Goal: Entertainment & Leisure: Browse casually

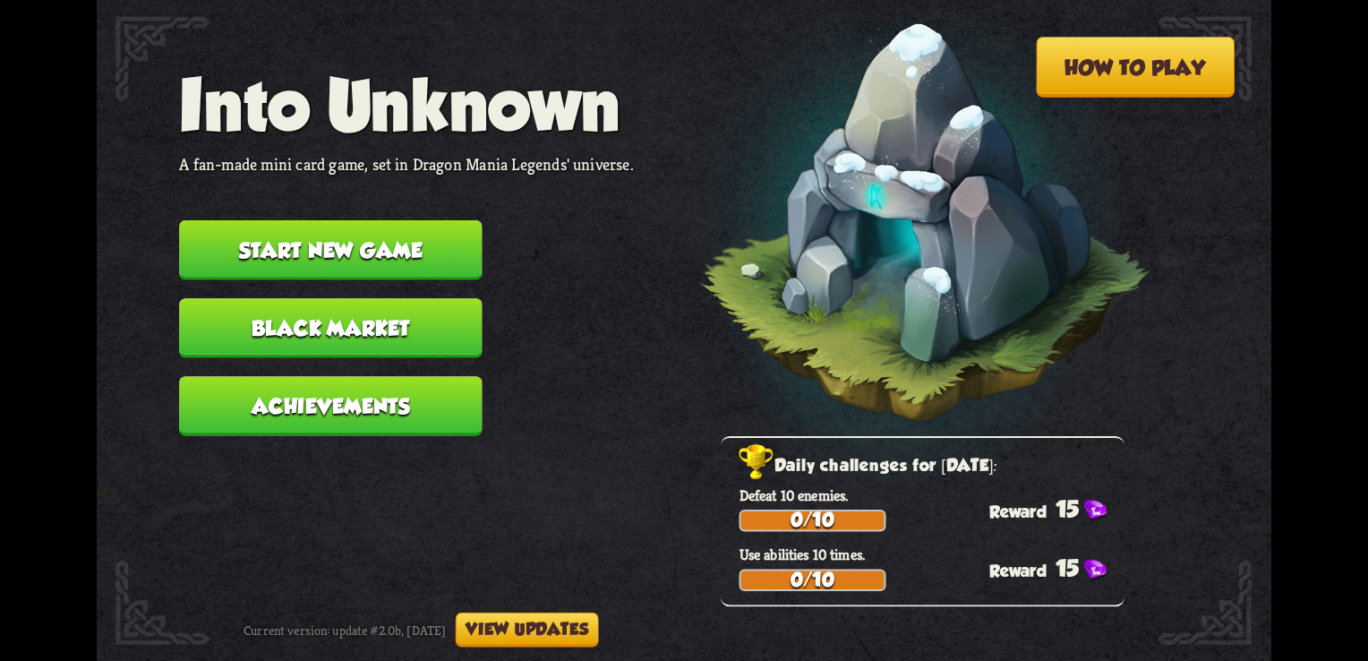
click at [386, 243] on button "Start new game" at bounding box center [330, 250] width 303 height 60
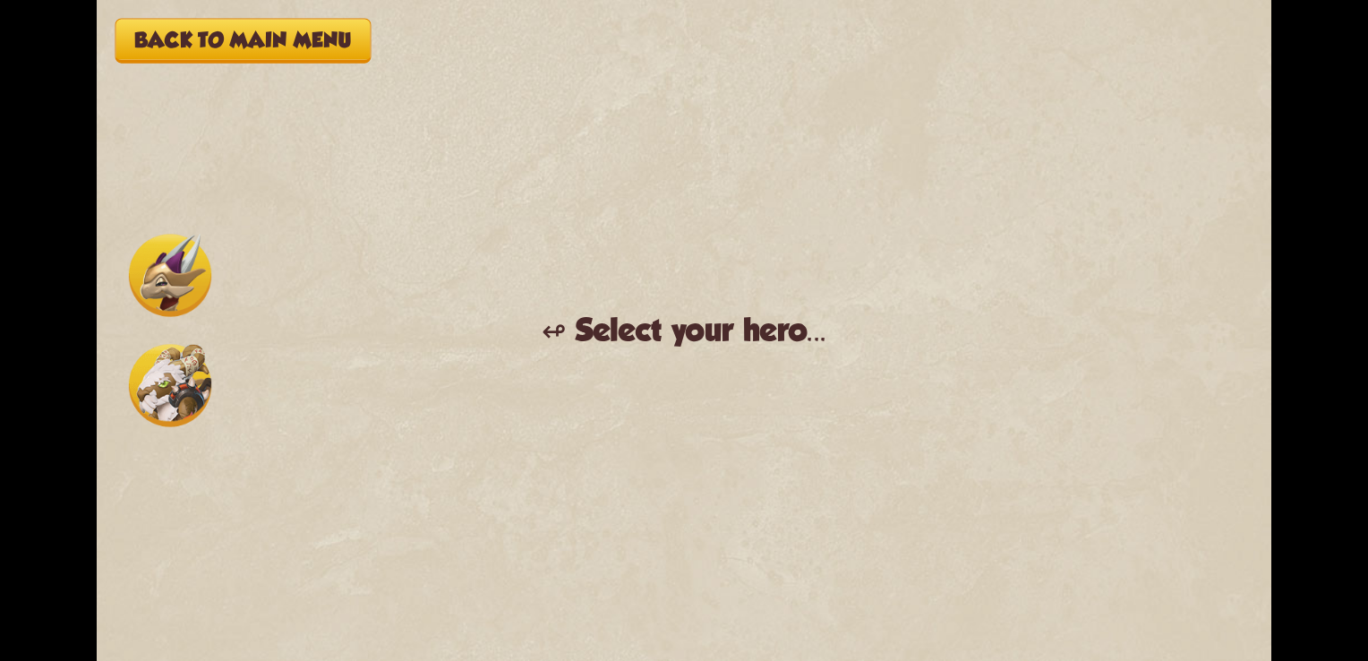
click at [157, 295] on img at bounding box center [170, 275] width 82 height 82
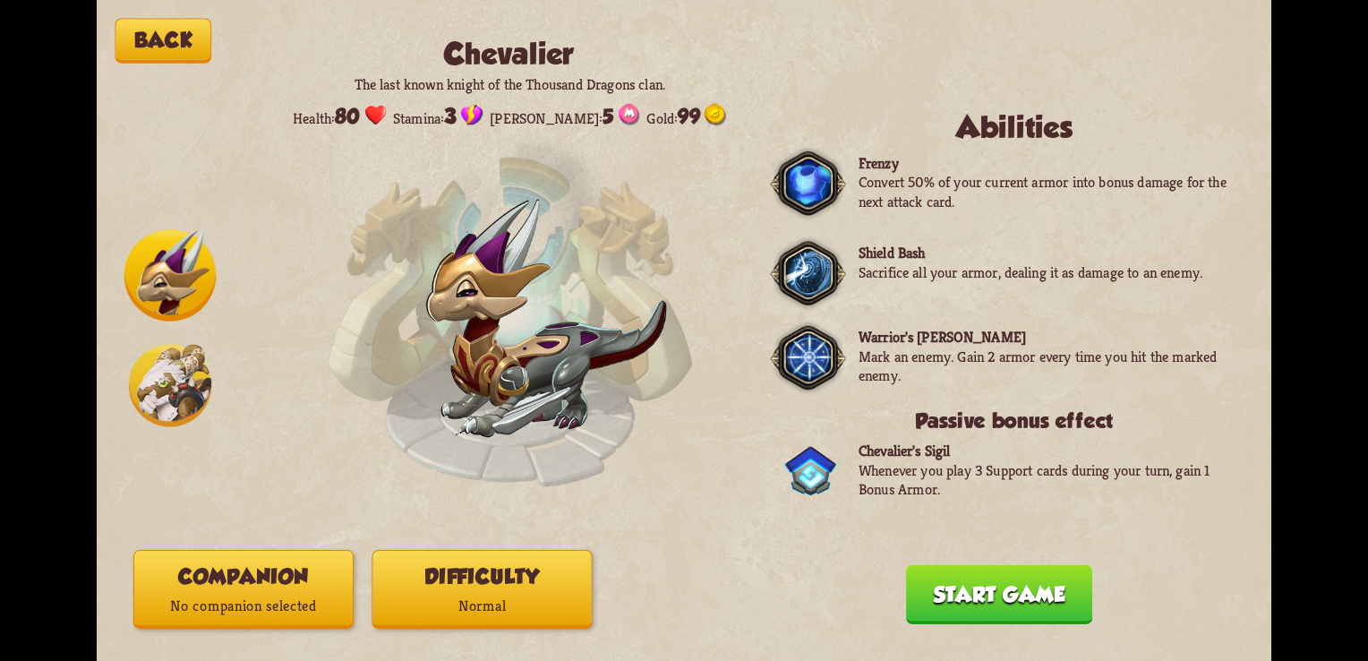
click at [179, 381] on img at bounding box center [170, 385] width 82 height 82
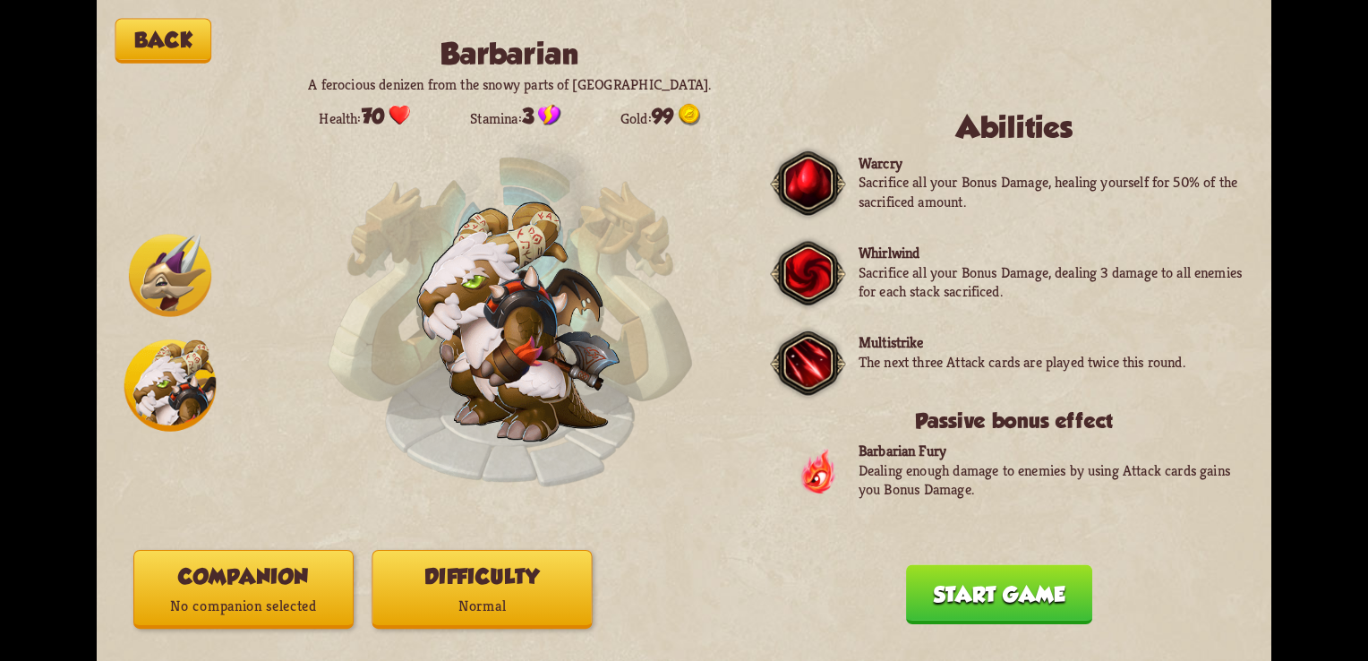
click at [166, 281] on img at bounding box center [170, 275] width 82 height 82
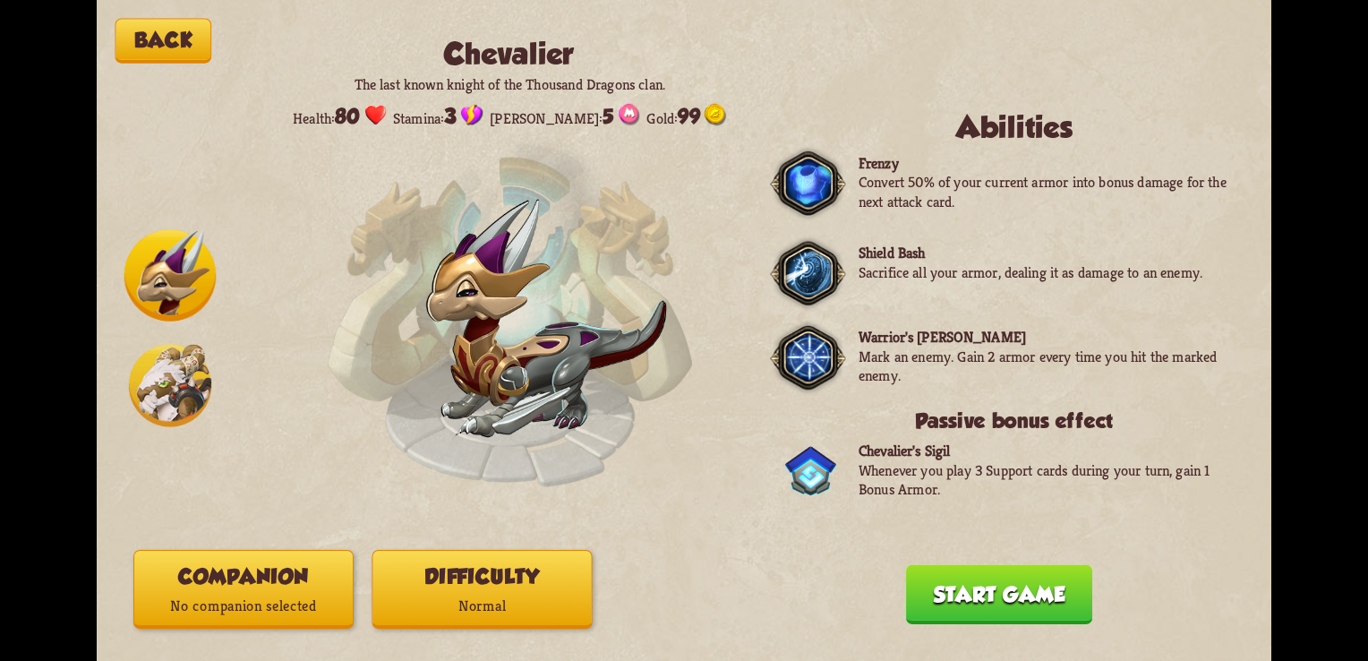
click at [999, 592] on button "Start game" at bounding box center [999, 594] width 186 height 60
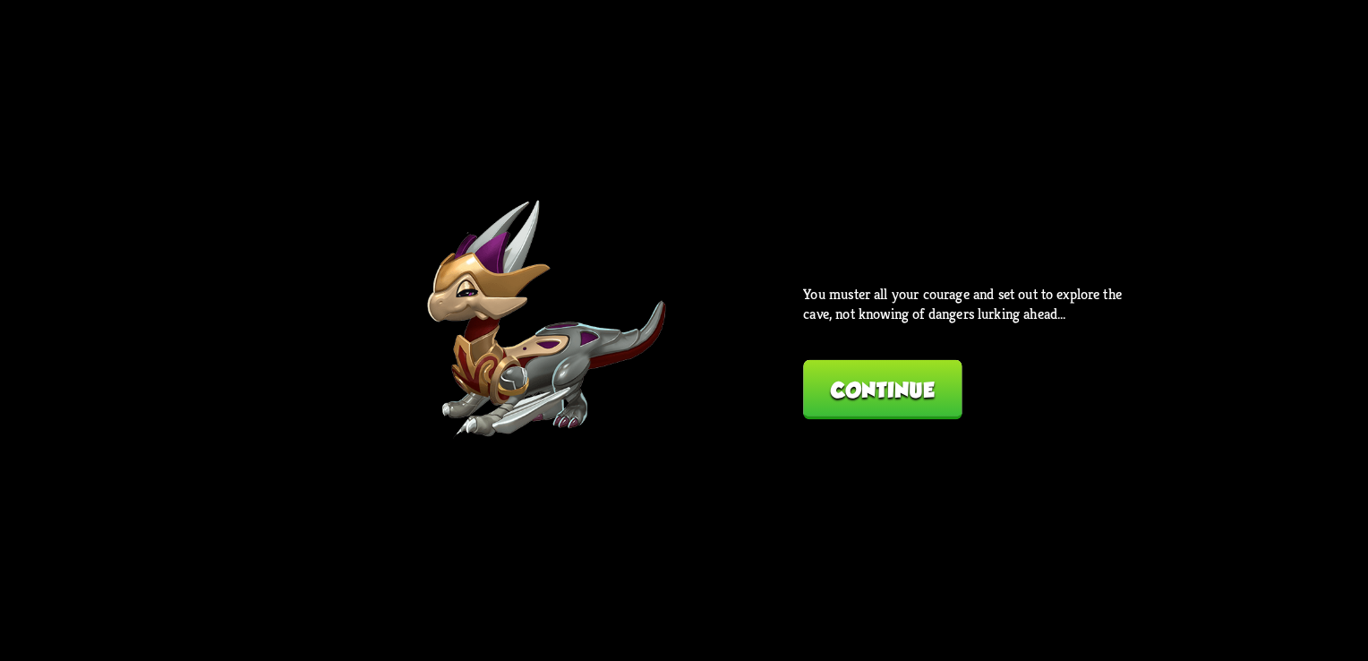
click at [906, 384] on button "Continue" at bounding box center [882, 390] width 158 height 60
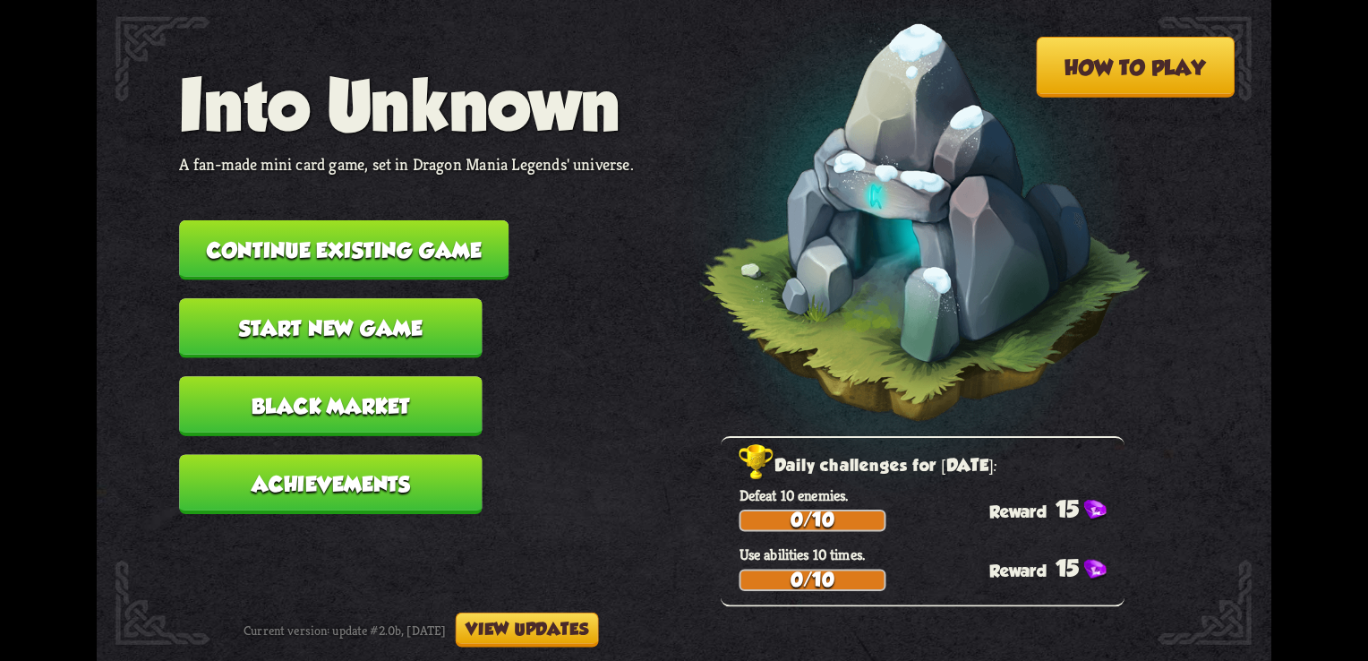
click at [401, 323] on button "Start new game" at bounding box center [330, 328] width 303 height 60
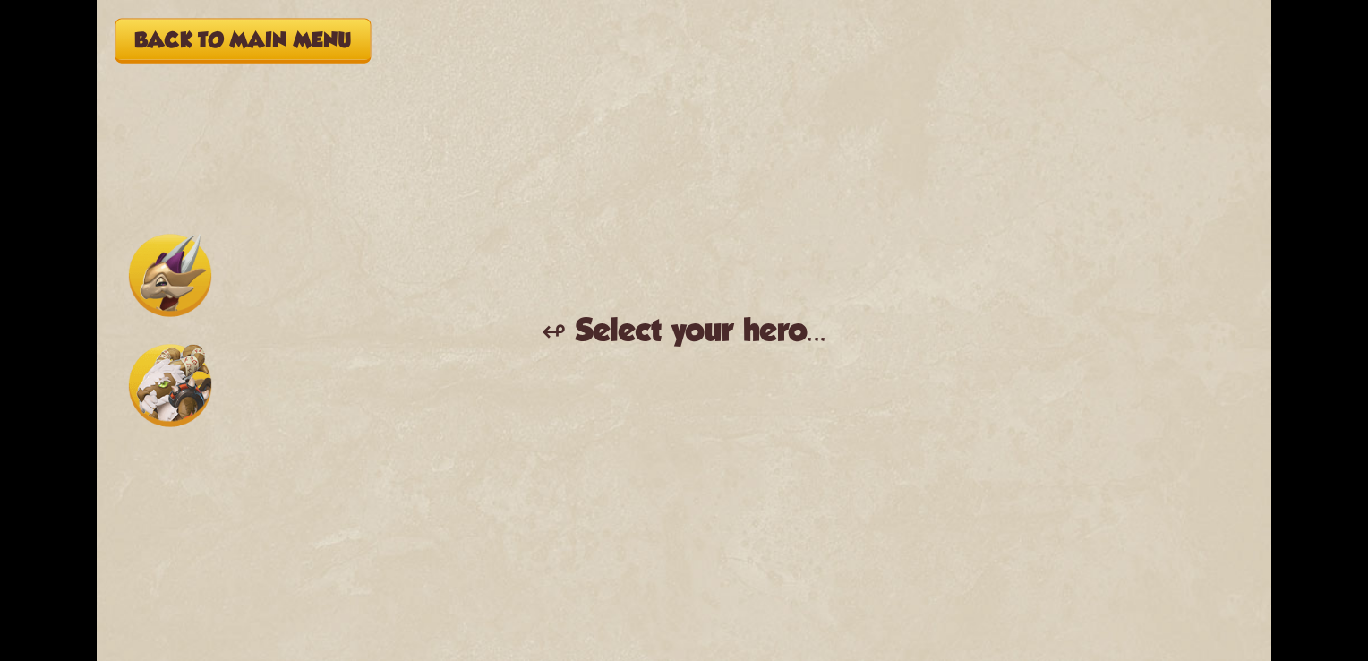
click at [160, 378] on img at bounding box center [170, 385] width 82 height 82
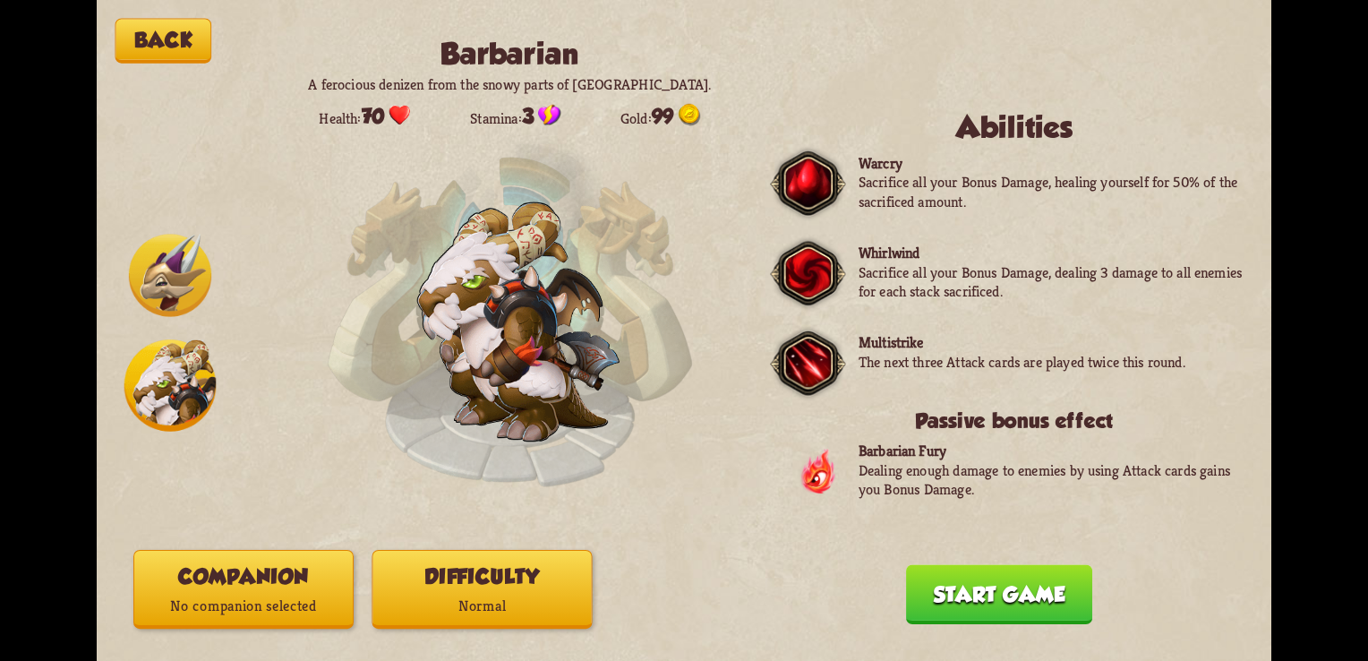
click at [1009, 594] on button "Start game" at bounding box center [999, 594] width 186 height 60
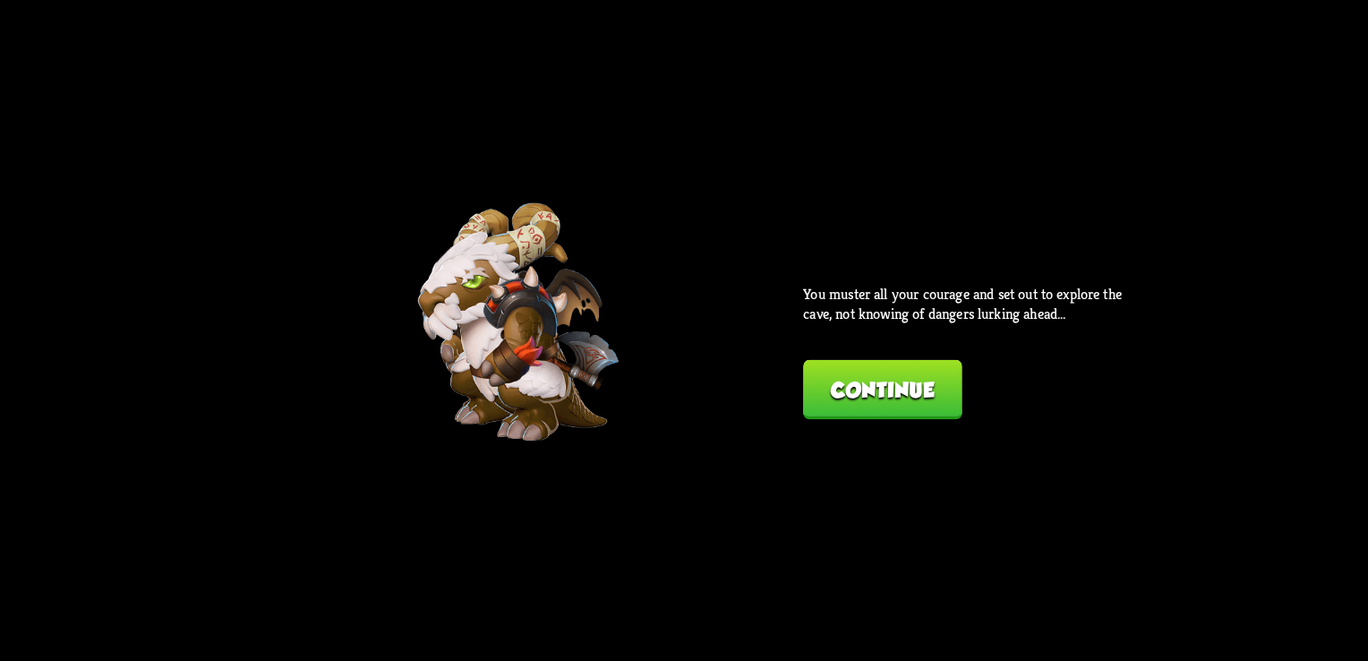
click at [915, 385] on button "Continue" at bounding box center [882, 390] width 158 height 60
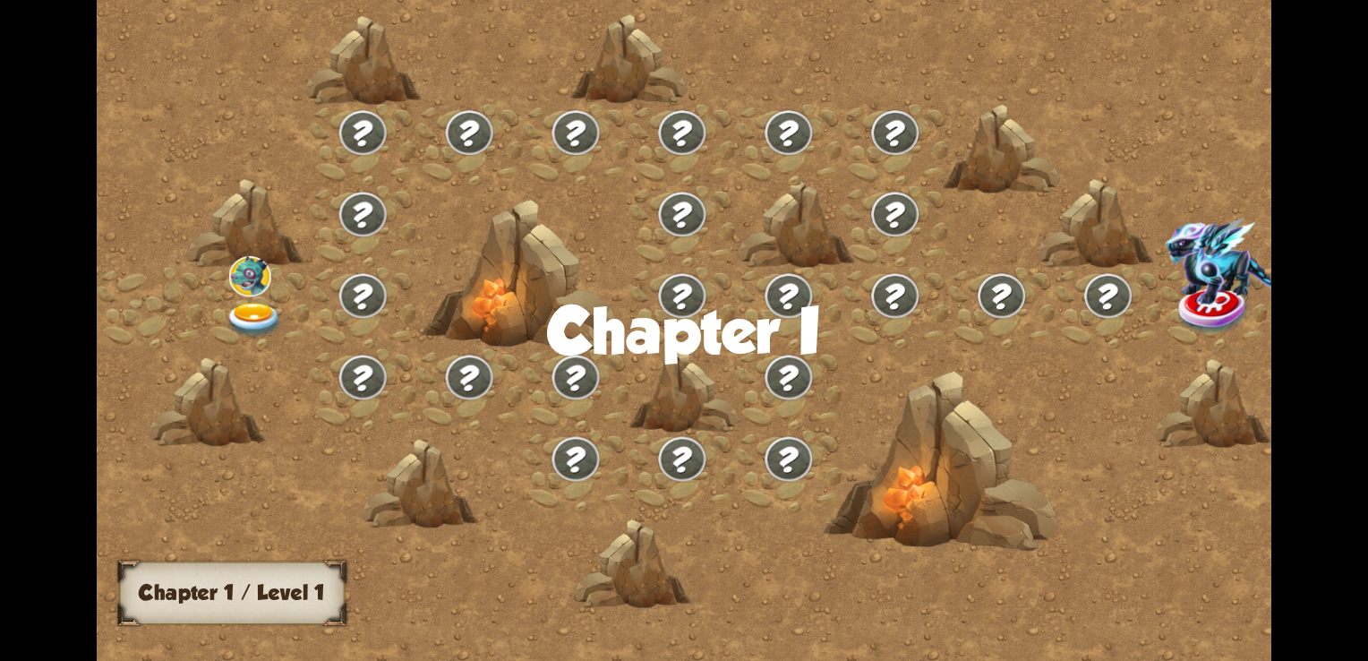
click at [254, 288] on img at bounding box center [250, 276] width 42 height 40
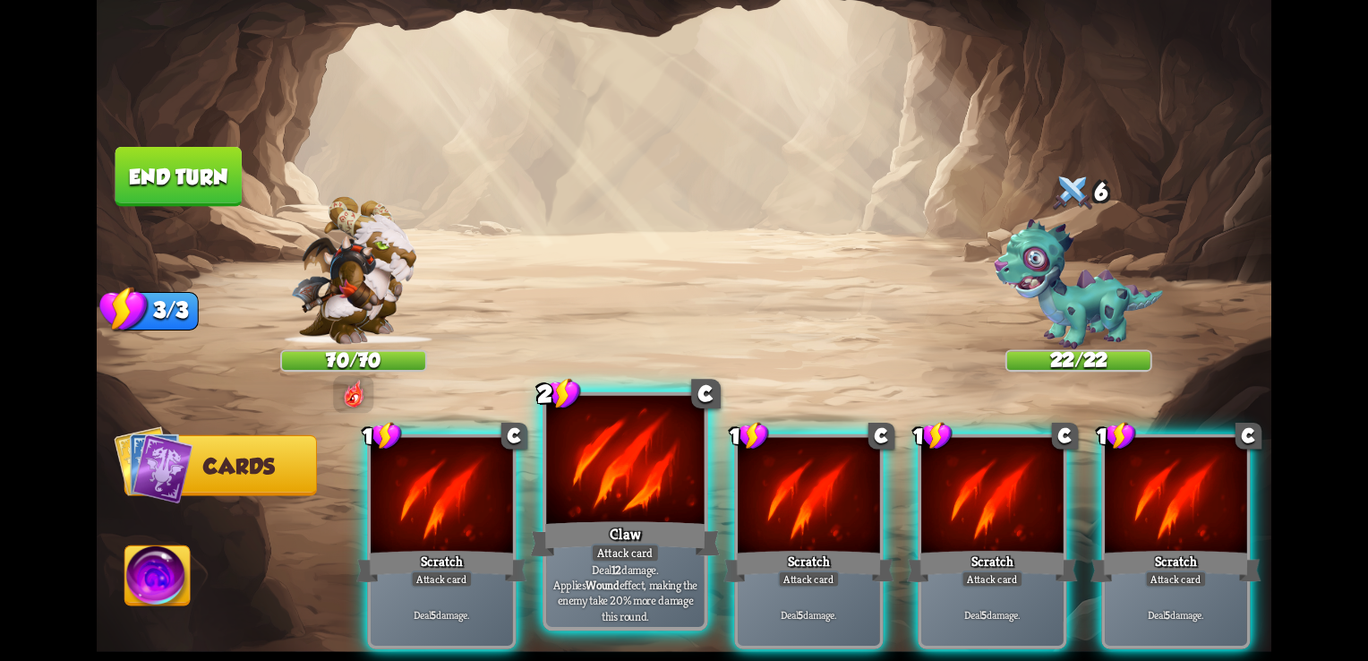
click at [609, 508] on div at bounding box center [625, 462] width 158 height 133
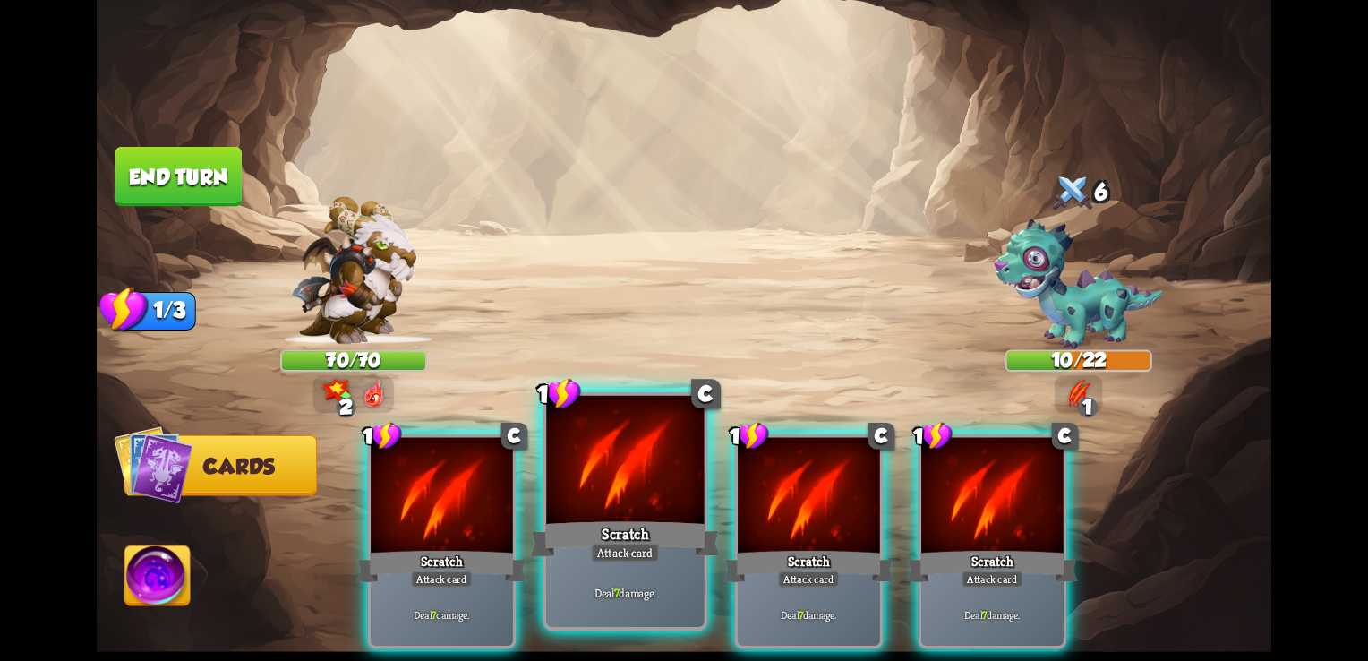
click at [598, 491] on div at bounding box center [625, 462] width 158 height 133
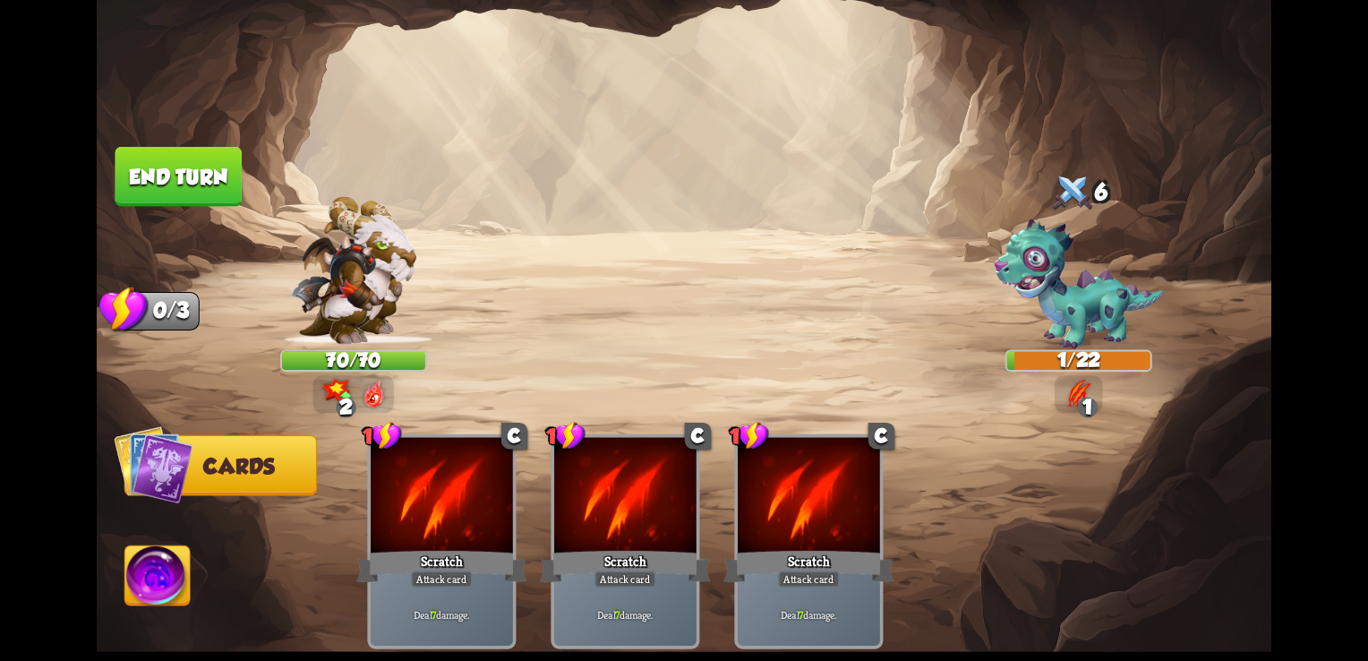
click at [171, 167] on button "End turn" at bounding box center [178, 177] width 126 height 60
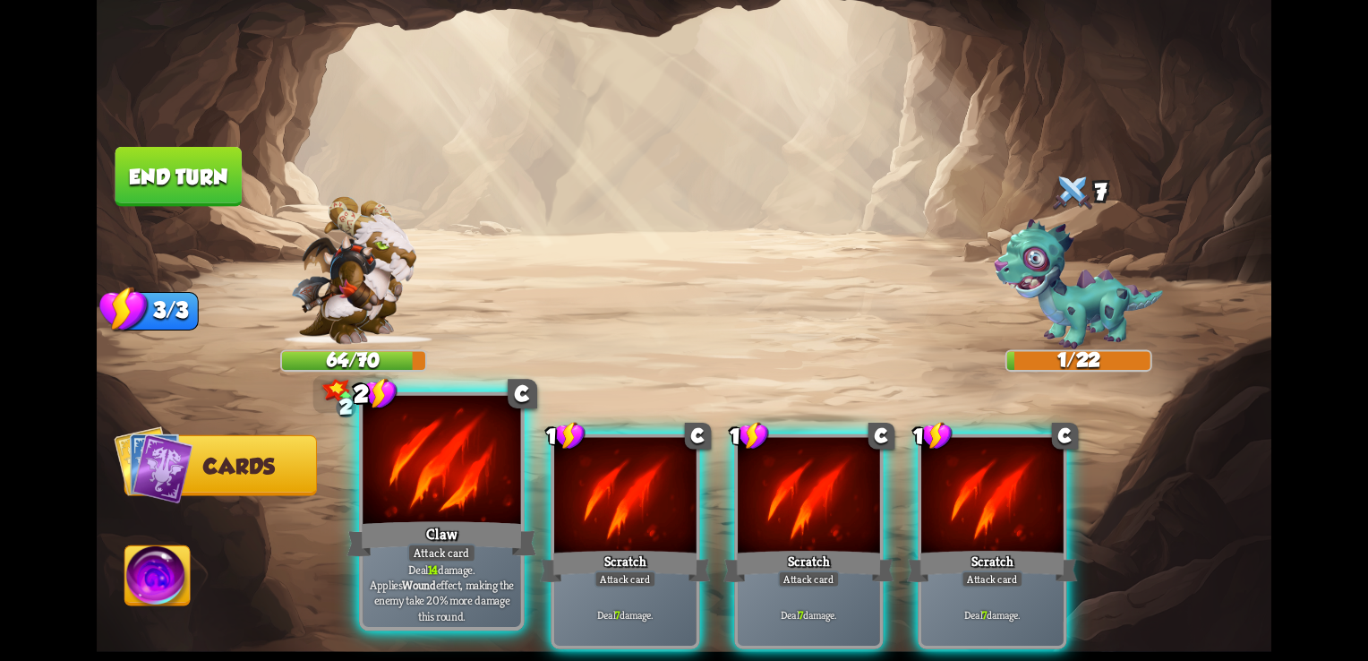
click at [437, 536] on div "Claw" at bounding box center [442, 538] width 190 height 42
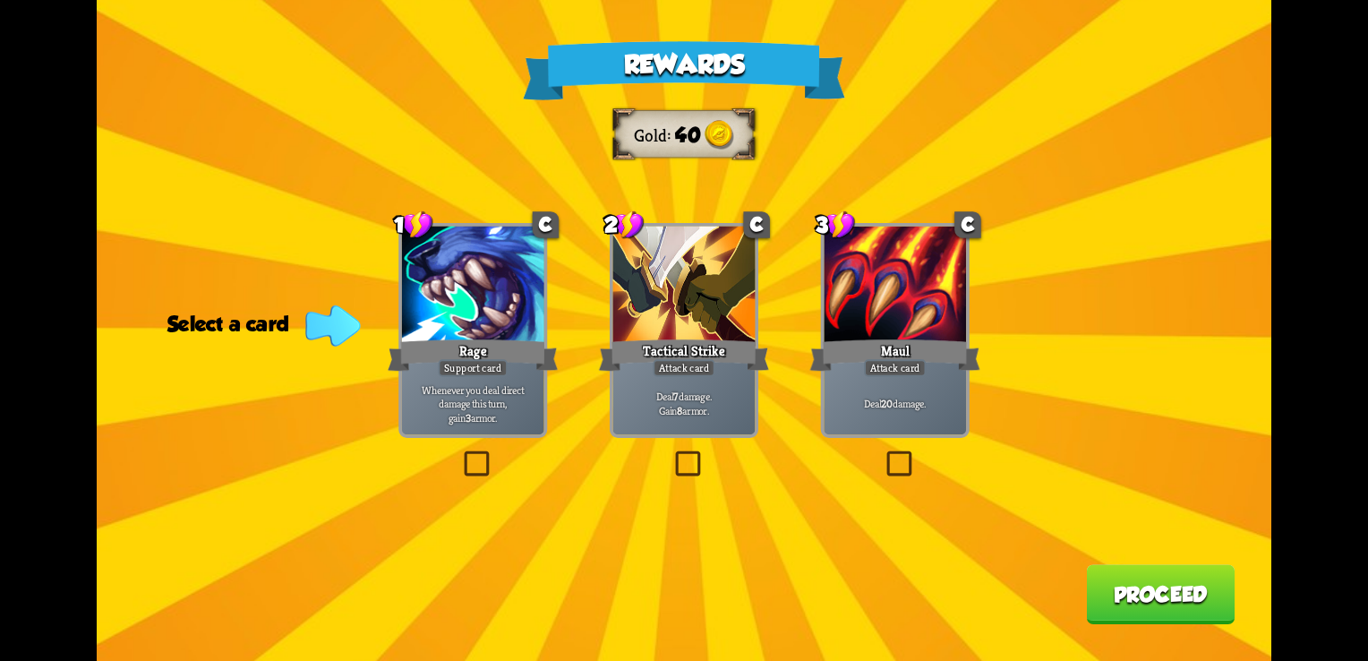
click at [907, 269] on div at bounding box center [894, 286] width 142 height 120
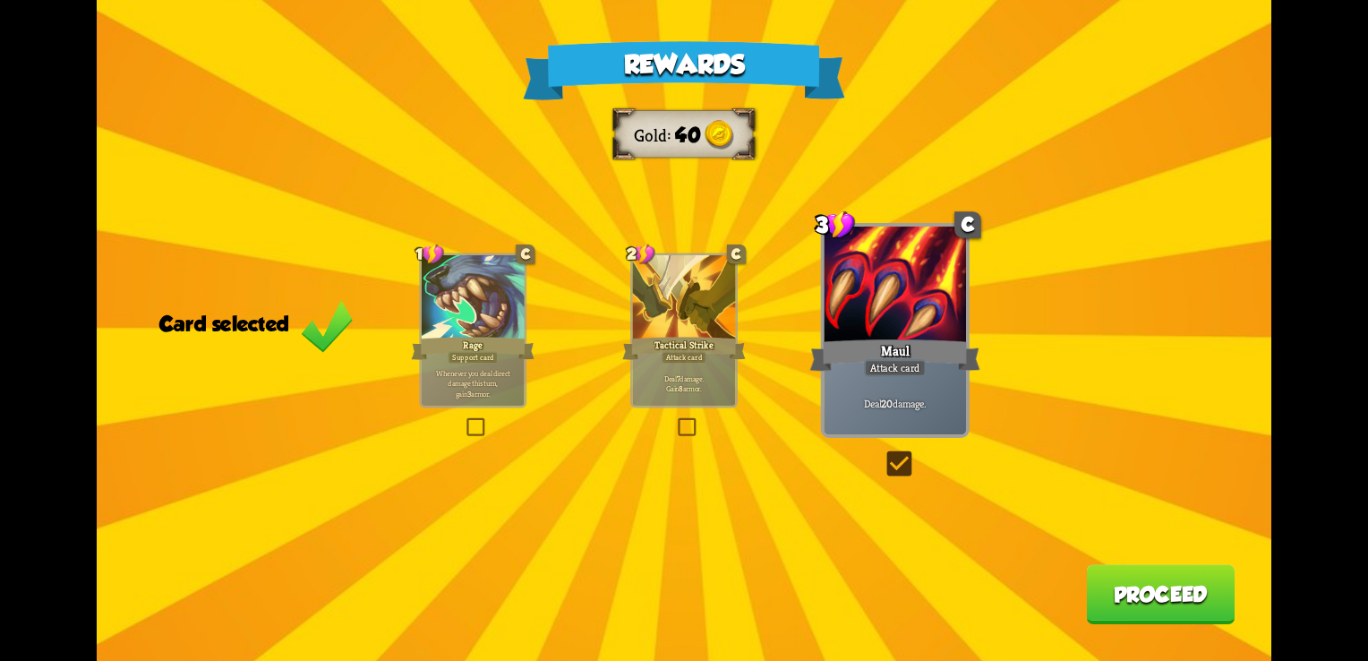
click at [1183, 595] on button "Proceed" at bounding box center [1160, 594] width 149 height 60
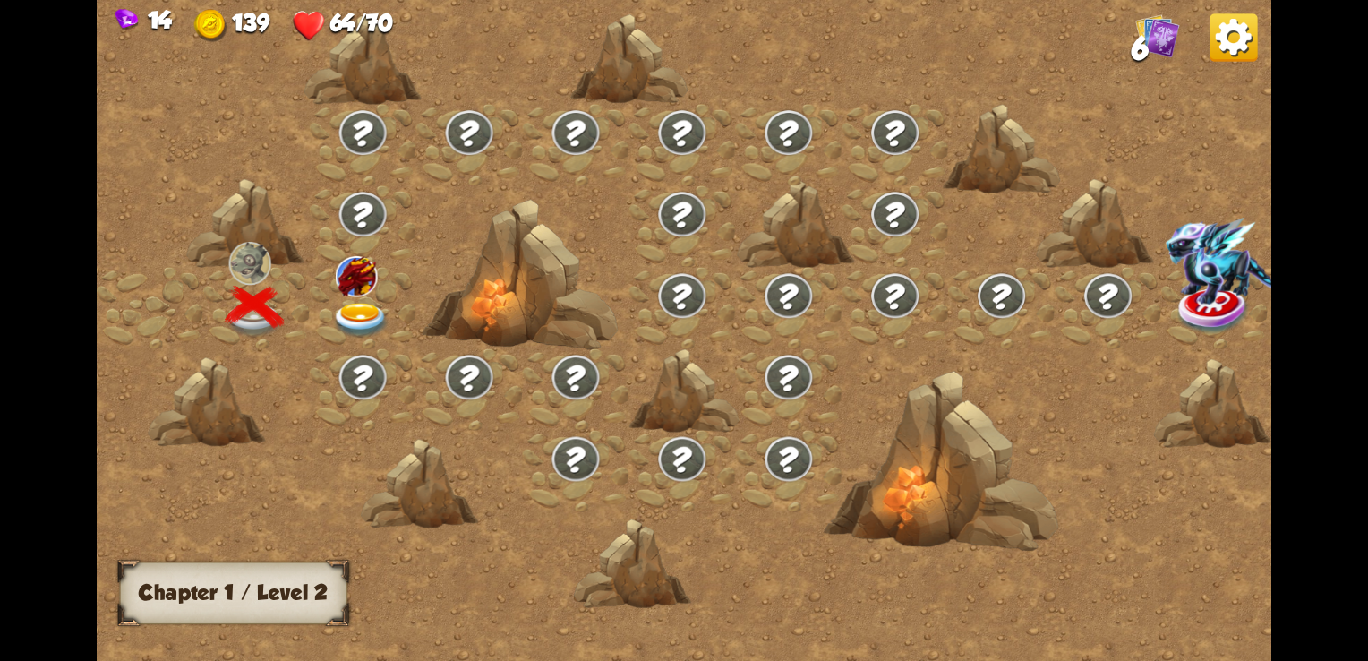
click at [370, 290] on img at bounding box center [357, 276] width 42 height 40
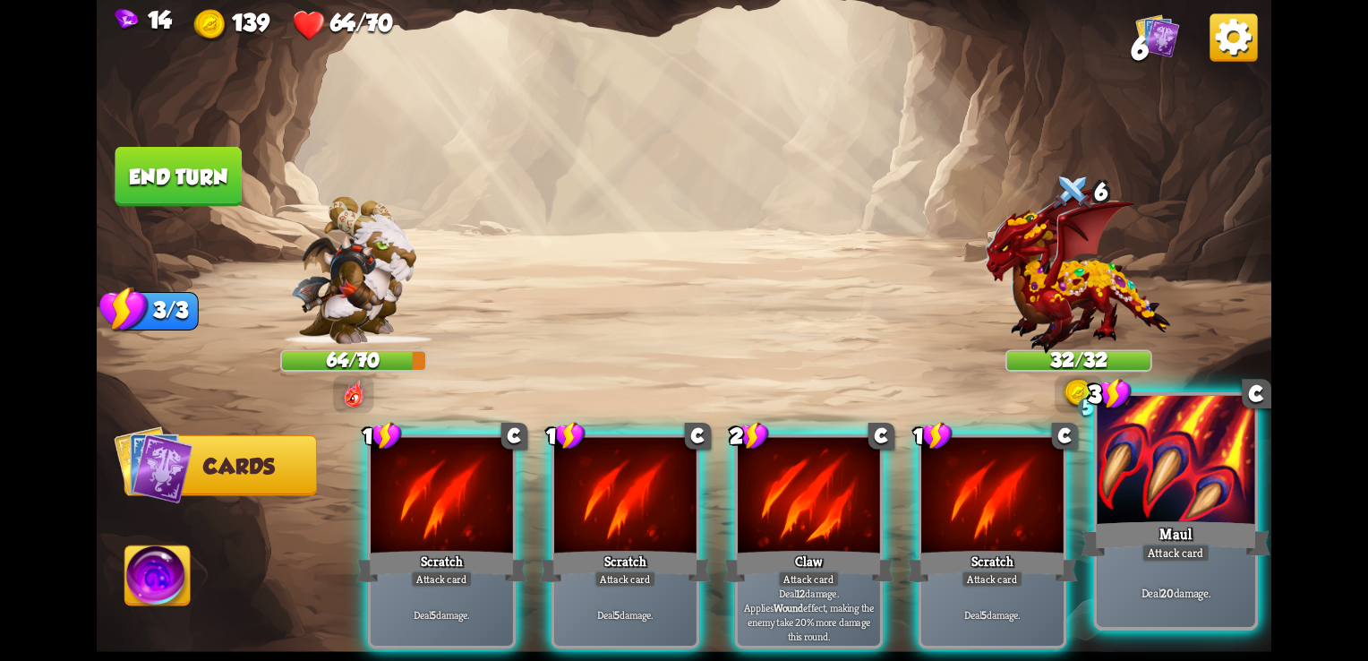
click at [1151, 513] on div at bounding box center [1175, 462] width 158 height 133
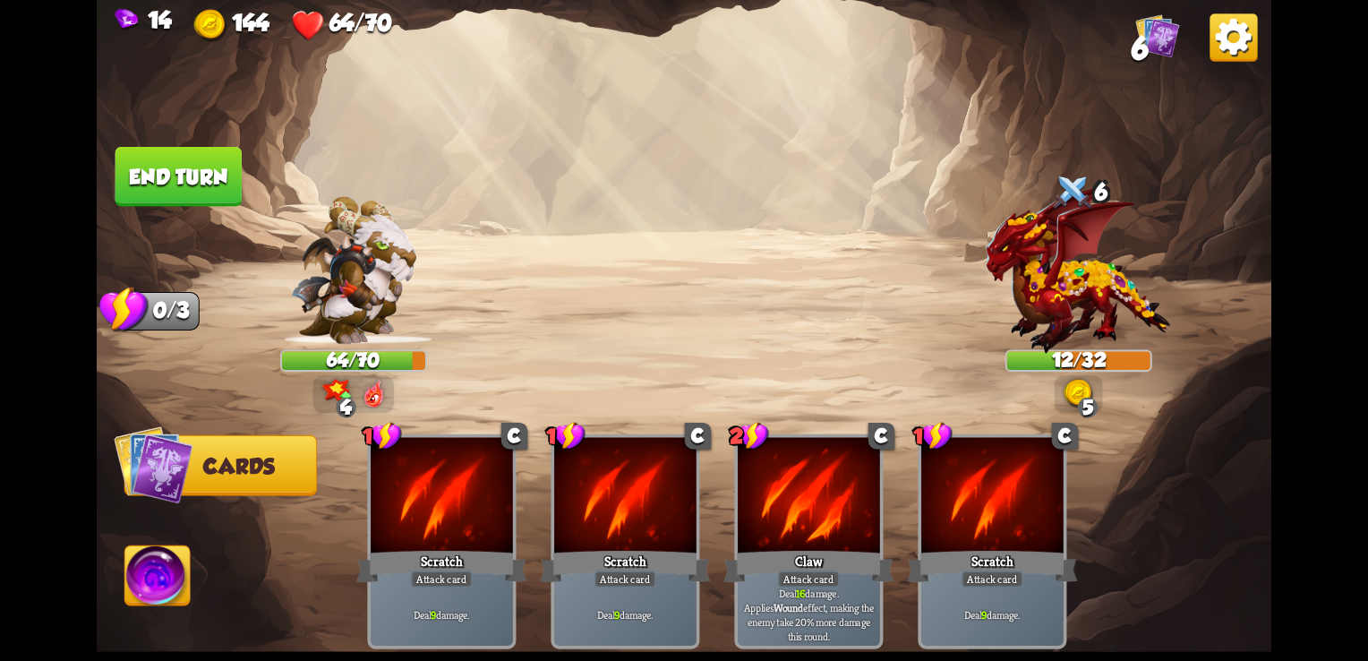
click at [217, 184] on button "End turn" at bounding box center [178, 177] width 126 height 60
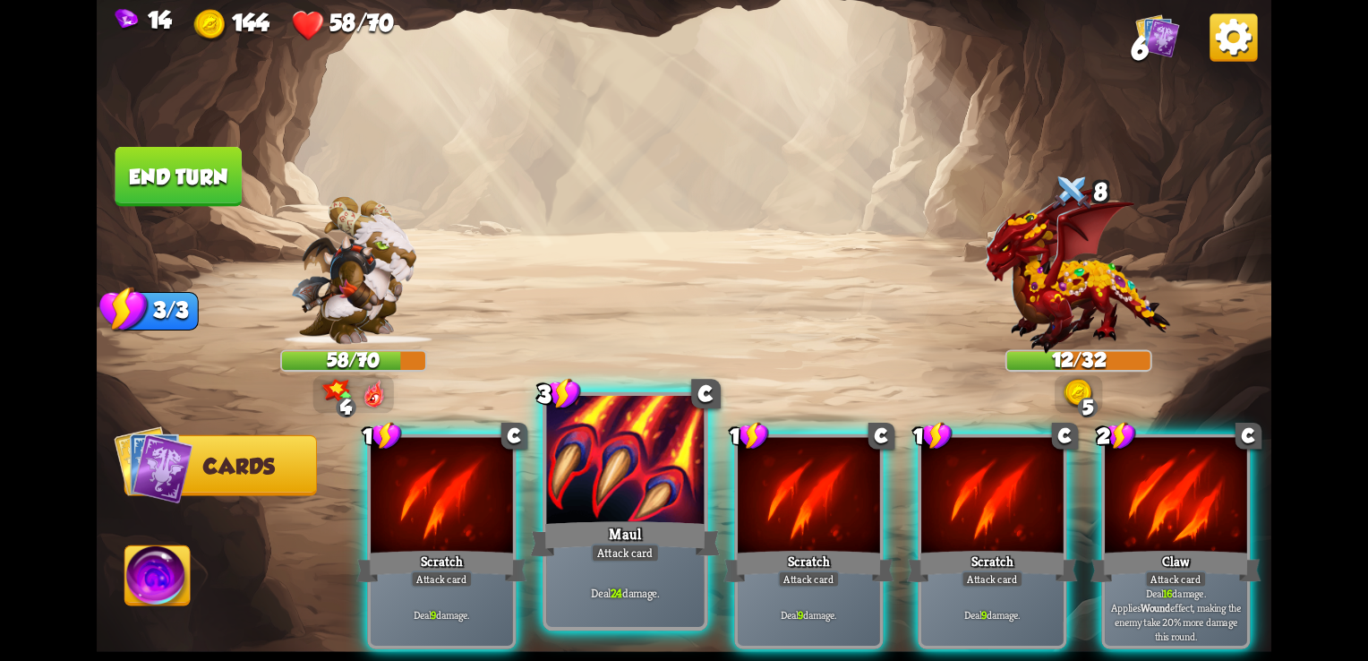
click at [594, 494] on div at bounding box center [625, 462] width 158 height 133
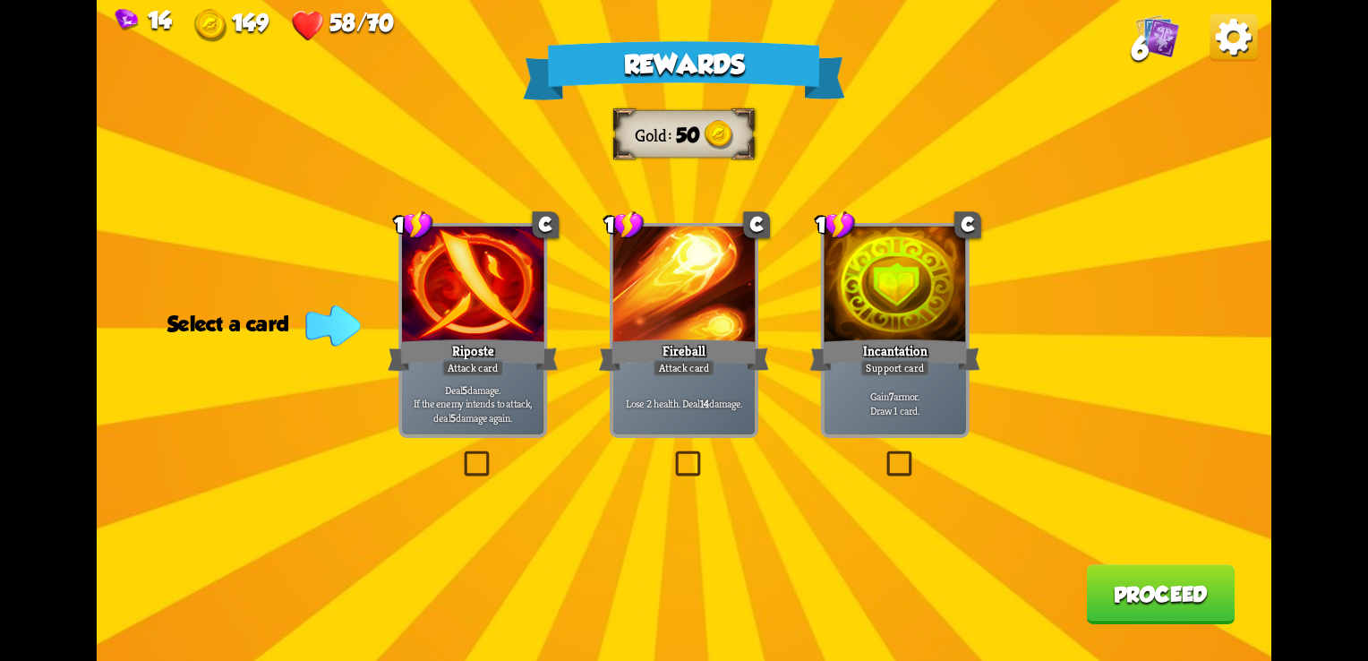
click at [891, 397] on b "7" at bounding box center [891, 396] width 4 height 14
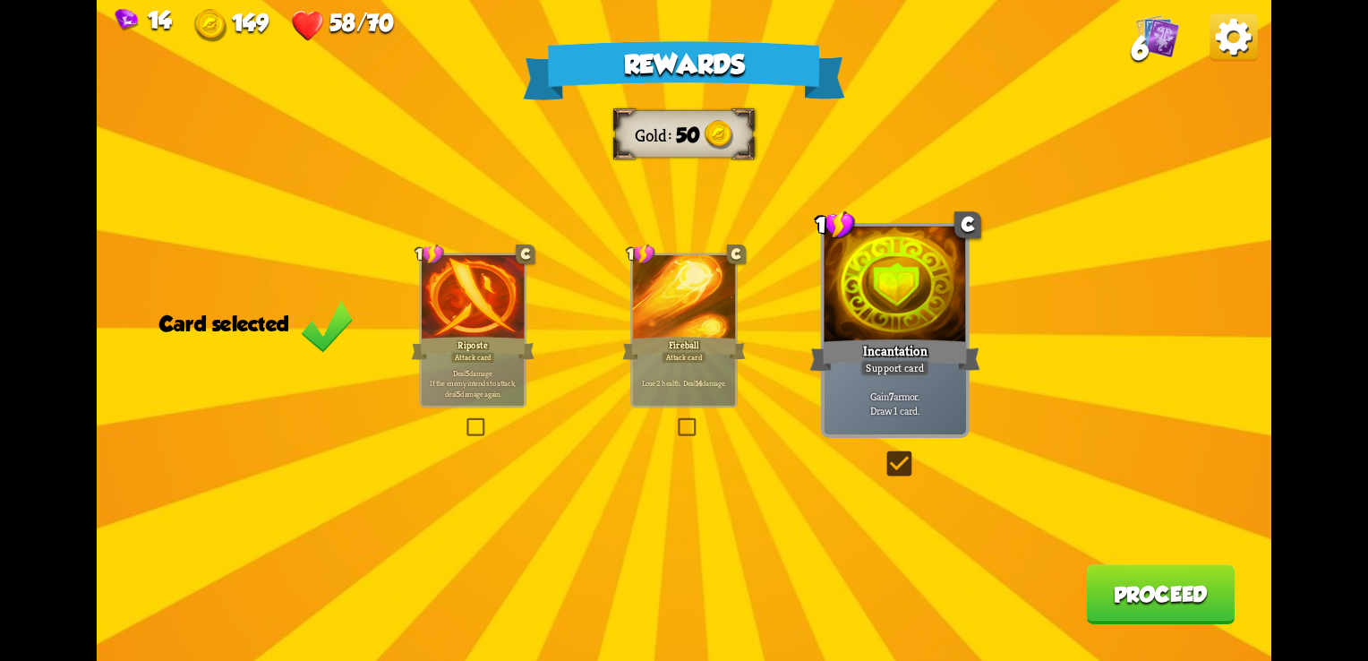
click at [1205, 603] on button "Proceed" at bounding box center [1160, 594] width 149 height 60
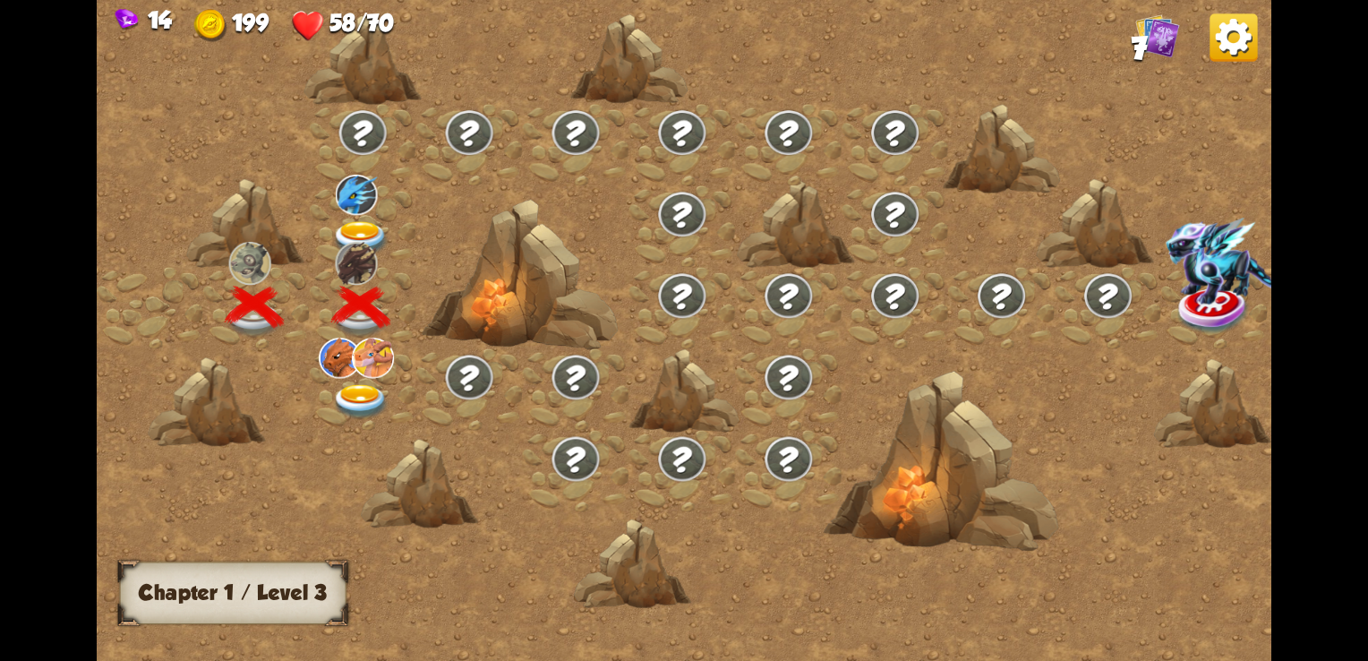
click at [348, 217] on div at bounding box center [363, 225] width 107 height 81
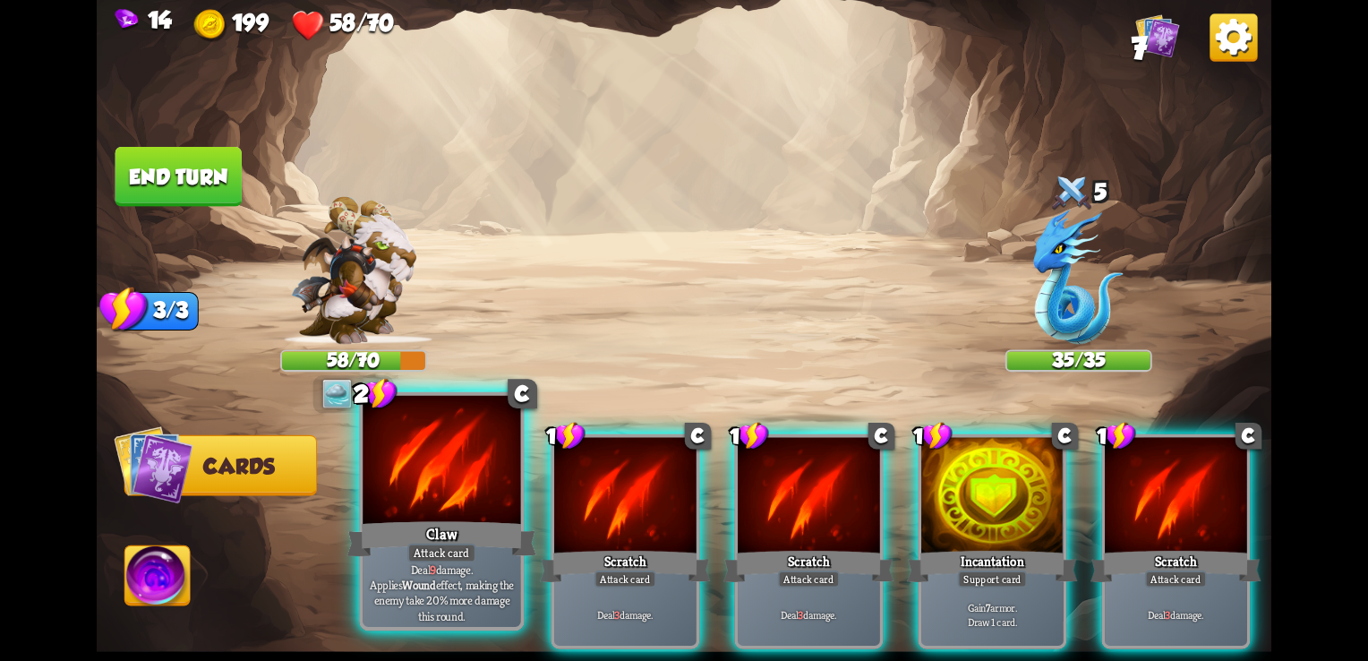
click at [441, 546] on div "Attack card" at bounding box center [441, 553] width 69 height 20
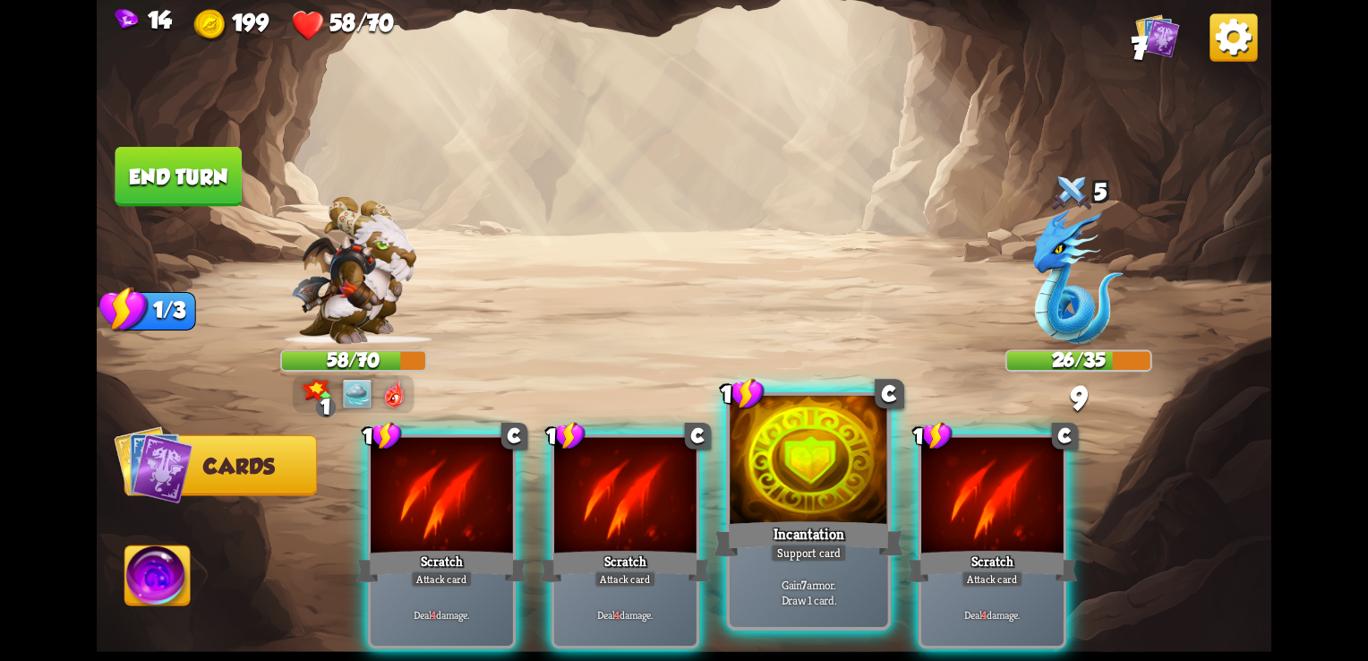
click at [815, 451] on div at bounding box center [808, 462] width 158 height 133
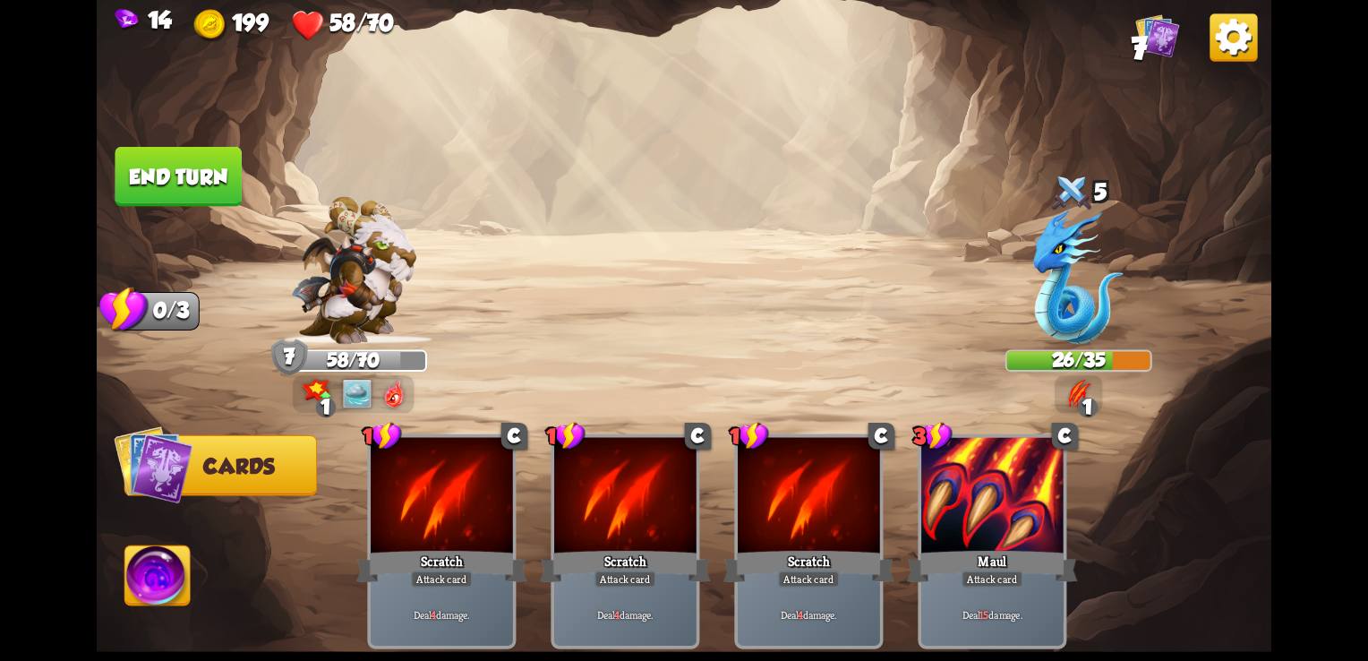
click at [166, 186] on button "End turn" at bounding box center [178, 177] width 126 height 60
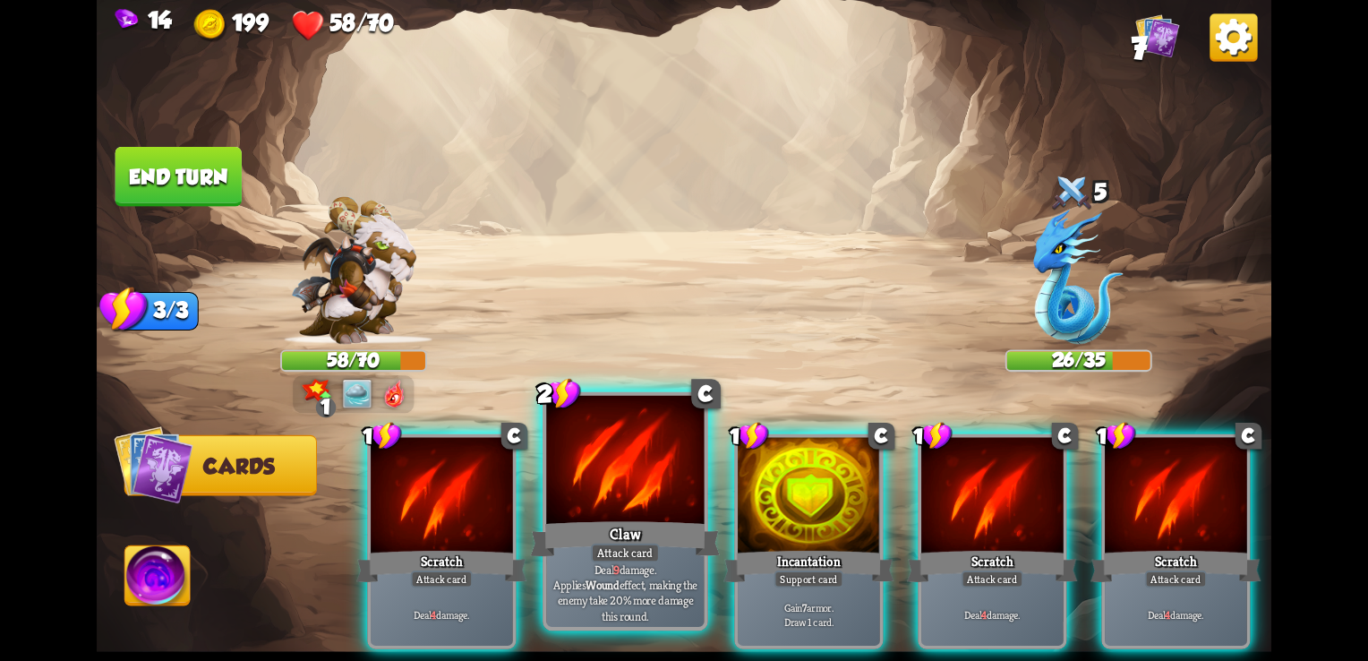
click at [598, 495] on div at bounding box center [625, 462] width 158 height 133
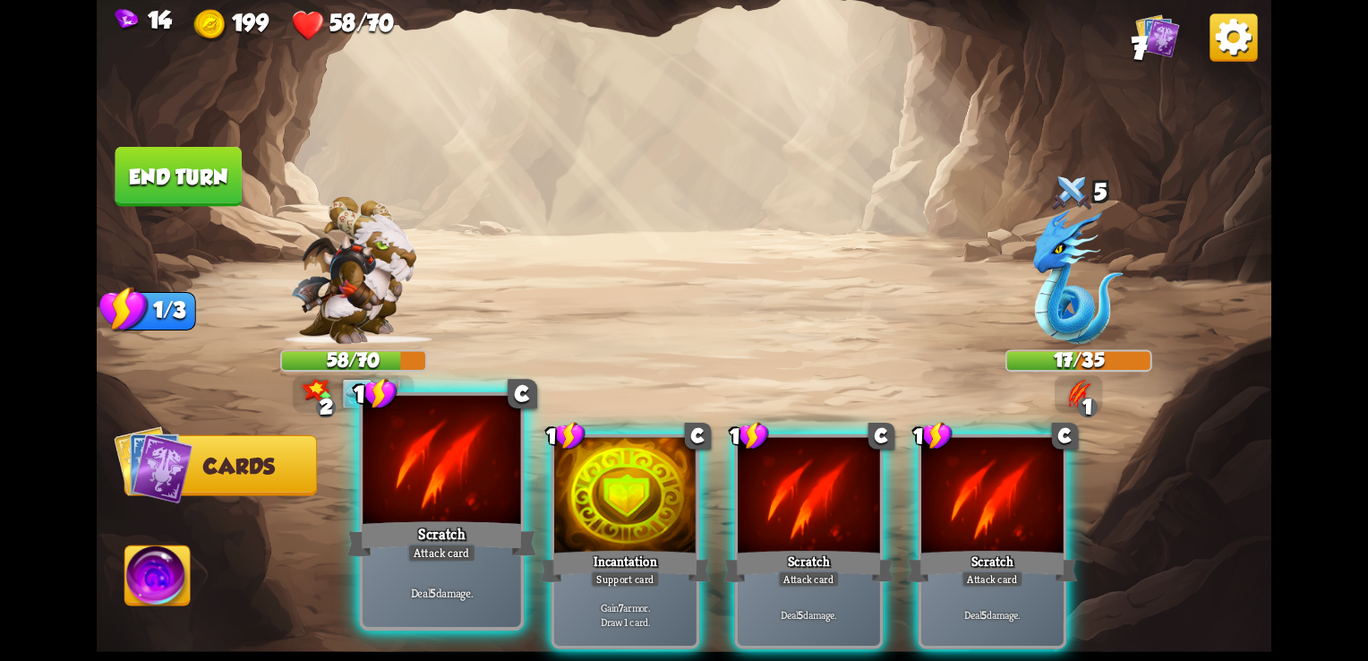
click at [413, 528] on div "Scratch" at bounding box center [442, 538] width 190 height 42
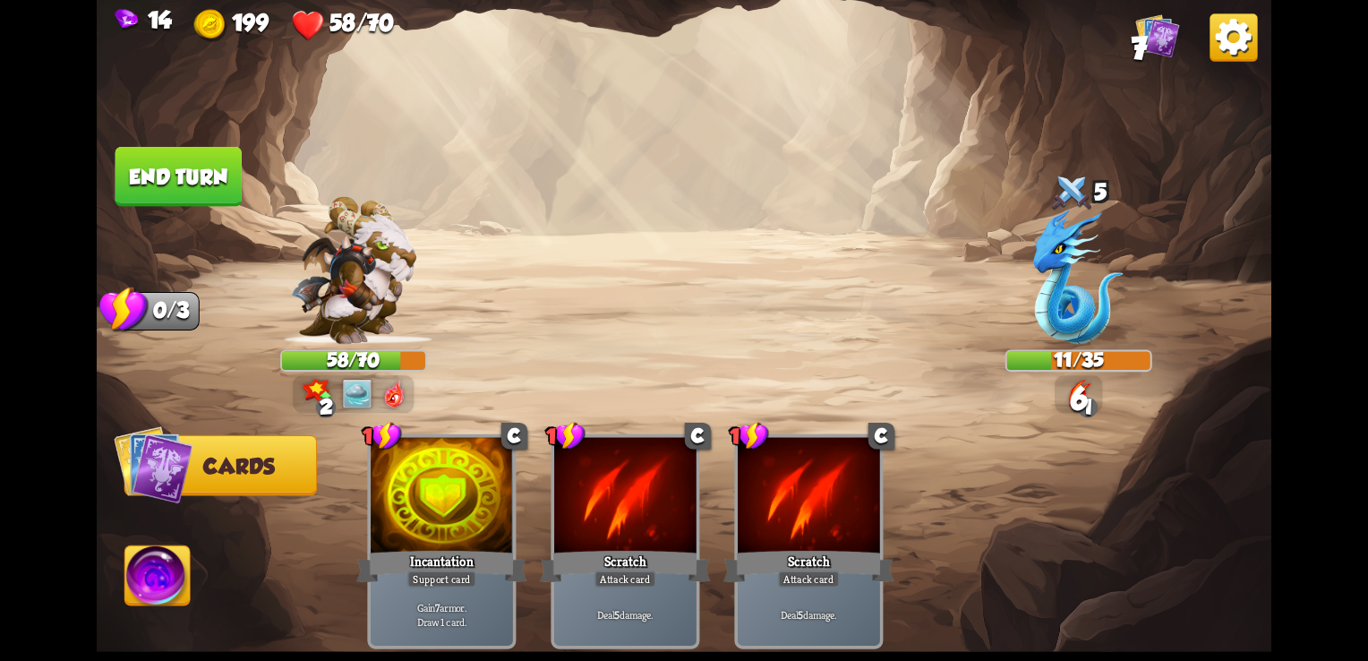
click at [185, 181] on button "End turn" at bounding box center [178, 177] width 126 height 60
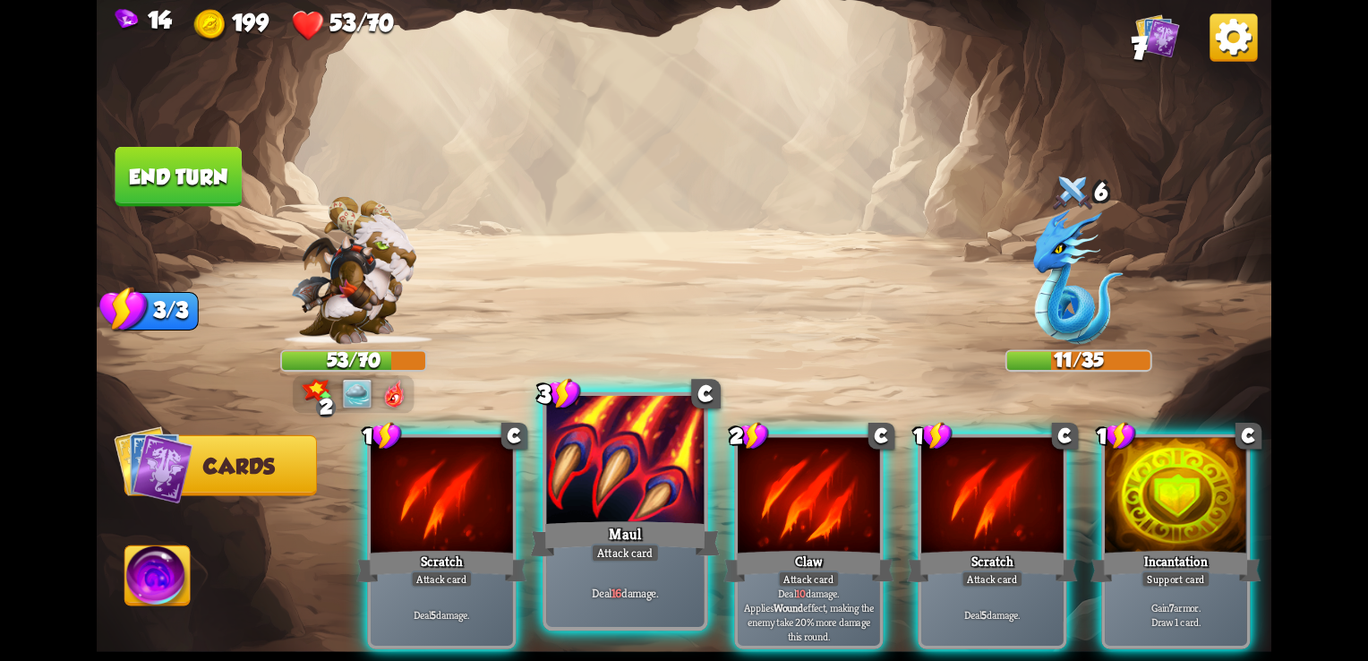
click at [612, 453] on div at bounding box center [625, 462] width 158 height 133
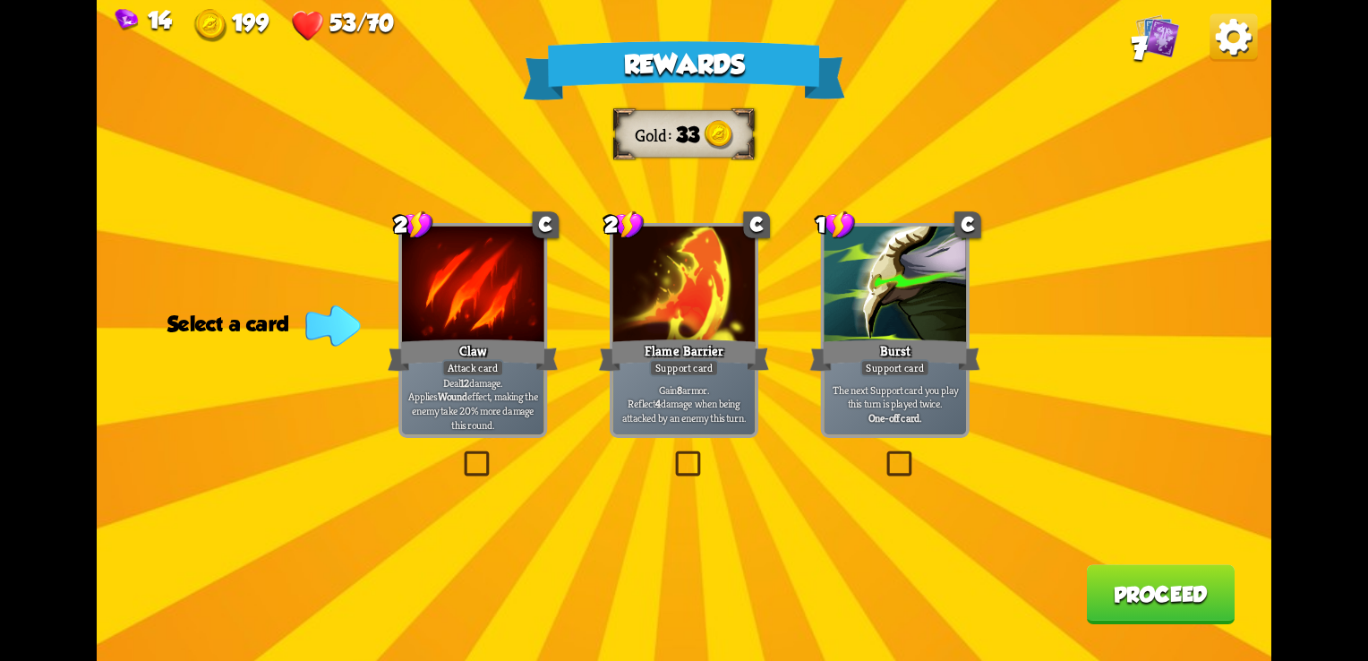
click at [704, 320] on div at bounding box center [684, 286] width 142 height 120
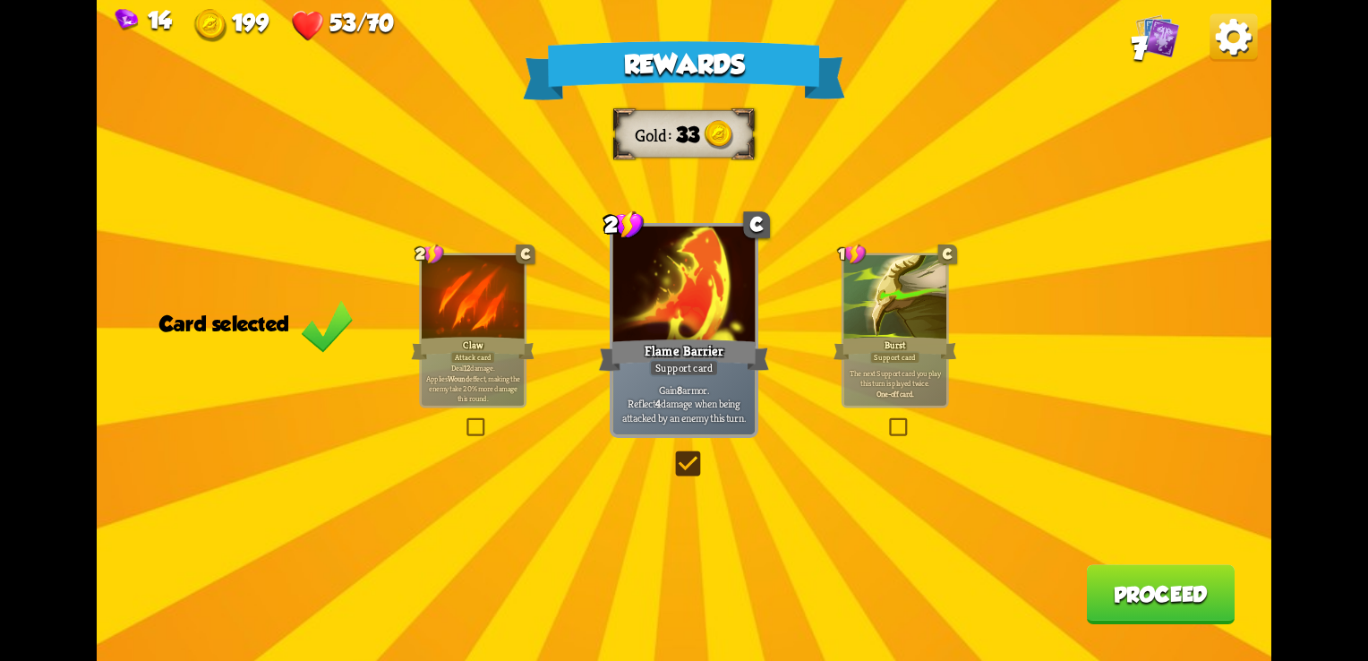
click at [1164, 585] on button "Proceed" at bounding box center [1160, 594] width 149 height 60
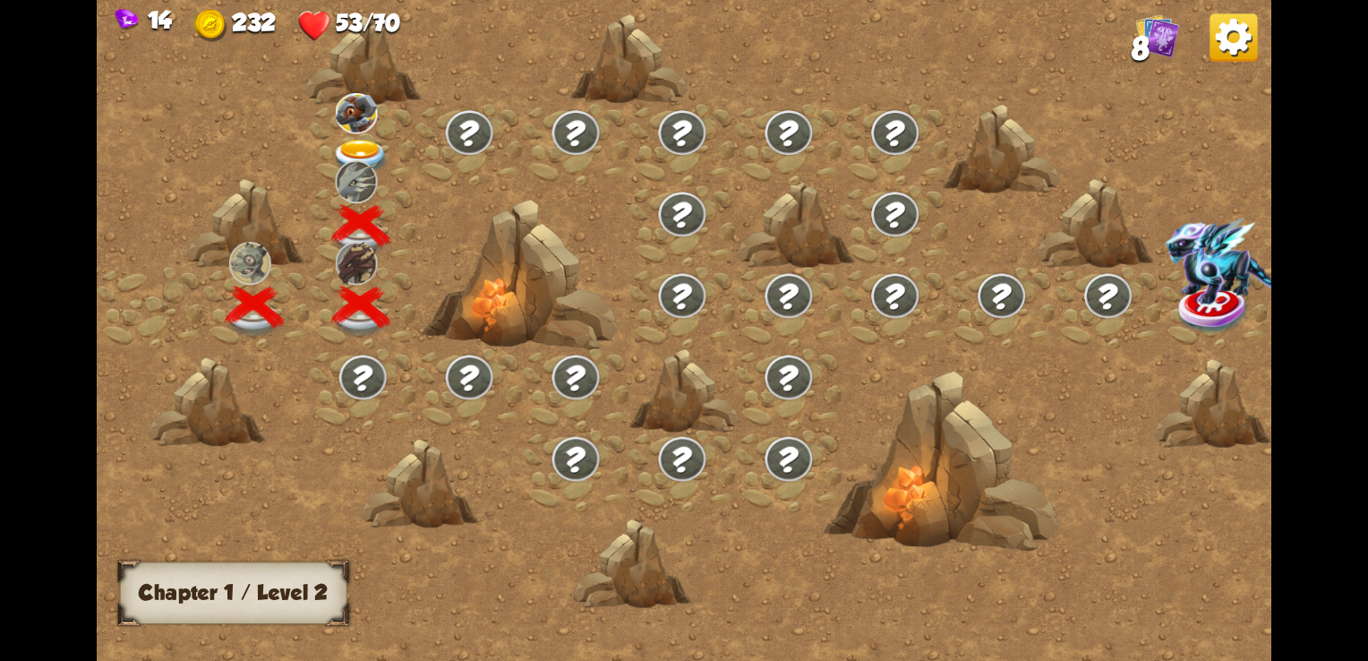
click at [337, 120] on img at bounding box center [357, 113] width 42 height 40
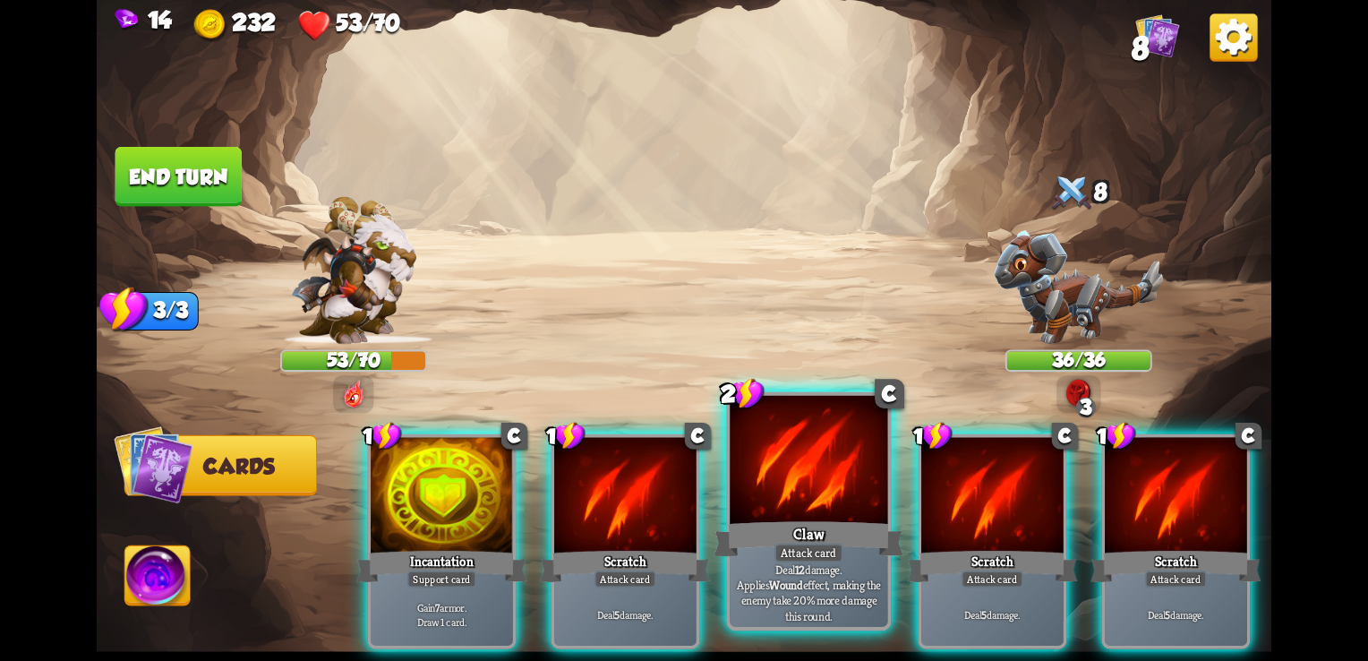
click at [784, 468] on div at bounding box center [808, 462] width 158 height 133
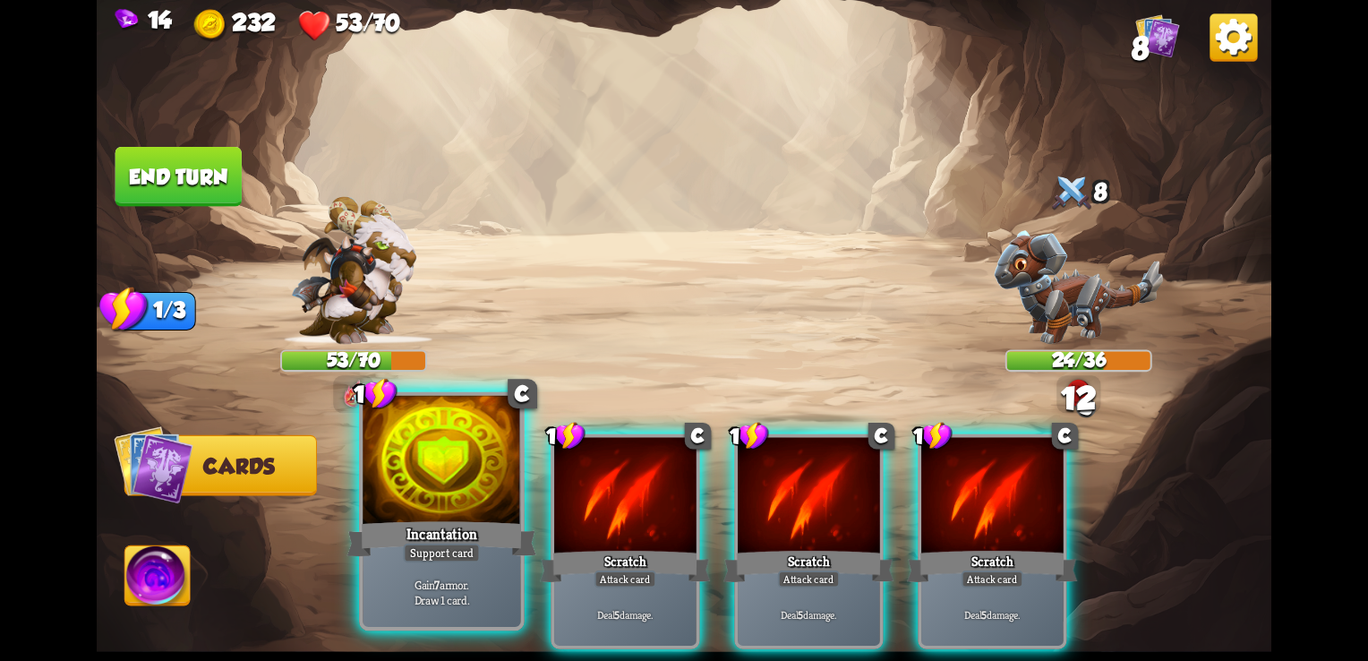
click at [485, 495] on div at bounding box center [442, 462] width 158 height 133
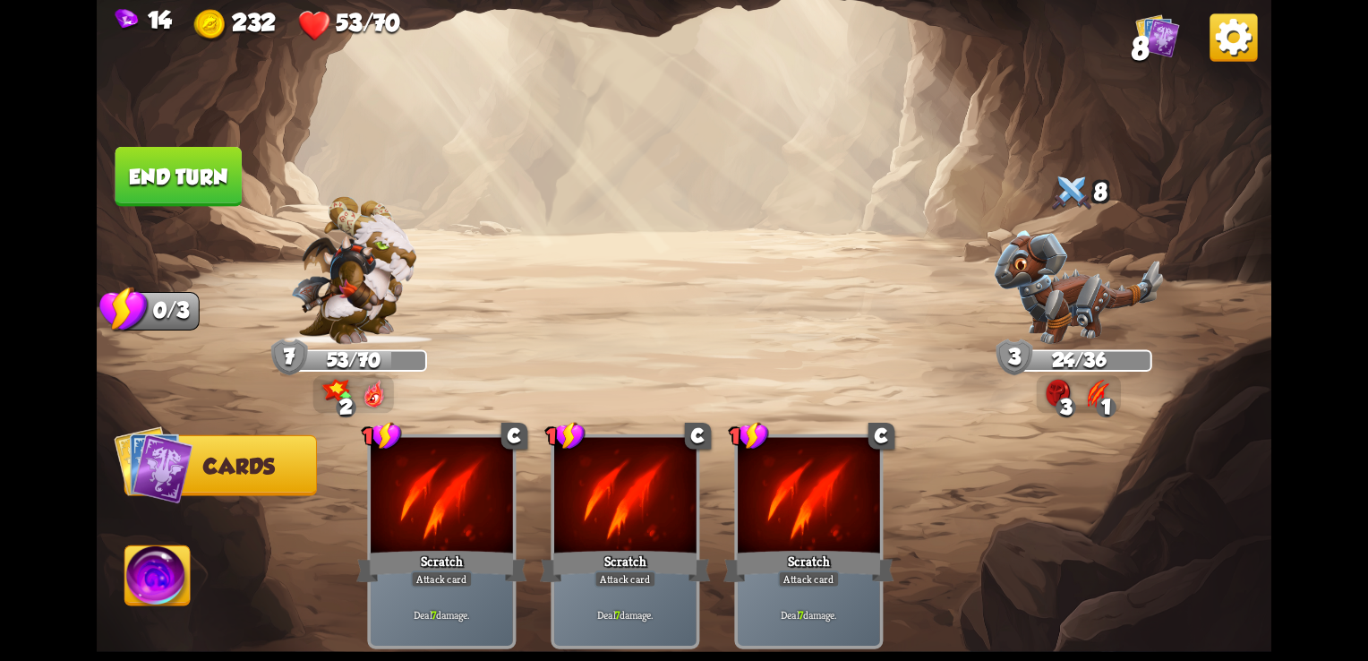
click at [121, 171] on button "End turn" at bounding box center [178, 177] width 126 height 60
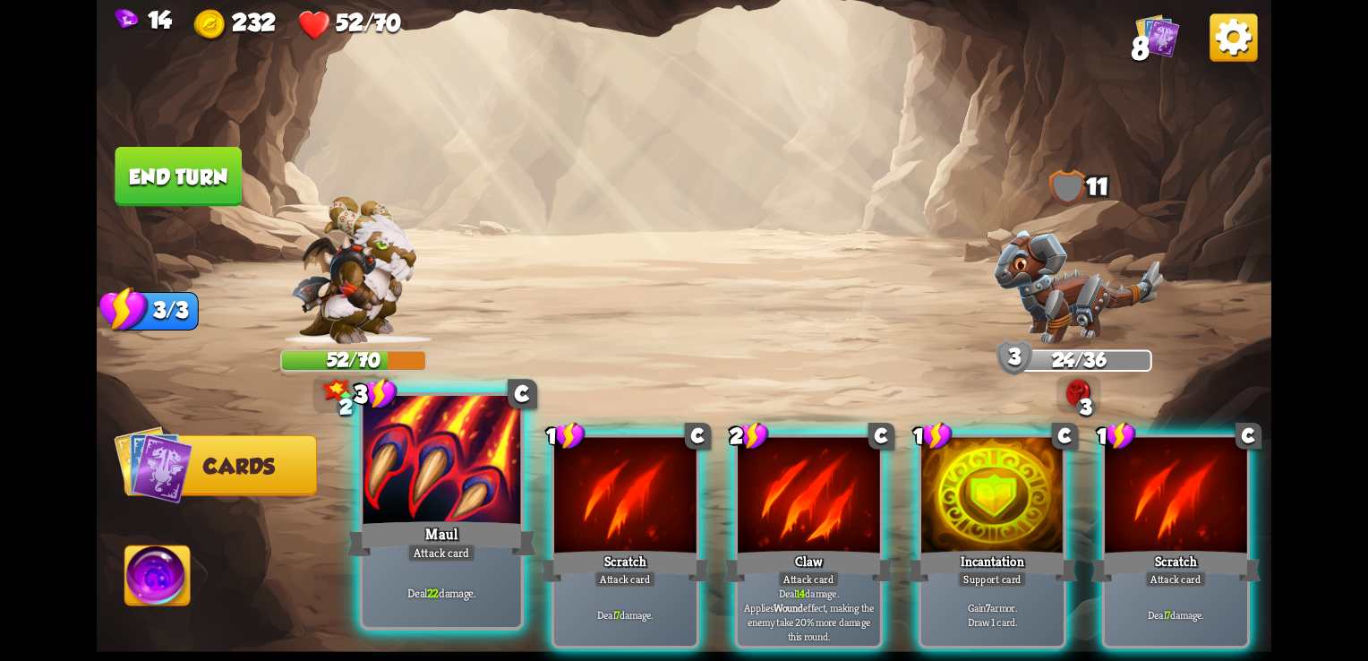
click at [423, 504] on div at bounding box center [442, 462] width 158 height 133
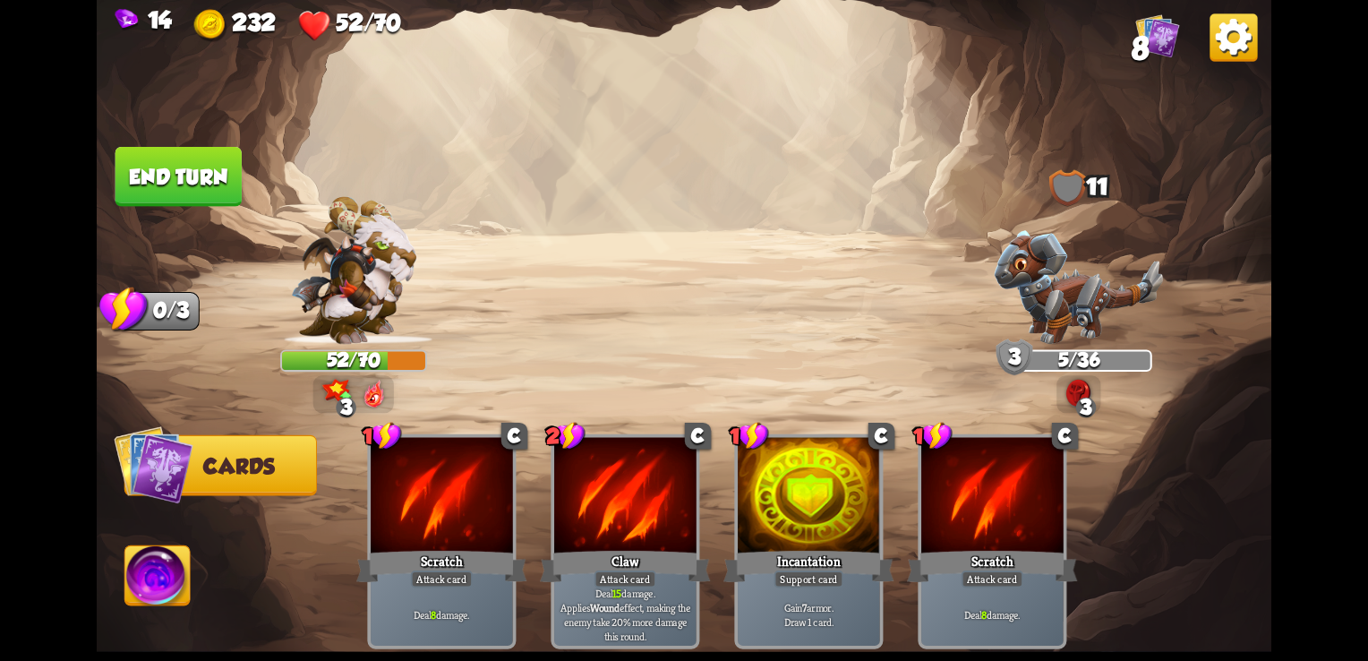
click at [172, 183] on button "End turn" at bounding box center [178, 177] width 126 height 60
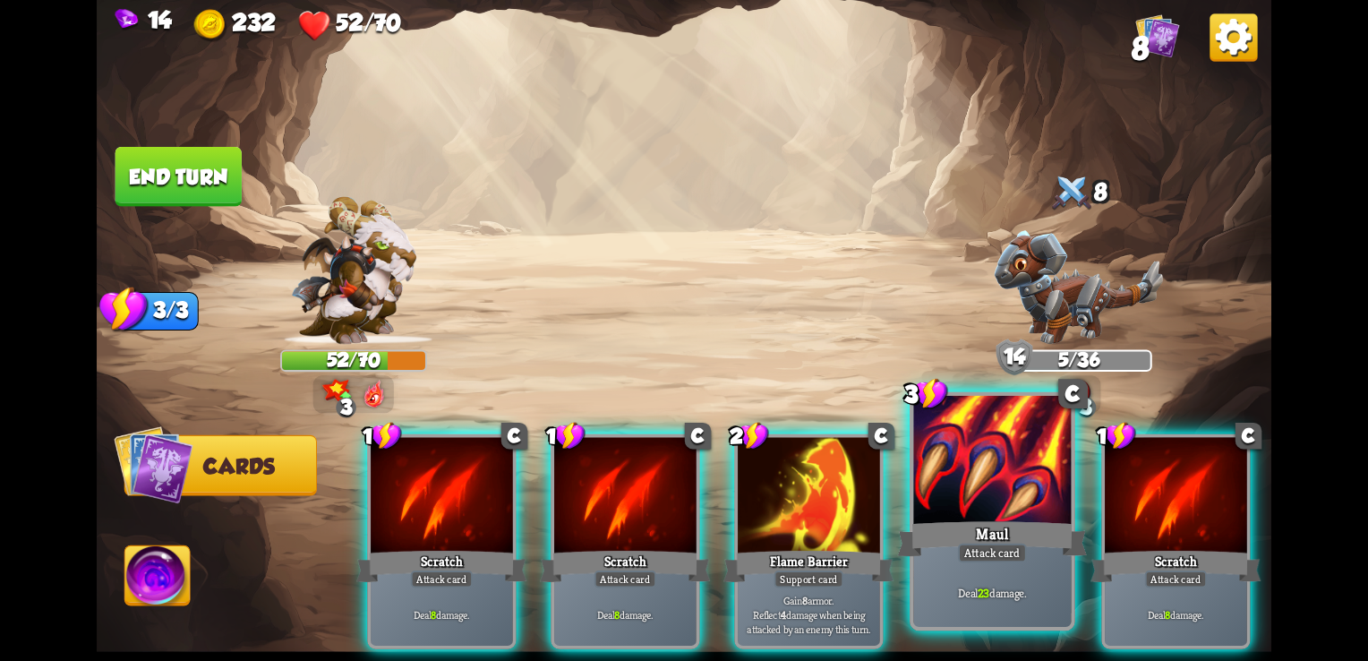
click at [945, 522] on div "Maul" at bounding box center [993, 538] width 190 height 42
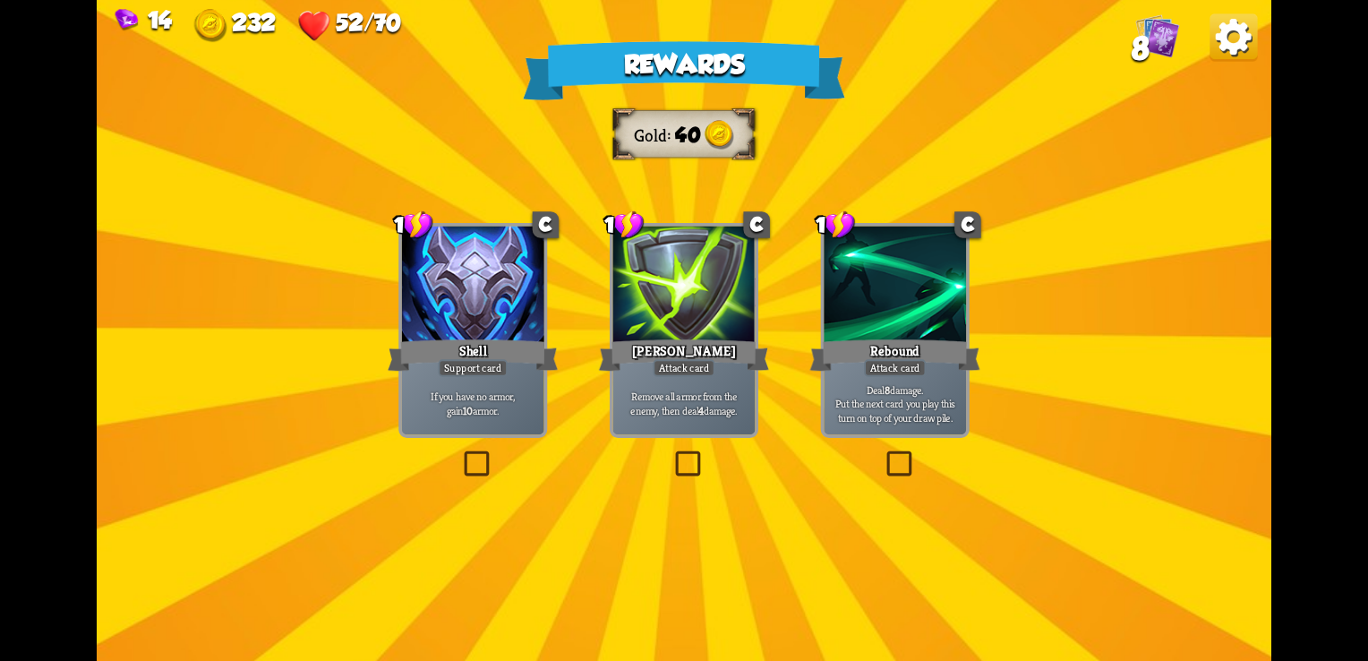
click at [499, 326] on div at bounding box center [473, 286] width 142 height 120
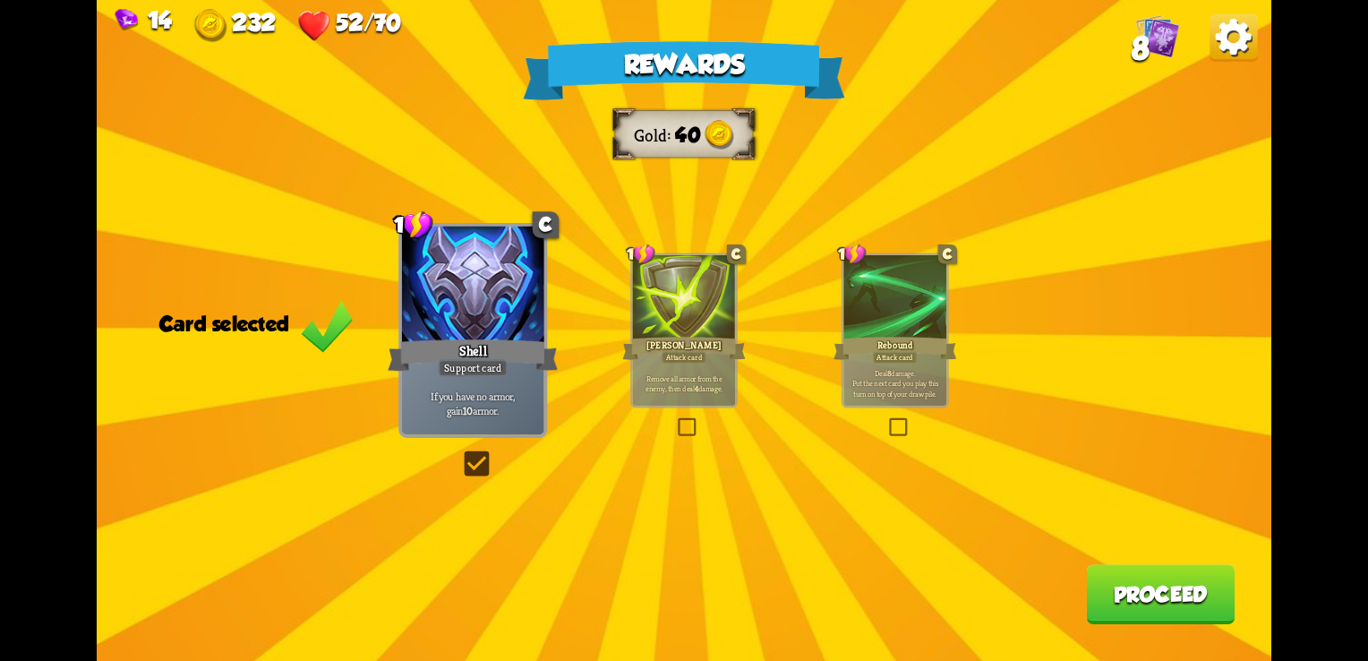
click at [849, 345] on div "Rebound" at bounding box center [895, 349] width 124 height 28
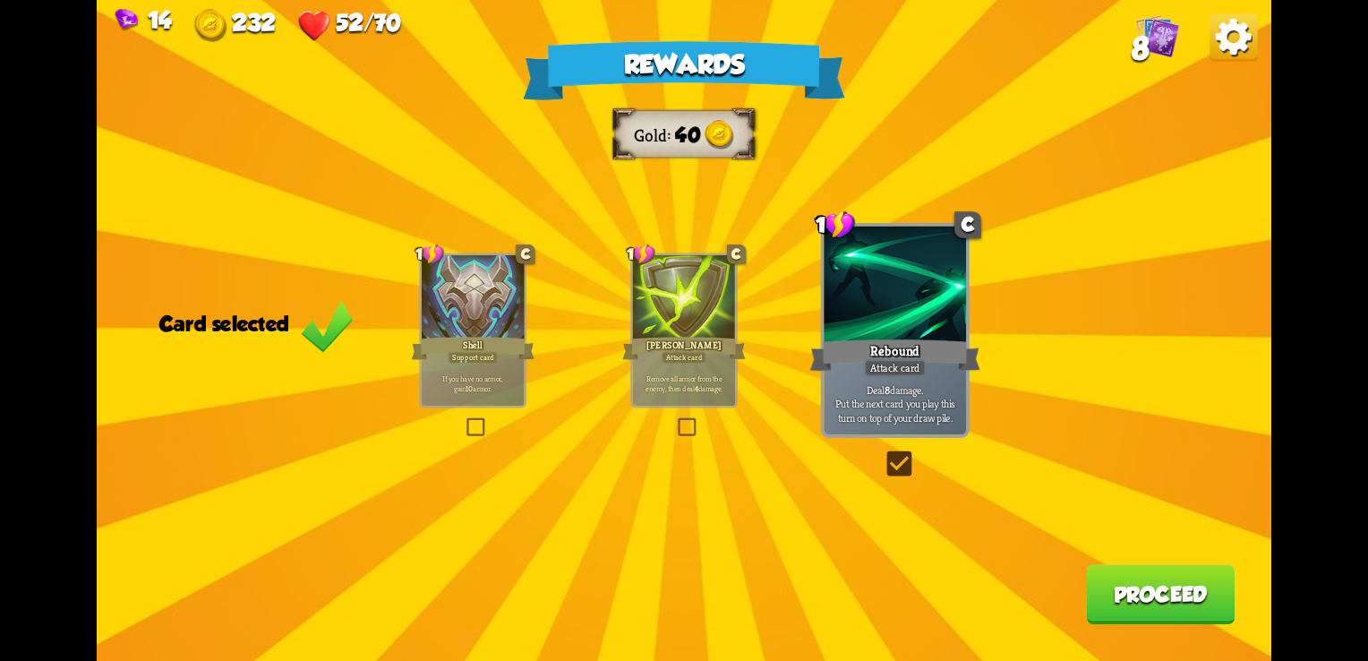
click at [475, 338] on div "Shell" at bounding box center [473, 349] width 124 height 28
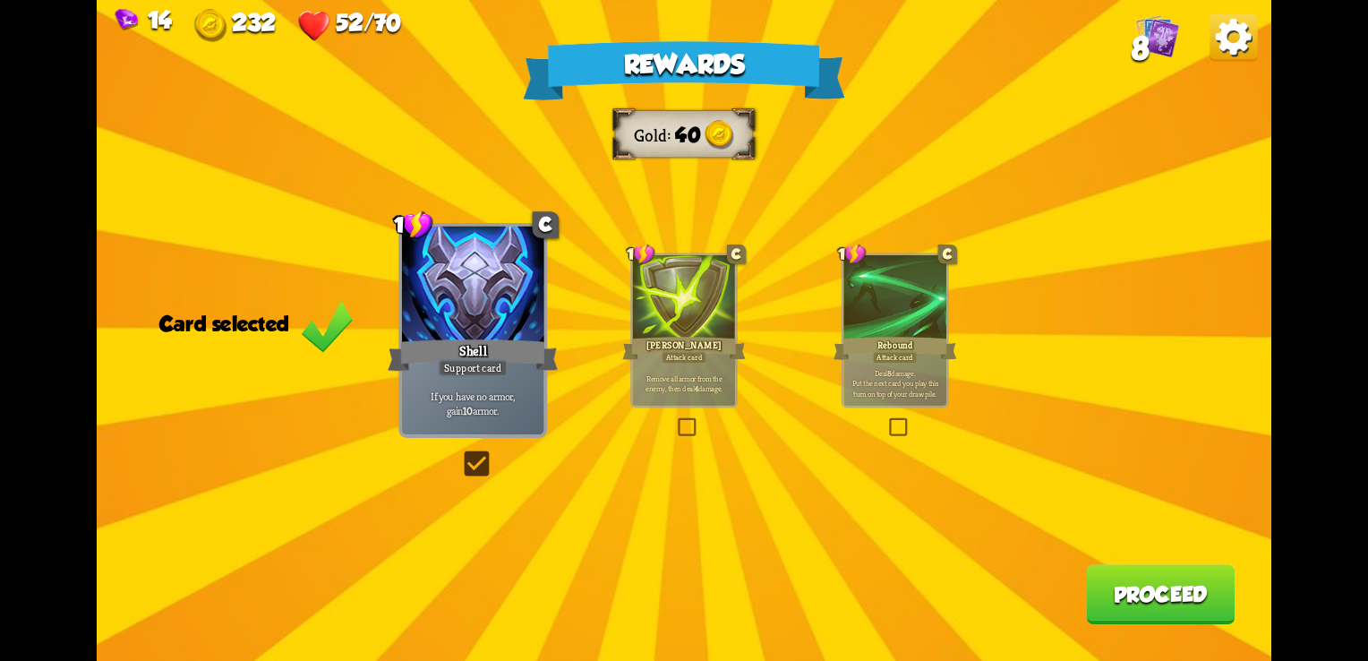
click at [1136, 602] on button "Proceed" at bounding box center [1160, 594] width 149 height 60
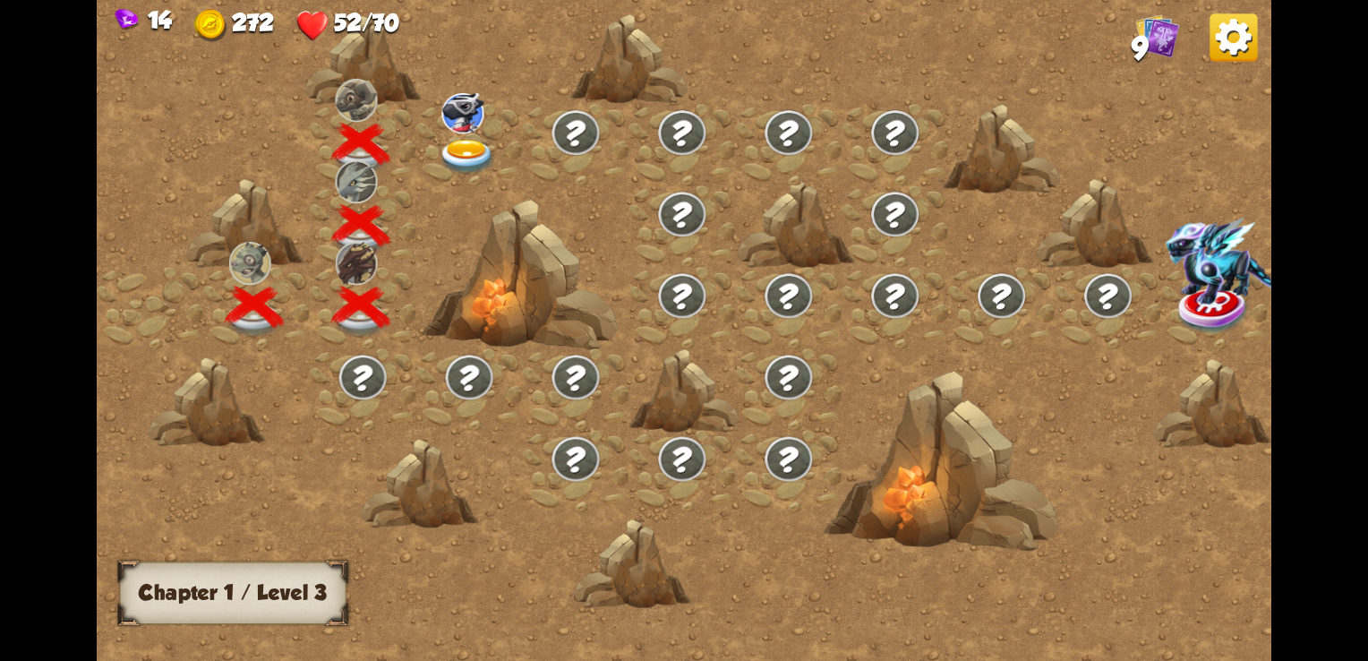
click at [469, 124] on img at bounding box center [462, 113] width 42 height 40
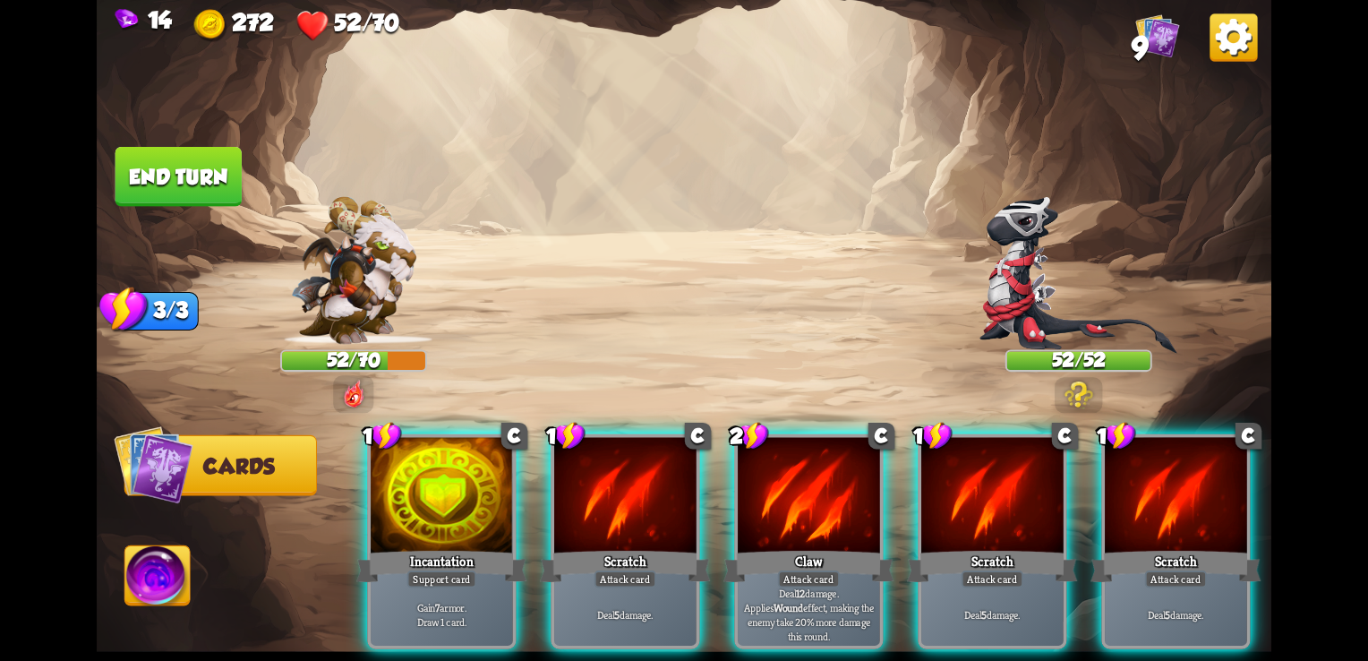
click at [1076, 390] on img at bounding box center [1078, 394] width 30 height 28
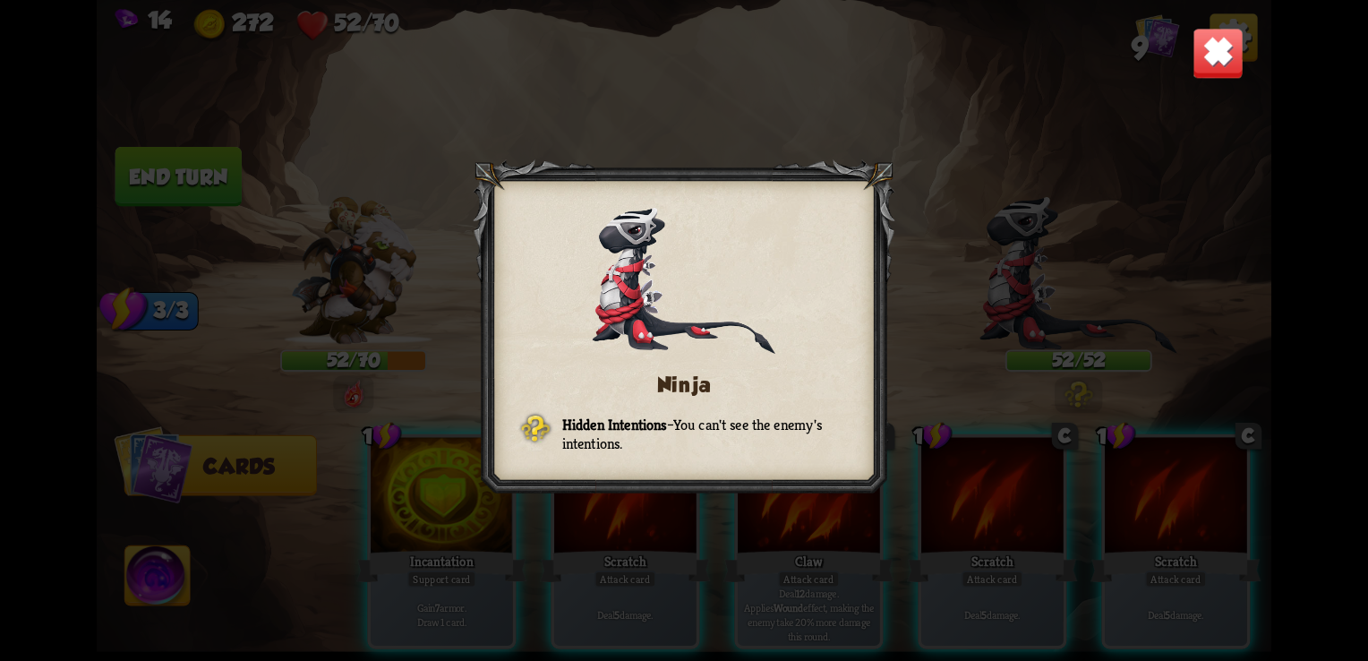
click at [1209, 66] on img at bounding box center [1217, 53] width 51 height 51
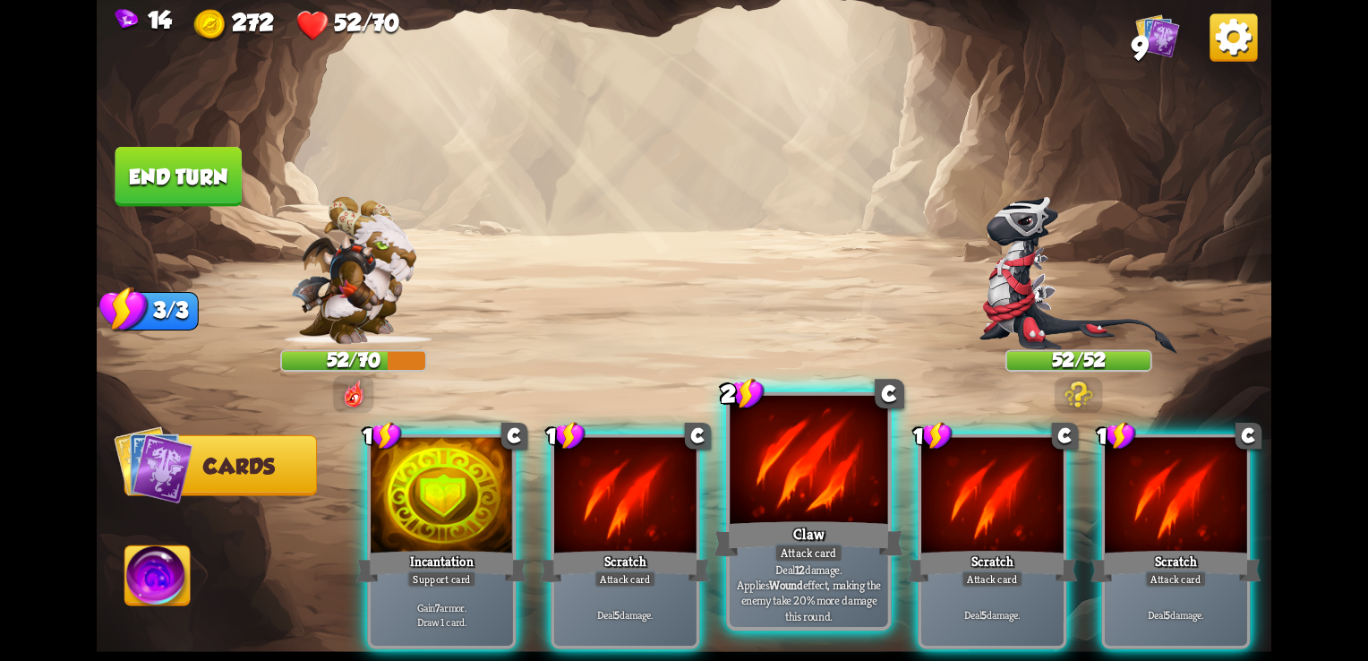
click at [792, 559] on div "Attack card" at bounding box center [808, 553] width 69 height 20
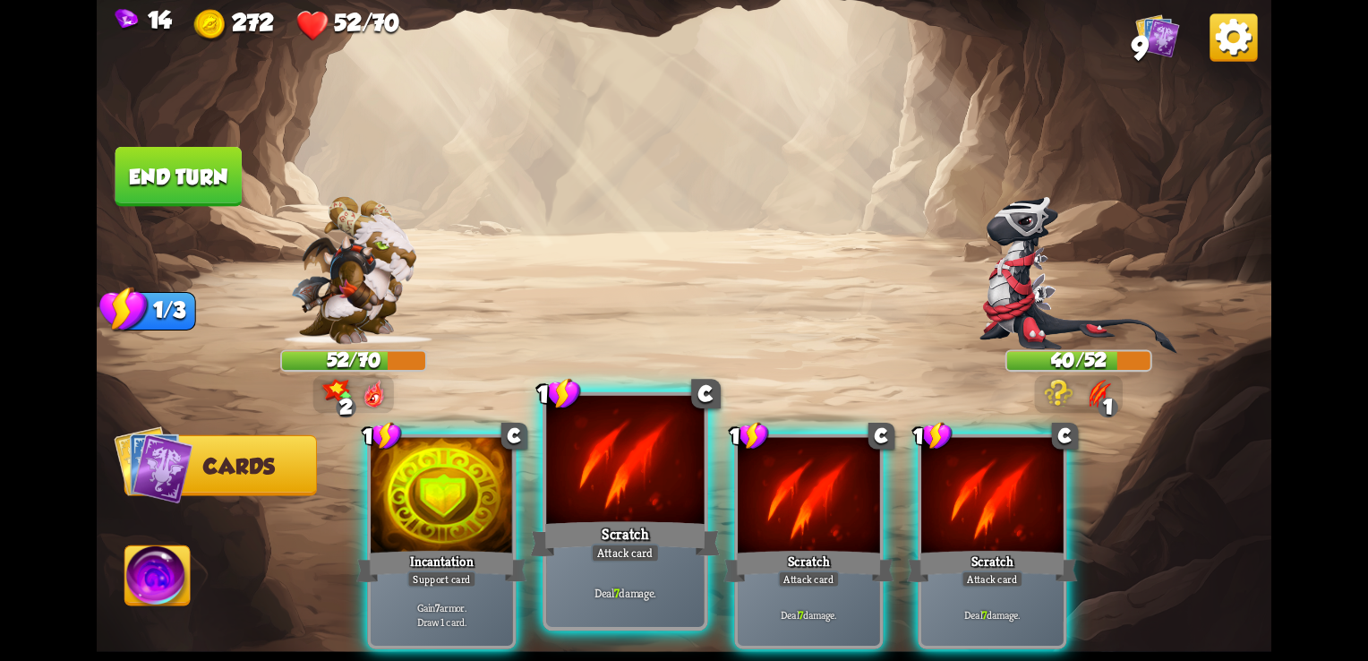
click at [653, 535] on div "Scratch" at bounding box center [626, 538] width 190 height 42
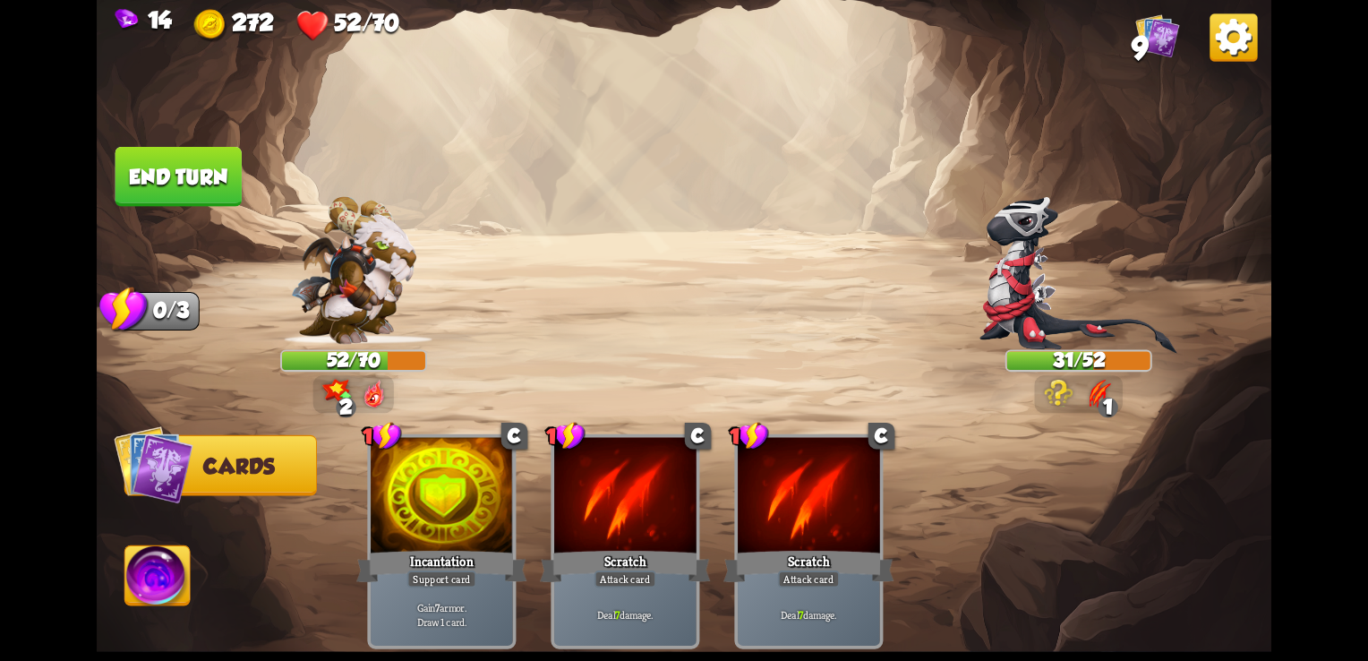
click at [195, 170] on button "End turn" at bounding box center [178, 177] width 126 height 60
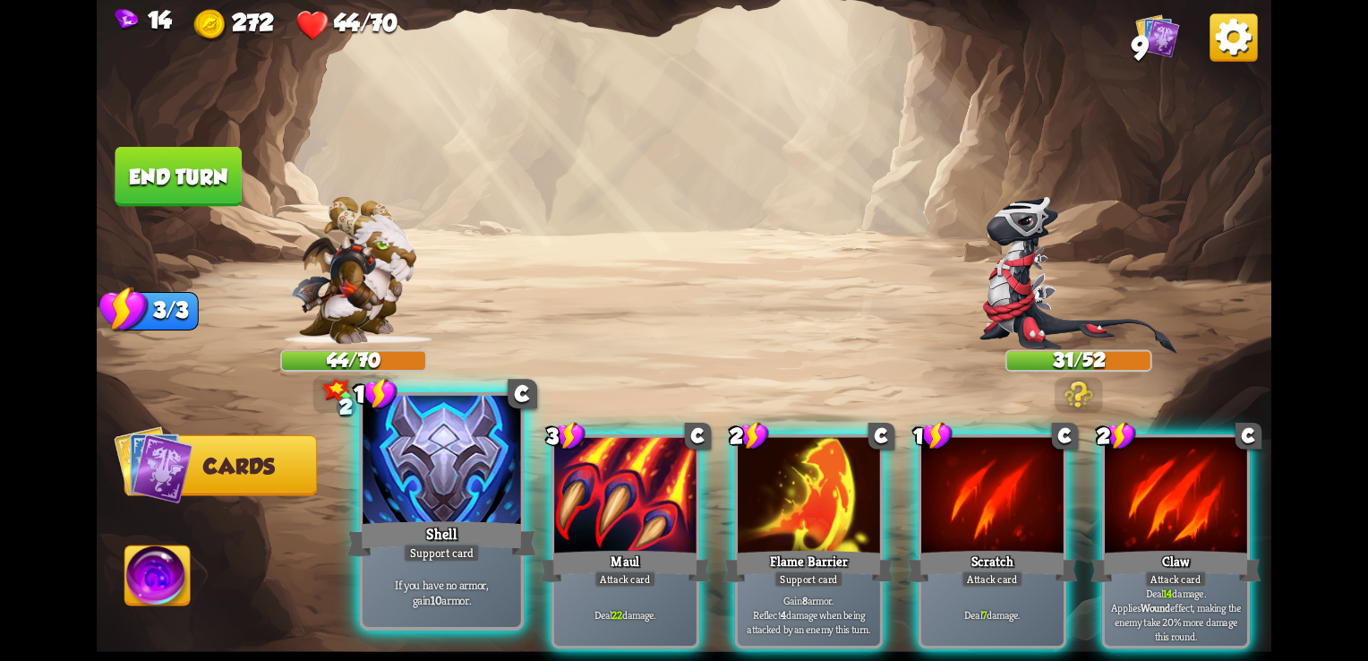
click at [395, 529] on div "Shell" at bounding box center [442, 538] width 190 height 42
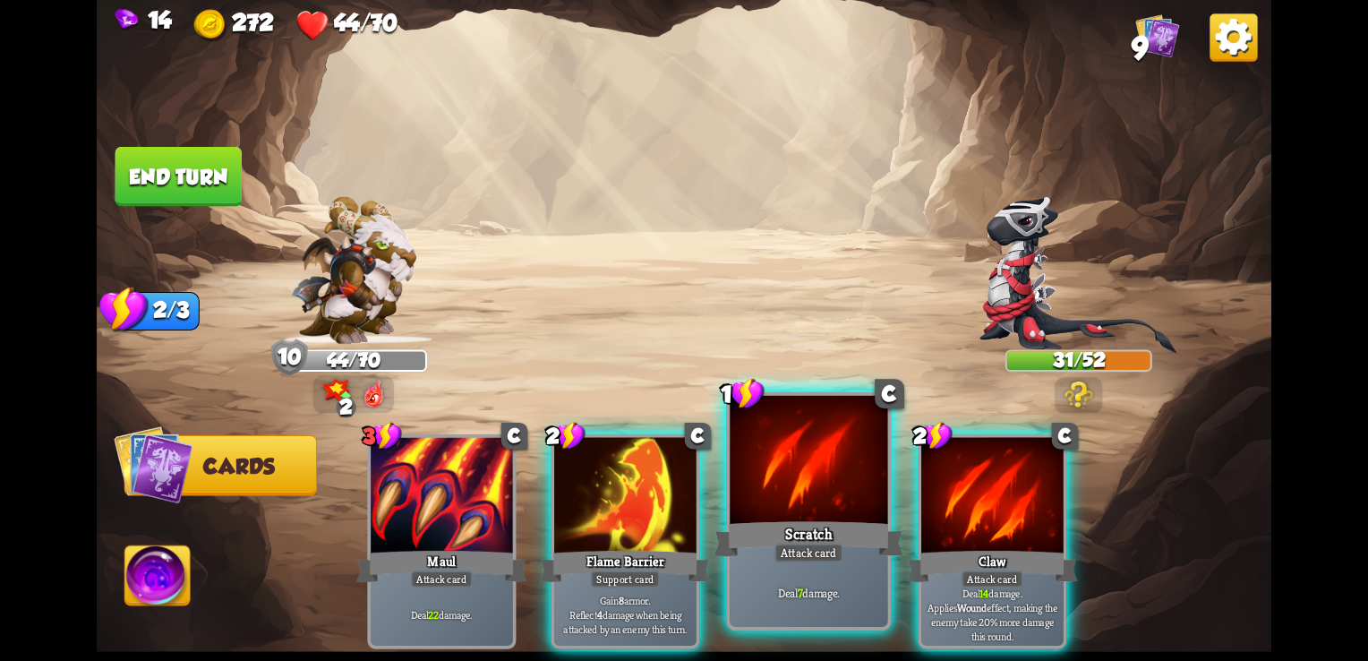
click at [788, 499] on div at bounding box center [808, 462] width 158 height 133
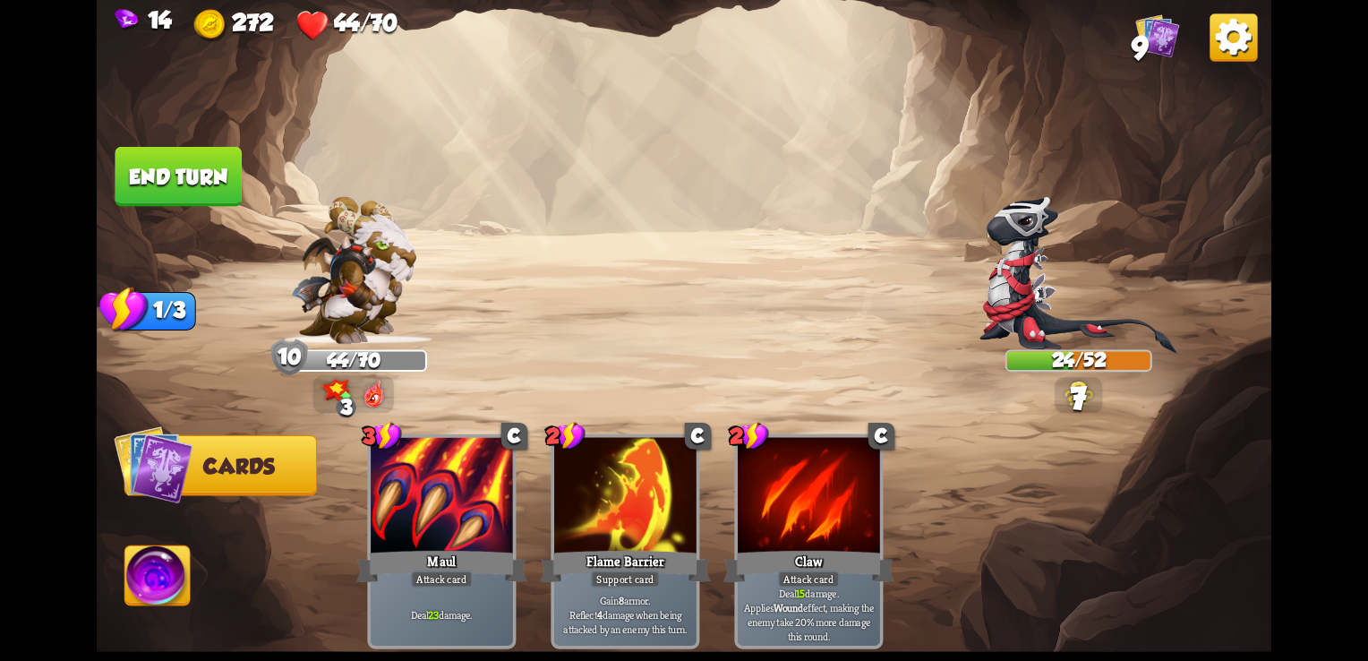
click at [175, 175] on button "End turn" at bounding box center [178, 177] width 126 height 60
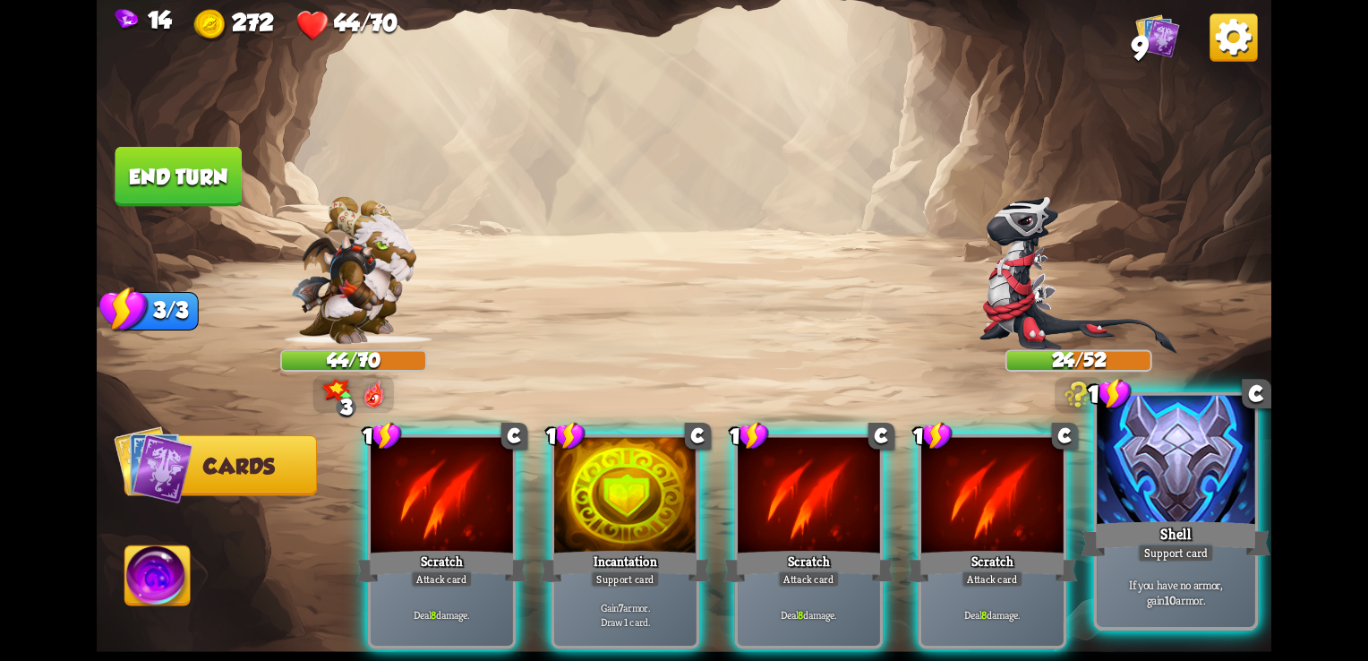
click at [1138, 517] on div "Shell" at bounding box center [1176, 538] width 190 height 42
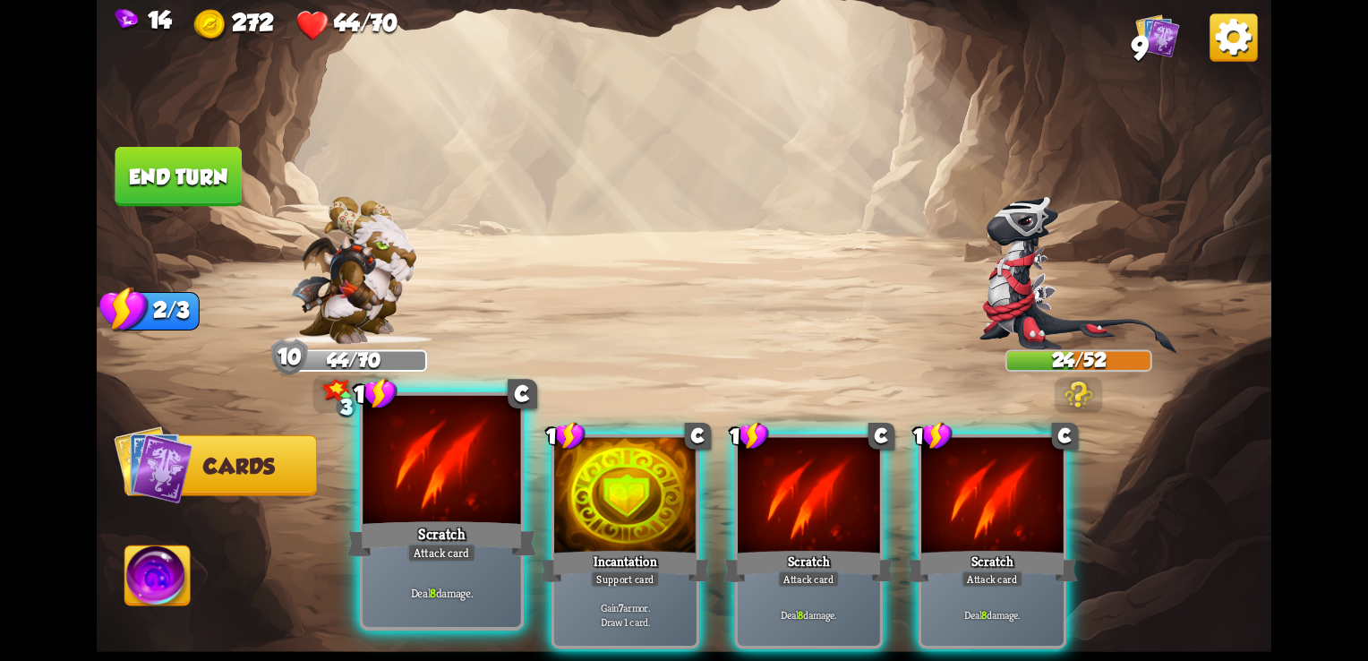
click at [460, 485] on div at bounding box center [442, 462] width 158 height 133
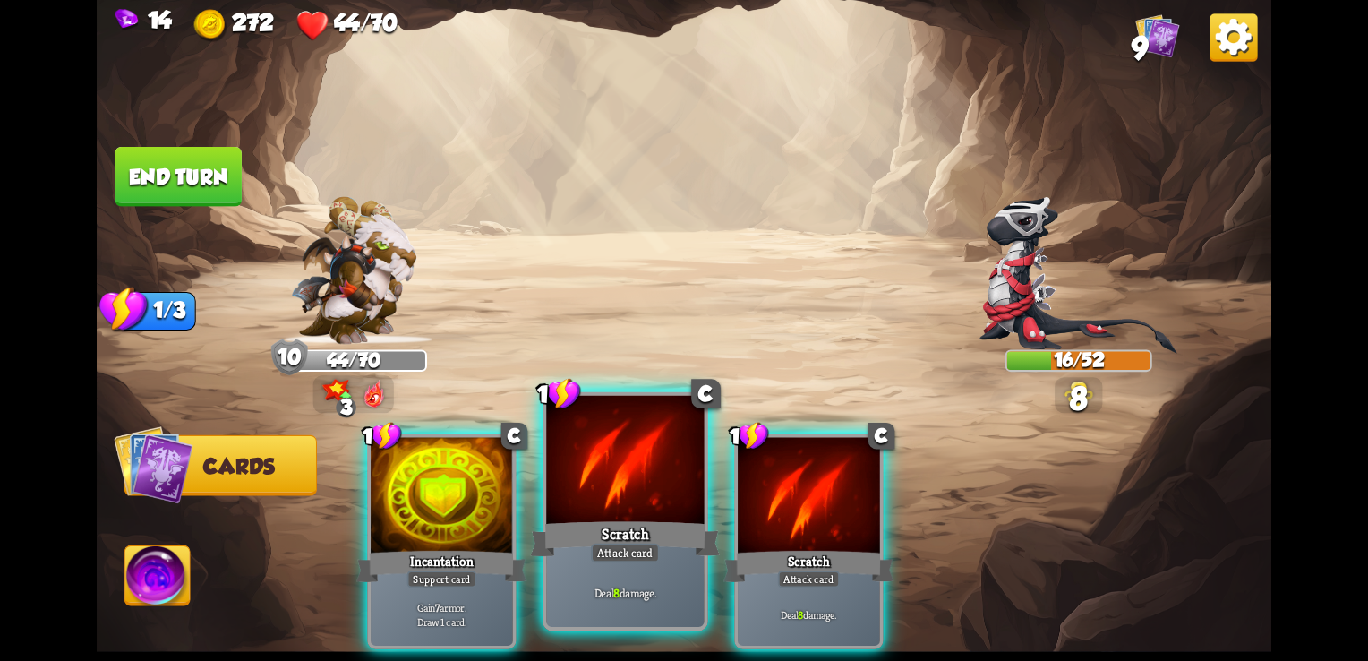
click at [601, 479] on div at bounding box center [625, 462] width 158 height 133
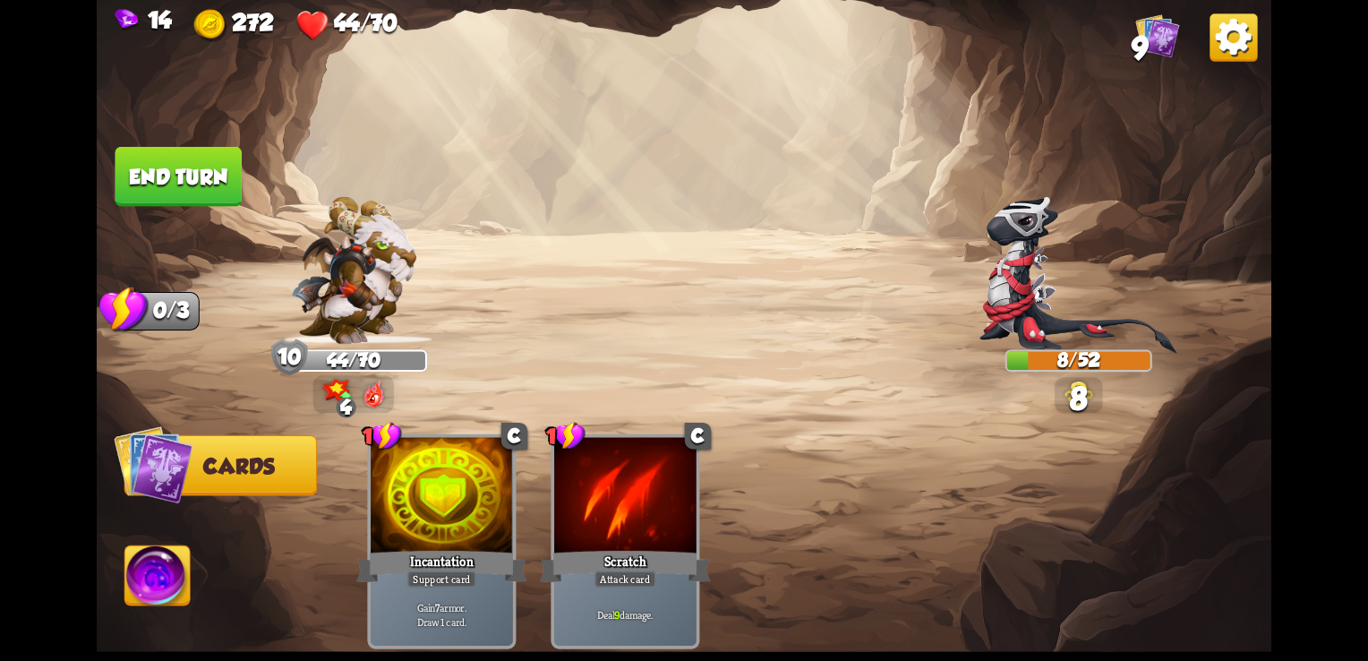
click at [188, 182] on button "End turn" at bounding box center [178, 177] width 126 height 60
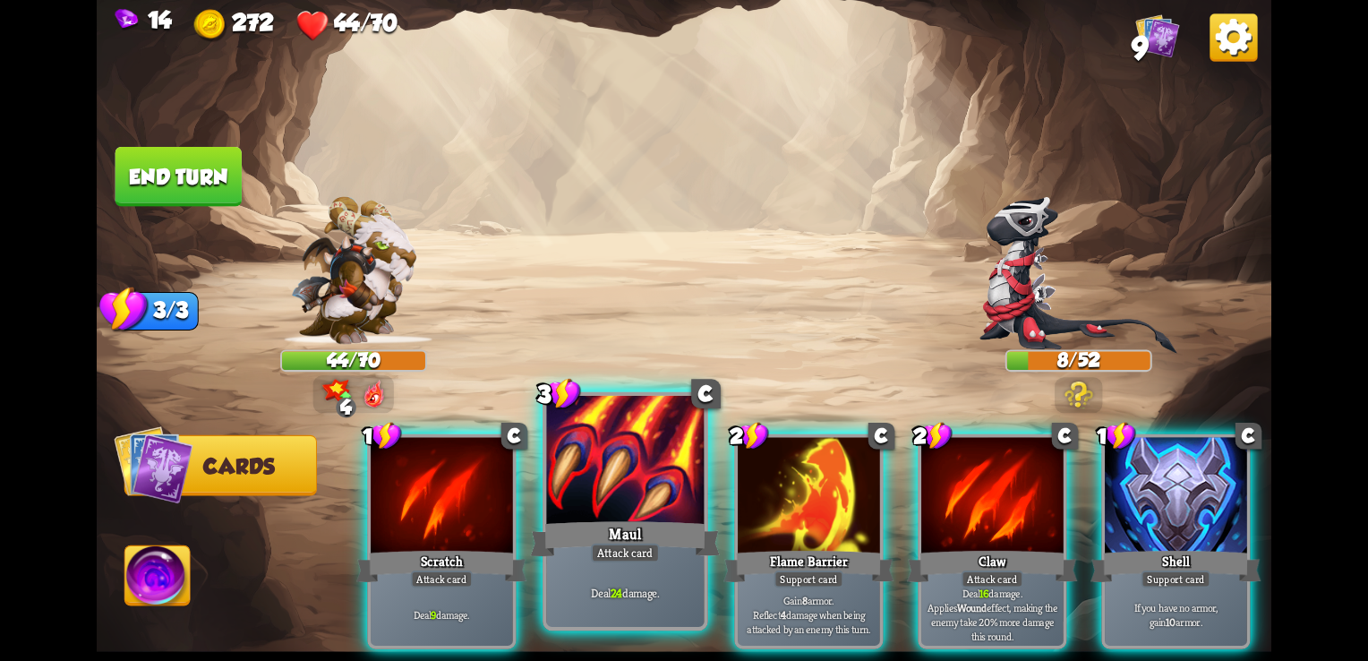
click at [621, 514] on div at bounding box center [625, 462] width 158 height 133
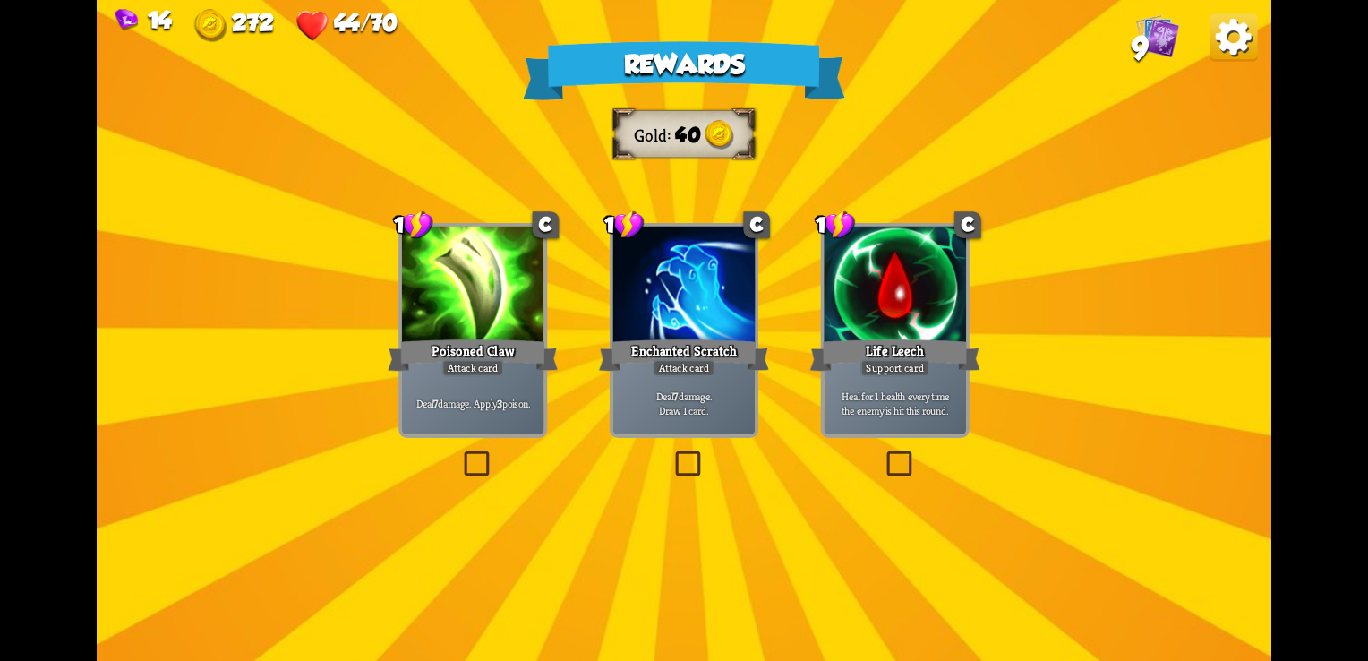
click at [482, 339] on div "Poisoned Claw" at bounding box center [473, 355] width 170 height 38
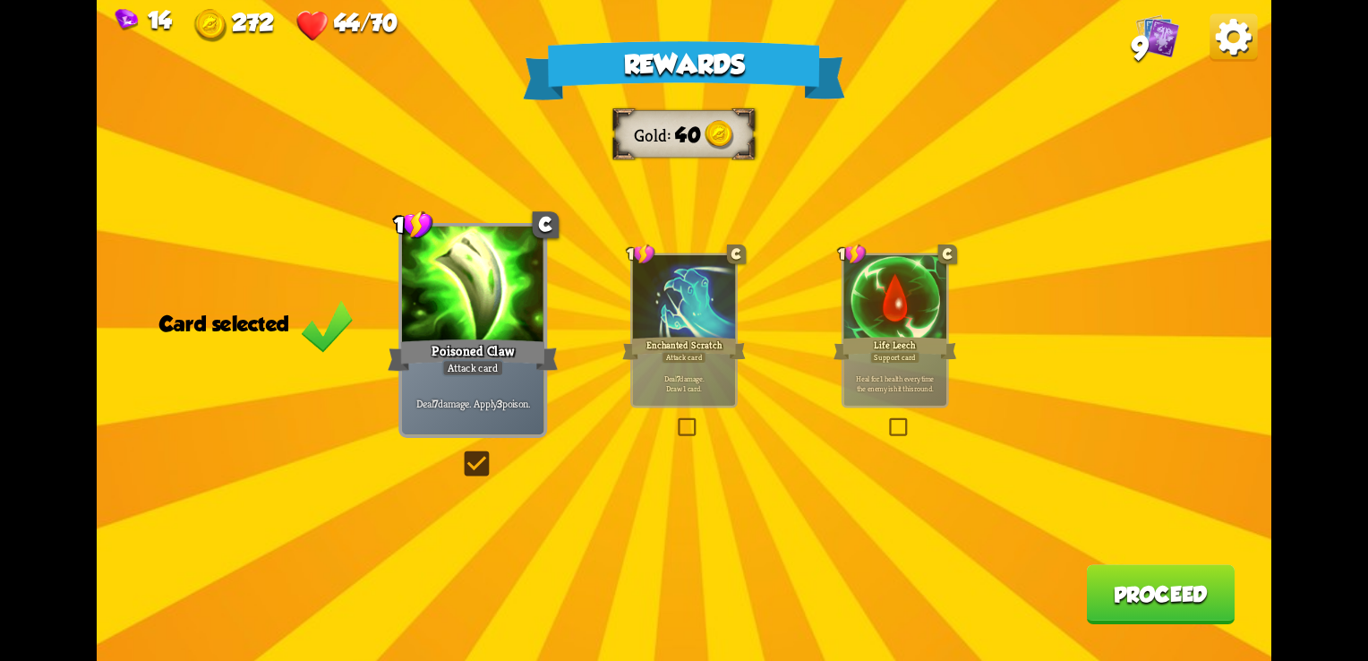
click at [658, 334] on div at bounding box center [684, 298] width 103 height 87
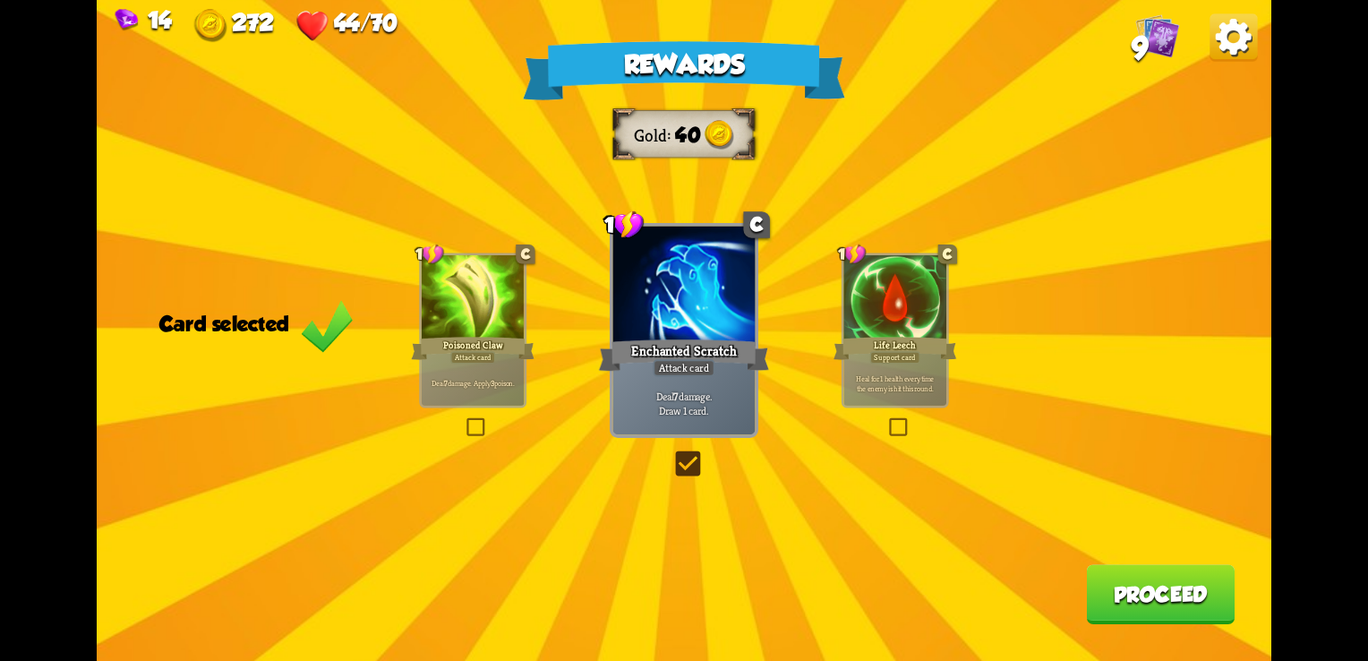
click at [902, 288] on div at bounding box center [894, 298] width 103 height 87
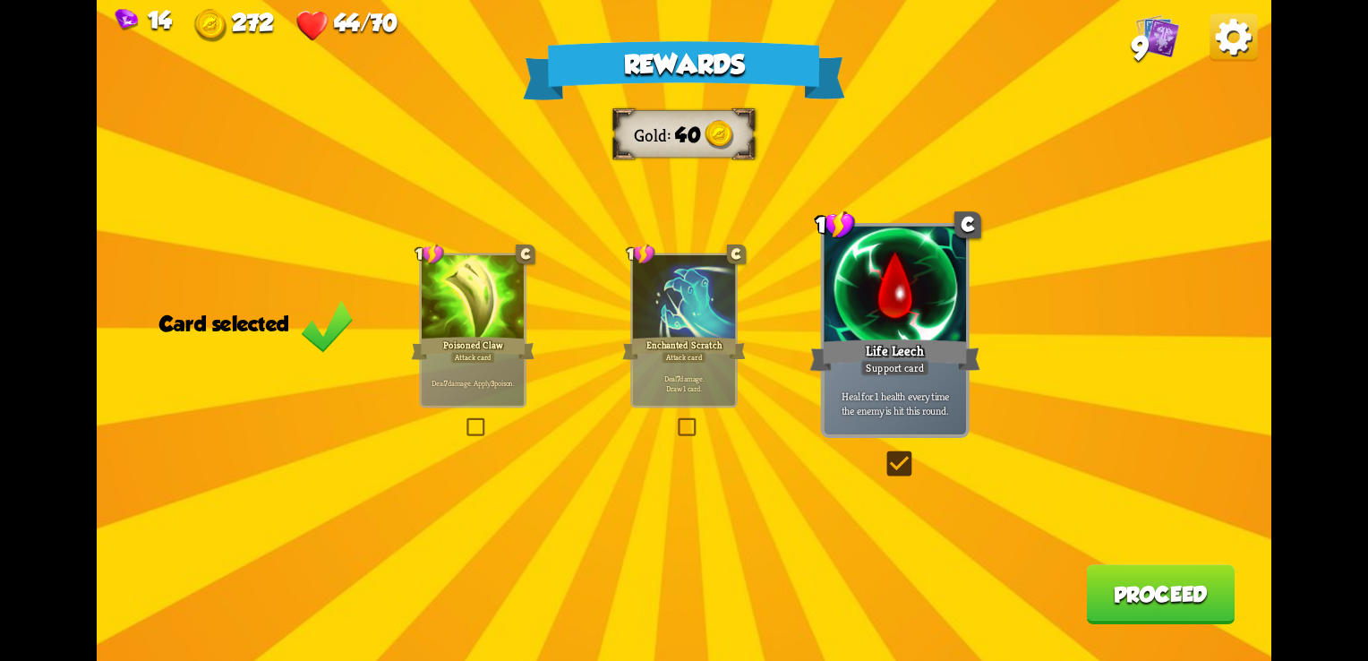
click at [704, 291] on div at bounding box center [684, 298] width 103 height 87
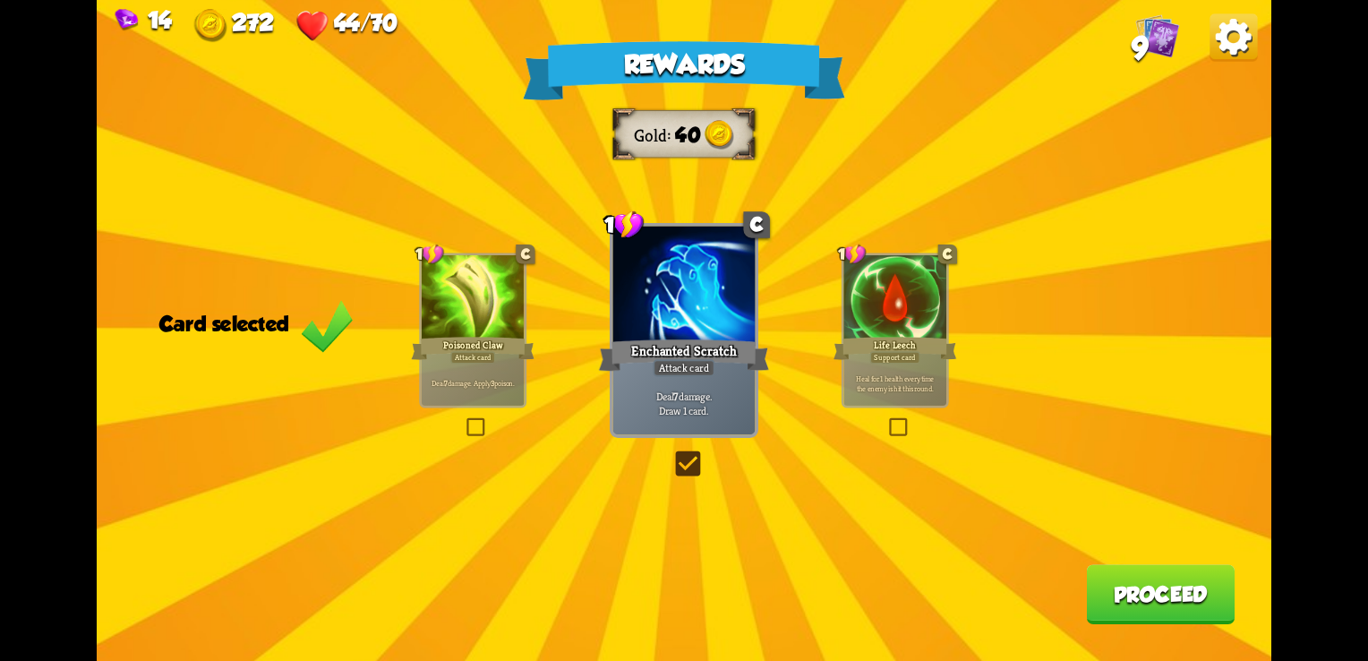
click at [451, 332] on div at bounding box center [473, 298] width 103 height 87
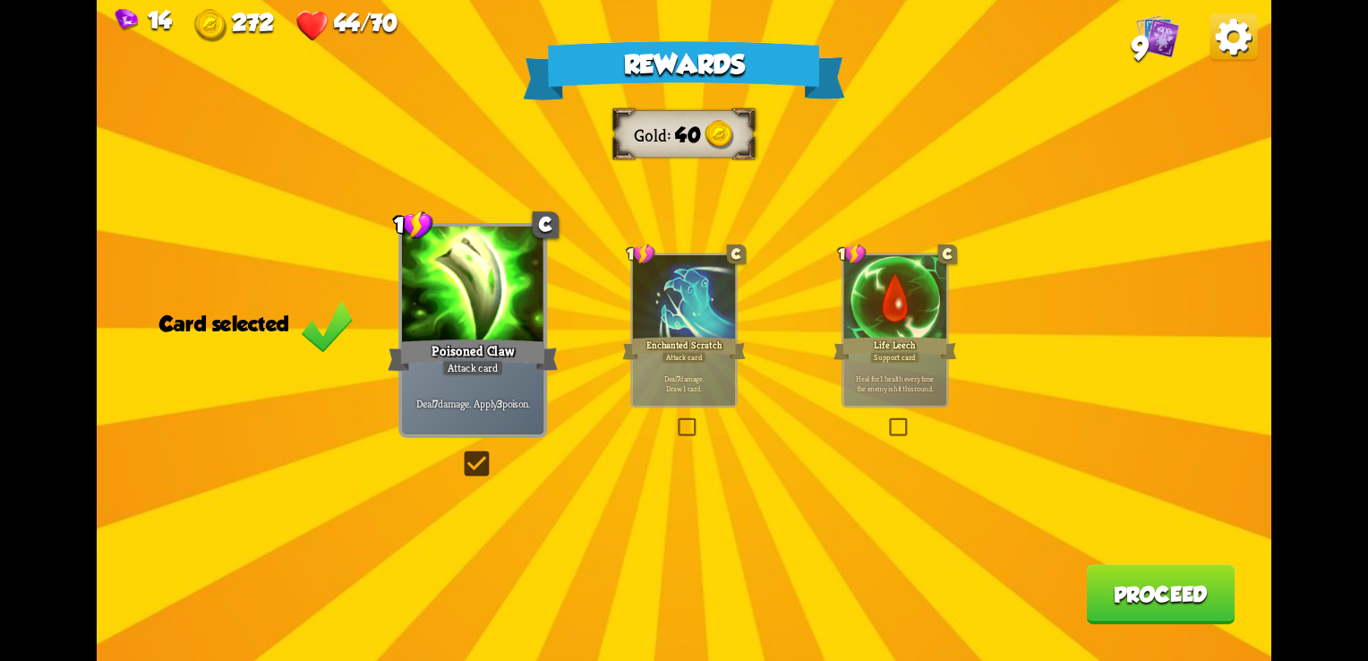
click at [1127, 582] on button "Proceed" at bounding box center [1160, 594] width 149 height 60
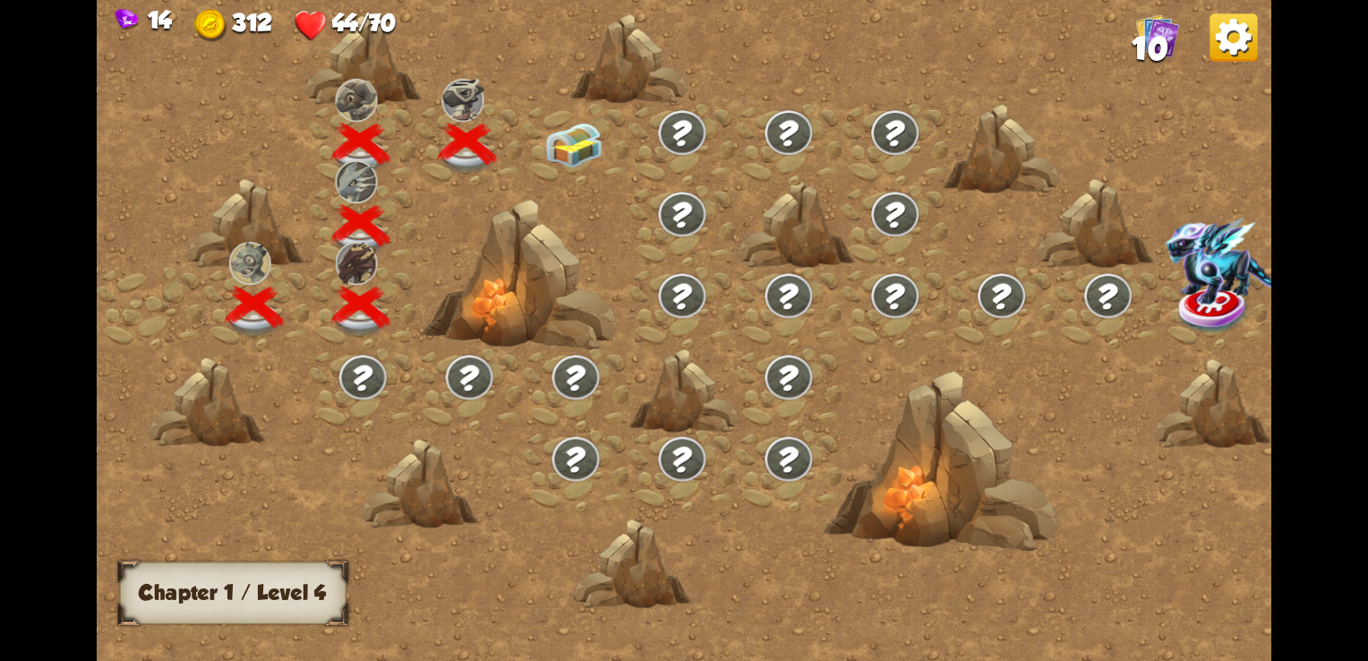
click at [552, 128] on img at bounding box center [573, 145] width 59 height 45
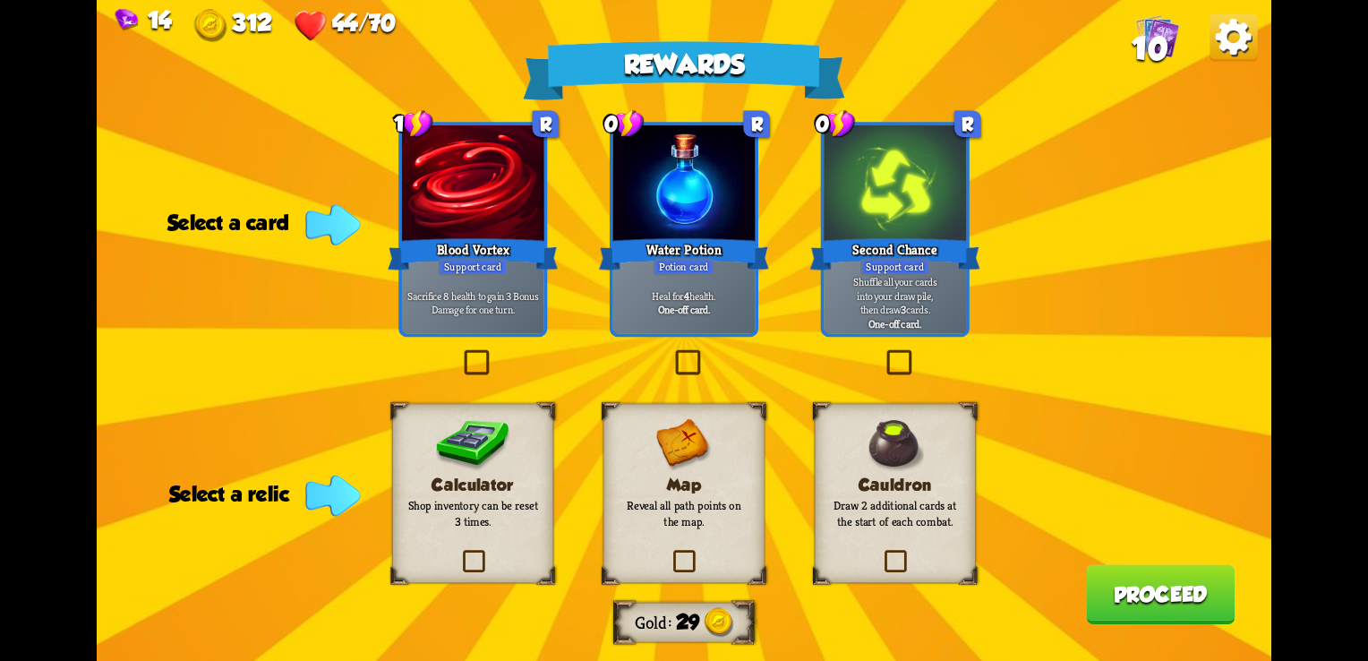
click at [709, 274] on div "Potion card" at bounding box center [683, 267] width 61 height 17
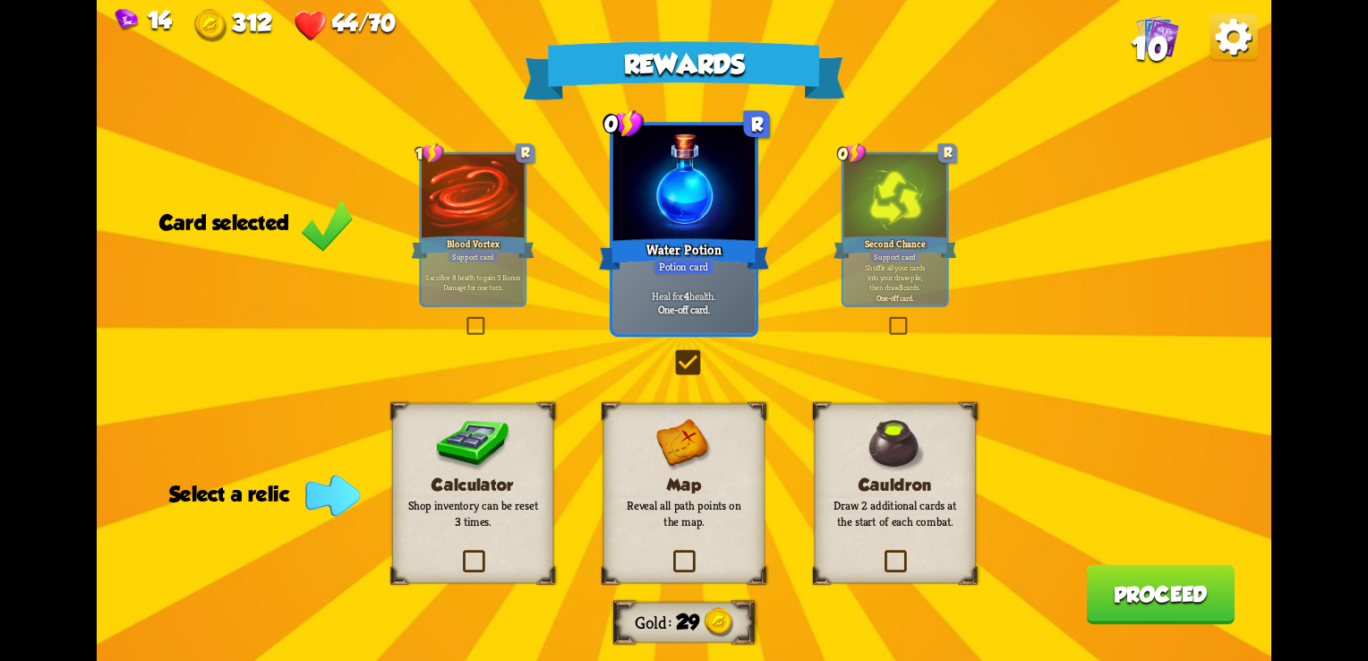
click at [669, 467] on img at bounding box center [684, 445] width 56 height 53
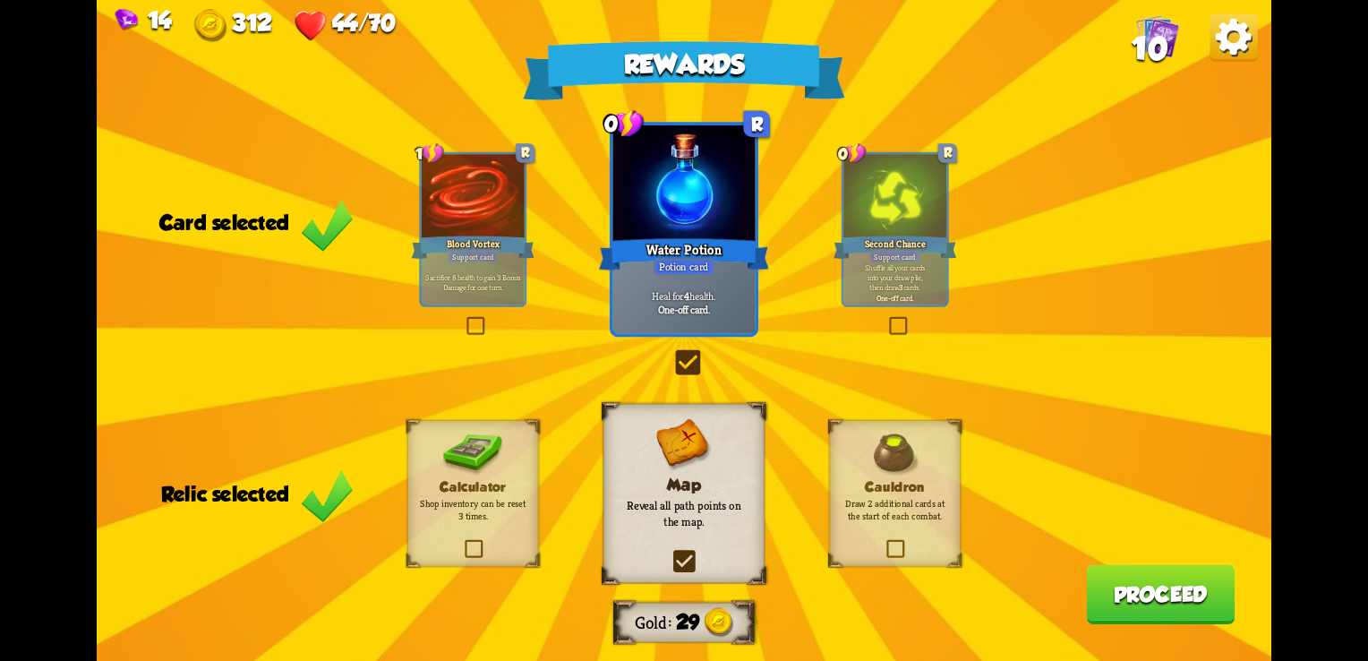
click at [1114, 587] on button "Proceed" at bounding box center [1160, 594] width 149 height 60
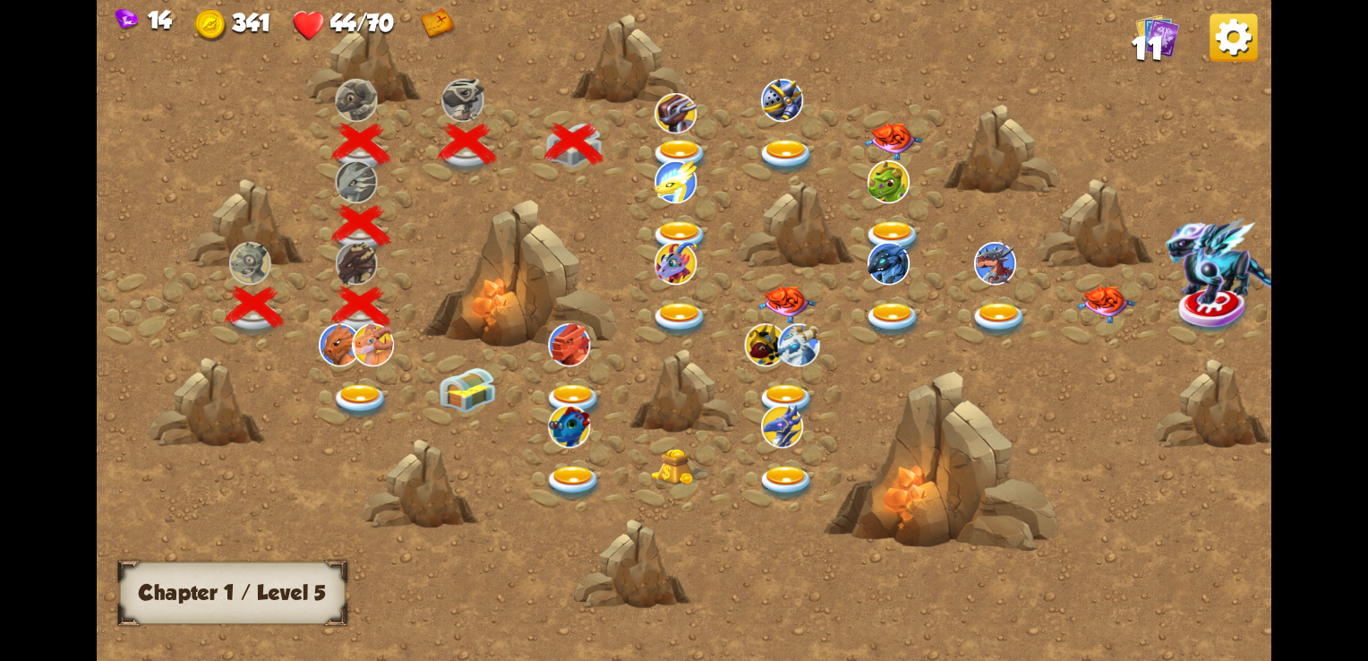
click at [670, 134] on div at bounding box center [682, 144] width 107 height 81
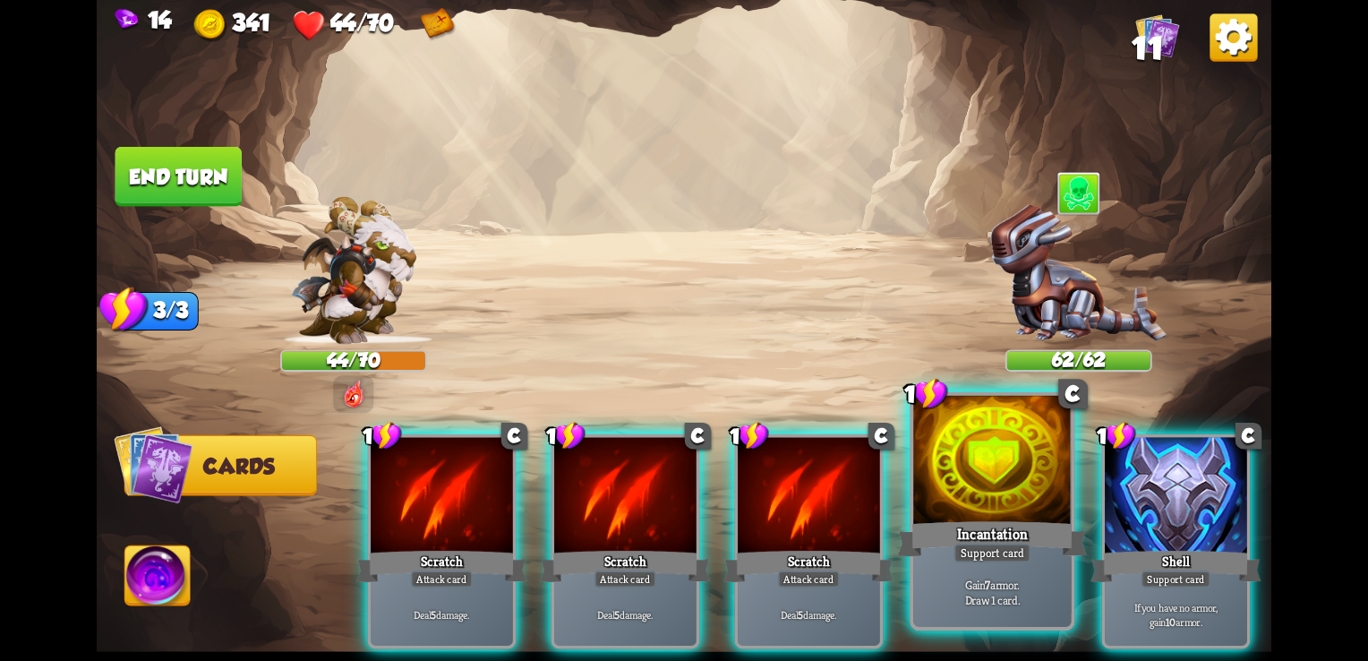
click at [995, 493] on div at bounding box center [992, 462] width 158 height 133
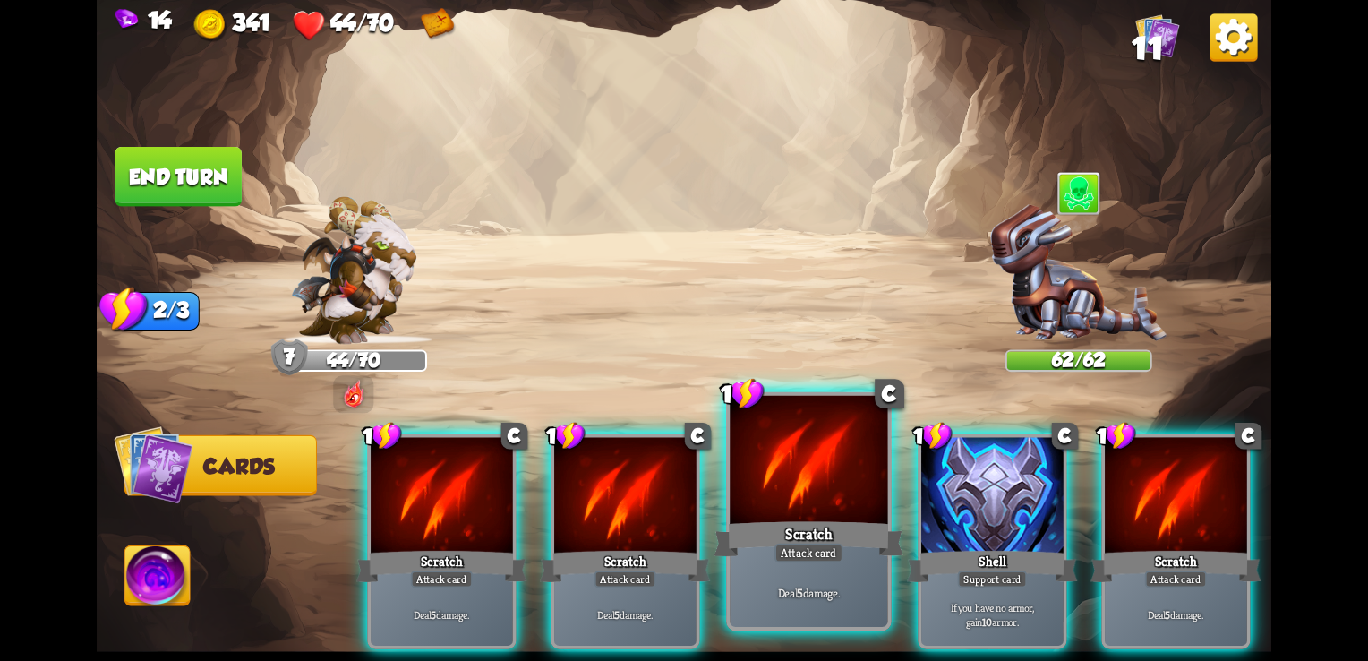
click at [802, 480] on div at bounding box center [808, 462] width 158 height 133
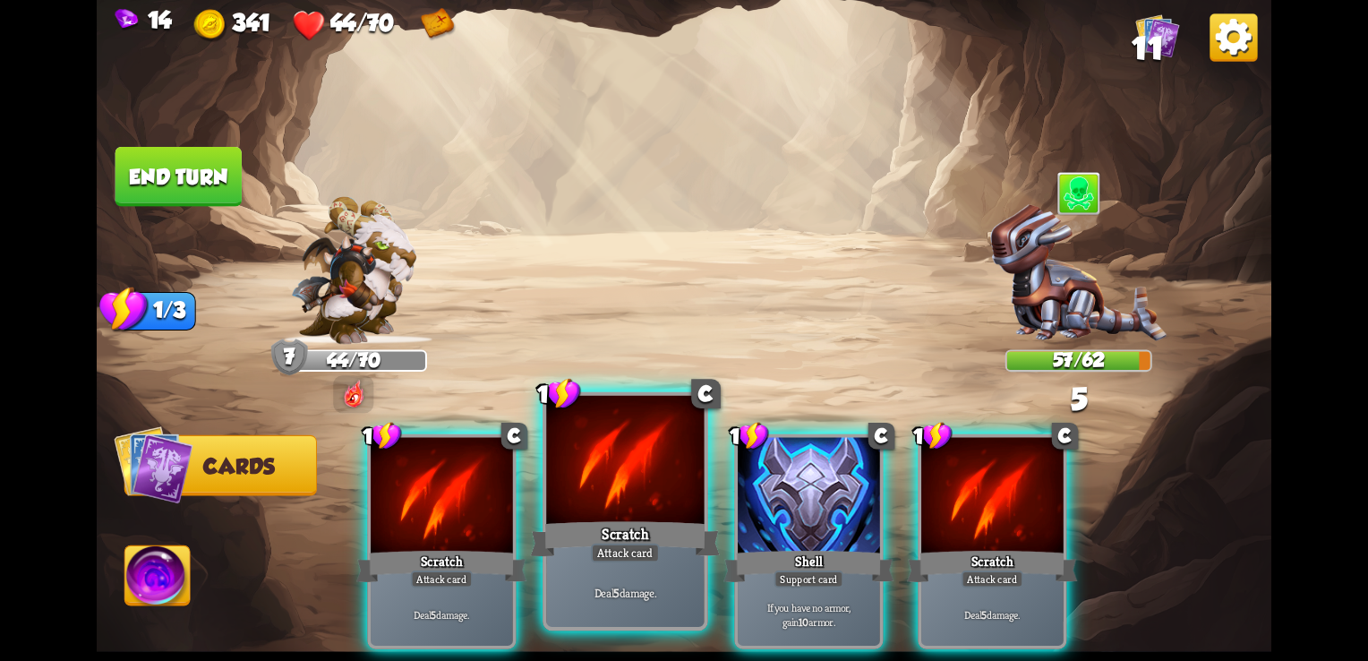
click at [646, 479] on div at bounding box center [625, 462] width 158 height 133
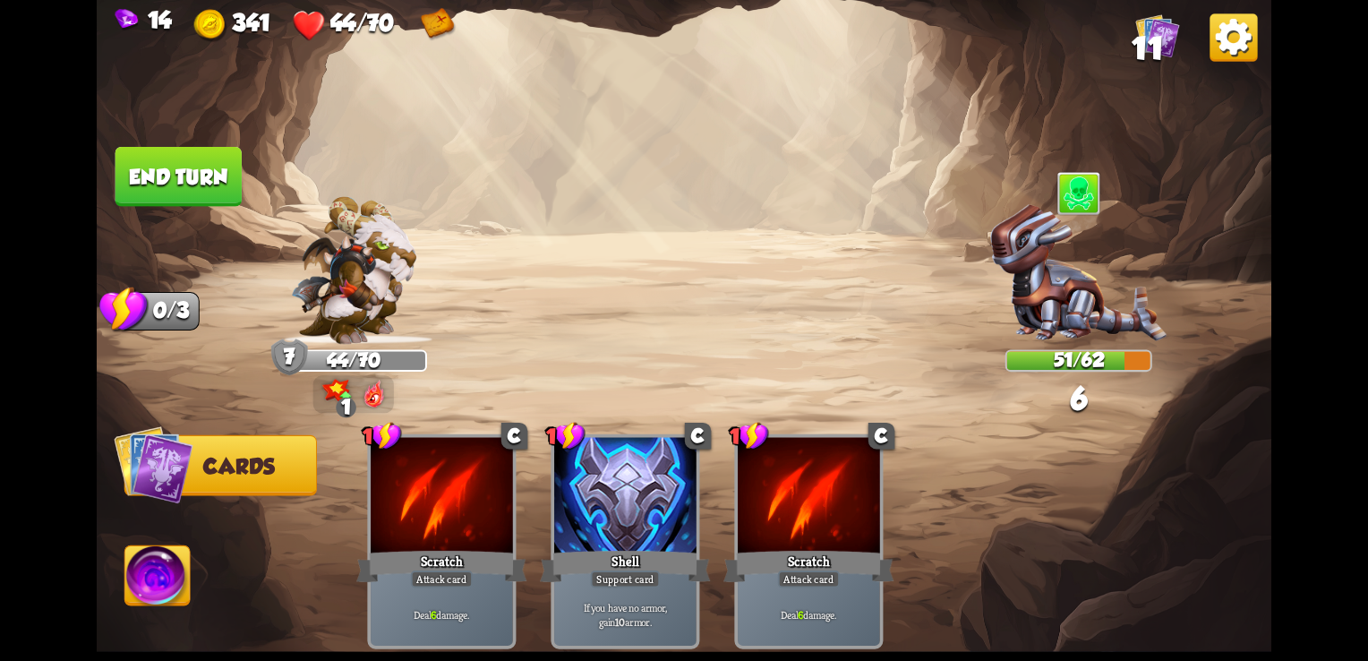
click at [166, 174] on button "End turn" at bounding box center [178, 177] width 126 height 60
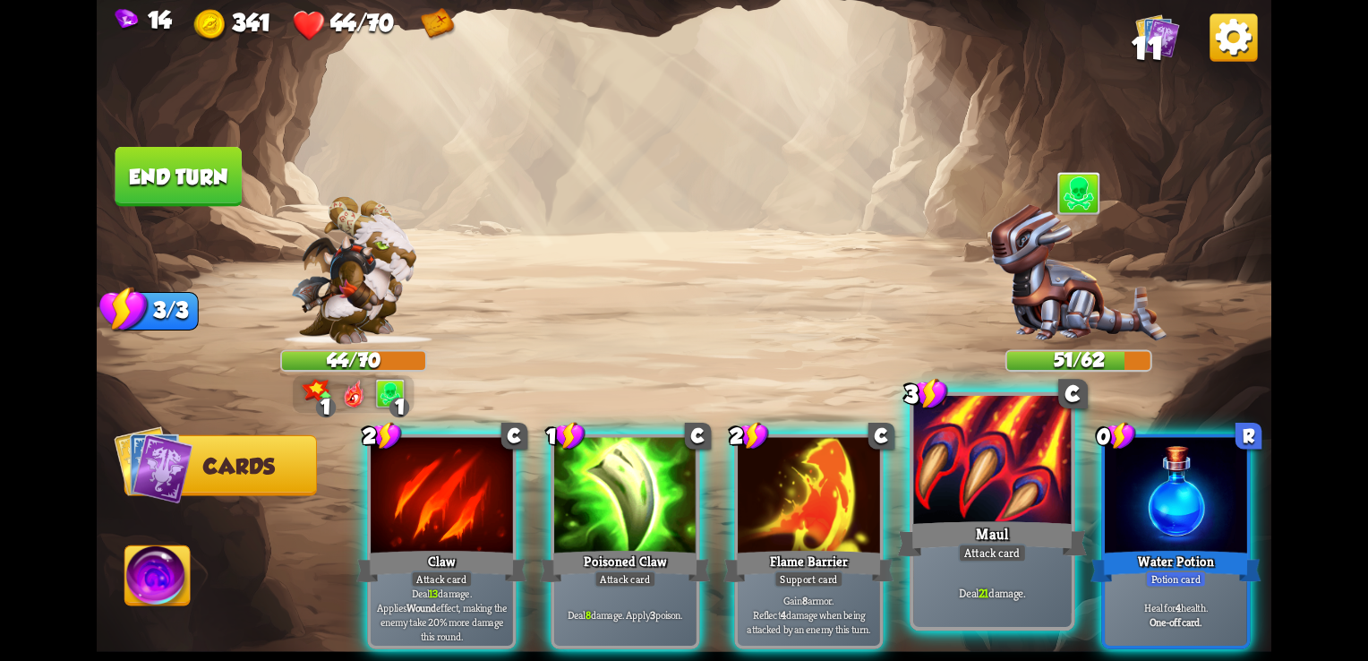
click at [981, 464] on div at bounding box center [992, 462] width 158 height 133
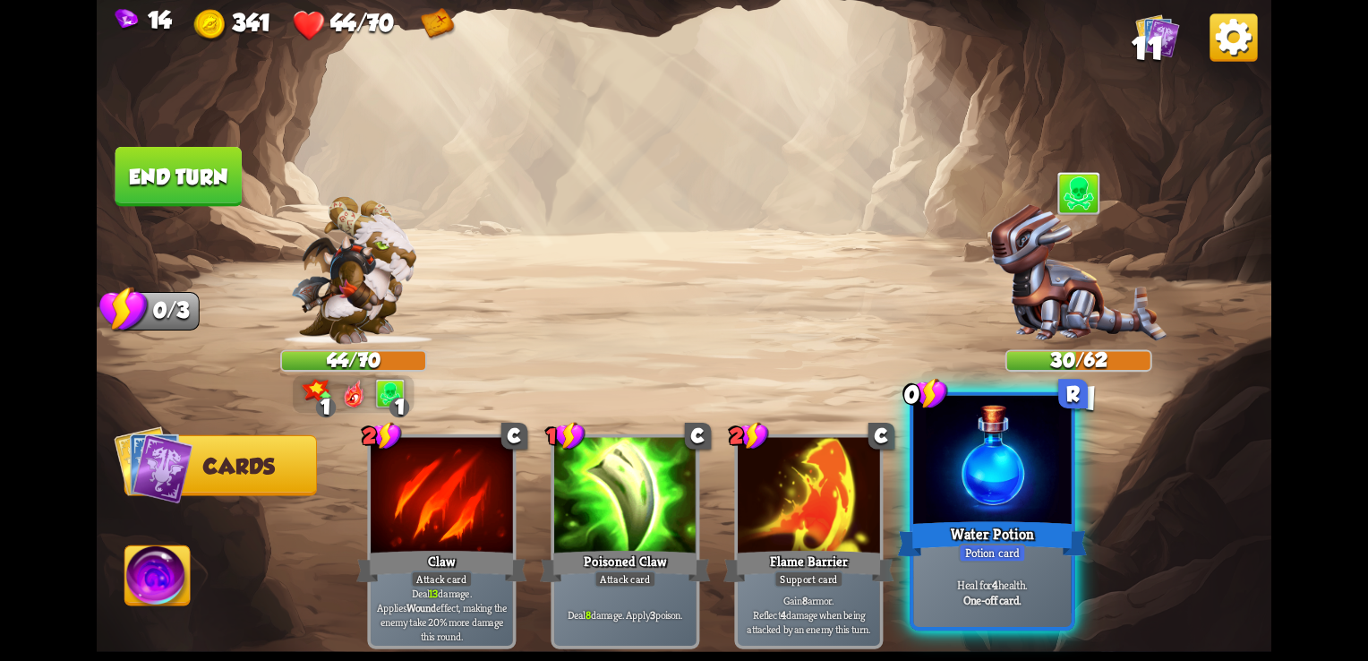
click at [963, 495] on div at bounding box center [992, 462] width 158 height 133
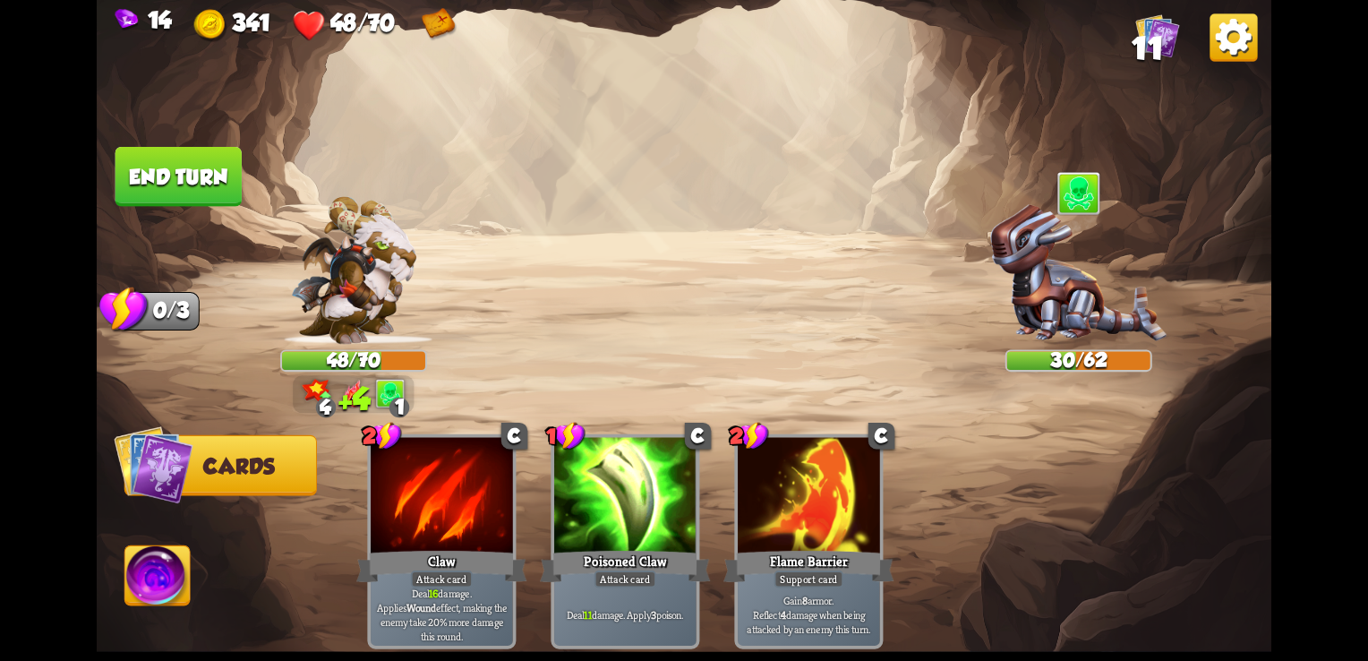
click at [141, 179] on button "End turn" at bounding box center [178, 177] width 126 height 60
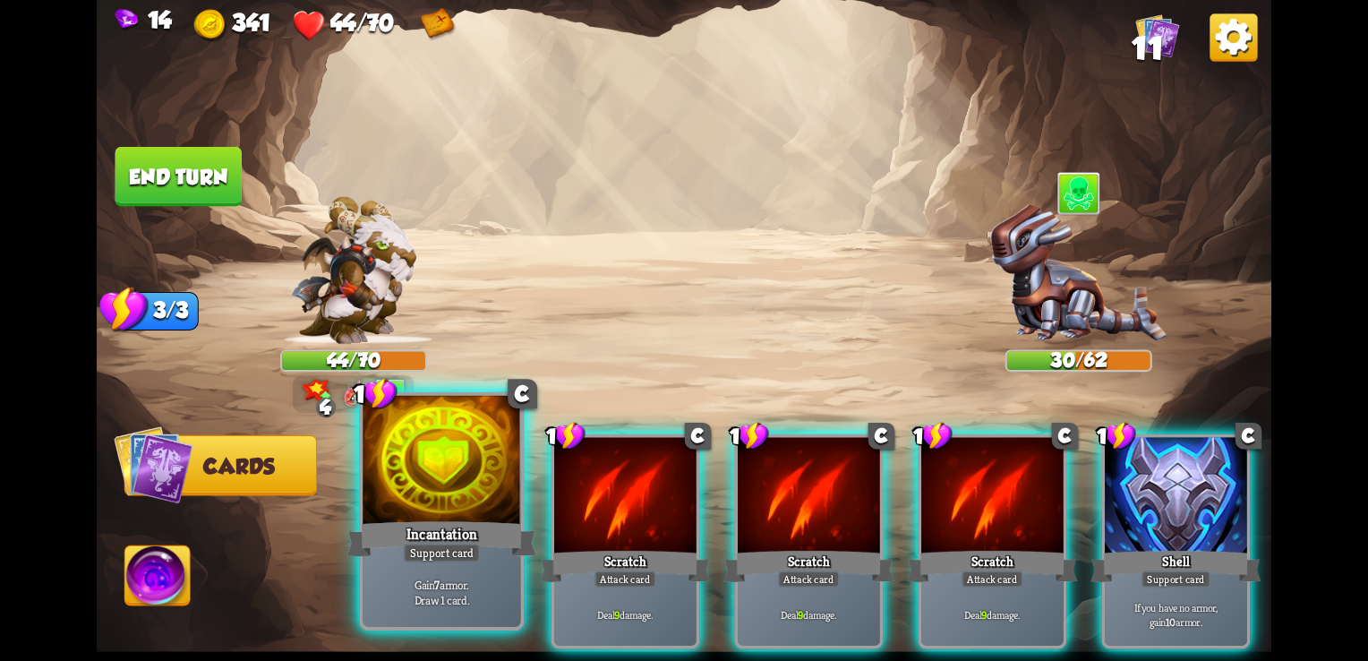
click at [491, 496] on div at bounding box center [442, 462] width 158 height 133
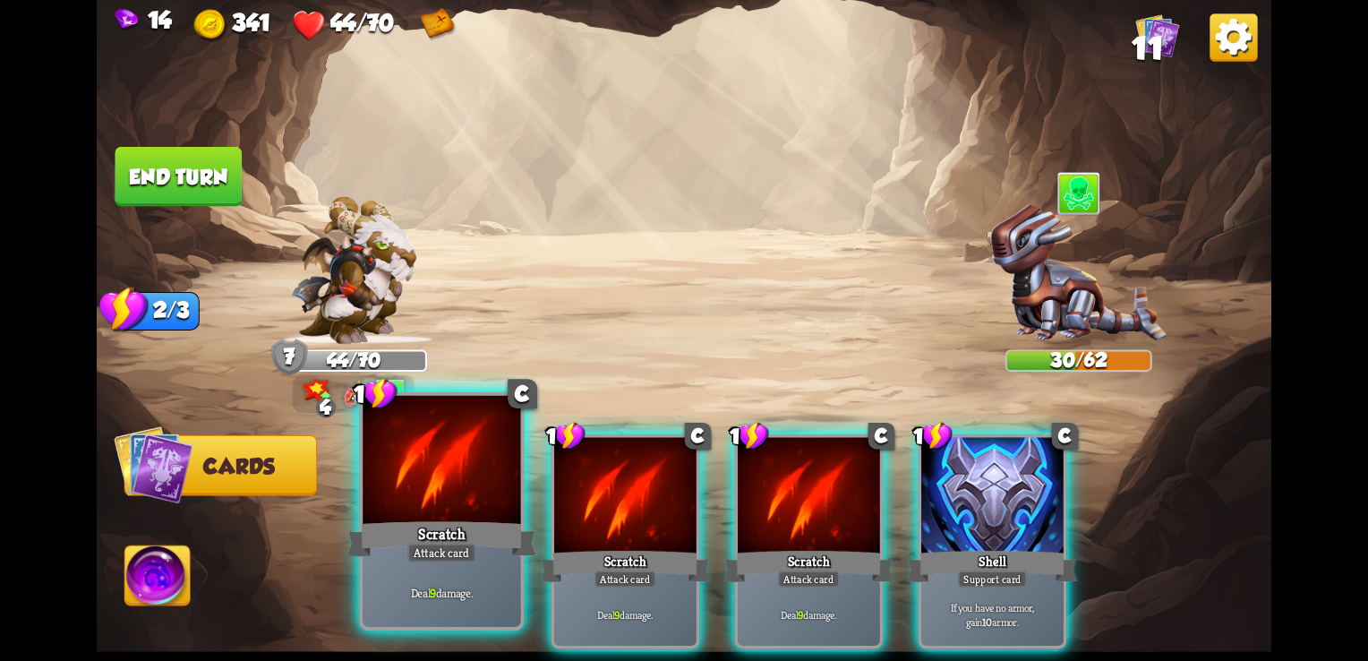
click at [497, 496] on div at bounding box center [442, 462] width 158 height 133
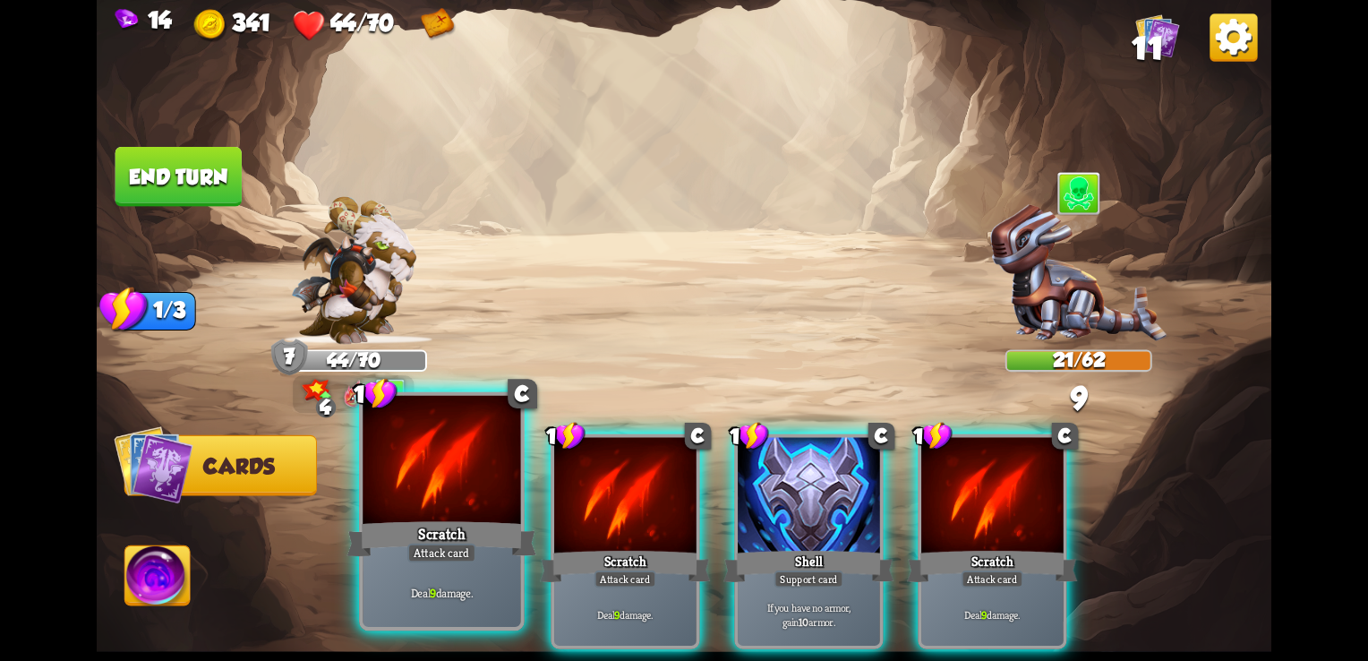
click at [487, 493] on div at bounding box center [442, 462] width 158 height 133
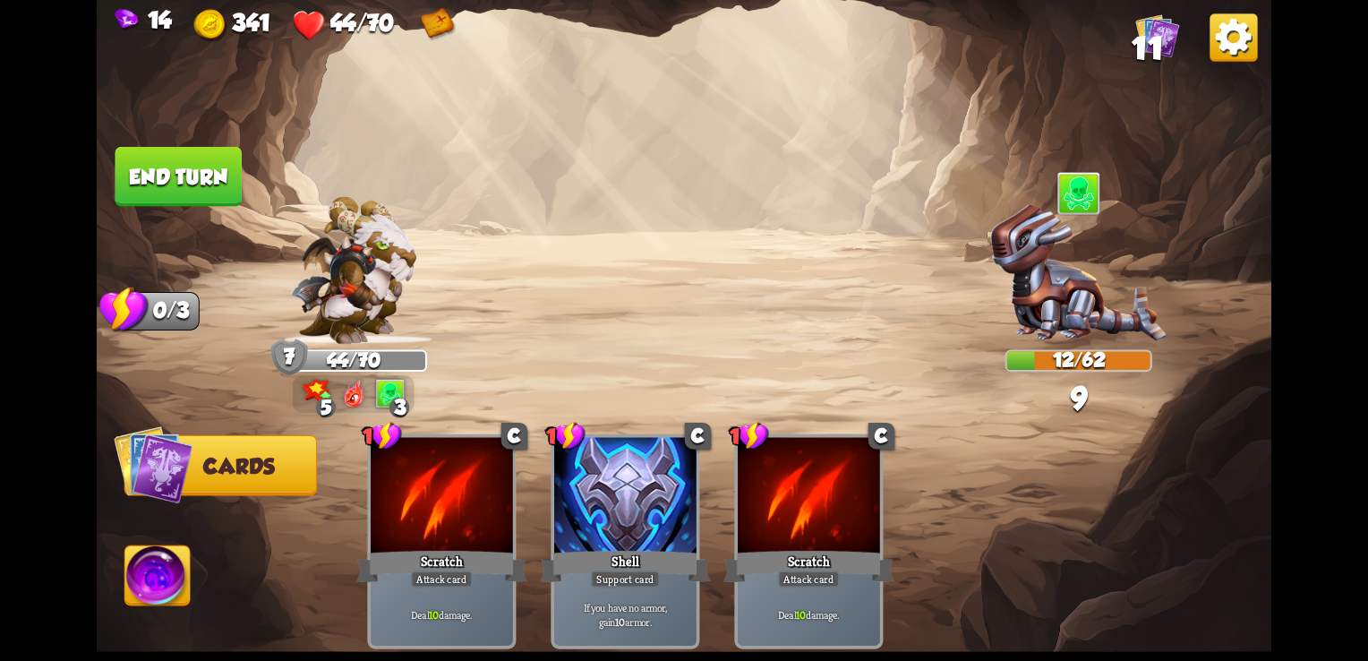
click at [190, 175] on button "End turn" at bounding box center [178, 177] width 126 height 60
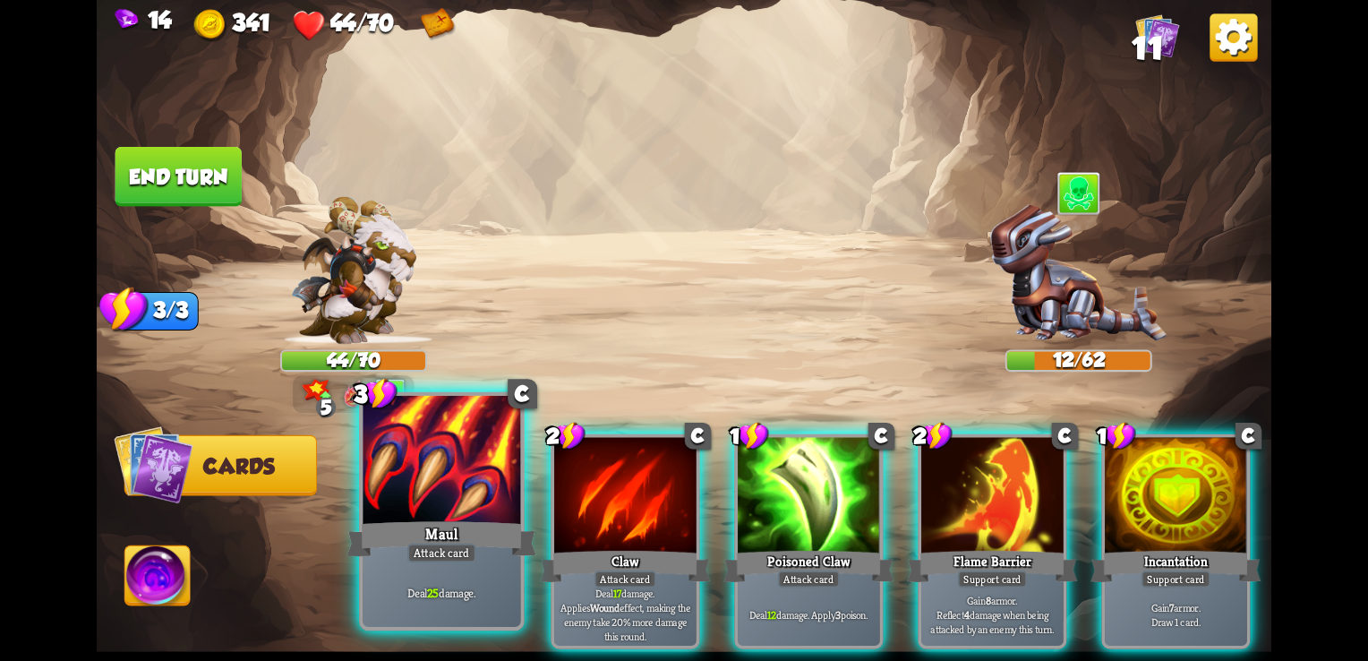
click at [435, 542] on div "Maul" at bounding box center [442, 538] width 190 height 42
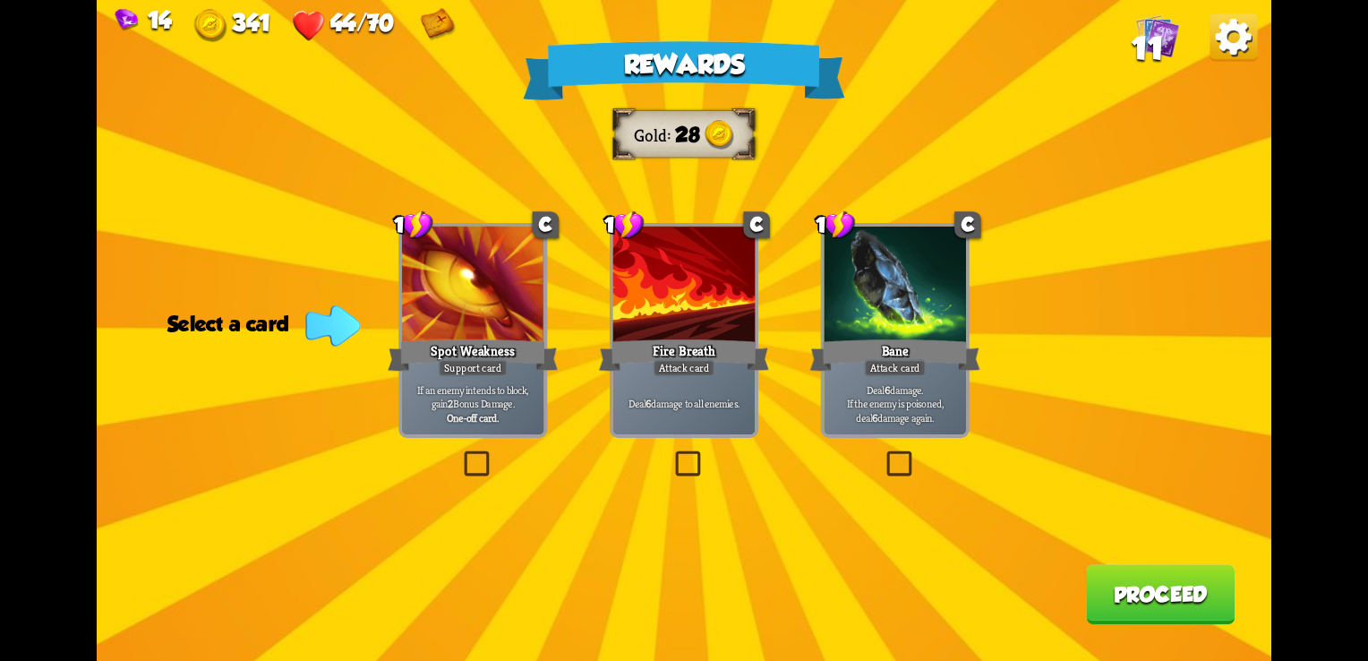
click at [849, 339] on div "Bane" at bounding box center [895, 355] width 170 height 38
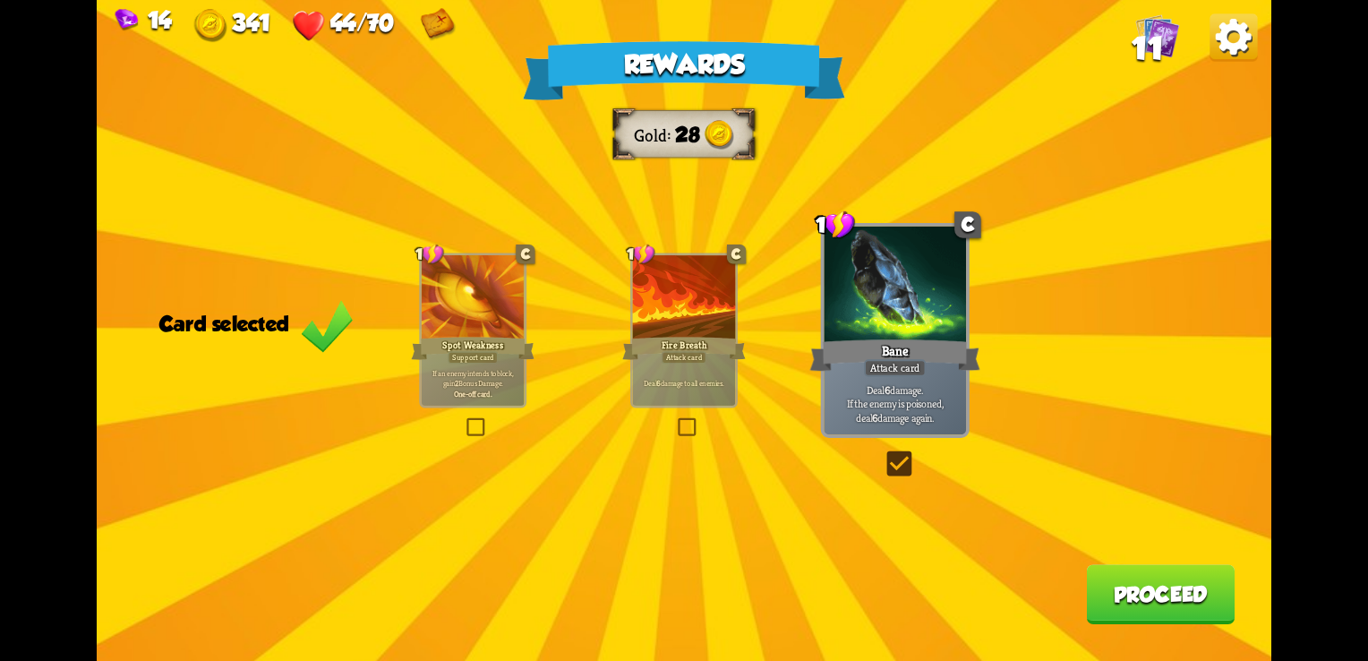
click at [1155, 610] on button "Proceed" at bounding box center [1160, 594] width 149 height 60
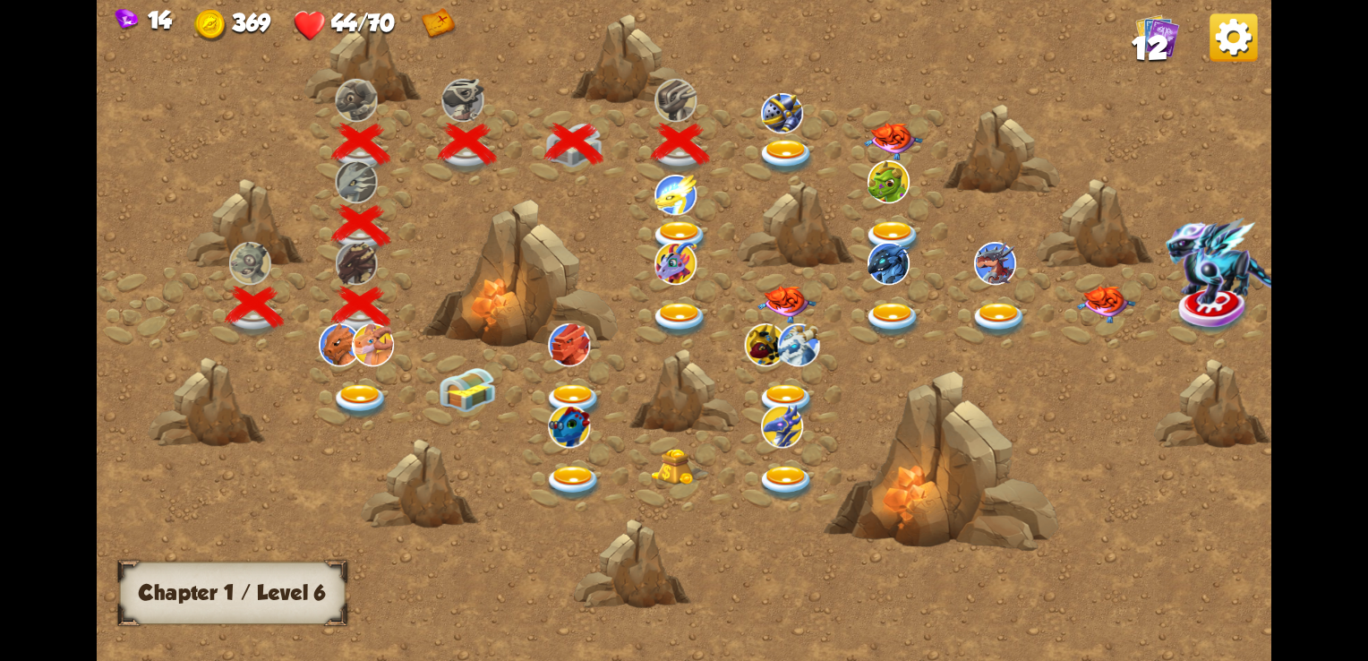
click at [789, 127] on img at bounding box center [782, 113] width 42 height 40
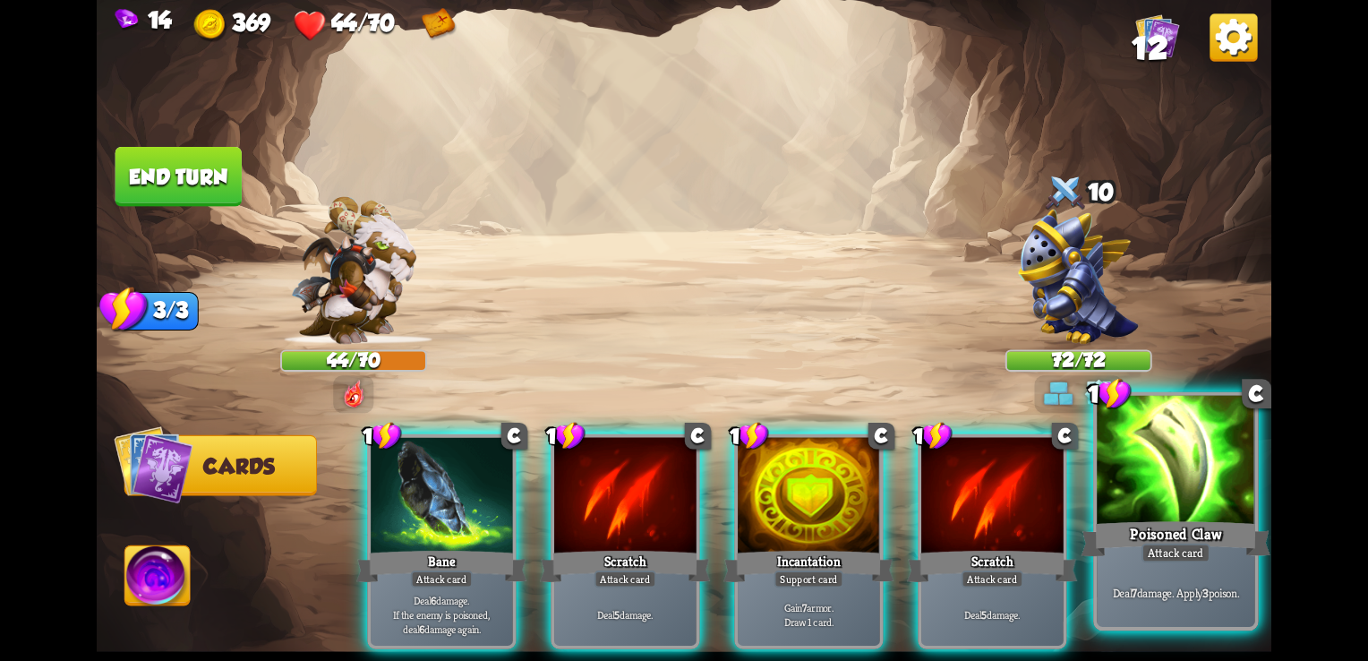
click at [1160, 527] on div "Poisoned Claw" at bounding box center [1176, 538] width 190 height 42
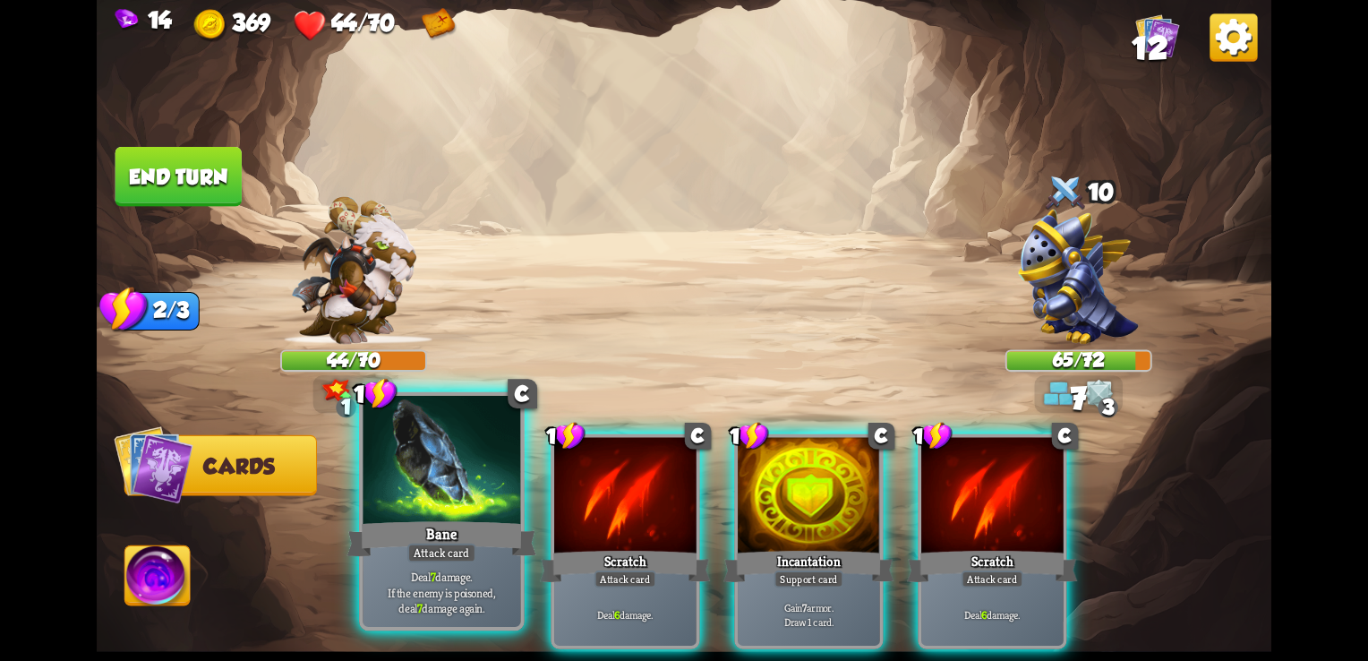
click at [439, 519] on div "Bane" at bounding box center [442, 538] width 190 height 42
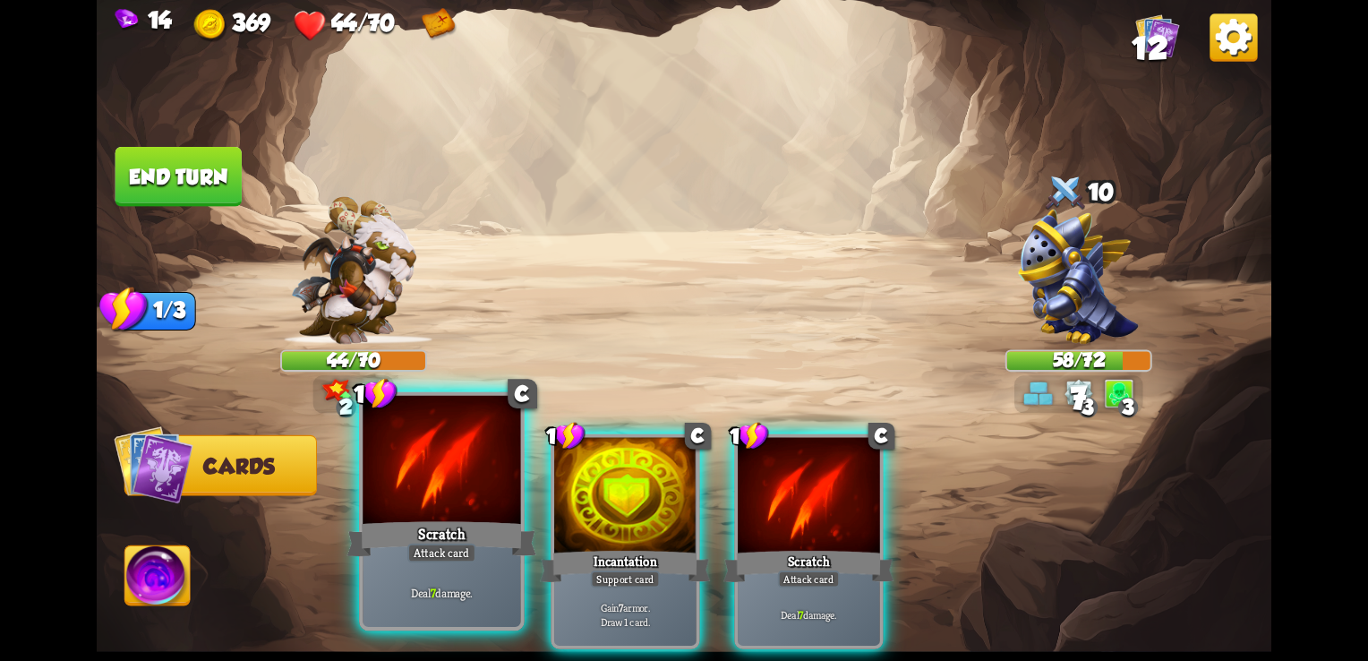
click at [491, 517] on div "Scratch" at bounding box center [442, 538] width 190 height 42
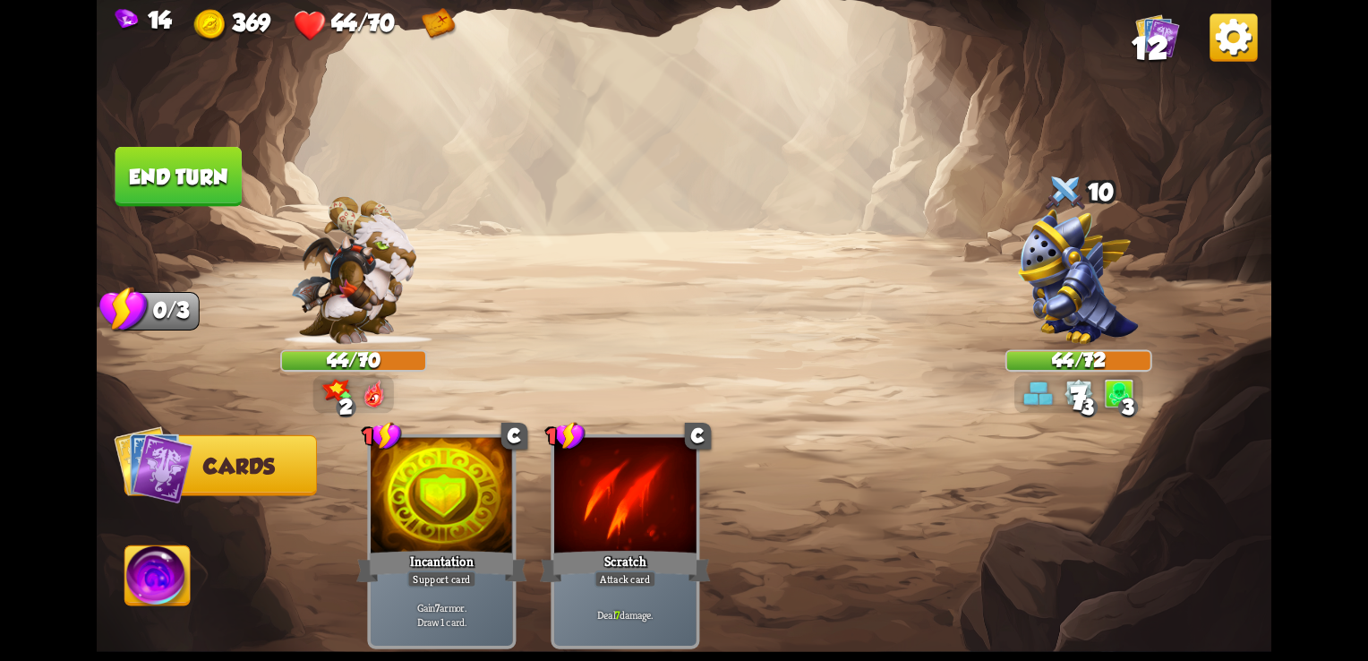
click at [164, 176] on button "End turn" at bounding box center [178, 177] width 126 height 60
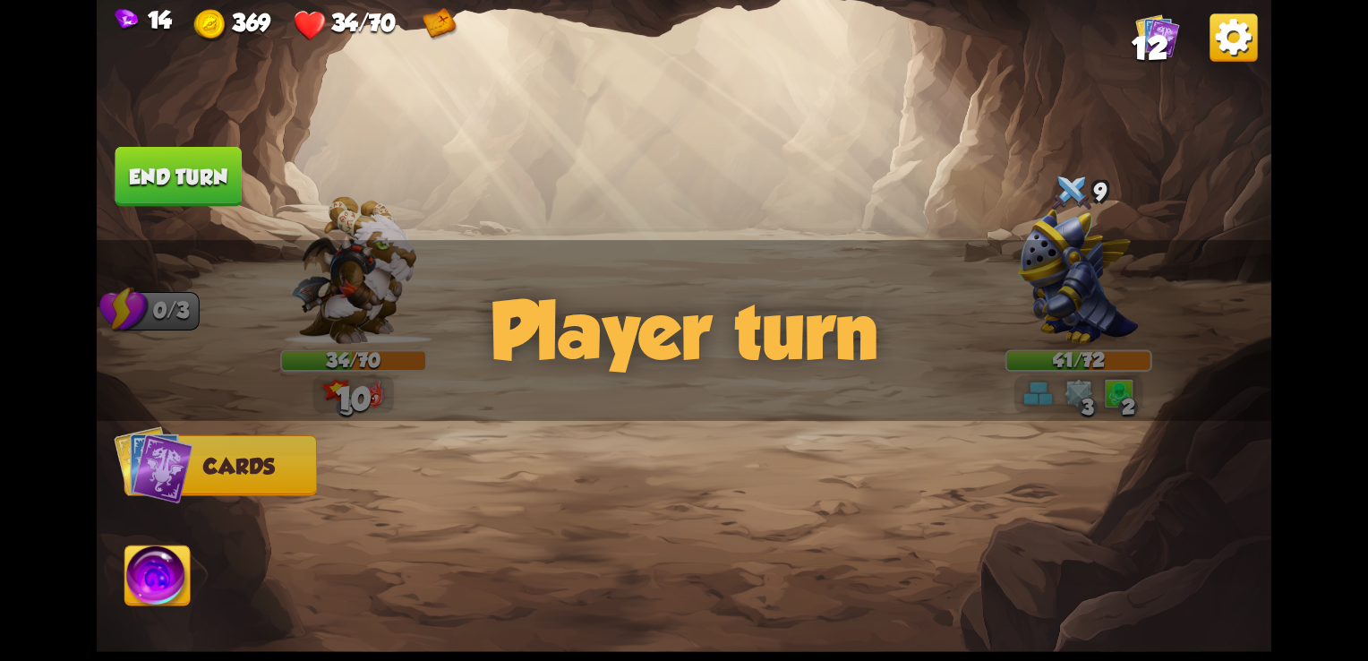
click at [179, 583] on img at bounding box center [157, 579] width 65 height 66
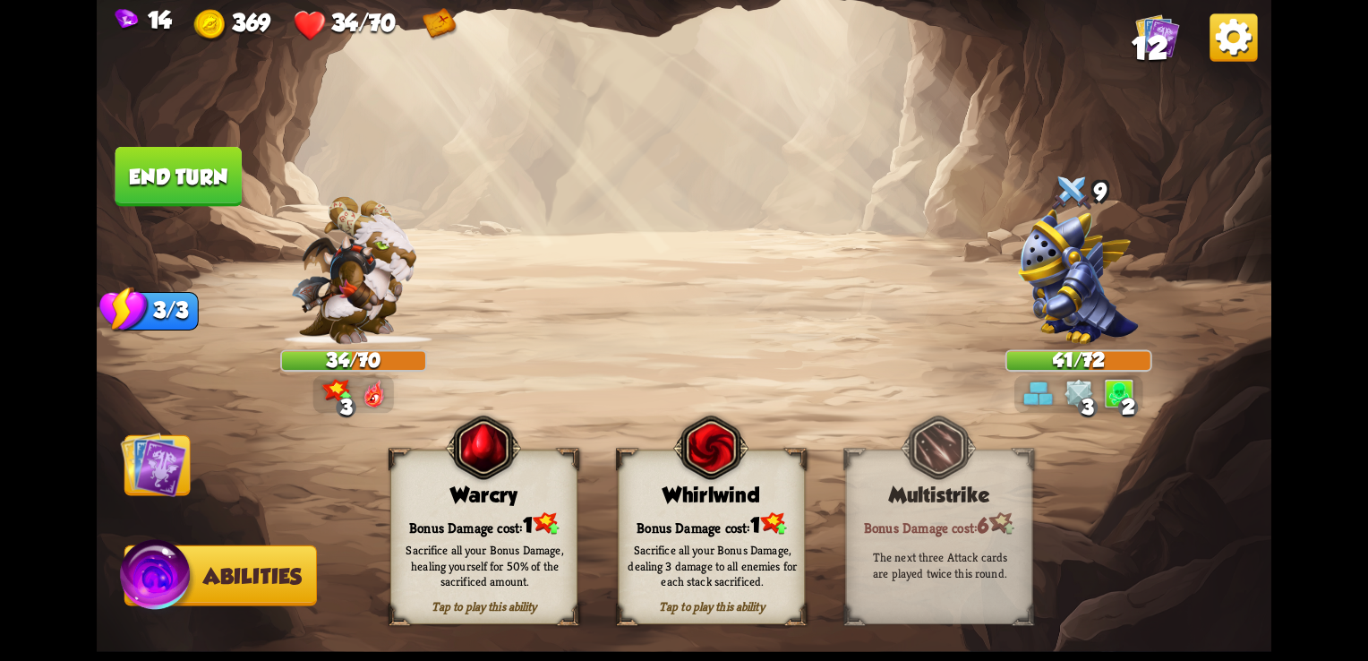
click at [683, 543] on div "Sacrifice all your Bonus Damage, dealing 3 damage to all enemies for each stack…" at bounding box center [711, 565] width 169 height 47
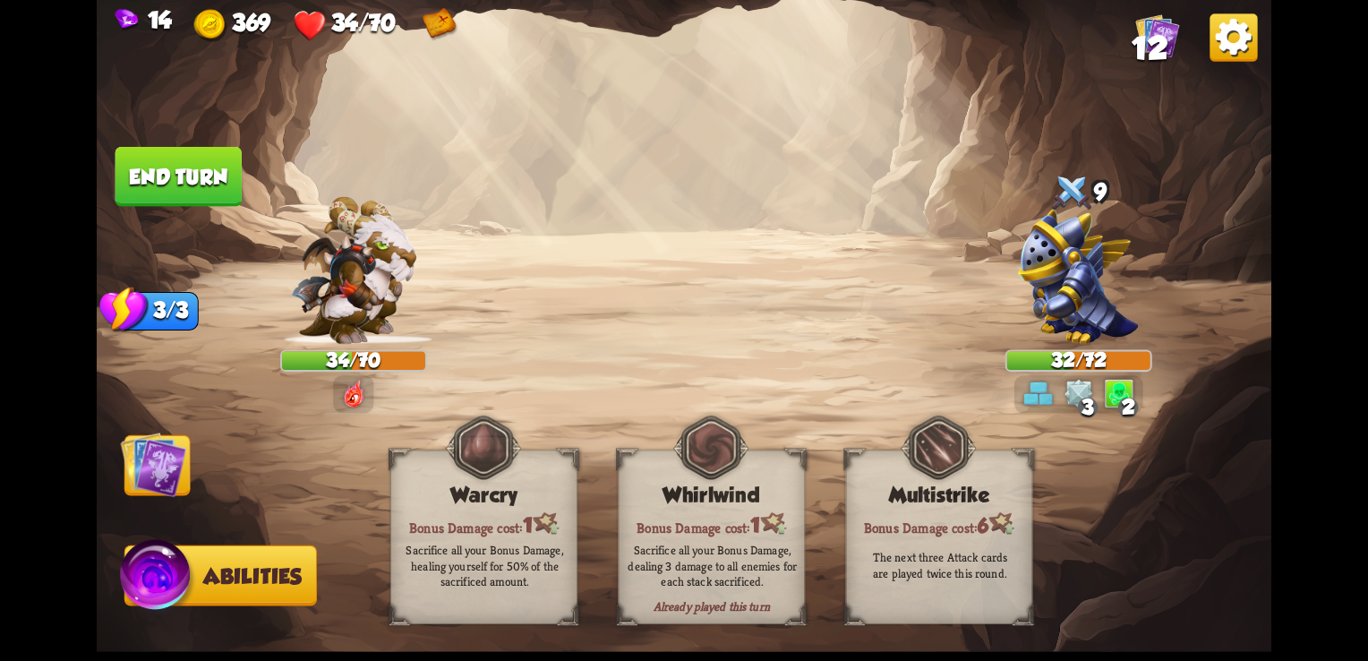
click at [166, 449] on img at bounding box center [154, 464] width 66 height 66
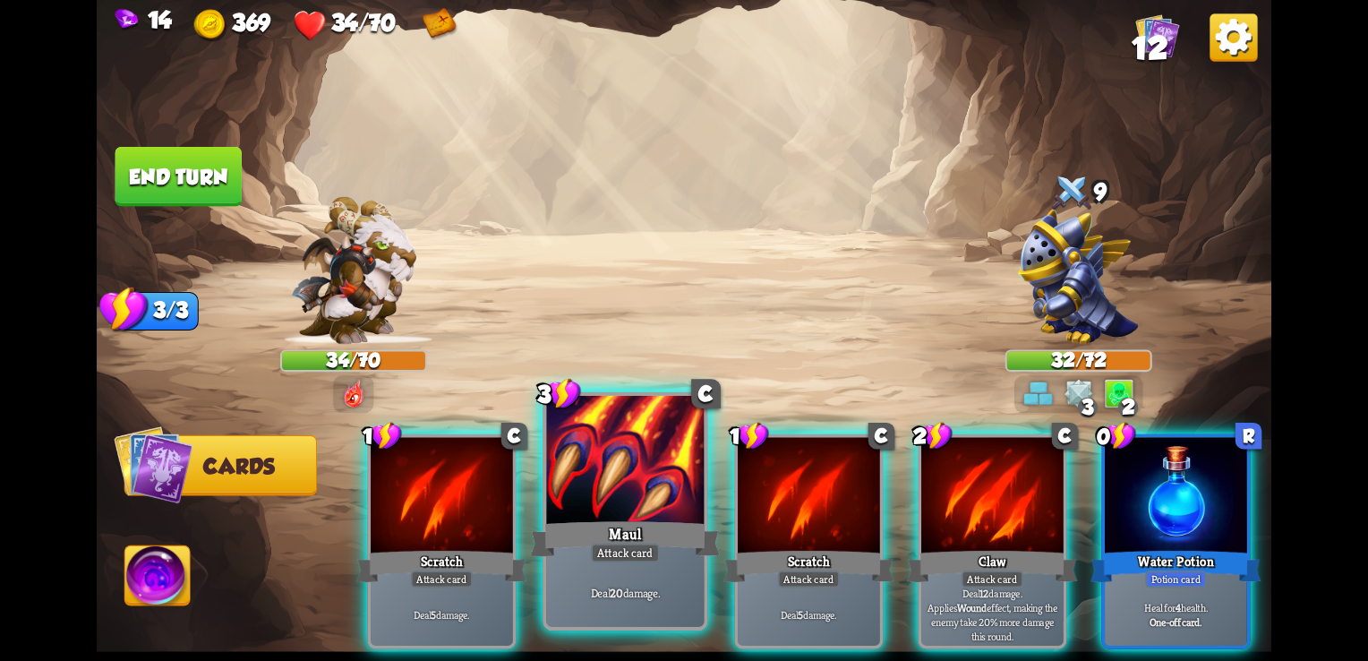
click at [575, 510] on div at bounding box center [625, 462] width 158 height 133
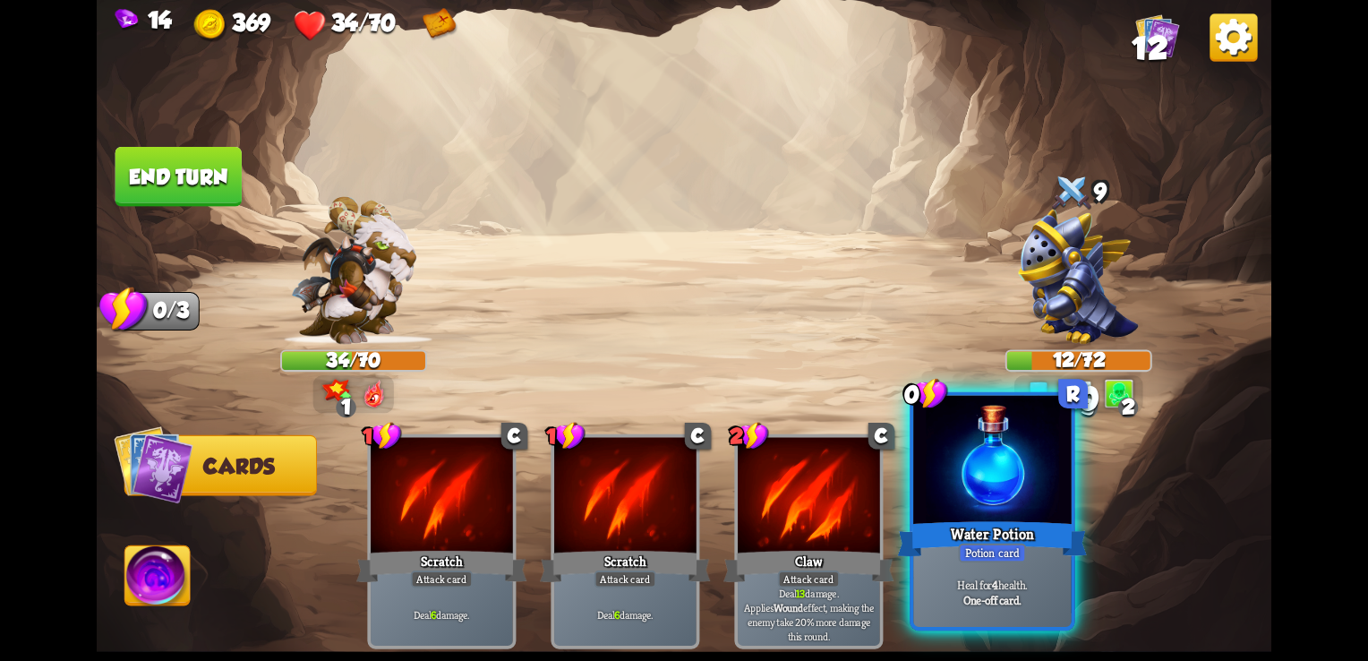
click at [991, 553] on div "Potion card" at bounding box center [992, 553] width 68 height 20
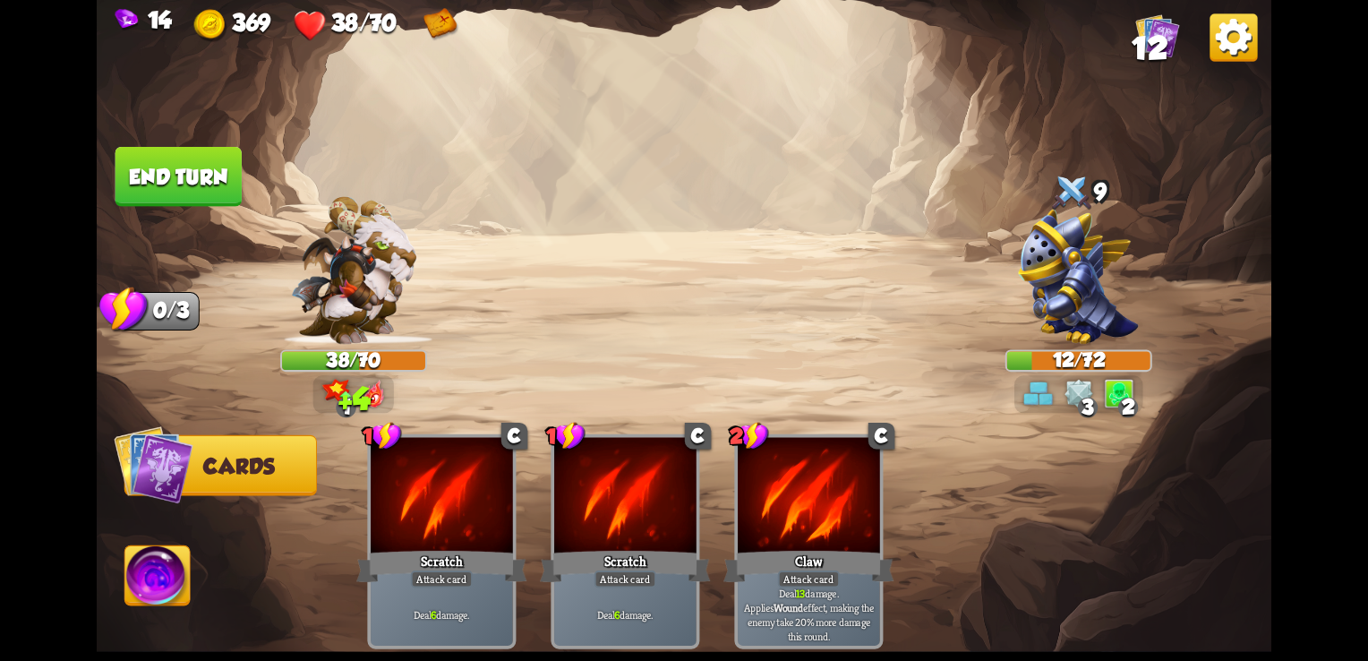
click at [204, 165] on button "End turn" at bounding box center [178, 177] width 126 height 60
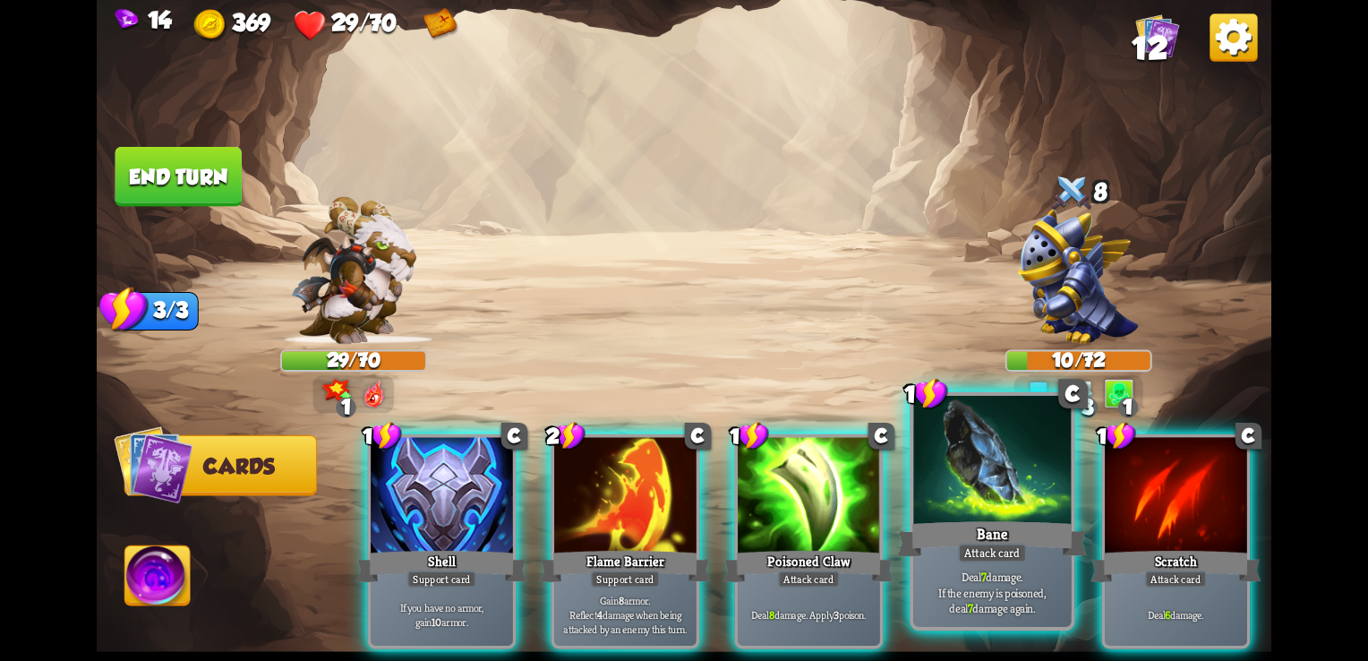
click at [944, 507] on div at bounding box center [992, 462] width 158 height 133
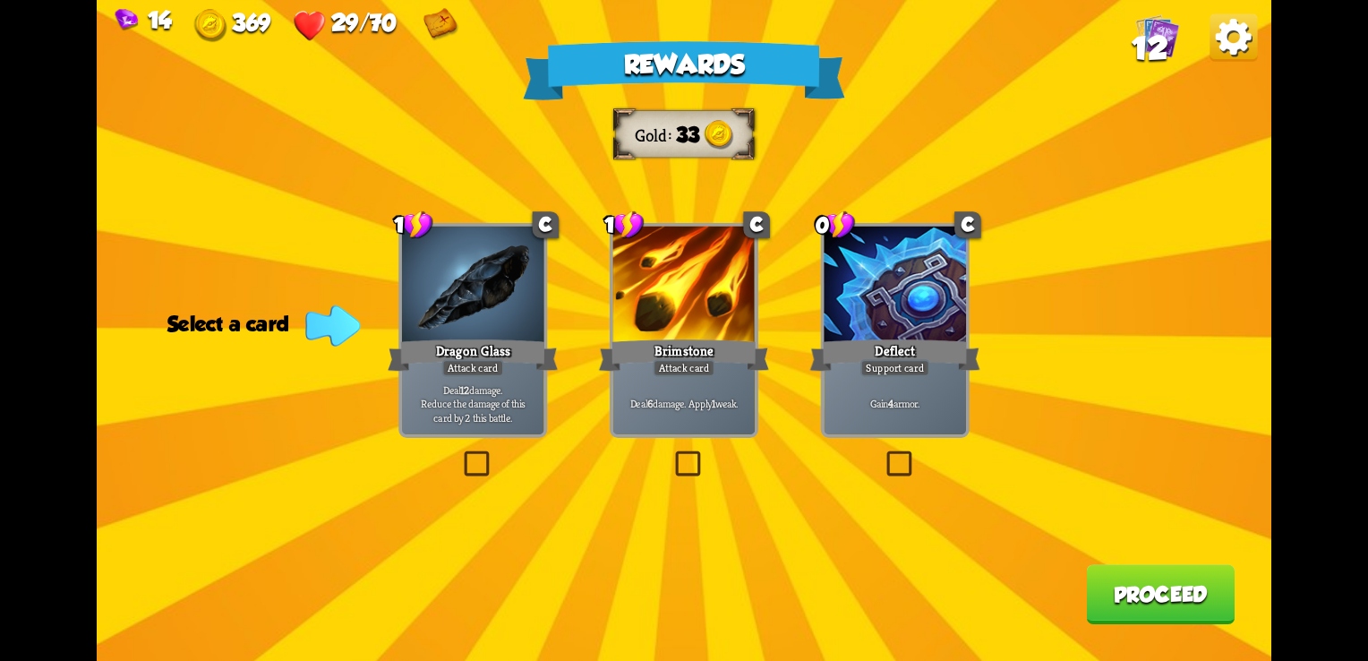
click at [653, 356] on div "Brimstone" at bounding box center [684, 355] width 170 height 38
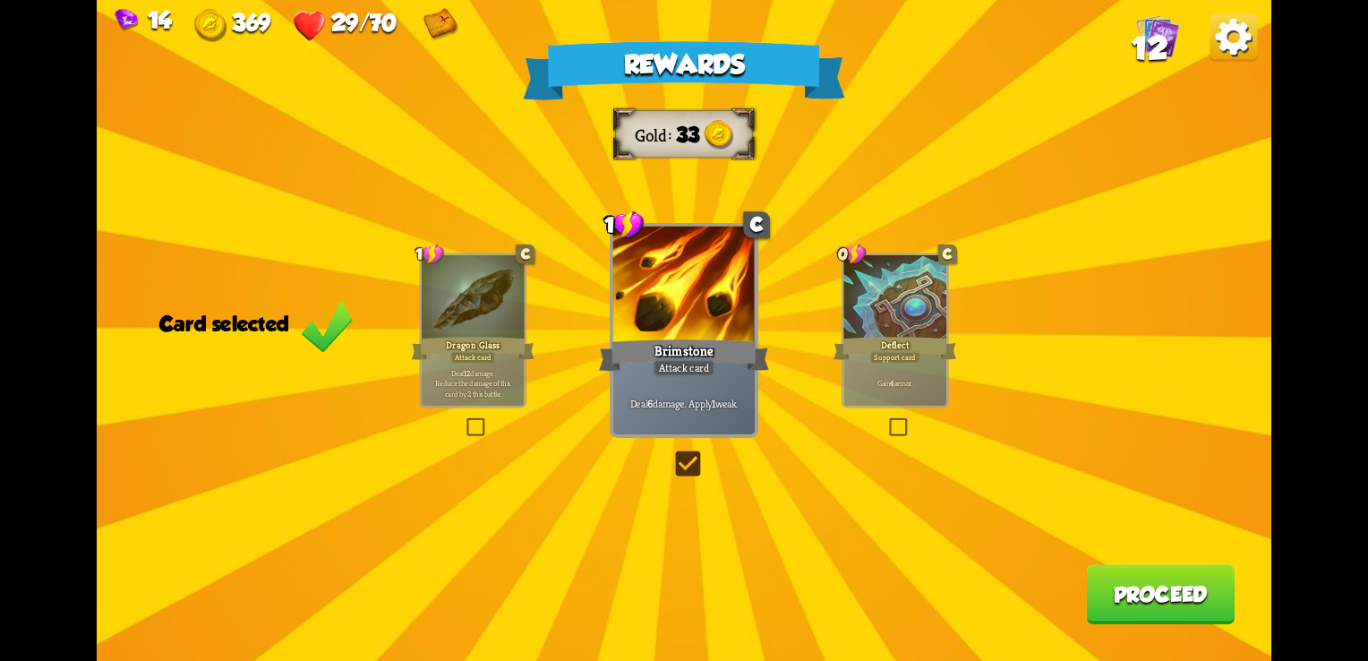
click at [1113, 591] on button "Proceed" at bounding box center [1160, 594] width 149 height 60
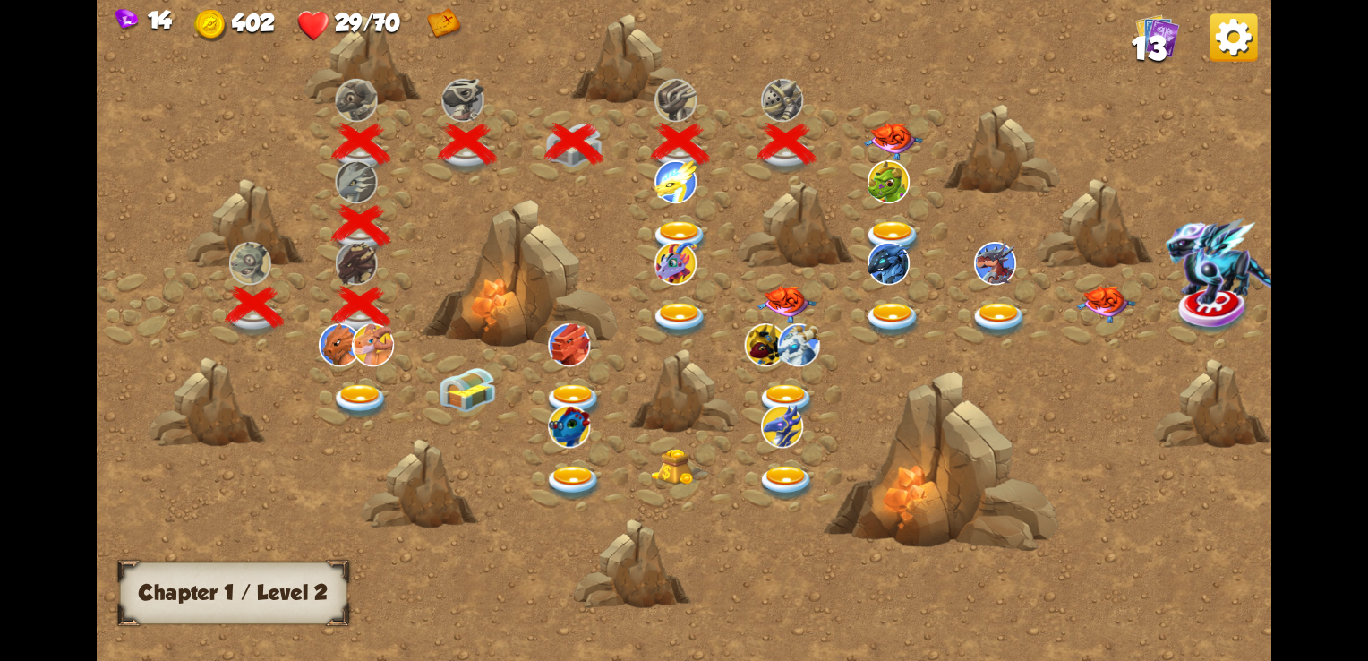
click at [883, 120] on div at bounding box center [894, 144] width 107 height 81
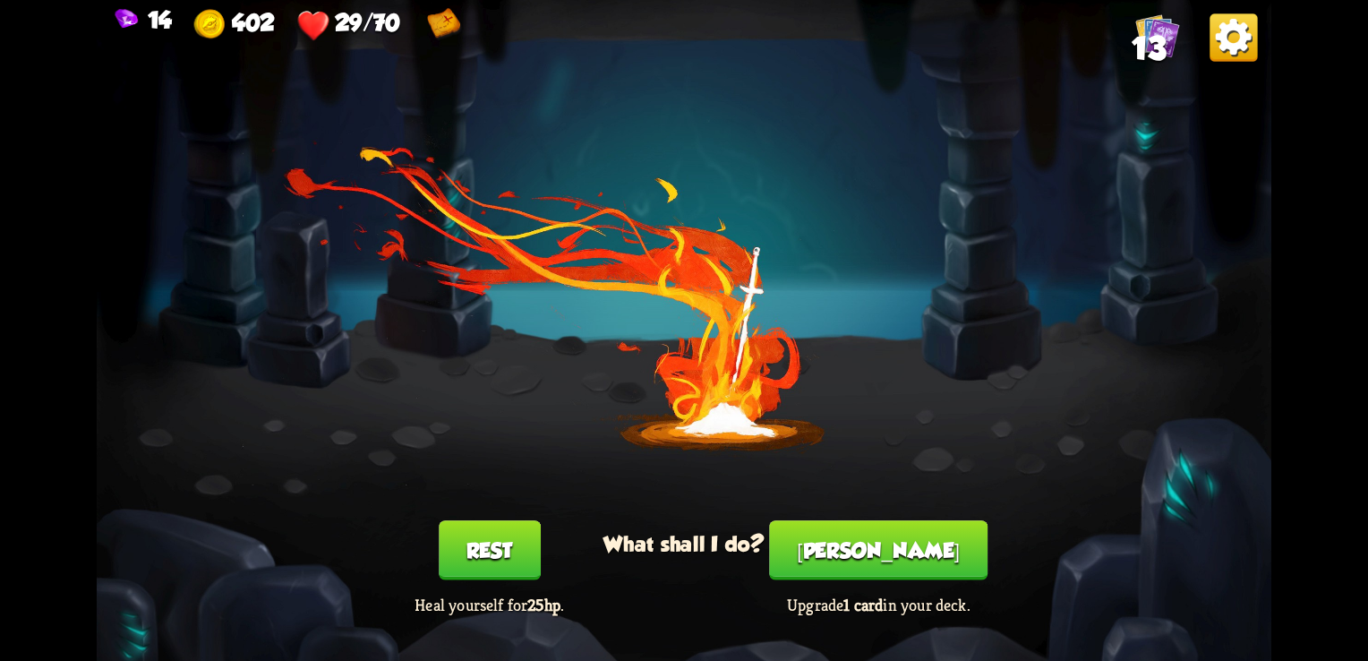
click at [458, 551] on button "Rest" at bounding box center [490, 550] width 102 height 60
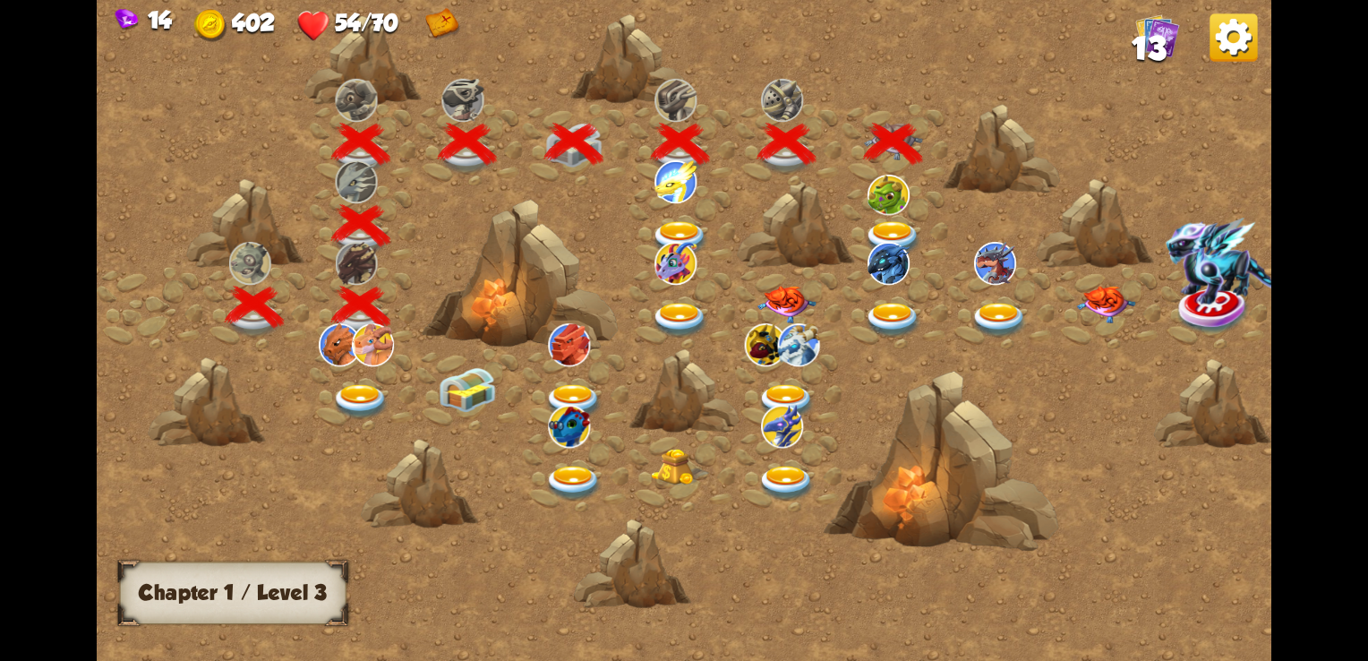
click at [882, 201] on img at bounding box center [888, 195] width 42 height 40
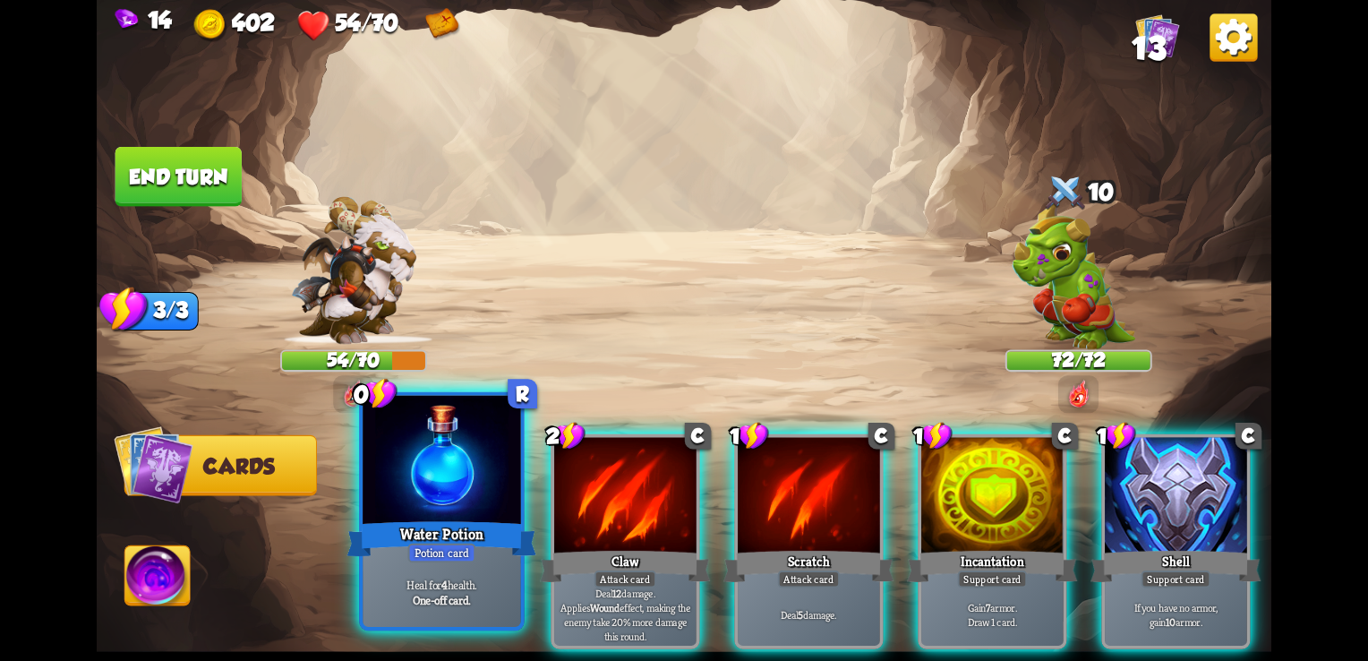
click at [409, 528] on div "Water Potion" at bounding box center [442, 538] width 190 height 42
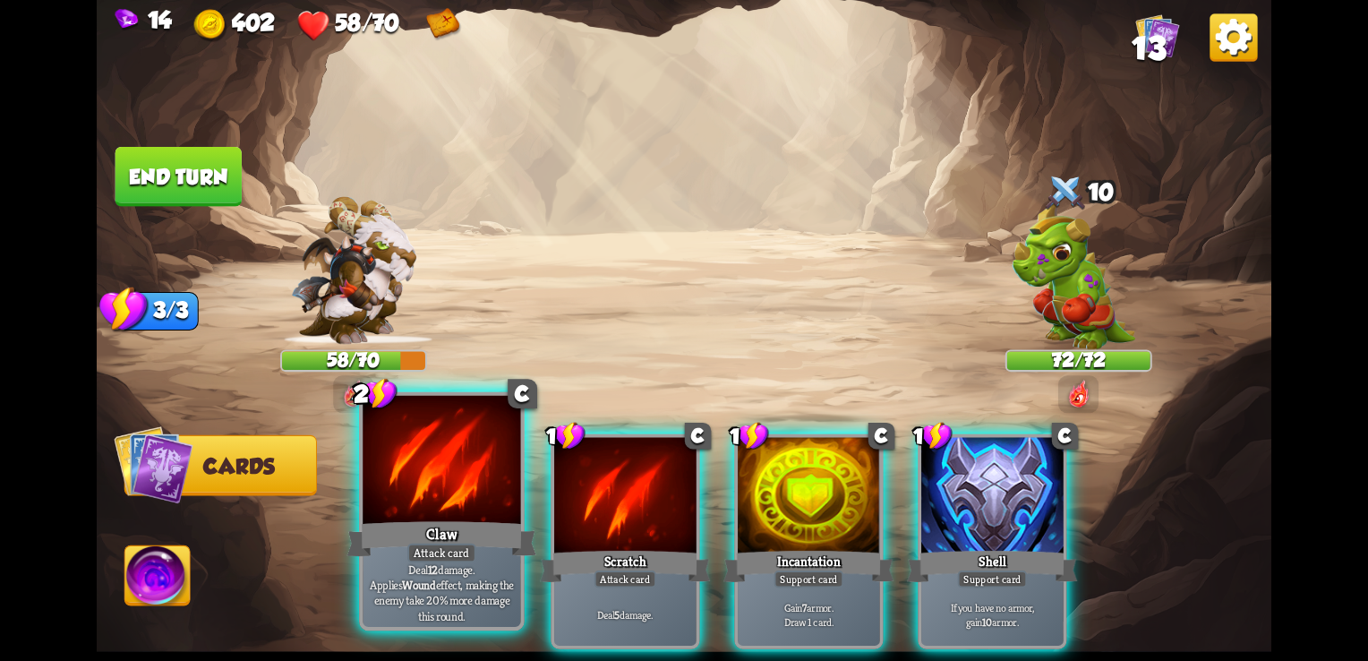
click at [431, 519] on div "Claw" at bounding box center [442, 538] width 190 height 42
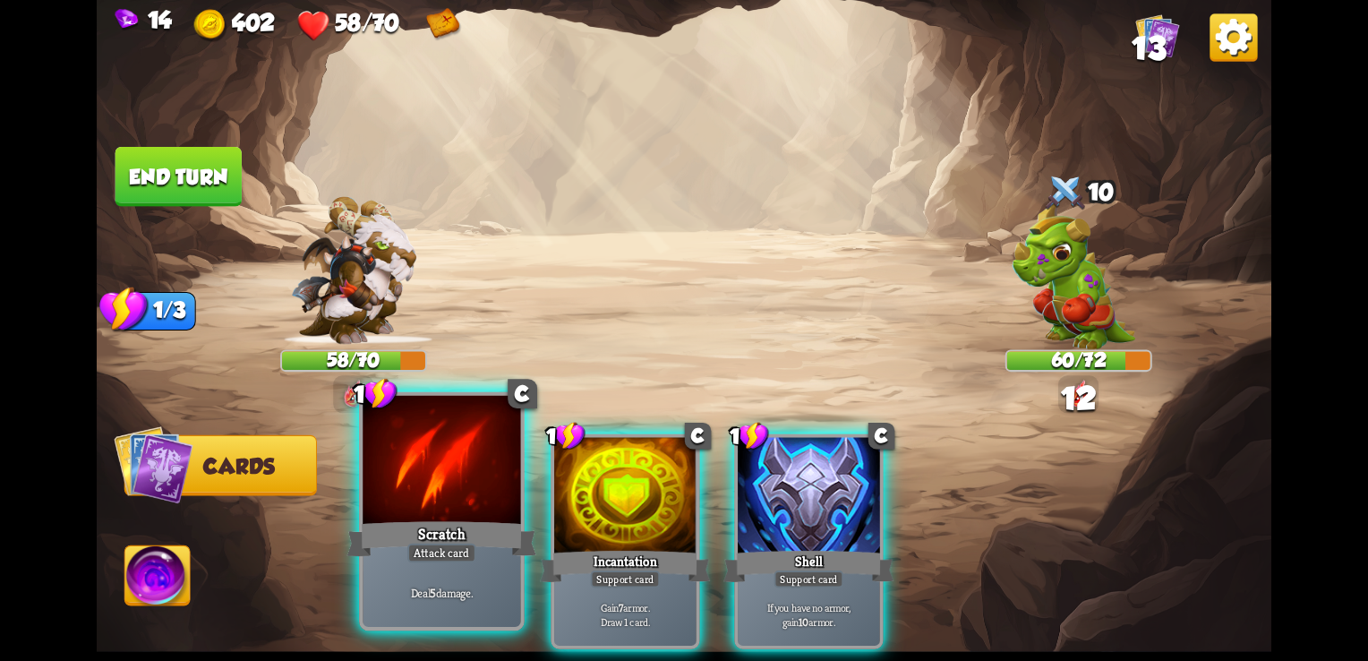
click at [438, 515] on div at bounding box center [442, 462] width 158 height 133
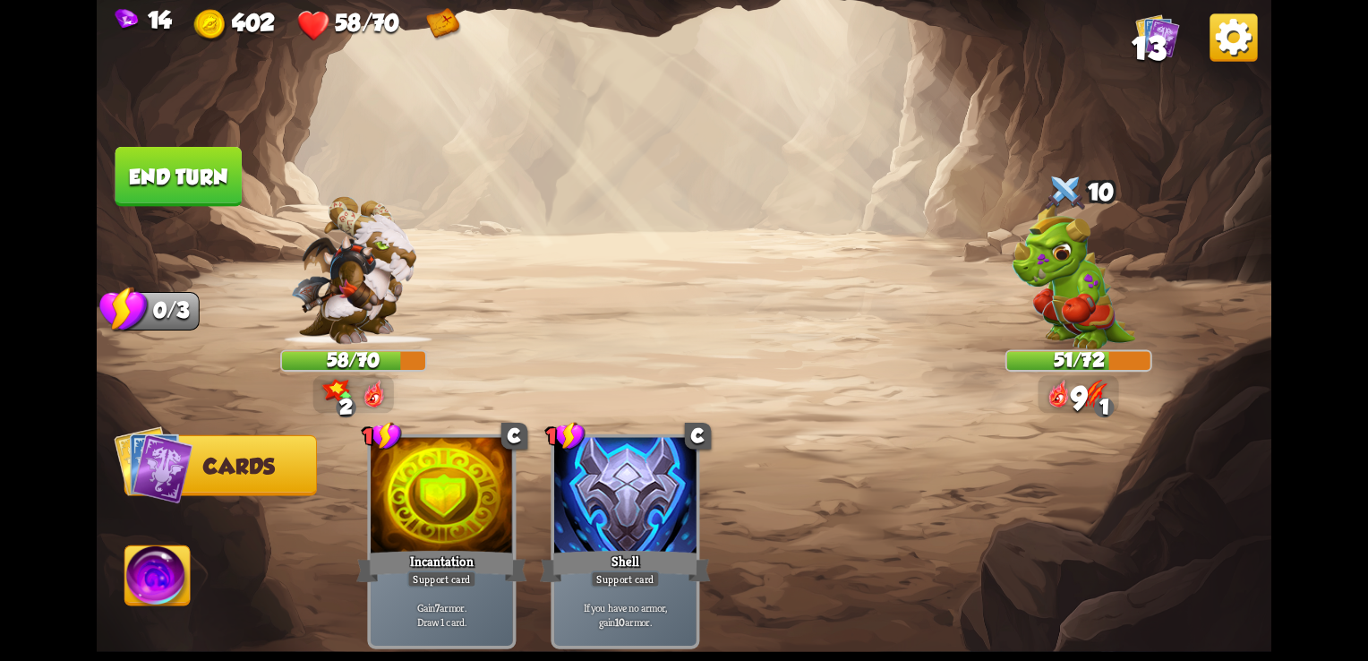
click at [161, 179] on button "End turn" at bounding box center [178, 177] width 126 height 60
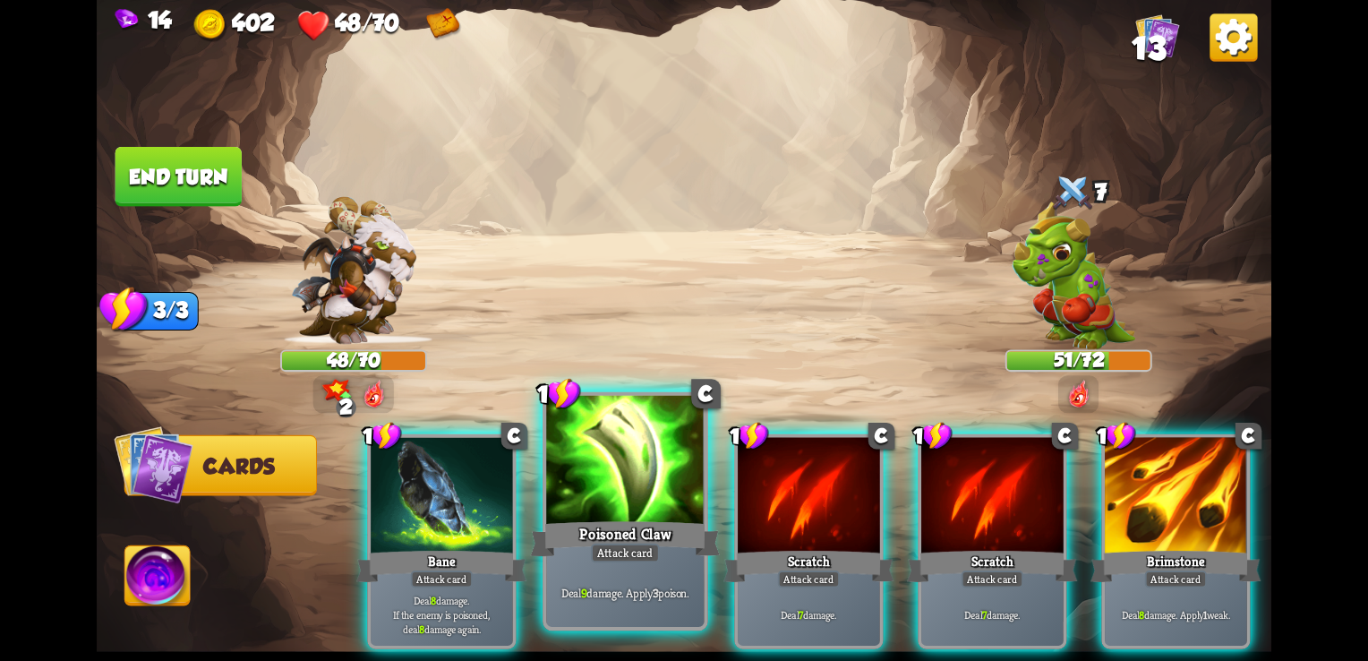
click at [598, 510] on div at bounding box center [625, 462] width 158 height 133
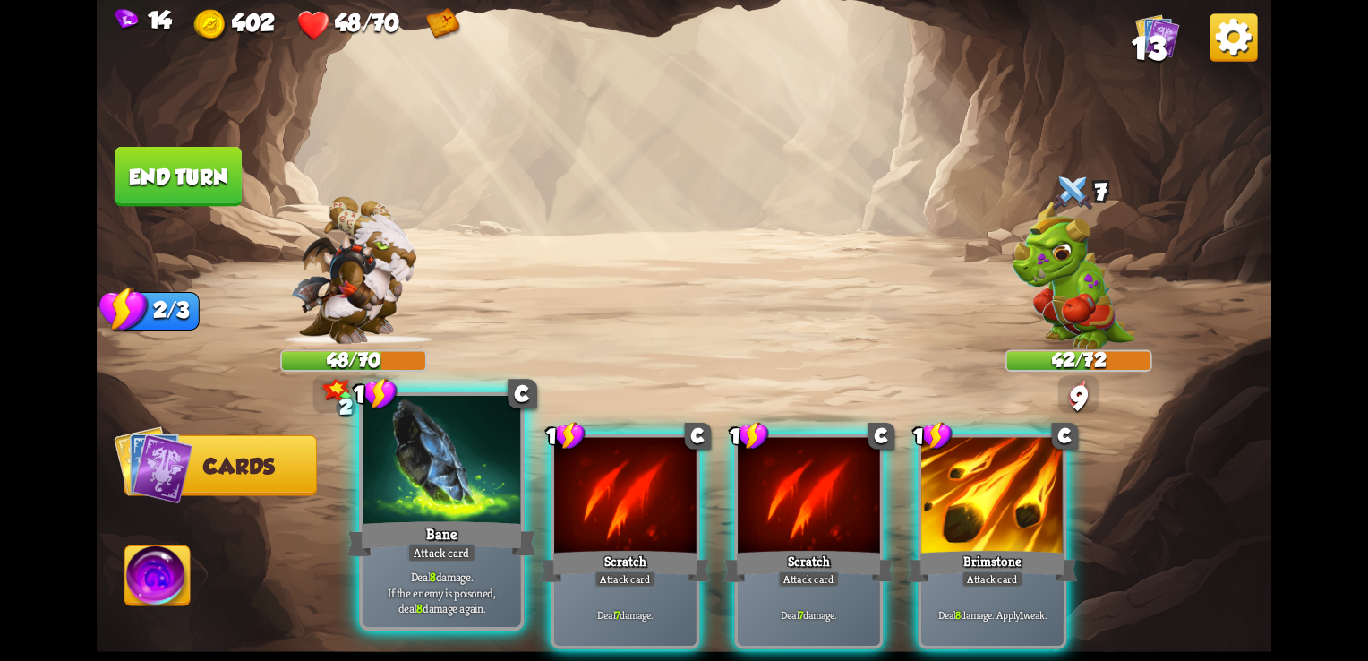
click at [444, 488] on div at bounding box center [442, 462] width 158 height 133
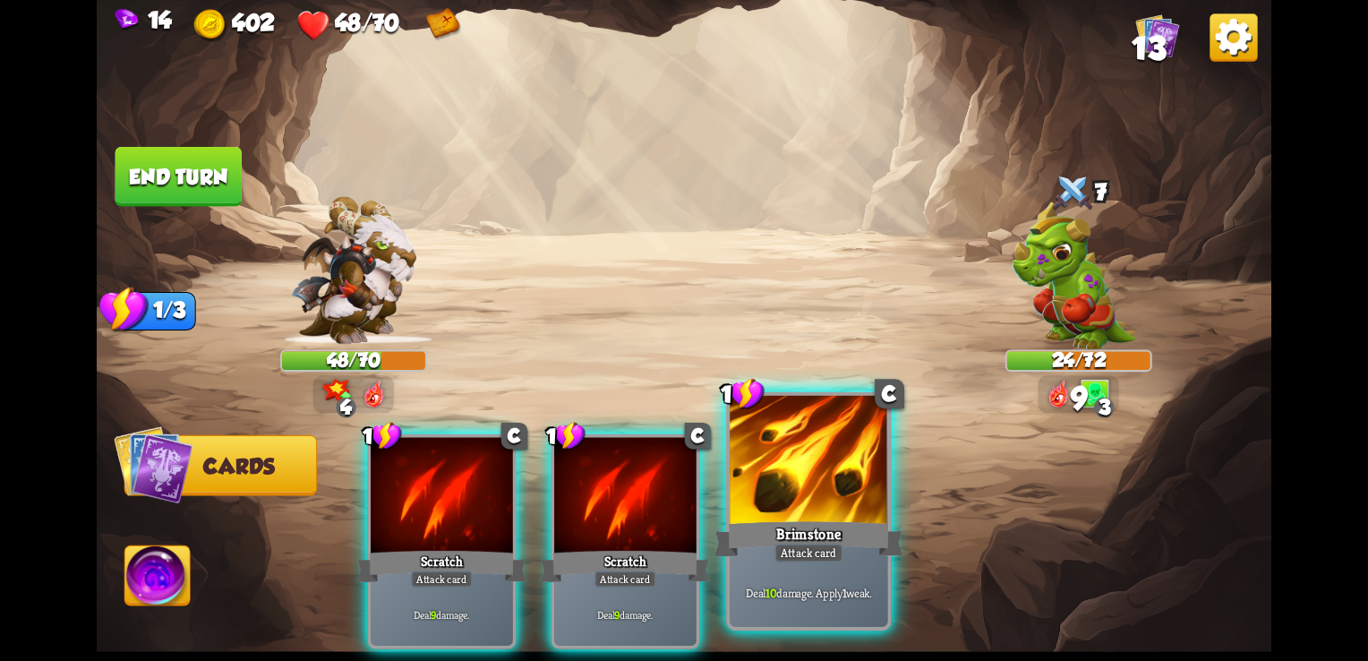
click at [797, 526] on div "Brimstone" at bounding box center [809, 538] width 190 height 42
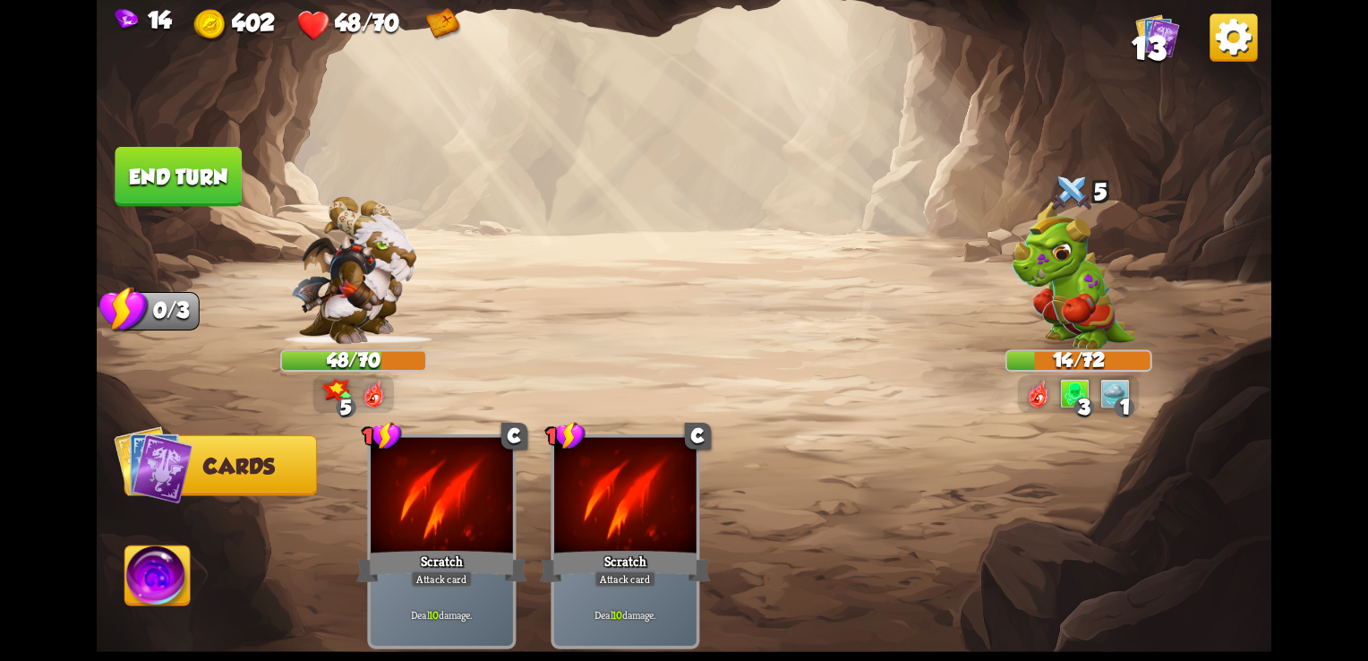
click at [185, 160] on button "End turn" at bounding box center [178, 177] width 126 height 60
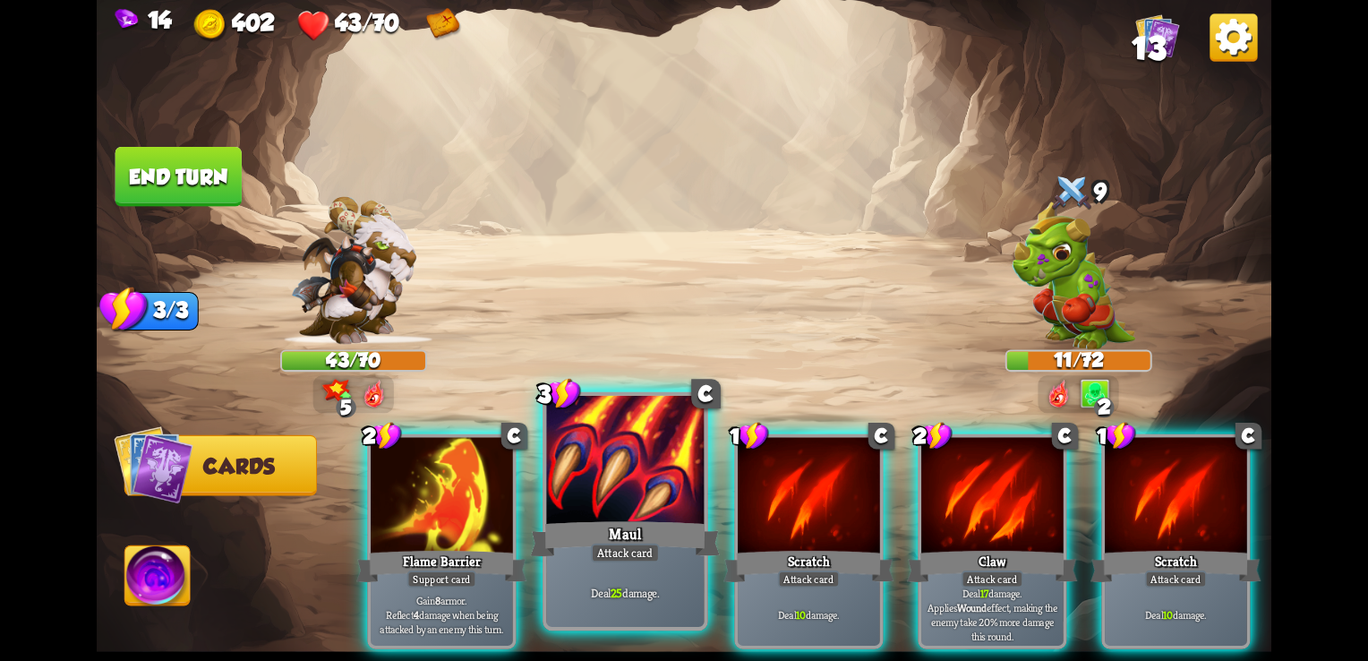
click at [620, 507] on div at bounding box center [625, 462] width 158 height 133
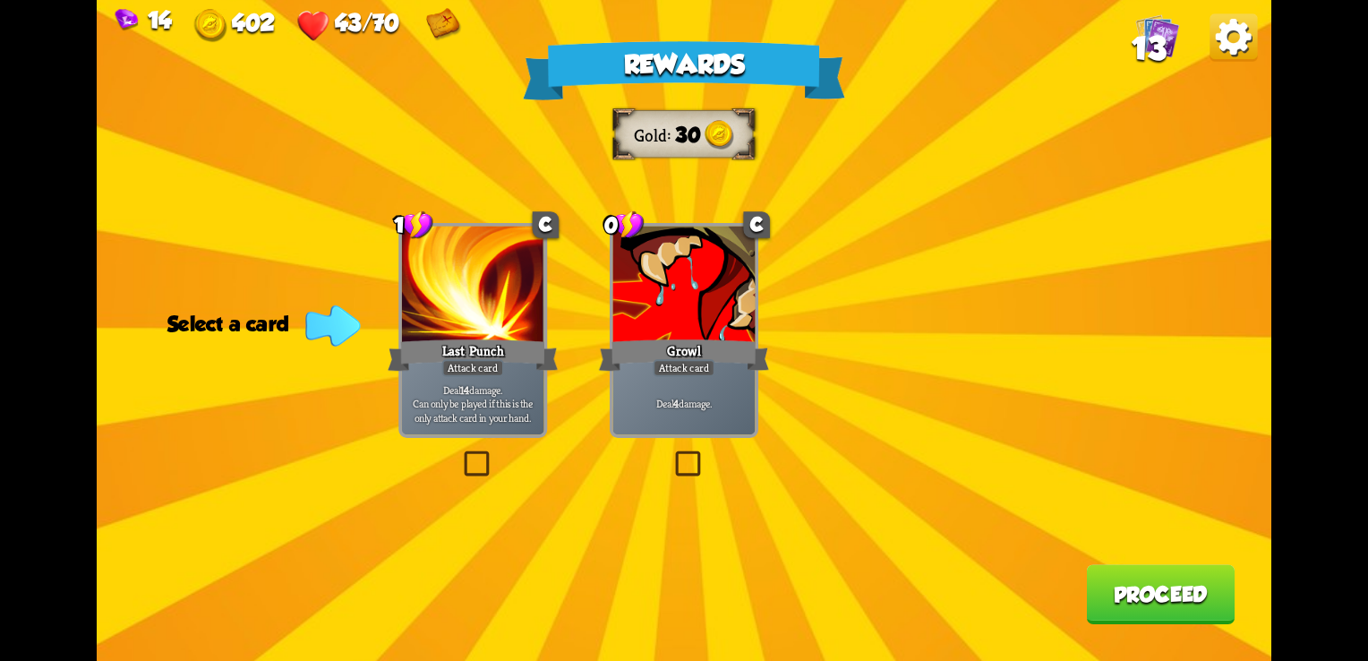
click at [701, 346] on div "Growl" at bounding box center [684, 355] width 170 height 38
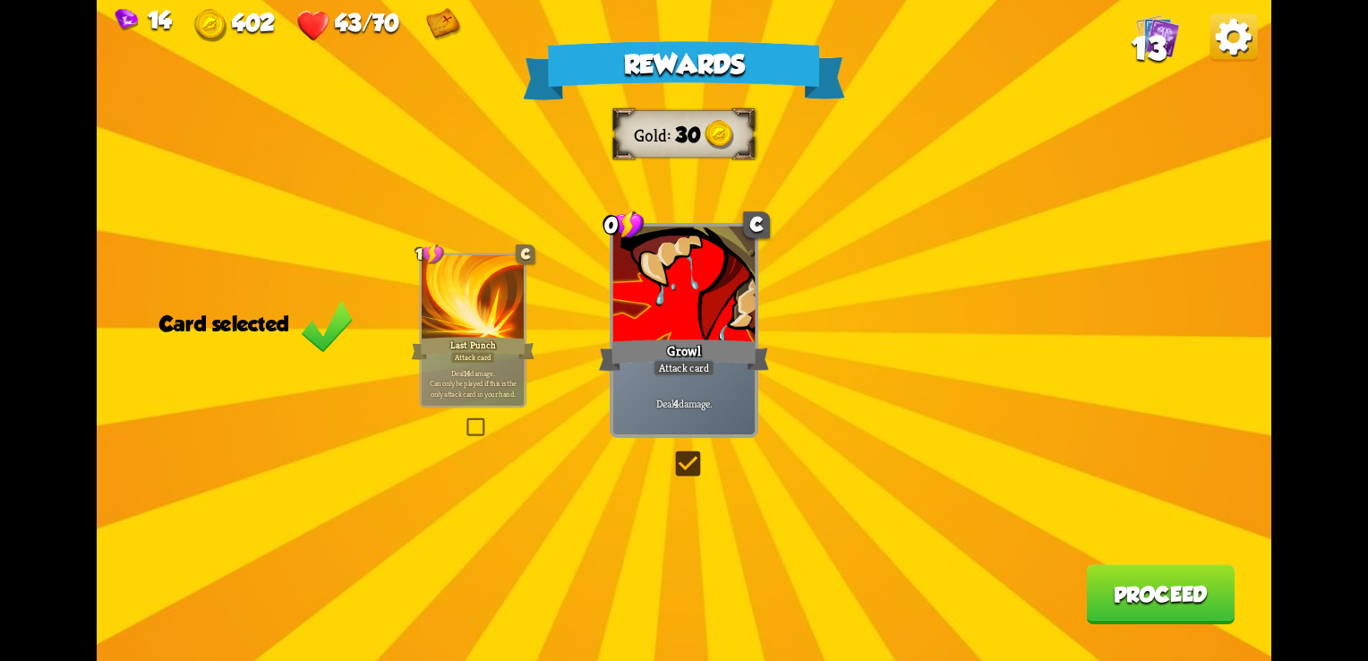
click at [1144, 594] on button "Proceed" at bounding box center [1160, 594] width 149 height 60
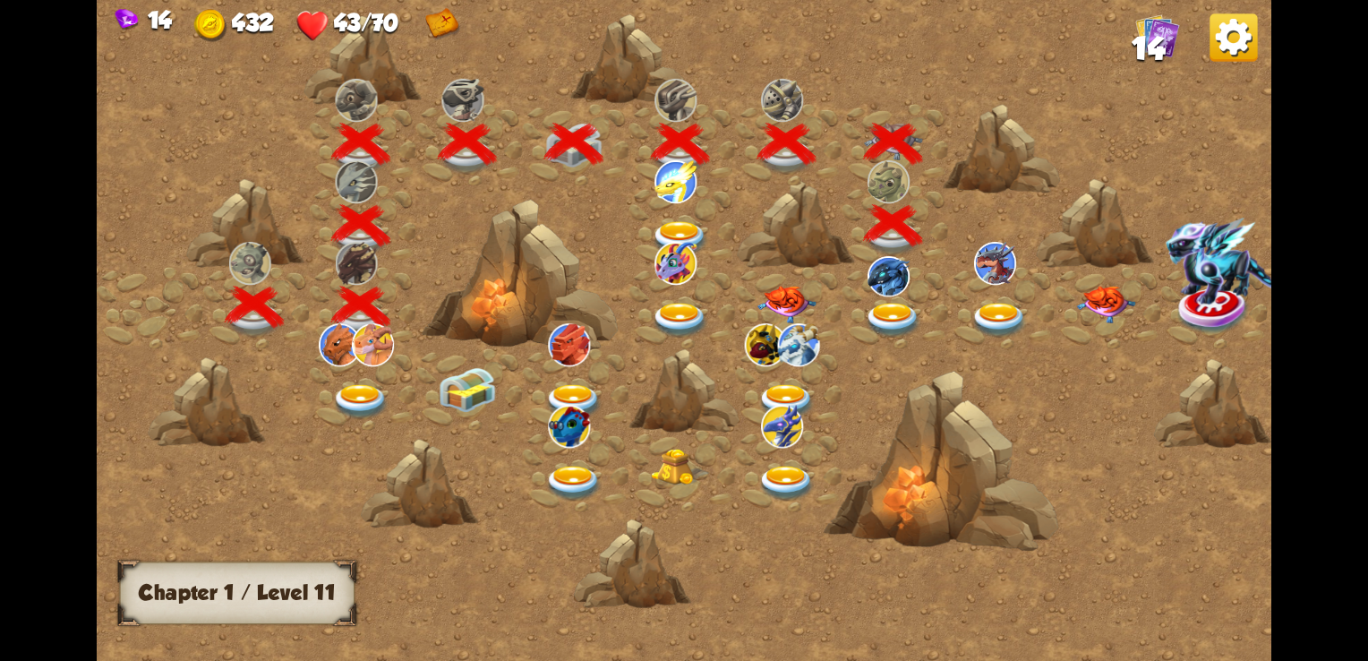
scroll to position [0, 272]
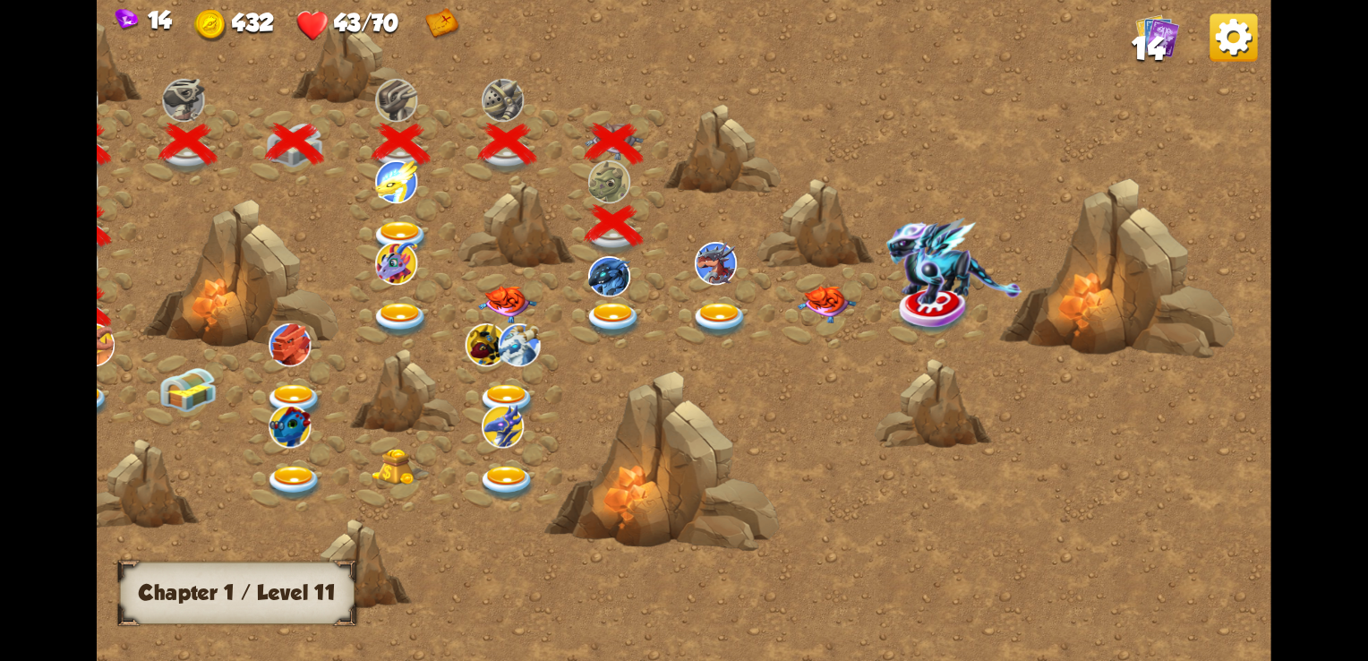
click at [616, 288] on img at bounding box center [609, 276] width 42 height 40
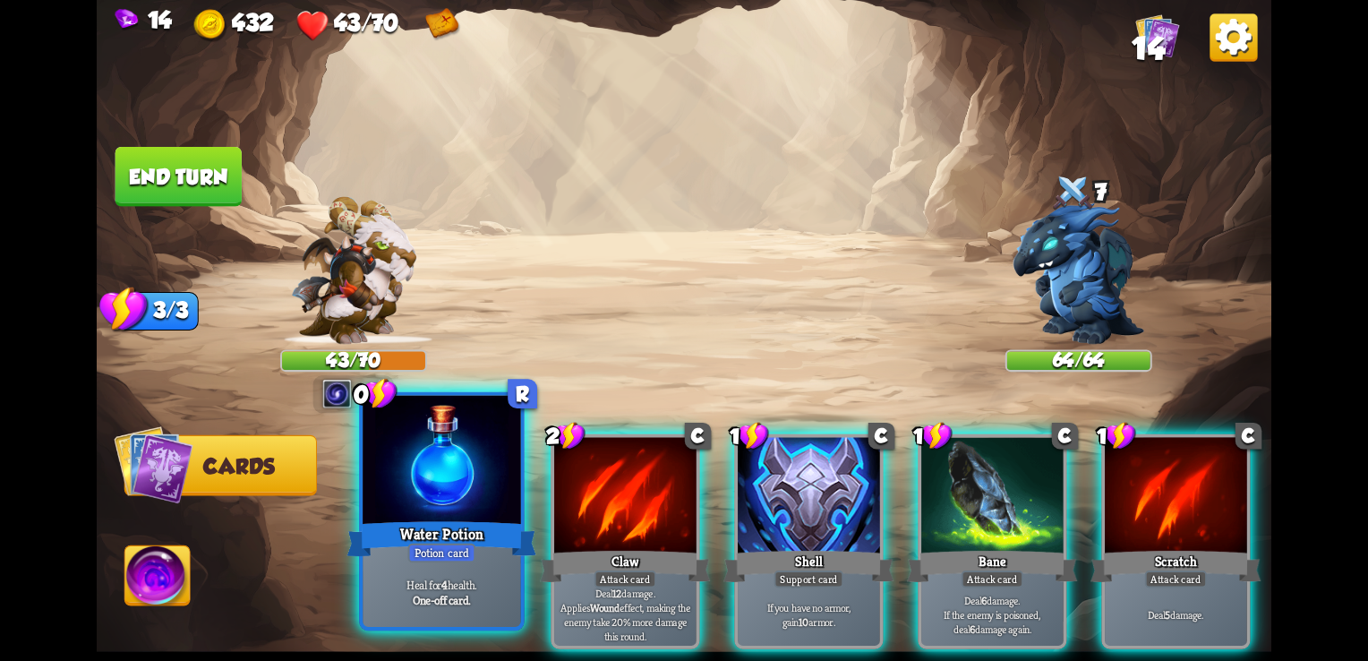
click at [415, 559] on div "Potion card" at bounding box center [441, 553] width 68 height 20
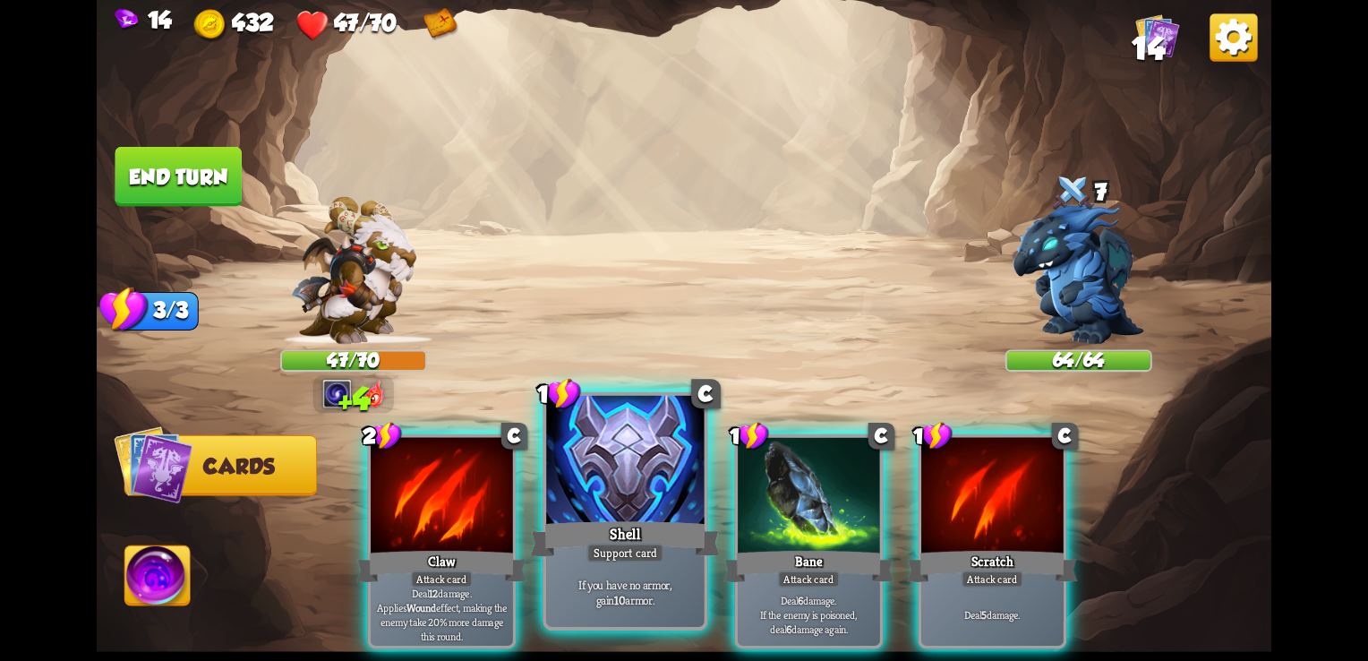
click at [555, 528] on div "Shell" at bounding box center [626, 538] width 190 height 42
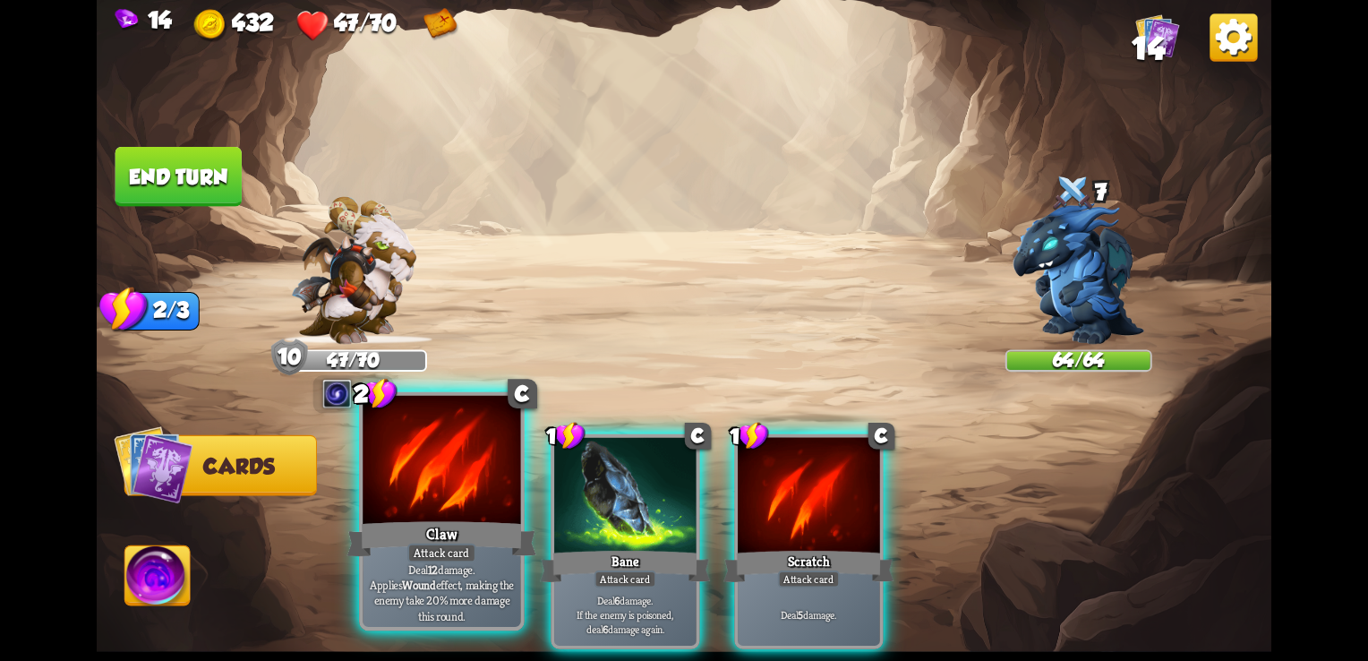
click at [473, 521] on div "Claw" at bounding box center [442, 538] width 190 height 42
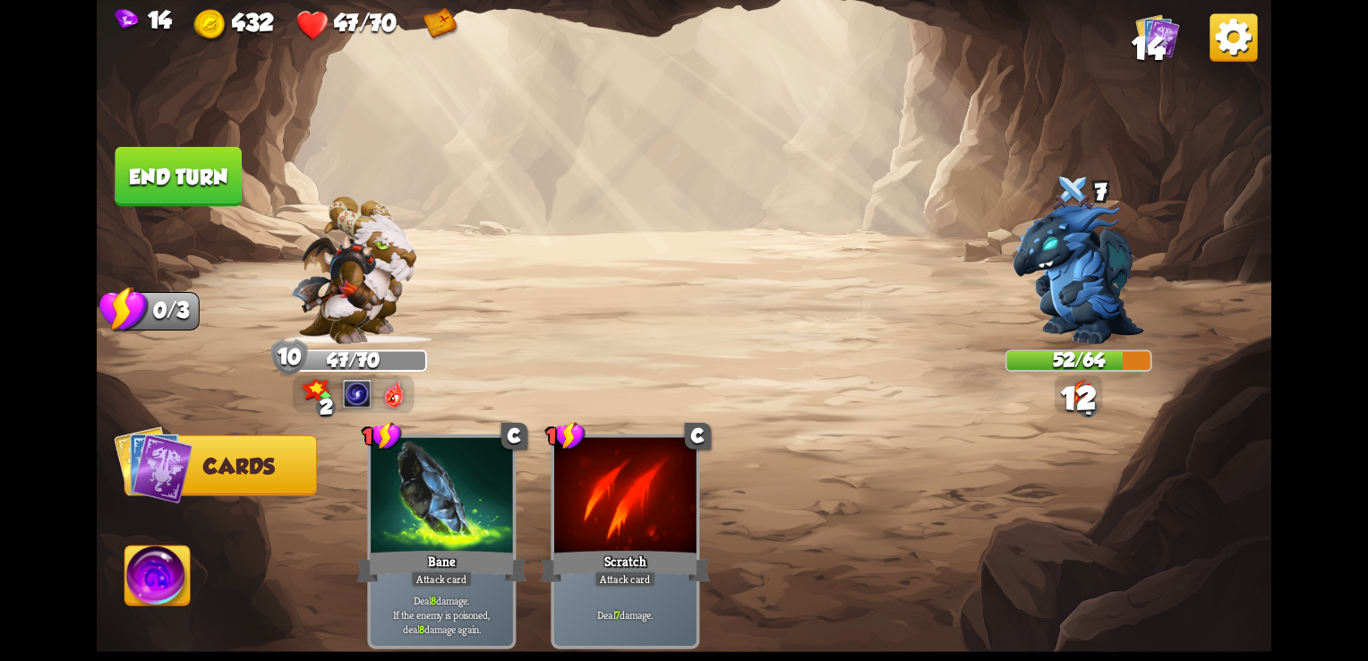
click at [145, 184] on button "End turn" at bounding box center [178, 177] width 126 height 60
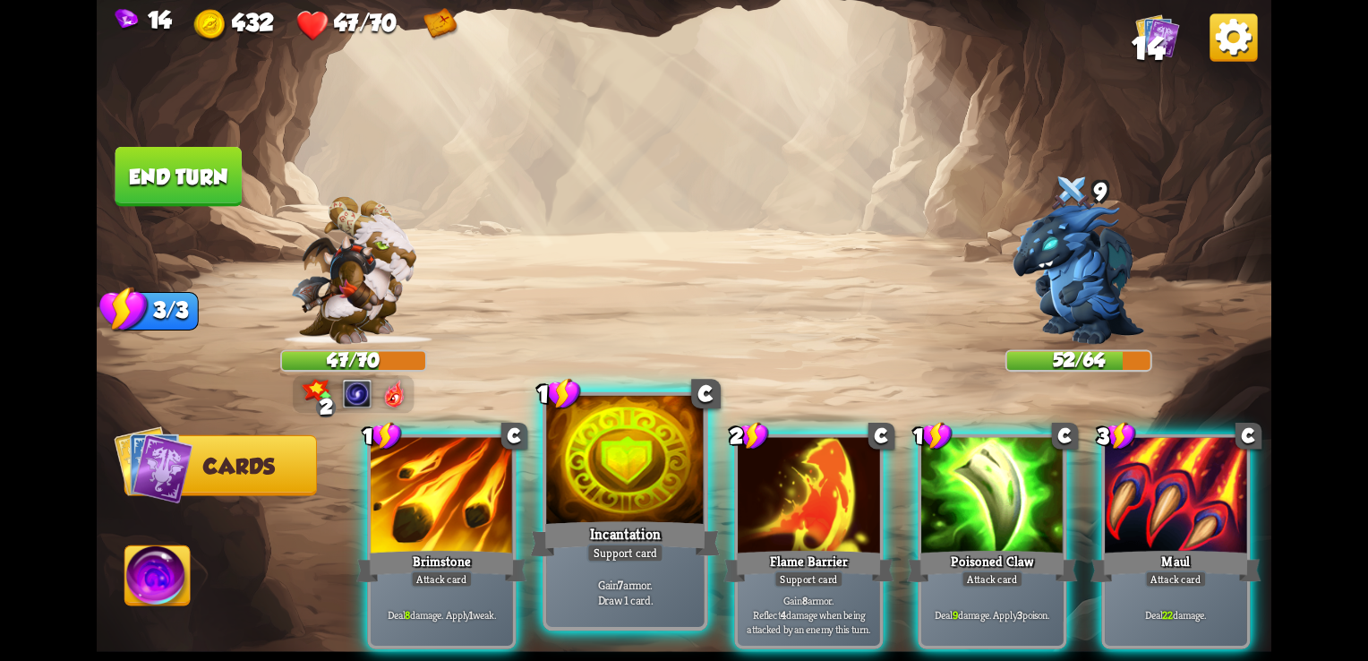
click at [644, 550] on div "Support card" at bounding box center [624, 553] width 77 height 20
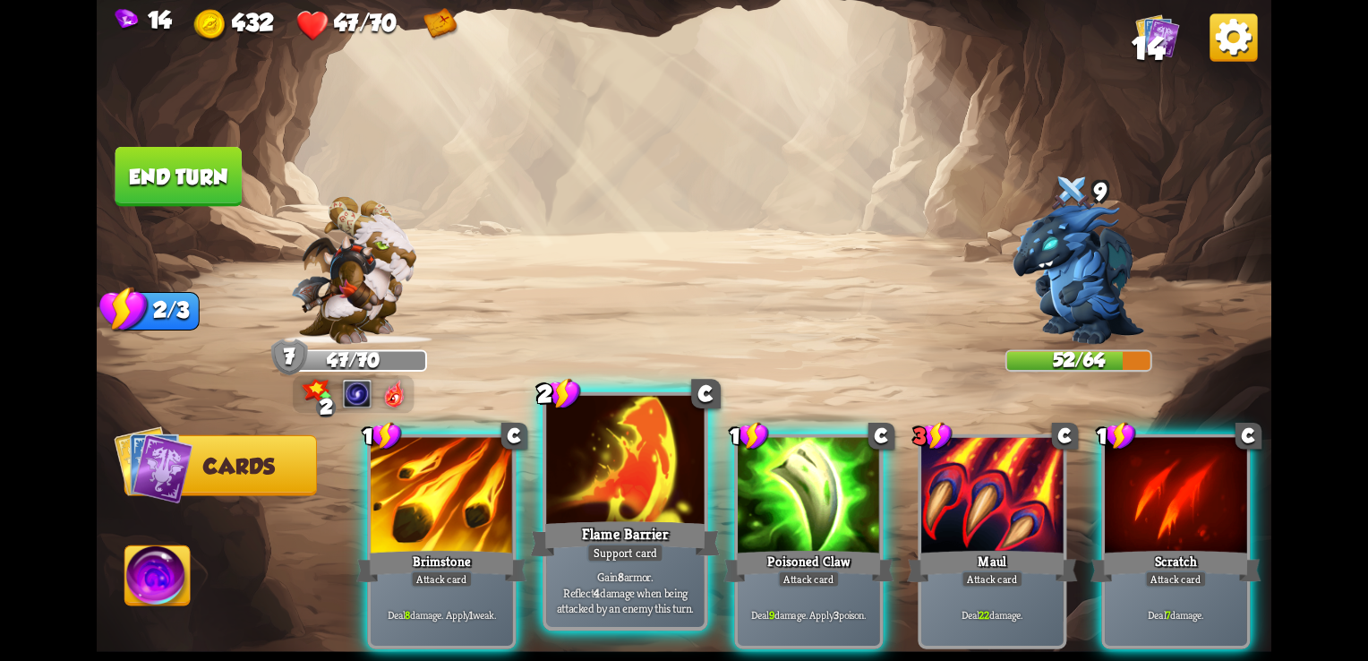
click at [640, 499] on div at bounding box center [625, 462] width 158 height 133
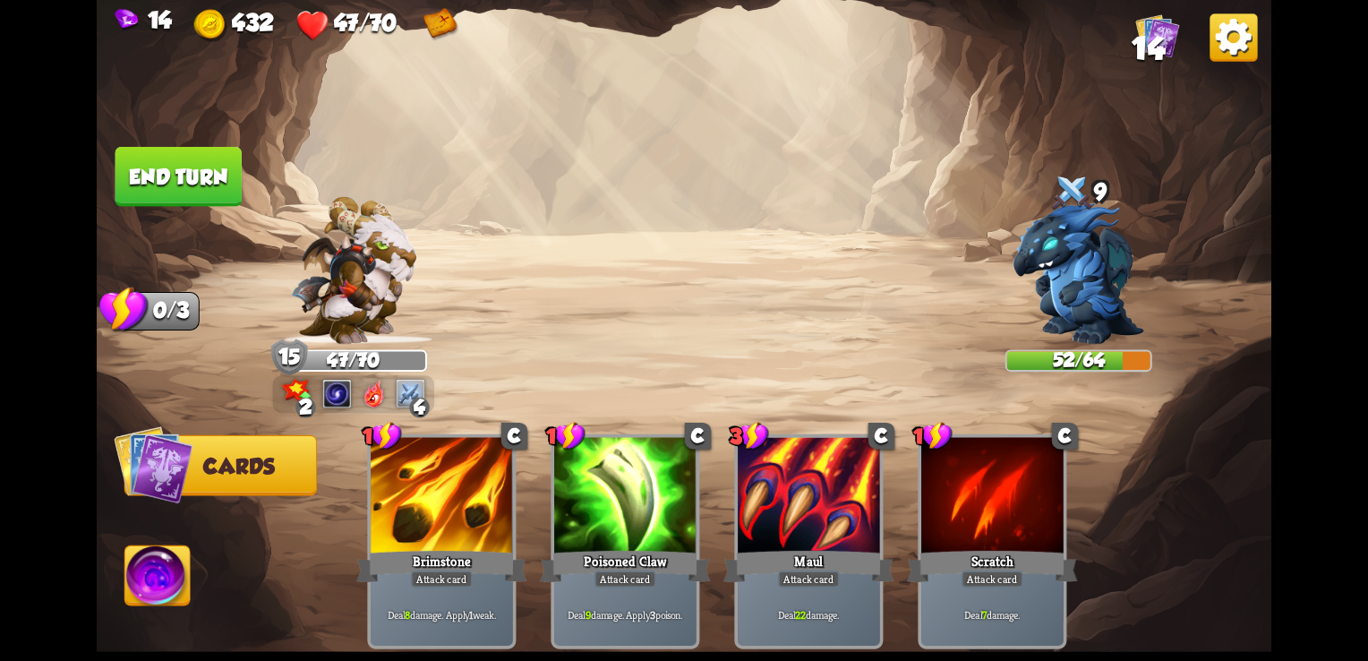
click at [165, 166] on button "End turn" at bounding box center [178, 177] width 126 height 60
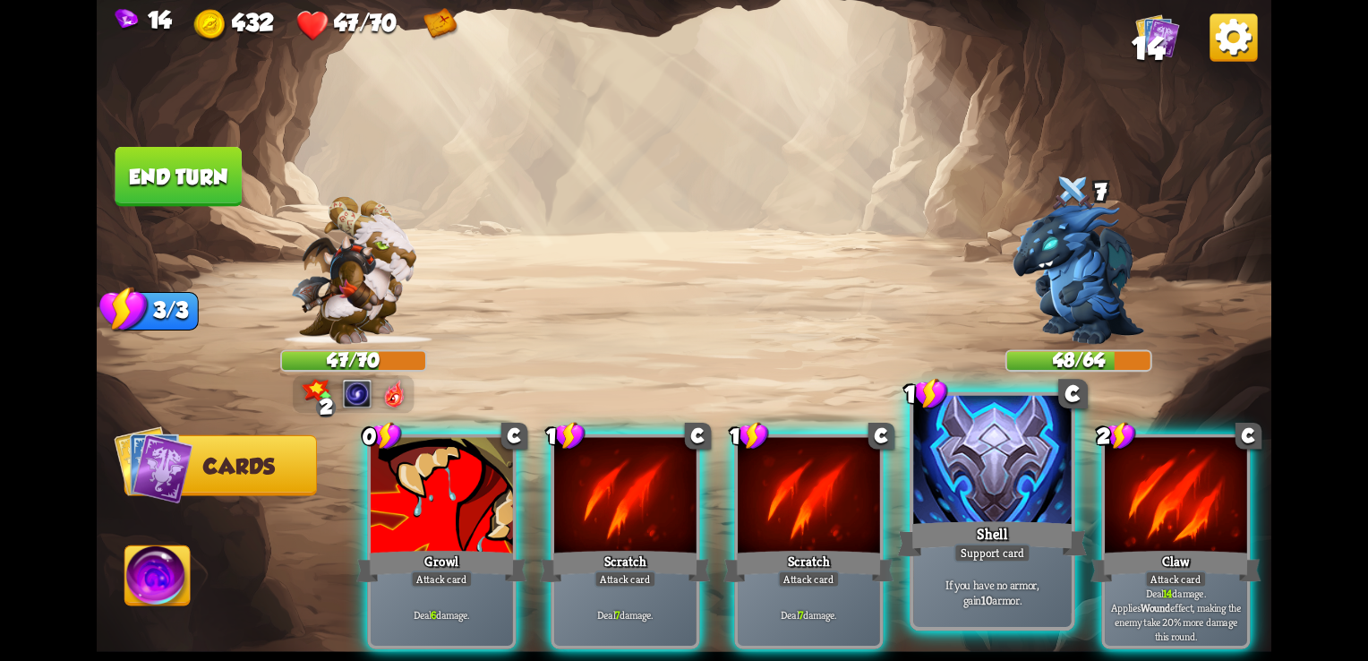
click at [965, 535] on div "Shell" at bounding box center [993, 538] width 190 height 42
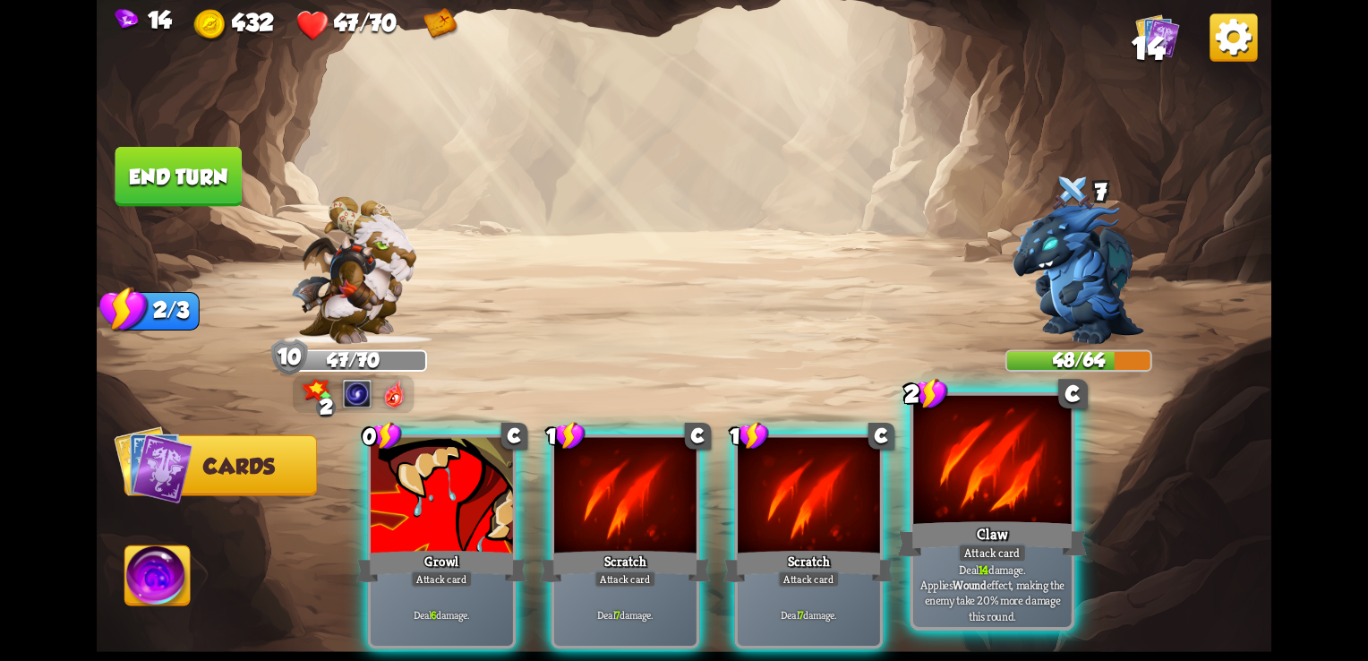
click at [964, 468] on div at bounding box center [992, 462] width 158 height 133
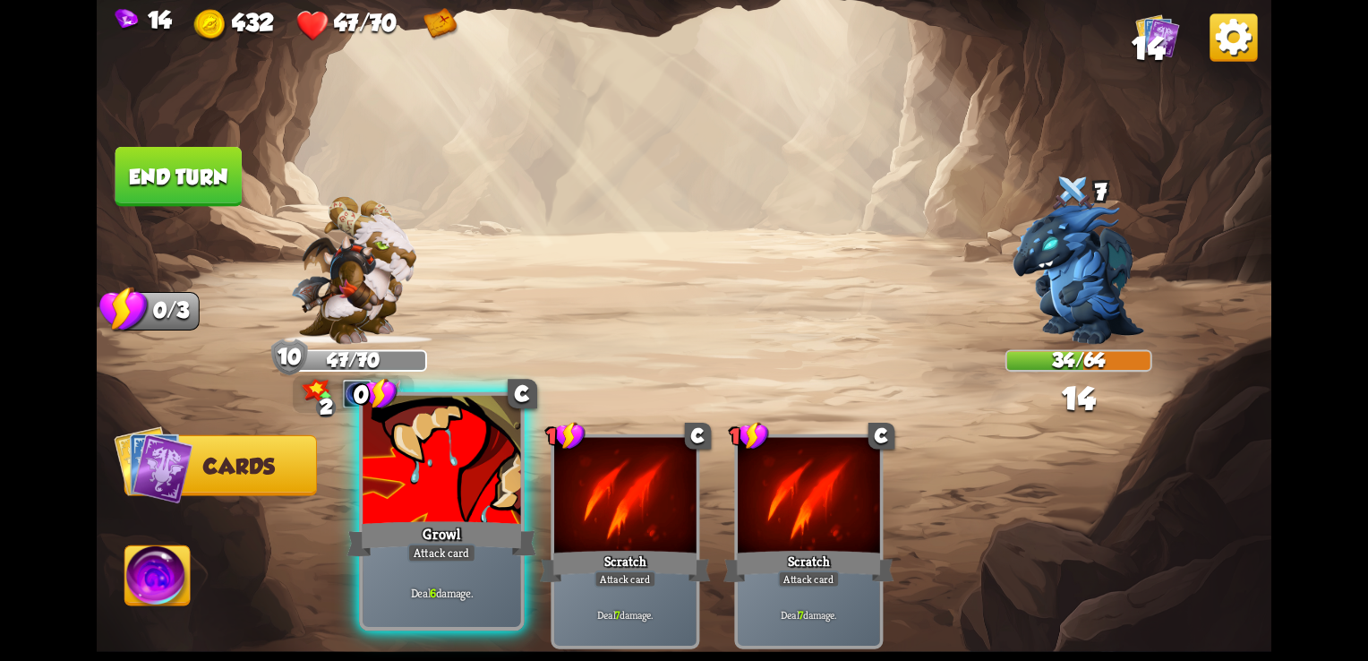
click at [403, 473] on div at bounding box center [442, 462] width 158 height 133
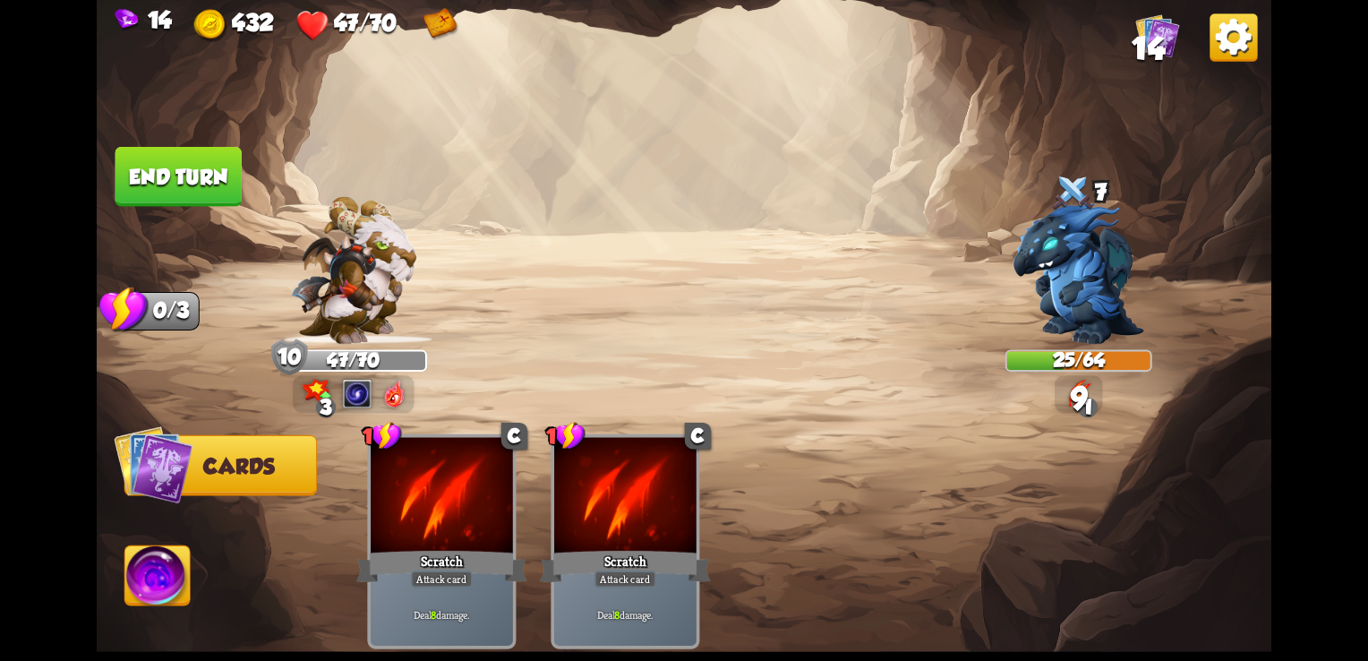
click at [200, 176] on button "End turn" at bounding box center [178, 177] width 126 height 60
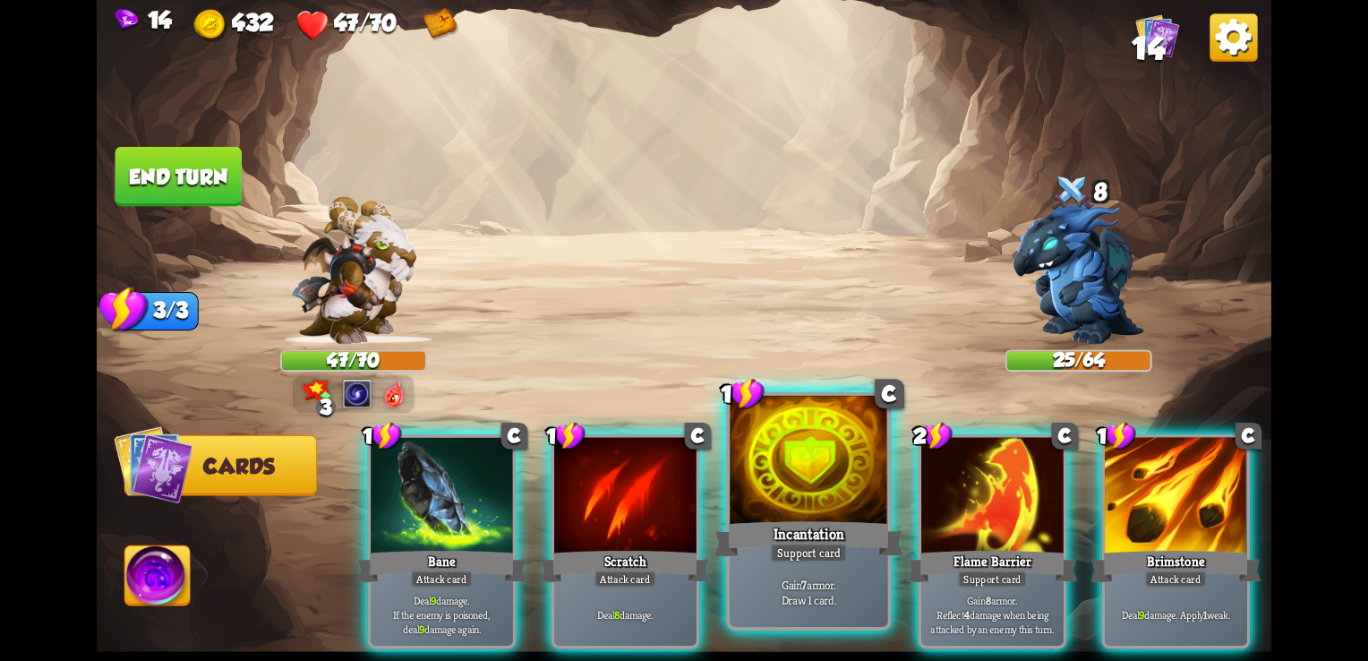
click at [777, 500] on div at bounding box center [808, 462] width 158 height 133
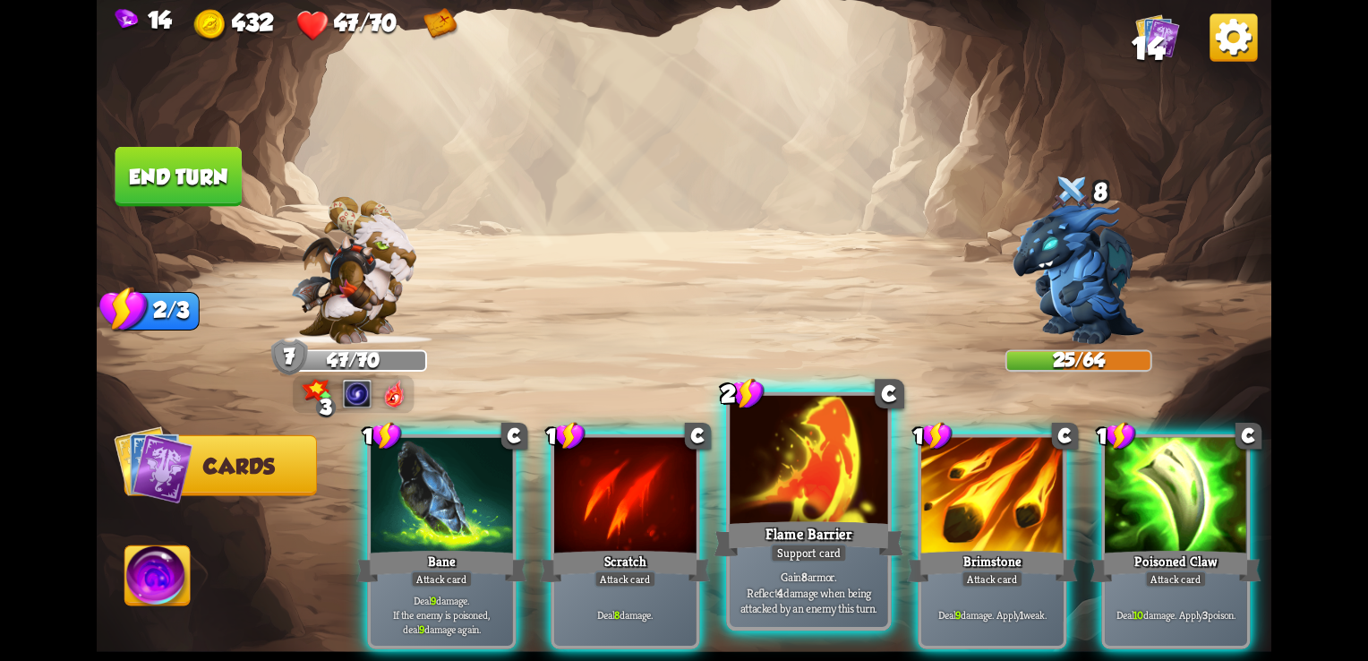
click at [804, 498] on div at bounding box center [808, 462] width 158 height 133
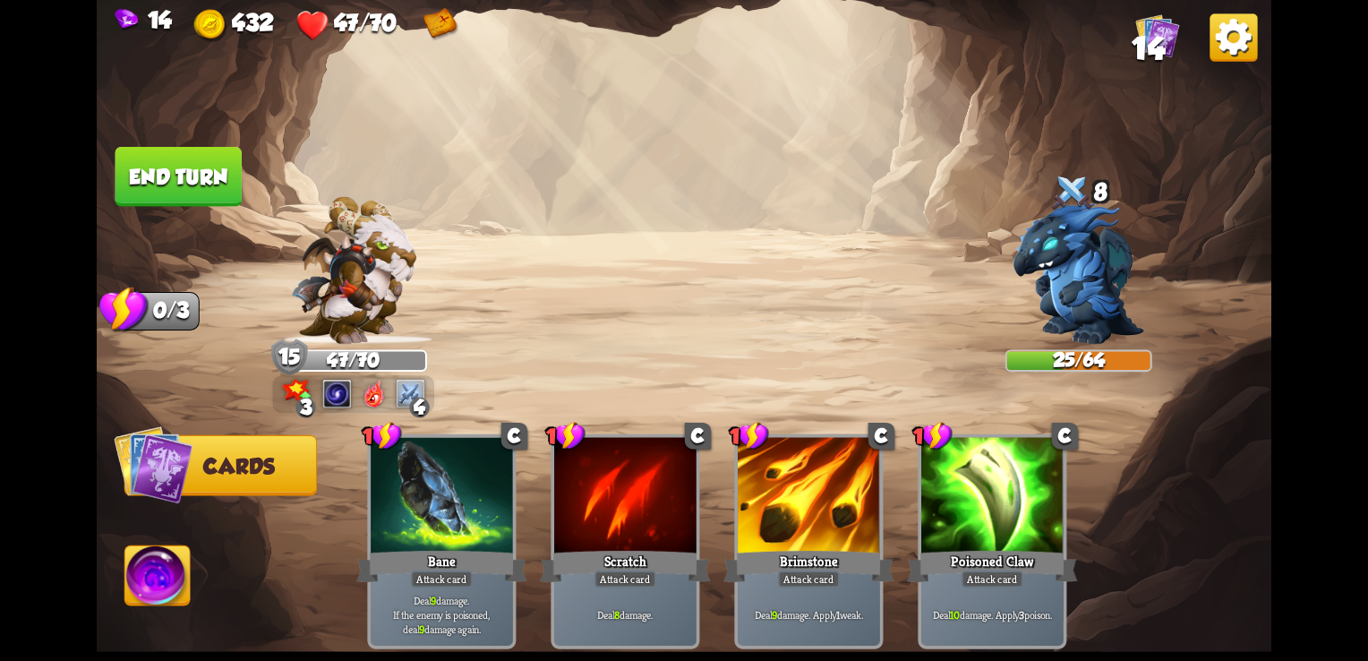
click at [173, 177] on button "End turn" at bounding box center [178, 177] width 126 height 60
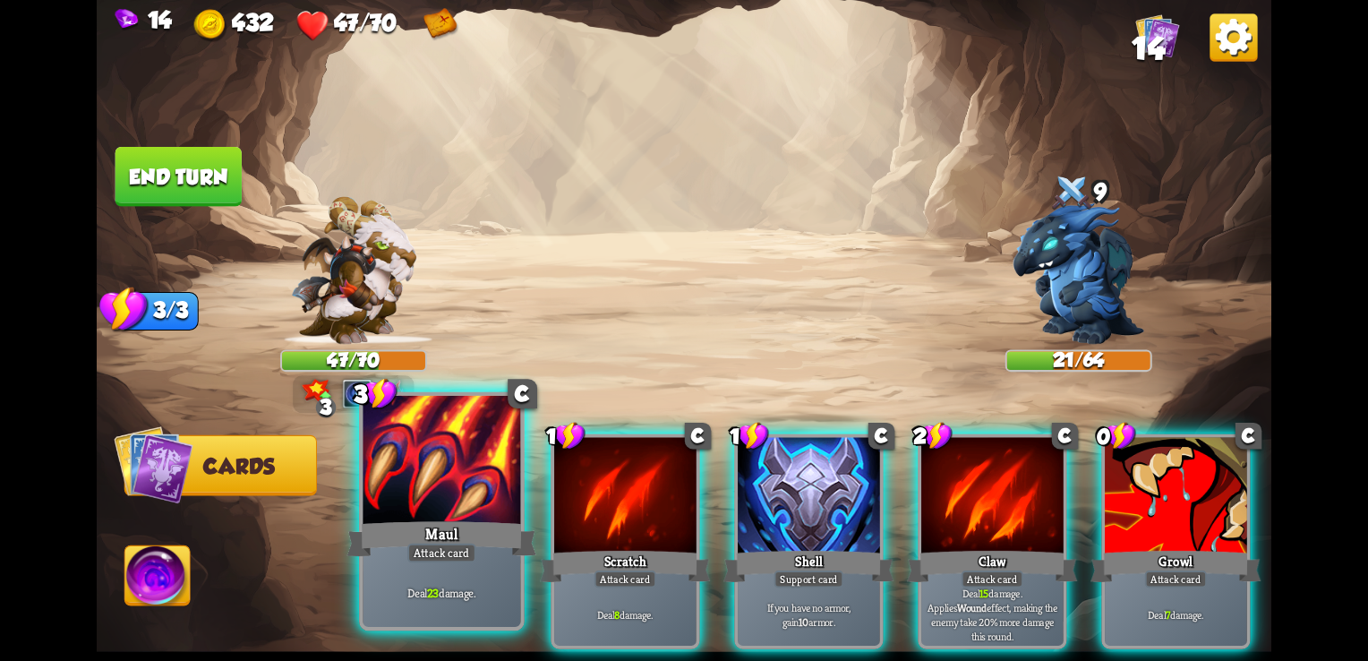
click at [476, 491] on div at bounding box center [442, 462] width 158 height 133
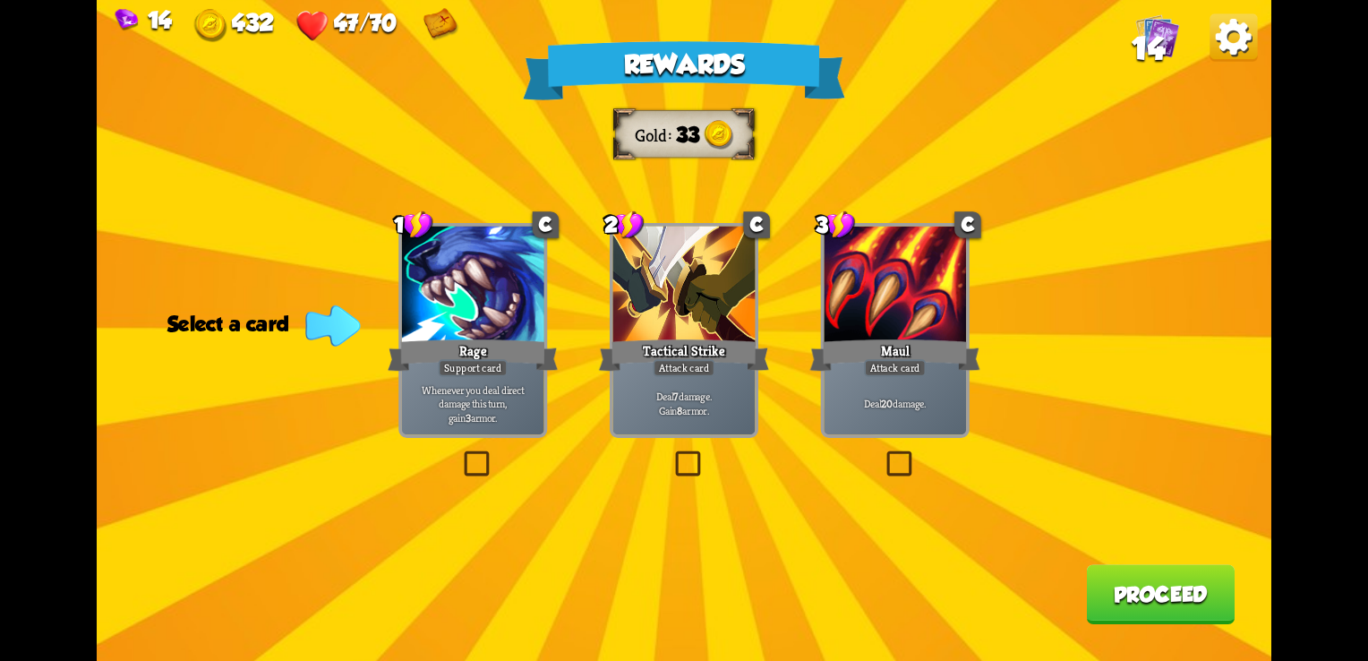
click at [650, 303] on div at bounding box center [684, 286] width 142 height 120
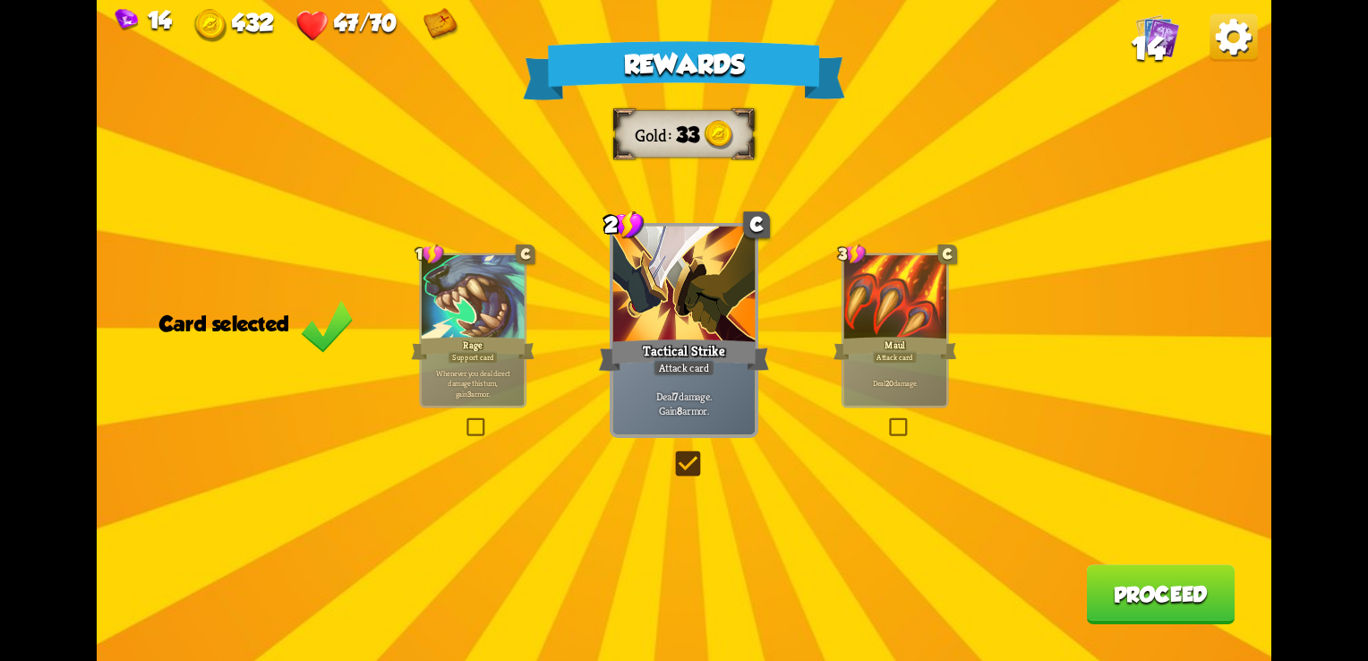
click at [1190, 598] on button "Proceed" at bounding box center [1160, 594] width 149 height 60
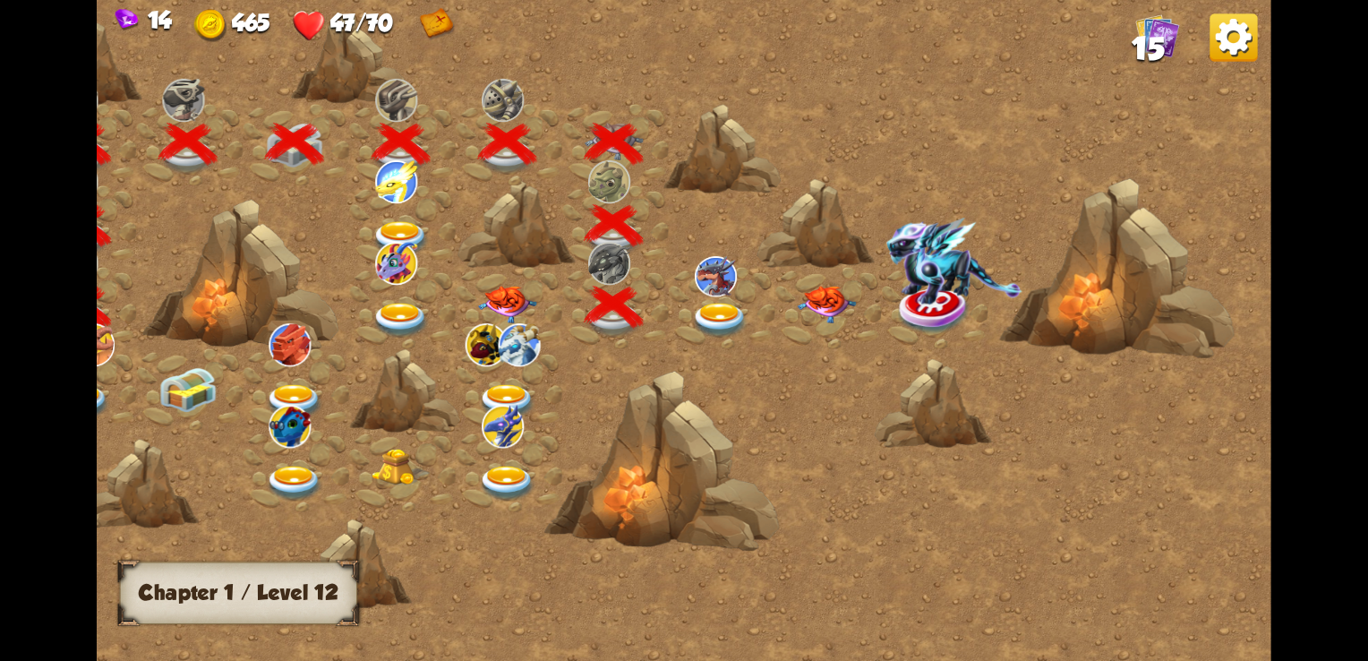
click at [699, 311] on img at bounding box center [720, 320] width 59 height 35
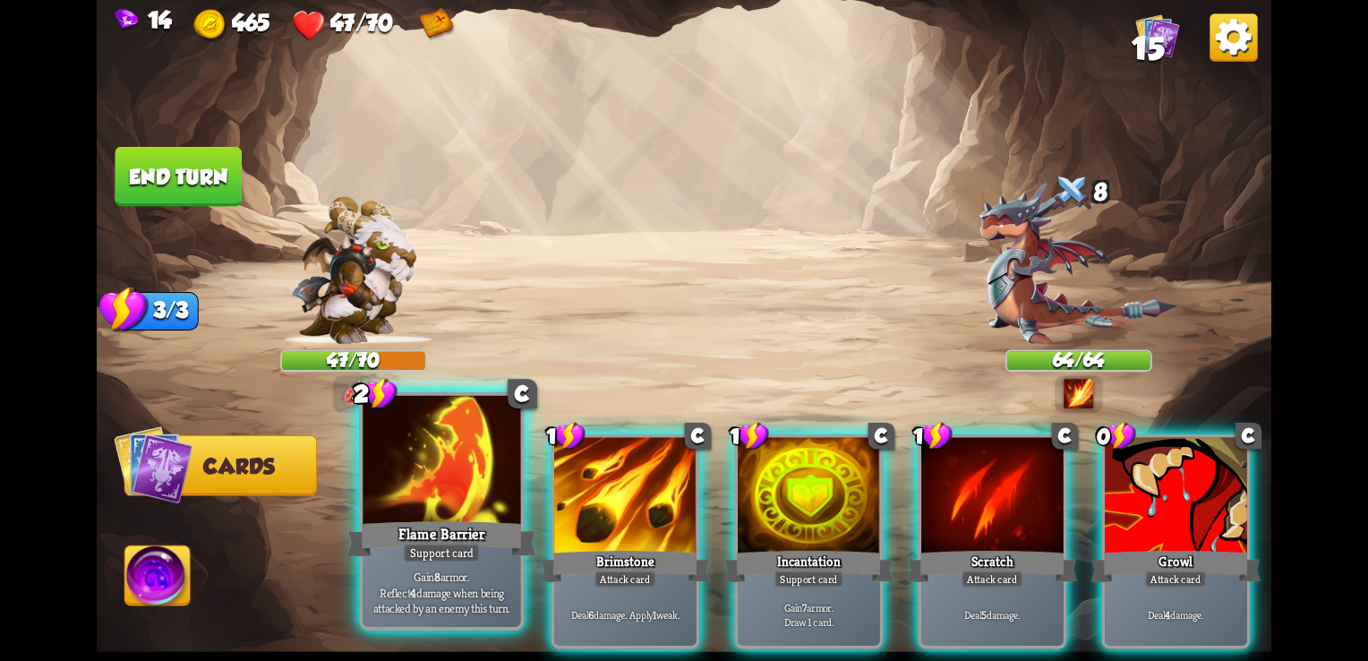
click at [465, 501] on div at bounding box center [442, 462] width 158 height 133
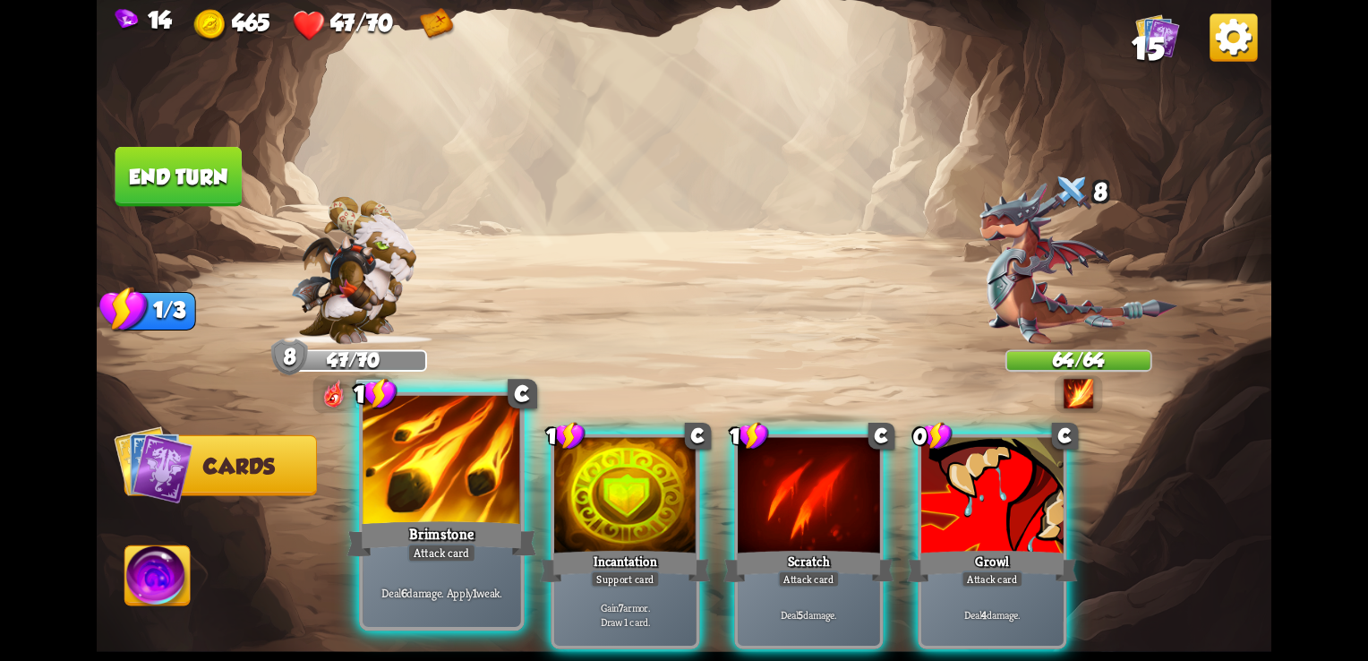
drag, startPoint x: 445, startPoint y: 482, endPoint x: 459, endPoint y: 482, distance: 14.3
click at [459, 482] on div at bounding box center [442, 462] width 158 height 133
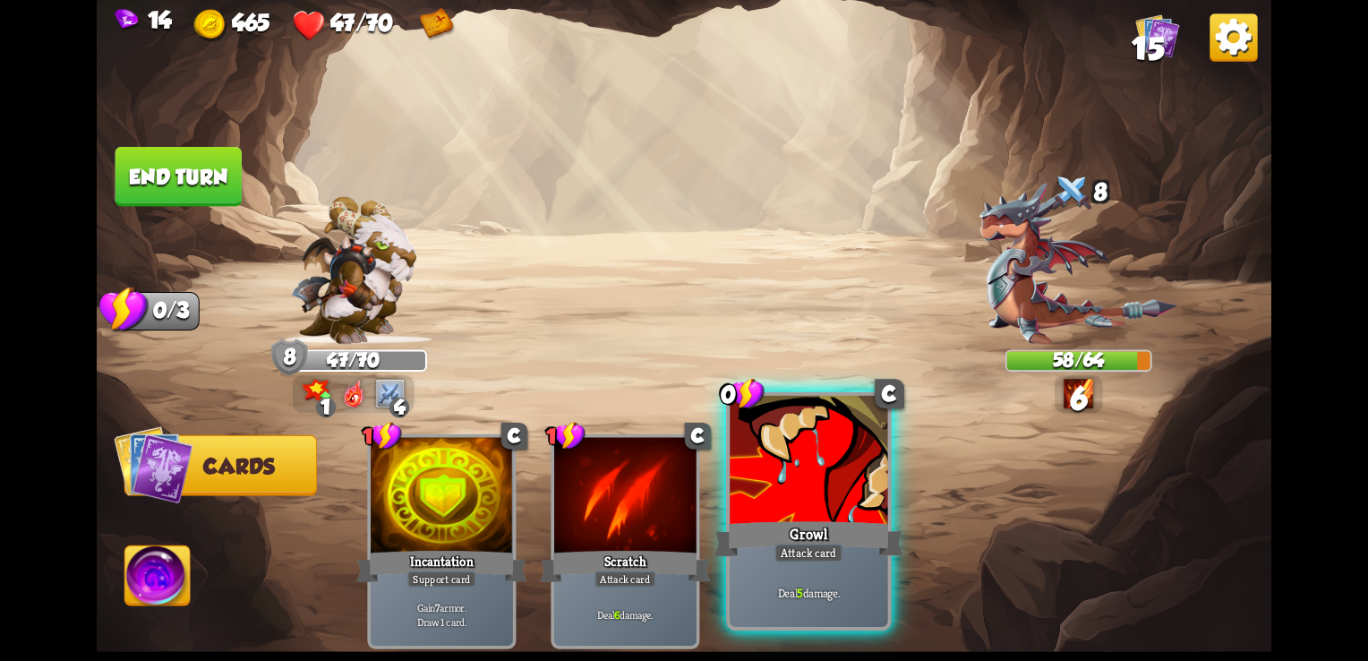
click at [784, 468] on div at bounding box center [808, 462] width 158 height 133
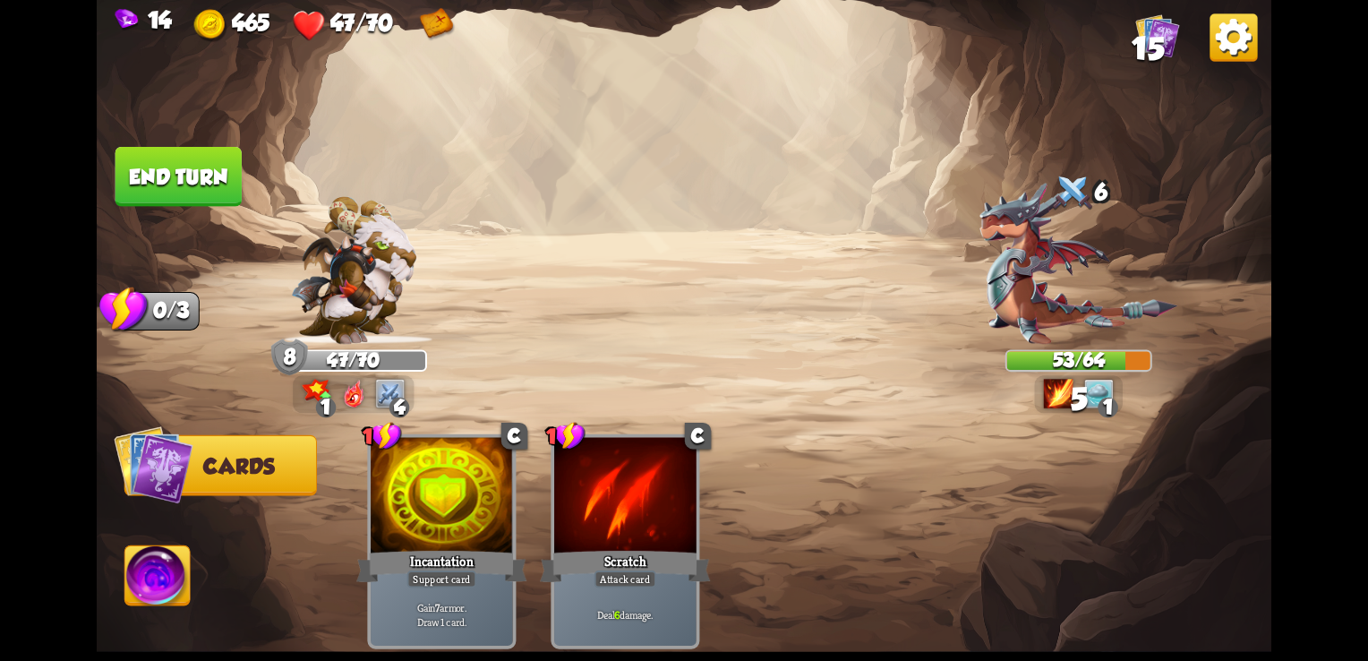
click at [202, 164] on button "End turn" at bounding box center [178, 177] width 126 height 60
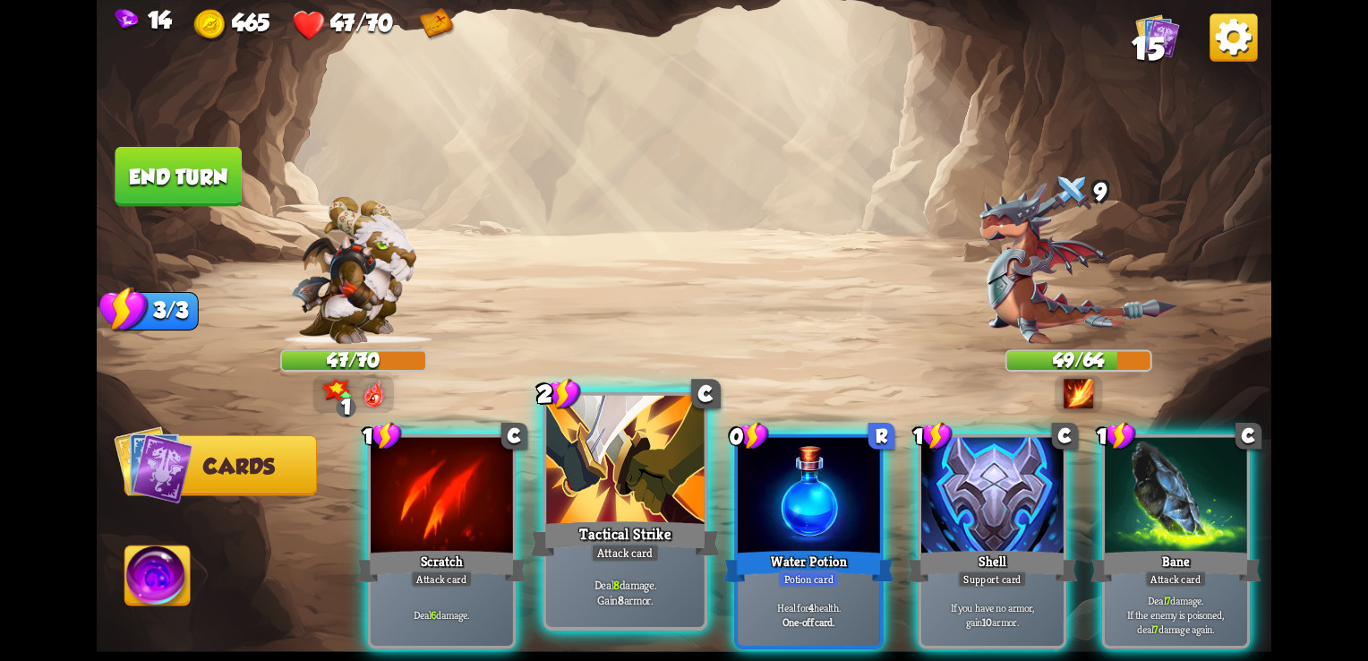
click at [636, 440] on div at bounding box center [625, 462] width 158 height 133
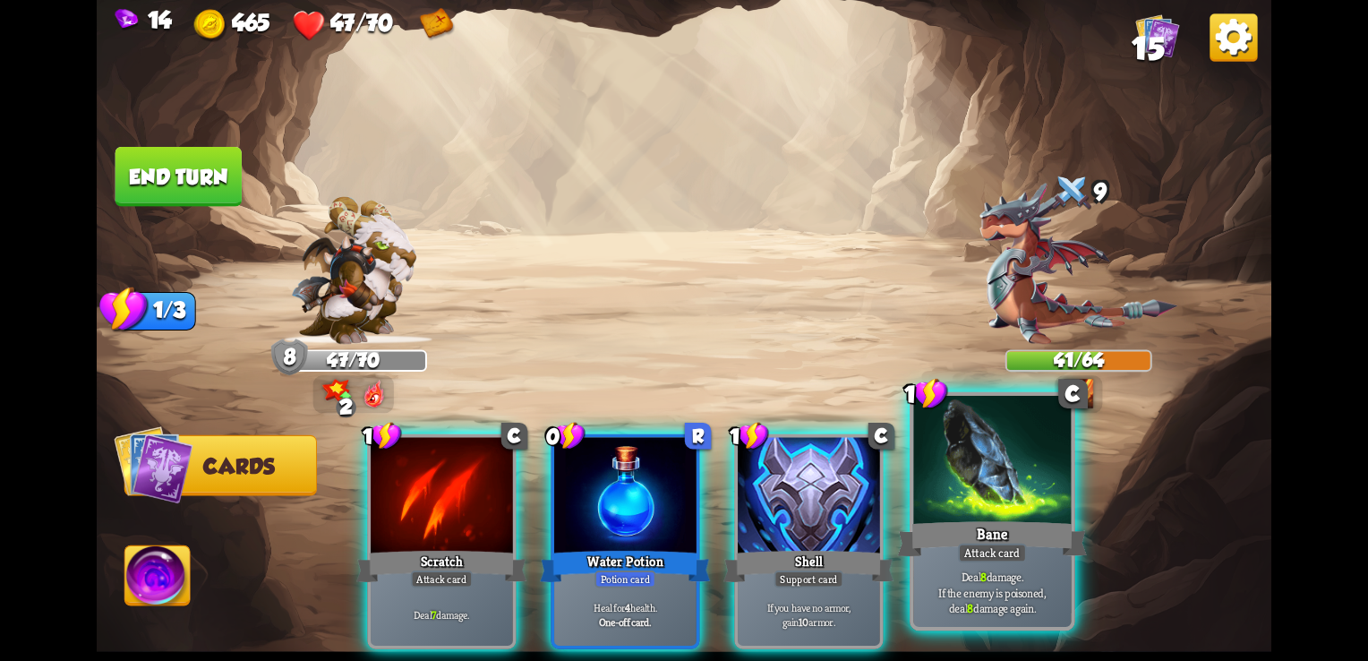
click at [1011, 494] on div at bounding box center [992, 462] width 158 height 133
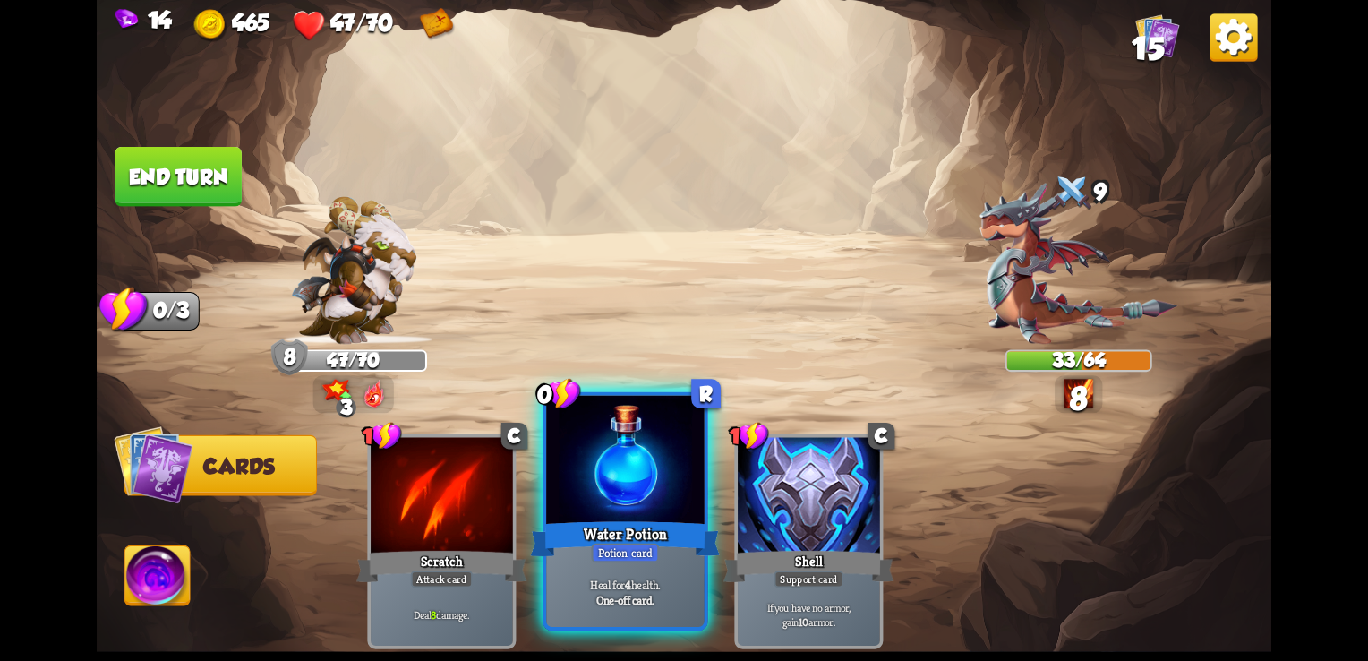
click at [623, 495] on div at bounding box center [625, 462] width 158 height 133
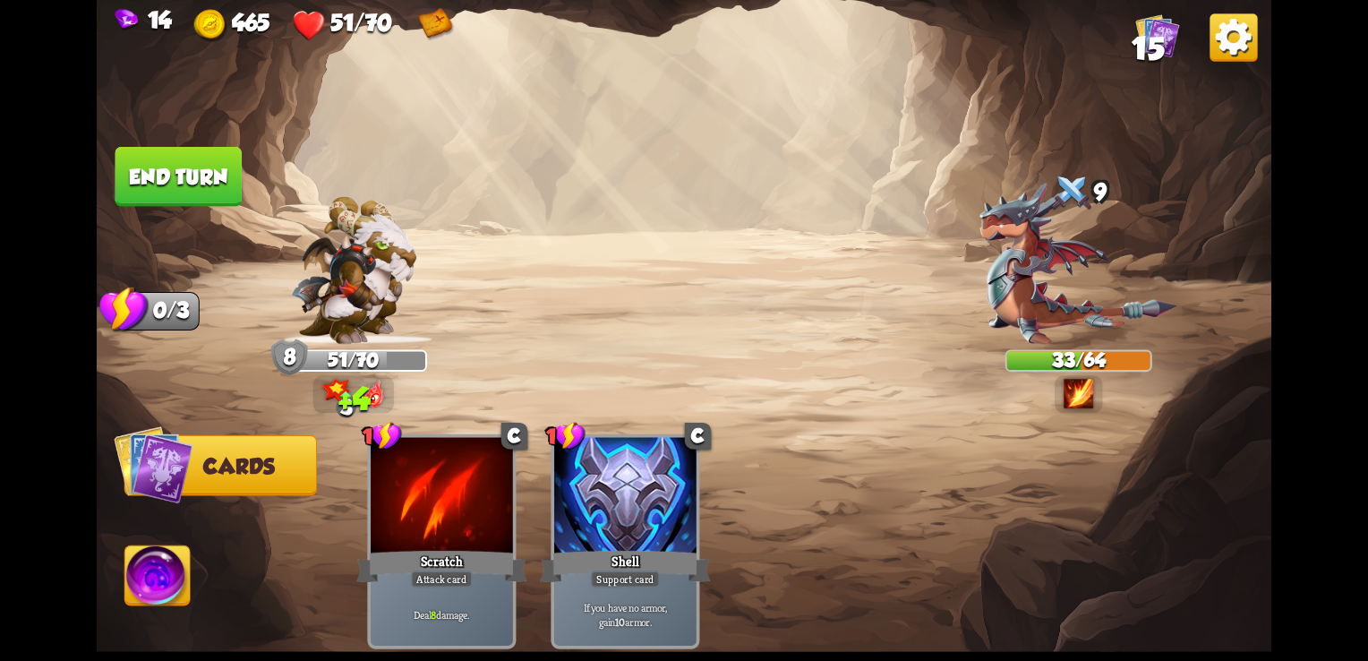
click at [188, 184] on button "End turn" at bounding box center [178, 177] width 126 height 60
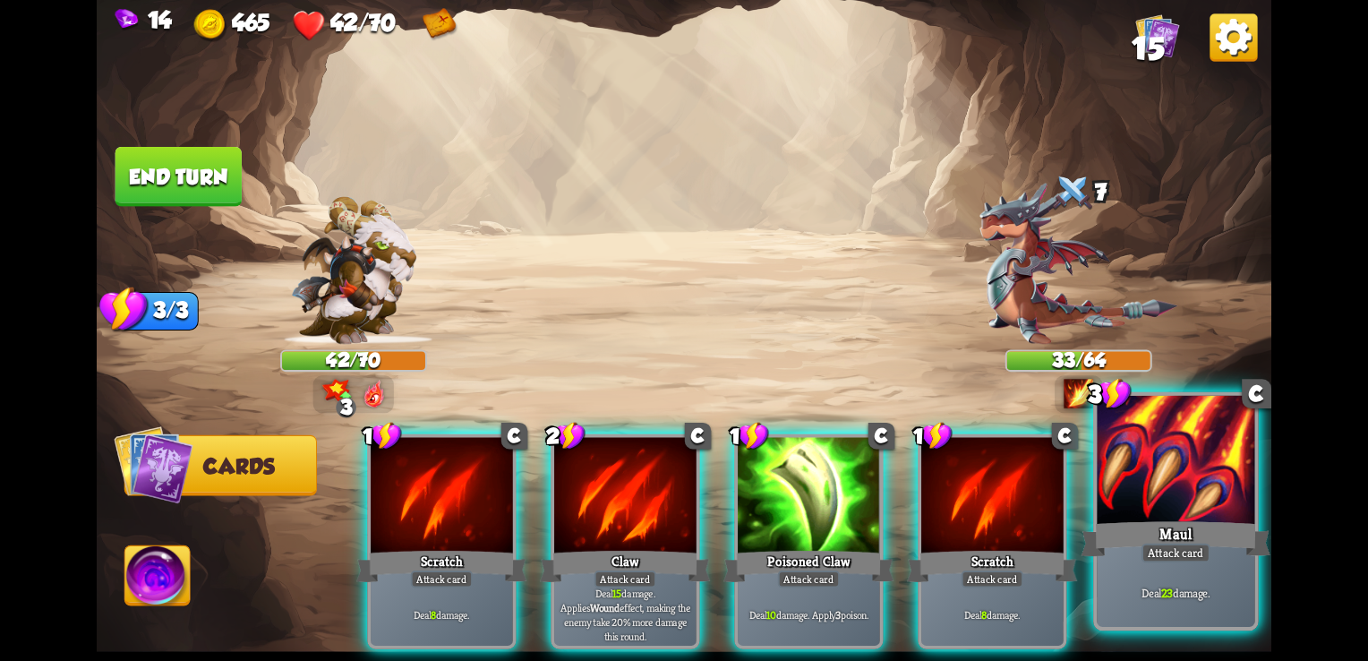
click at [1264, 522] on div "Maul" at bounding box center [1176, 538] width 190 height 42
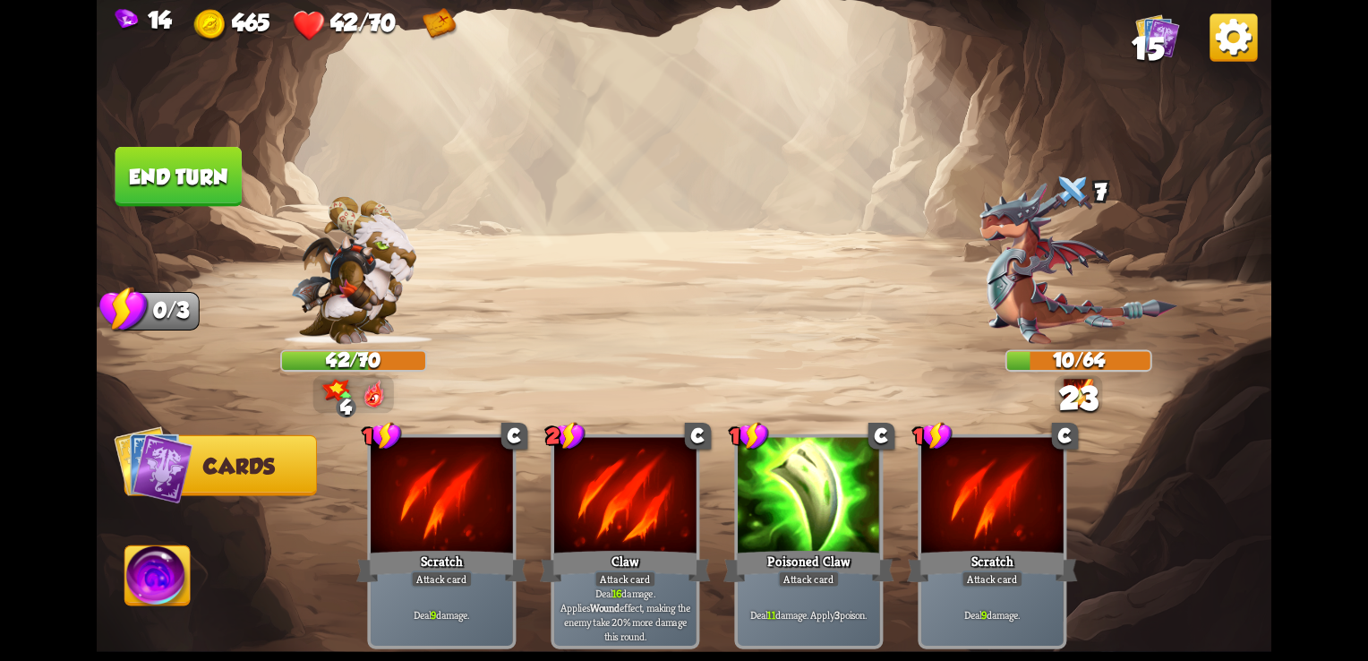
click at [168, 186] on button "End turn" at bounding box center [178, 177] width 126 height 60
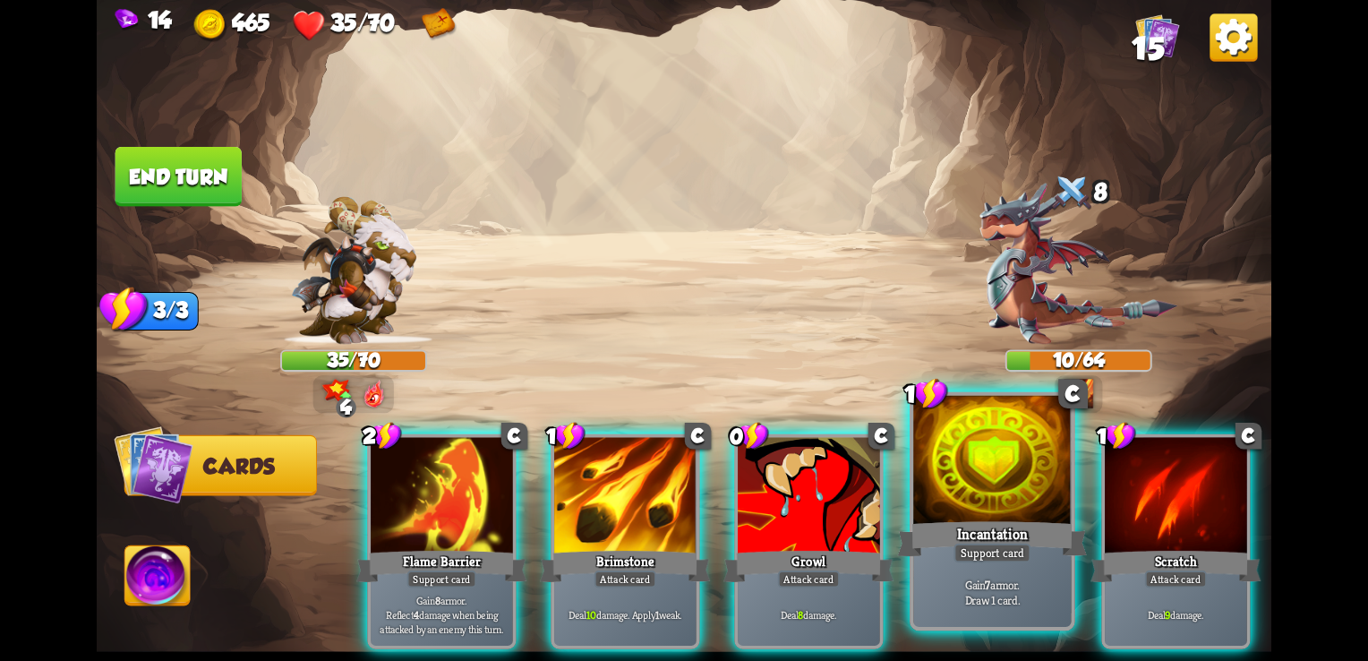
click at [963, 557] on div "Support card" at bounding box center [991, 553] width 77 height 20
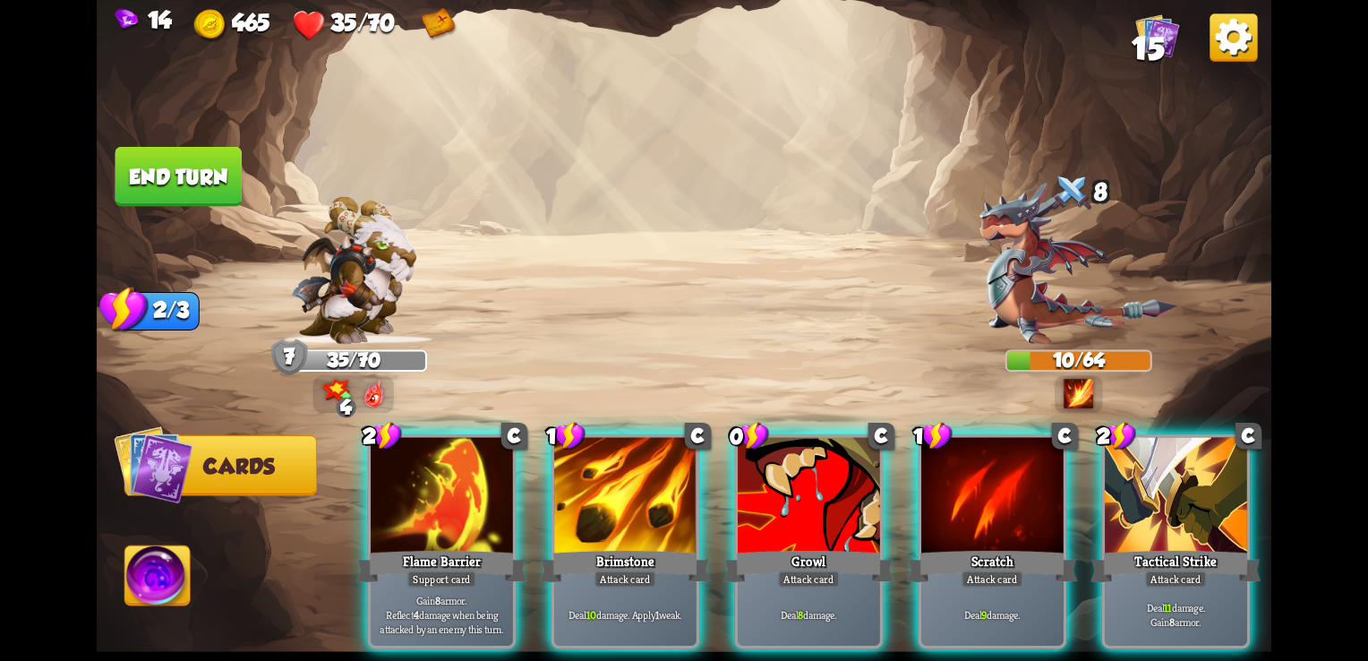
click at [1066, 392] on img at bounding box center [1078, 394] width 30 height 30
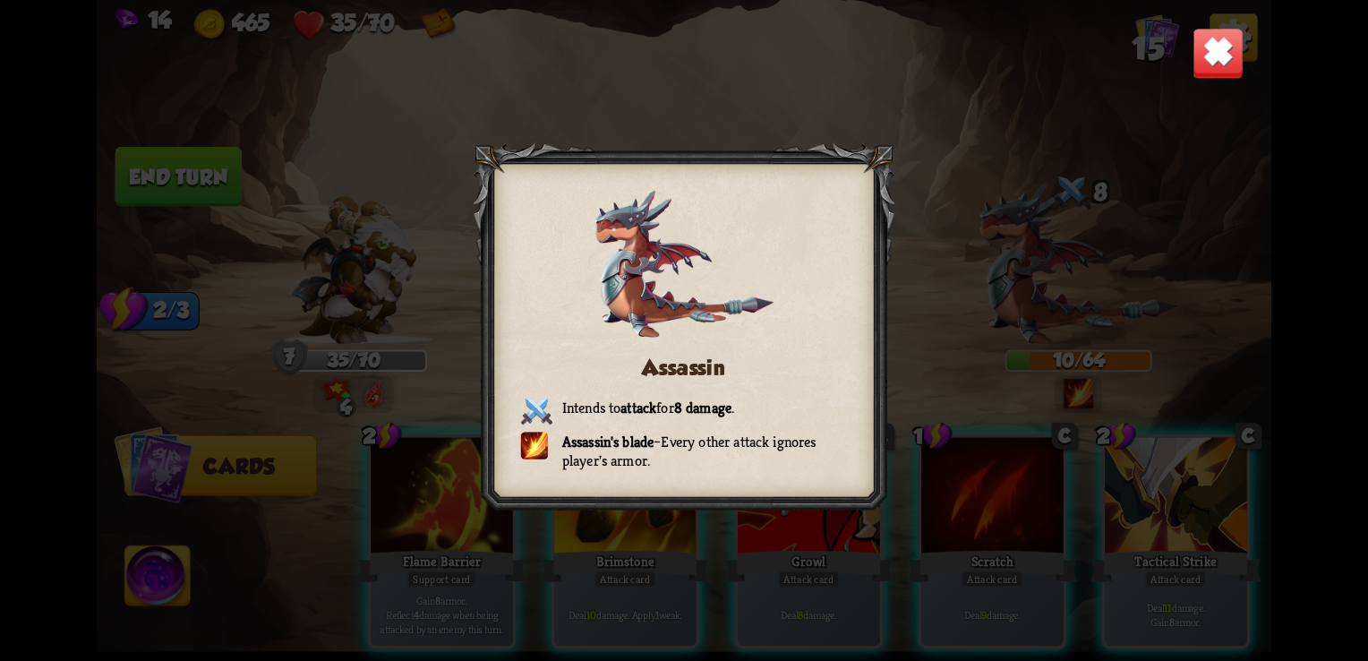
click at [849, 102] on div "Assassin Intends to attack for 8 damage . Assassin's blade – Every other attack…" at bounding box center [684, 330] width 1174 height 661
click at [741, 187] on div at bounding box center [684, 329] width 422 height 375
click at [395, 171] on div "Assassin Intends to attack for 8 damage . Assassin's blade – Every other attack…" at bounding box center [684, 330] width 1174 height 661
click at [450, 310] on div "Assassin Intends to attack for 8 damage . Assassin's blade – Every other attack…" at bounding box center [684, 330] width 1174 height 661
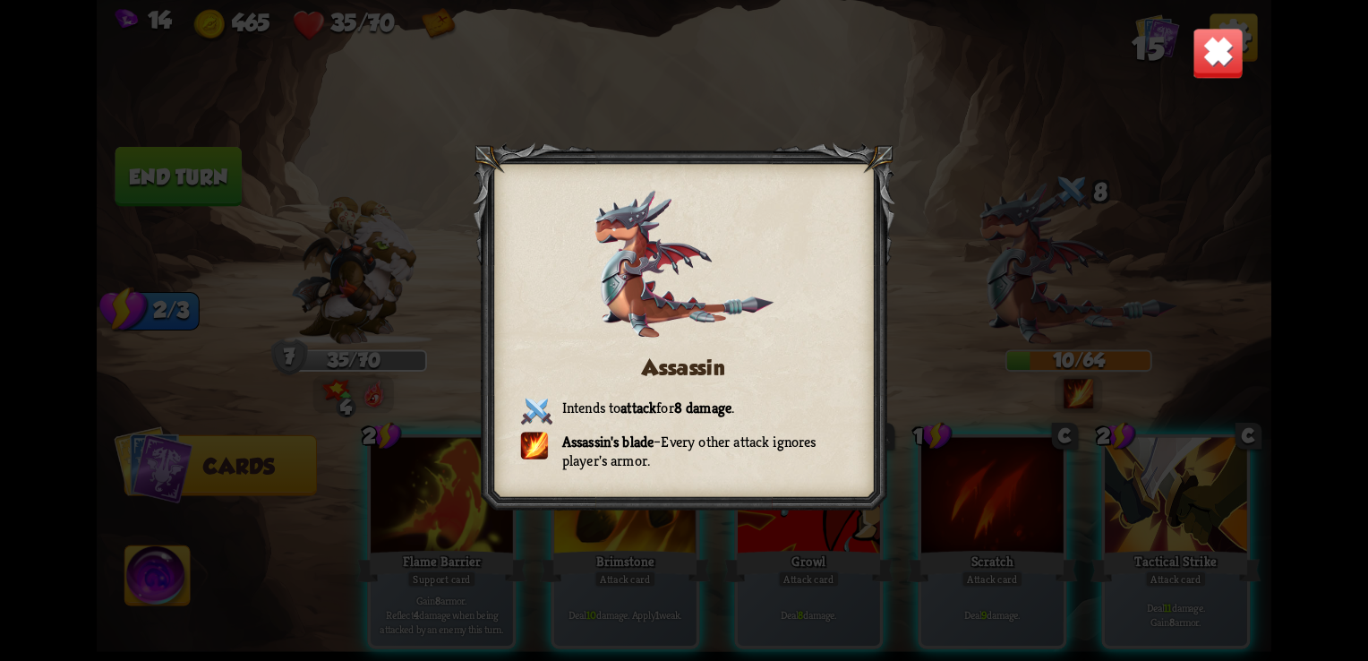
click at [450, 310] on div "Assassin Intends to attack for 8 damage . Assassin's blade – Every other attack…" at bounding box center [684, 330] width 1174 height 661
click at [1214, 45] on img at bounding box center [1217, 53] width 51 height 51
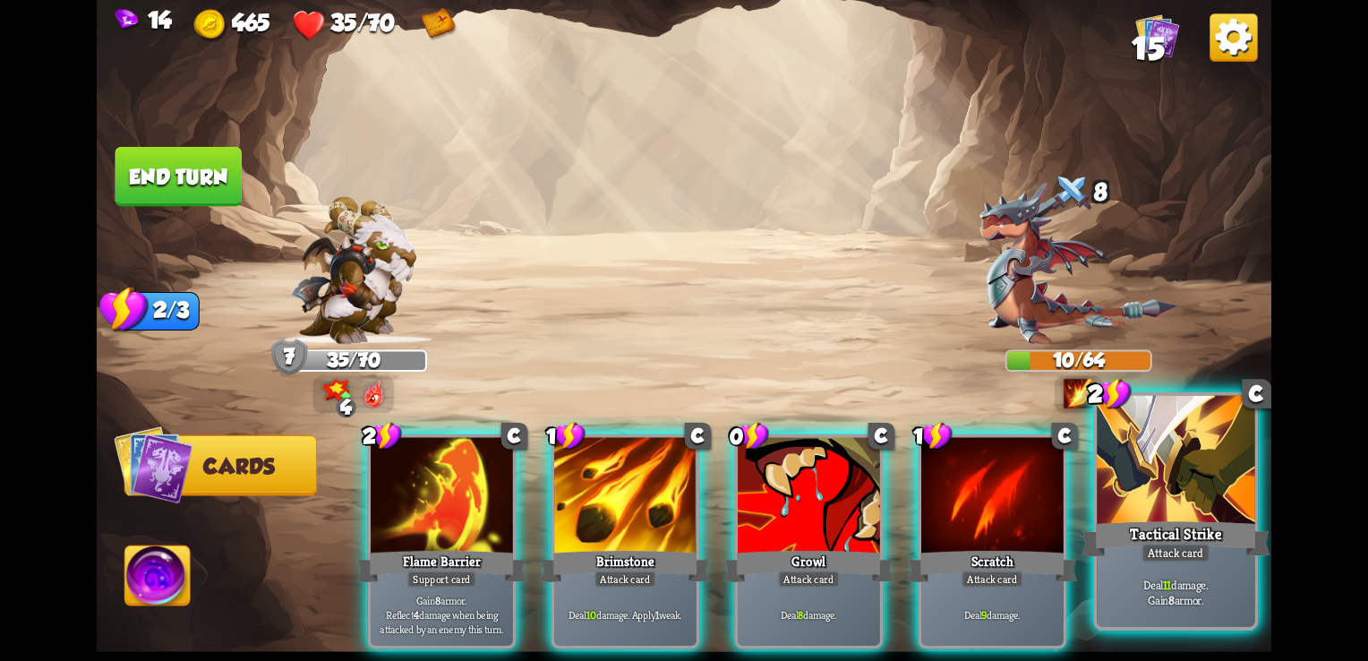
click at [1122, 603] on p "Deal 11 damage. Gain 8 armor." at bounding box center [1175, 591] width 149 height 31
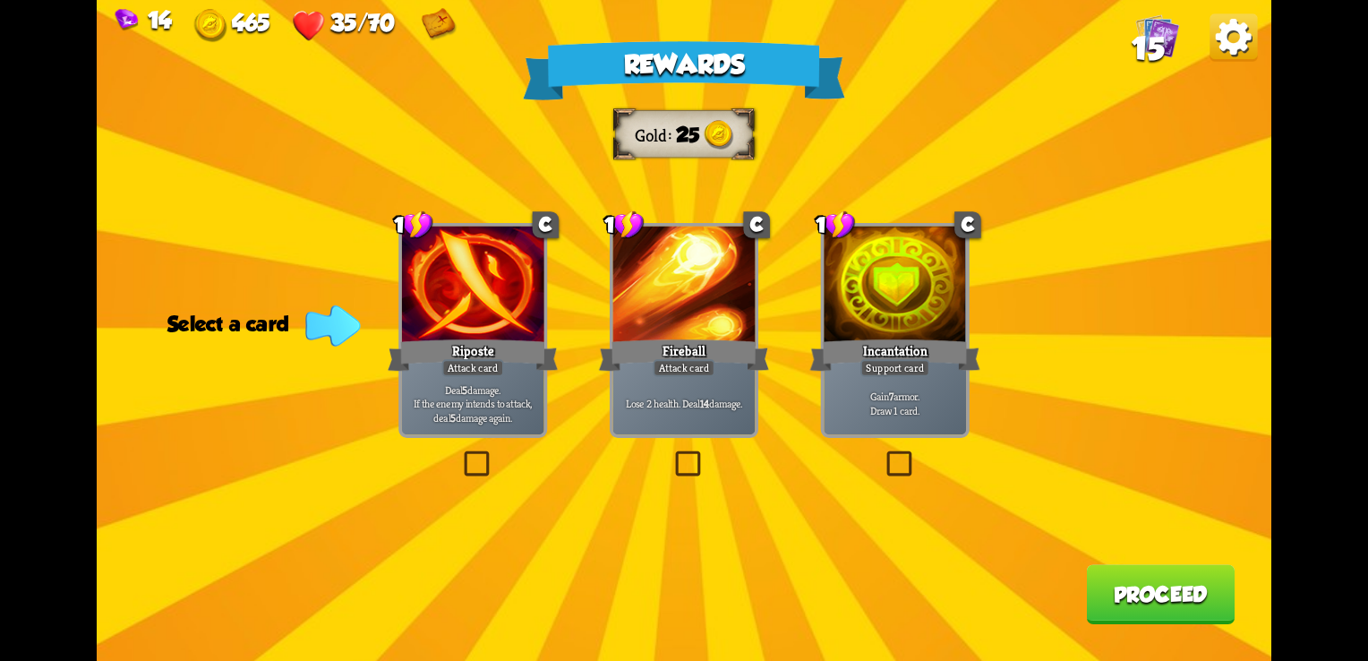
click at [469, 397] on p "Deal 5 damage. If the enemy intends to attack, deal 5 damage again." at bounding box center [472, 403] width 135 height 42
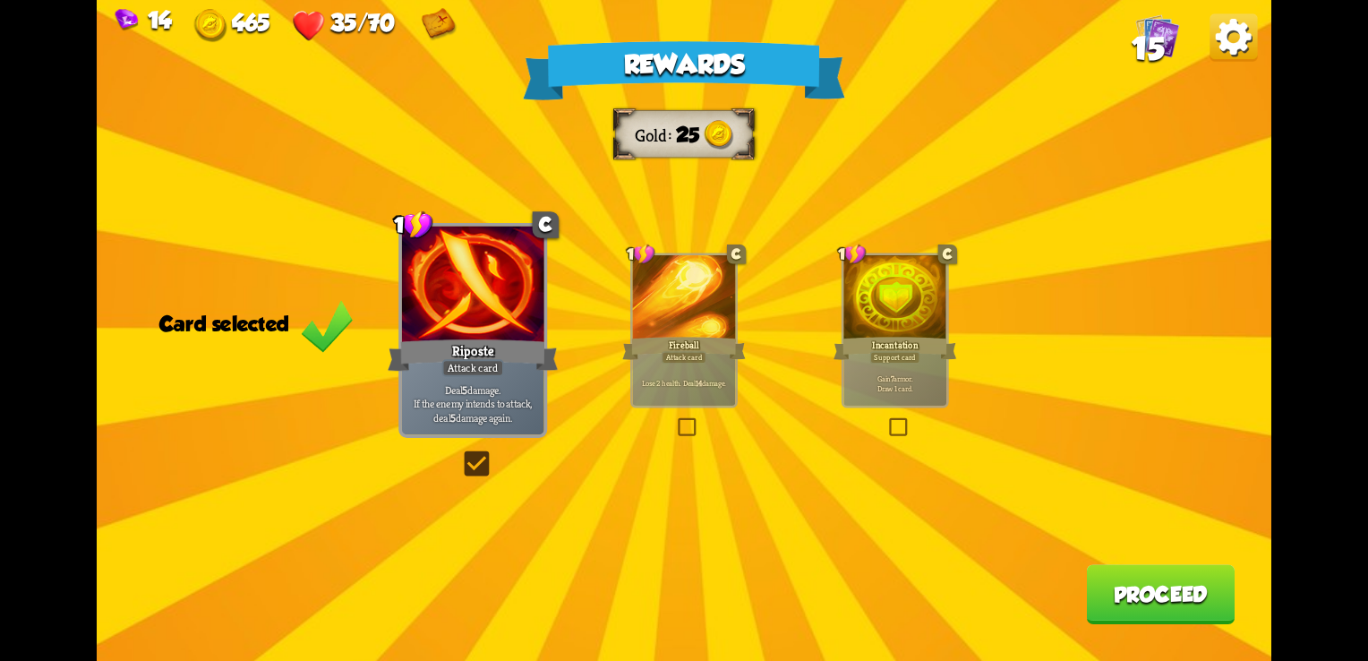
click at [1135, 601] on button "Proceed" at bounding box center [1160, 594] width 149 height 60
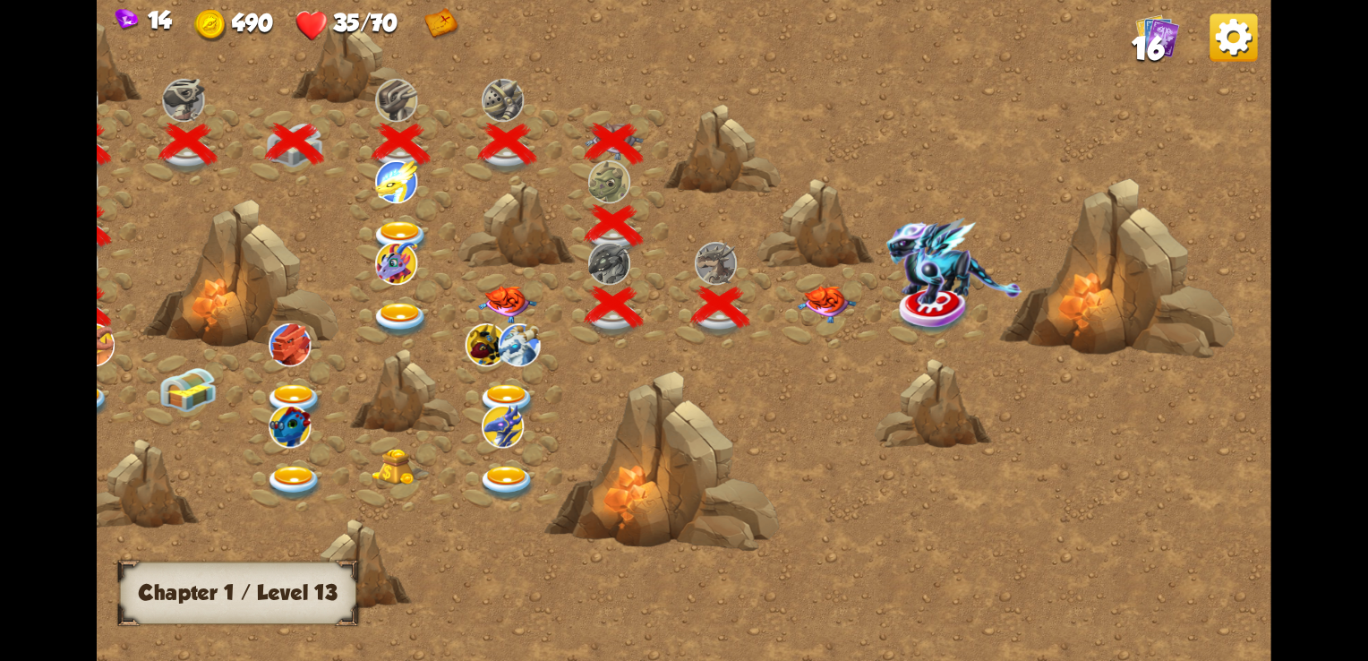
click at [823, 291] on img at bounding box center [827, 305] width 59 height 38
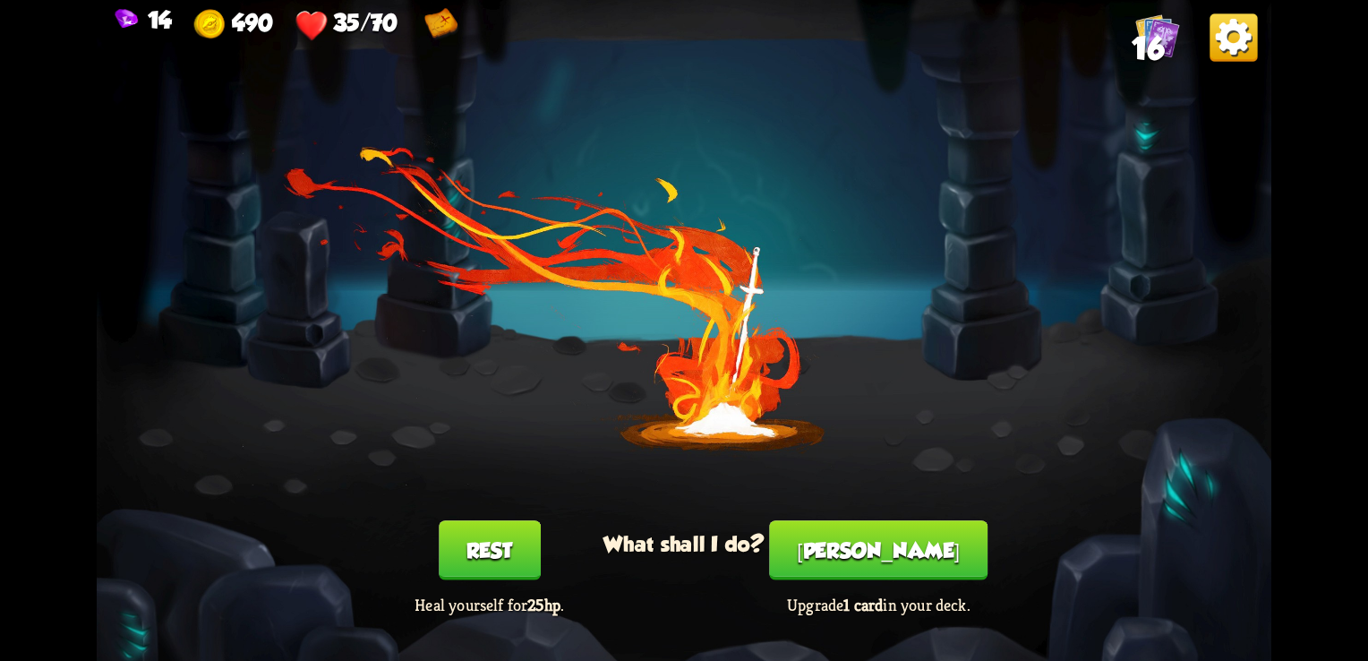
click at [469, 542] on button "Rest" at bounding box center [490, 550] width 102 height 60
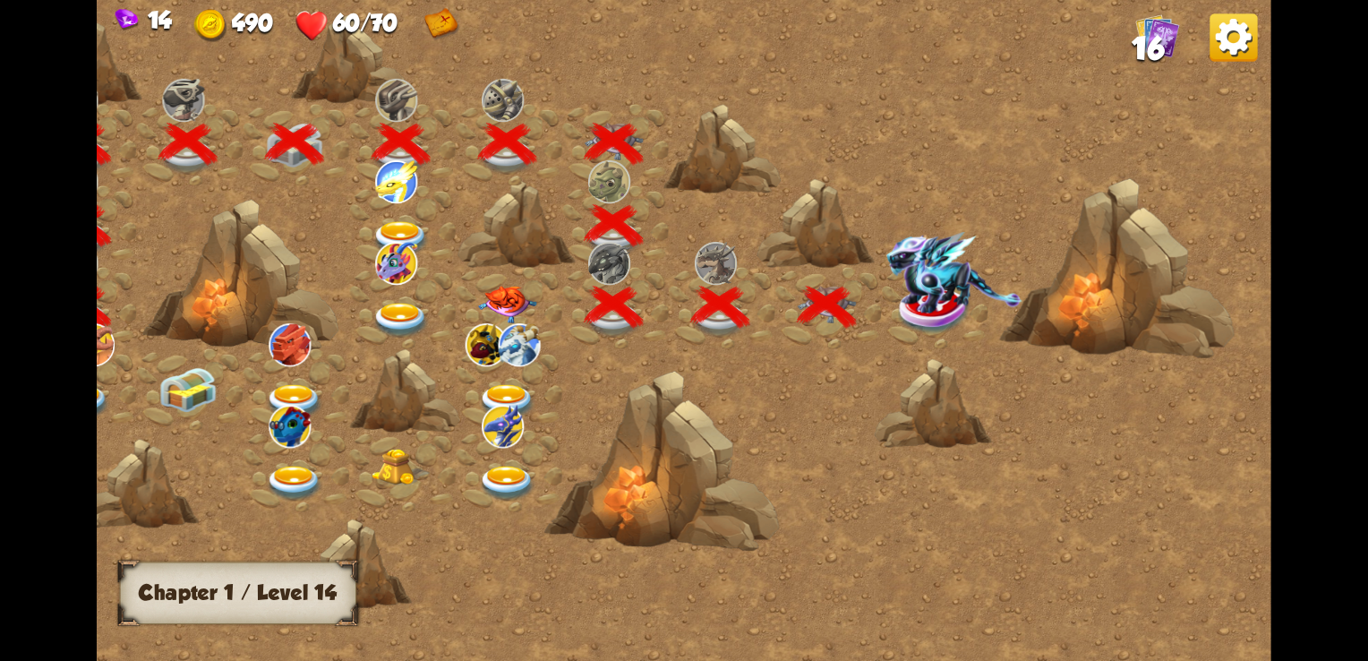
click at [943, 270] on img at bounding box center [955, 272] width 136 height 81
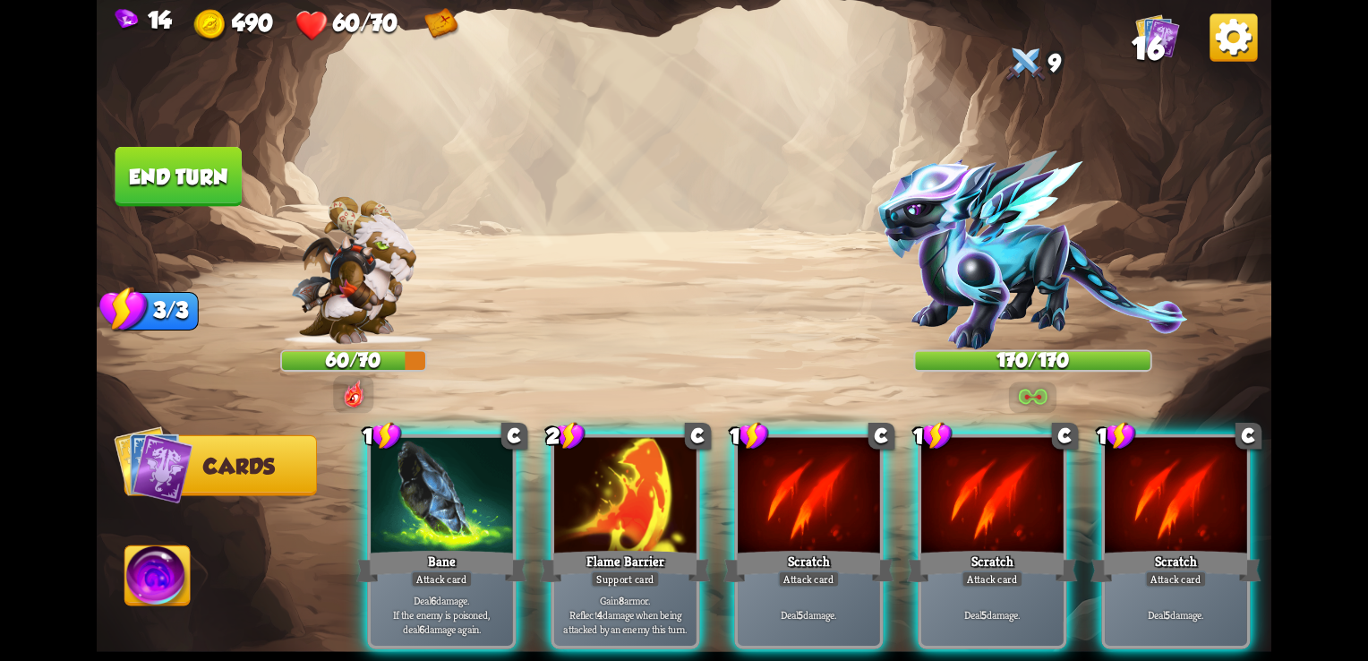
click at [1024, 402] on img at bounding box center [1033, 396] width 30 height 23
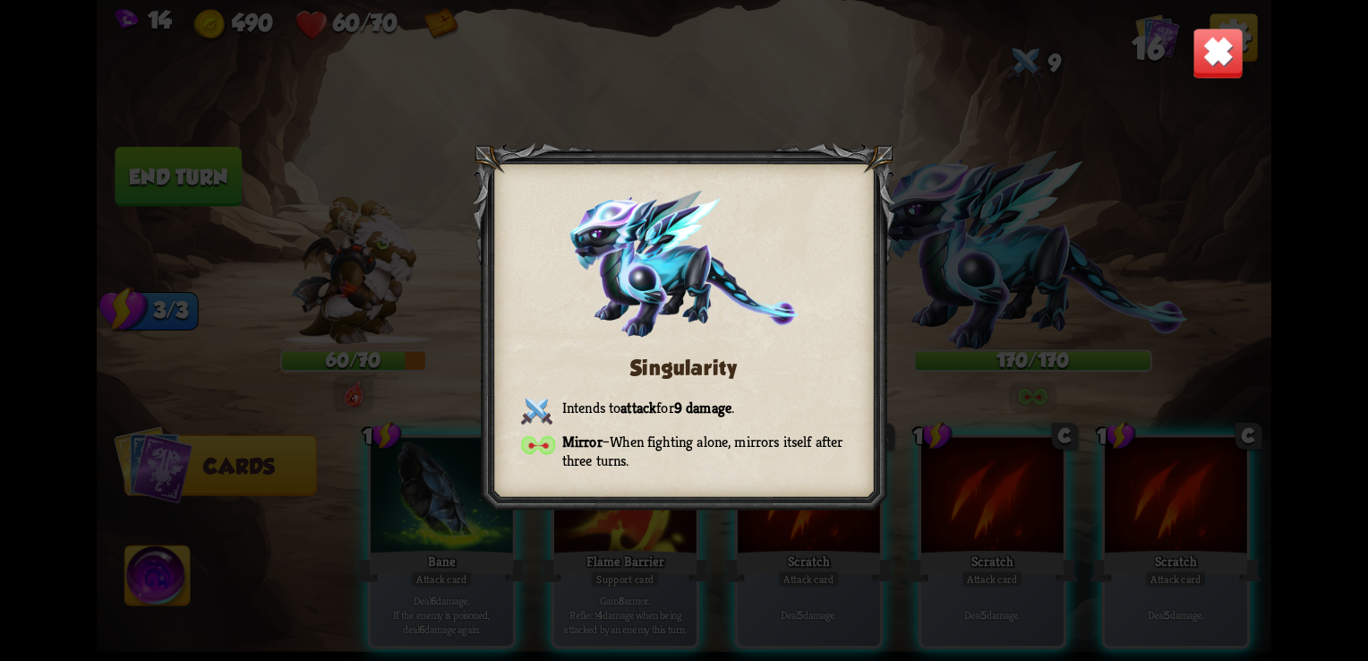
click at [795, 37] on div "Singularity Intends to attack for 9 damage . Mirror – When fighting alone, mirr…" at bounding box center [684, 330] width 1174 height 661
click at [737, 97] on div "Singularity Intends to attack for 9 damage . Mirror – When fighting alone, mirr…" at bounding box center [684, 330] width 1174 height 661
click at [1190, 54] on div "Singularity Intends to attack for 9 damage . Mirror – When fighting alone, mirr…" at bounding box center [684, 330] width 1174 height 661
click at [1212, 52] on img at bounding box center [1217, 53] width 51 height 51
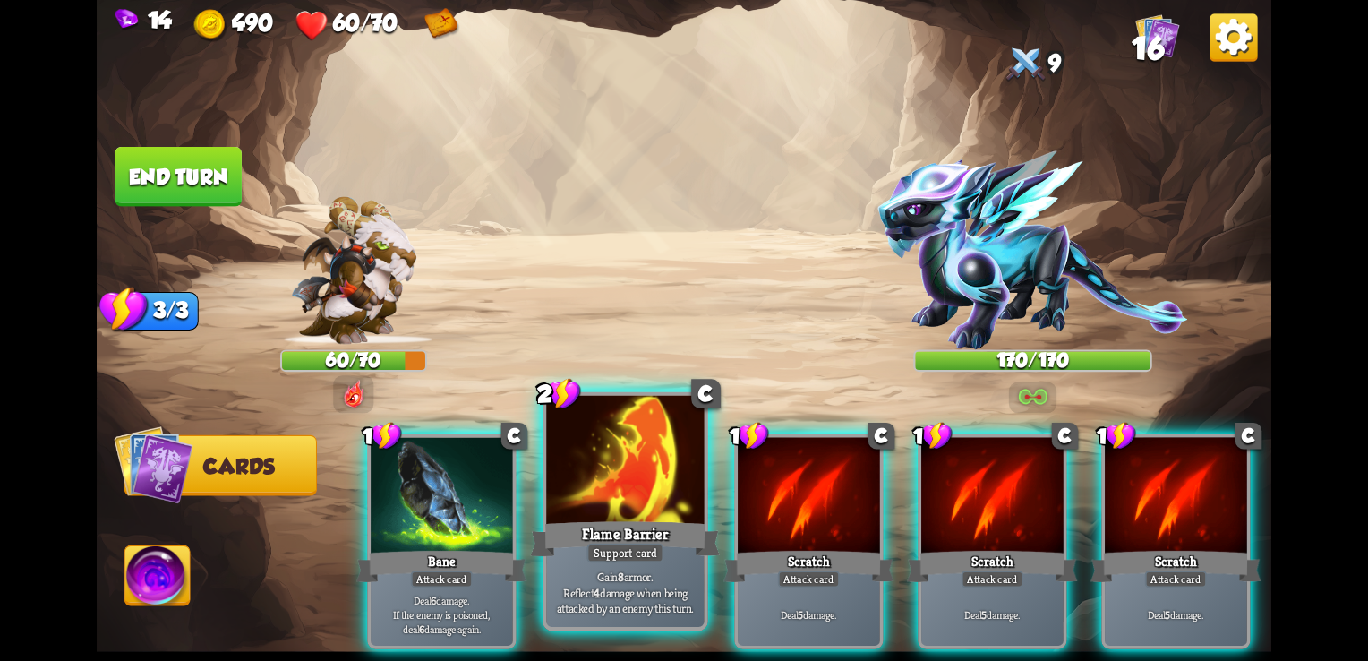
click at [584, 530] on div "Flame Barrier" at bounding box center [626, 538] width 190 height 42
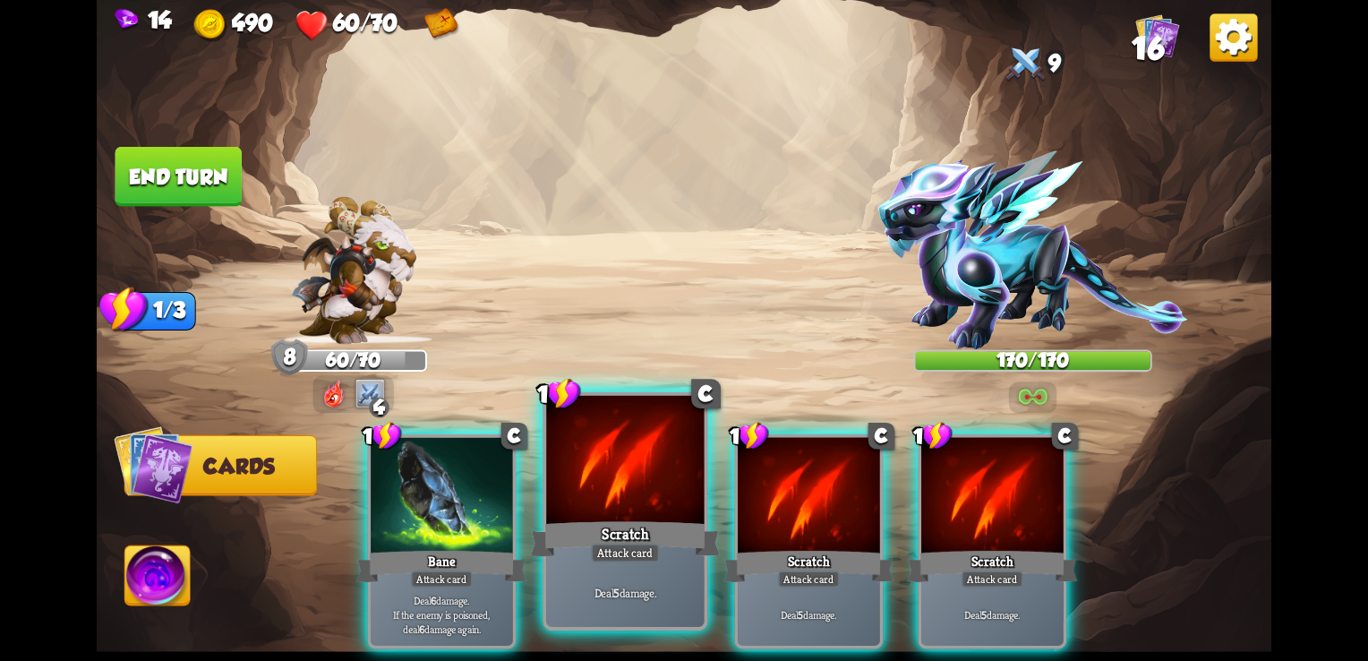
click at [611, 528] on div "Scratch" at bounding box center [626, 538] width 190 height 42
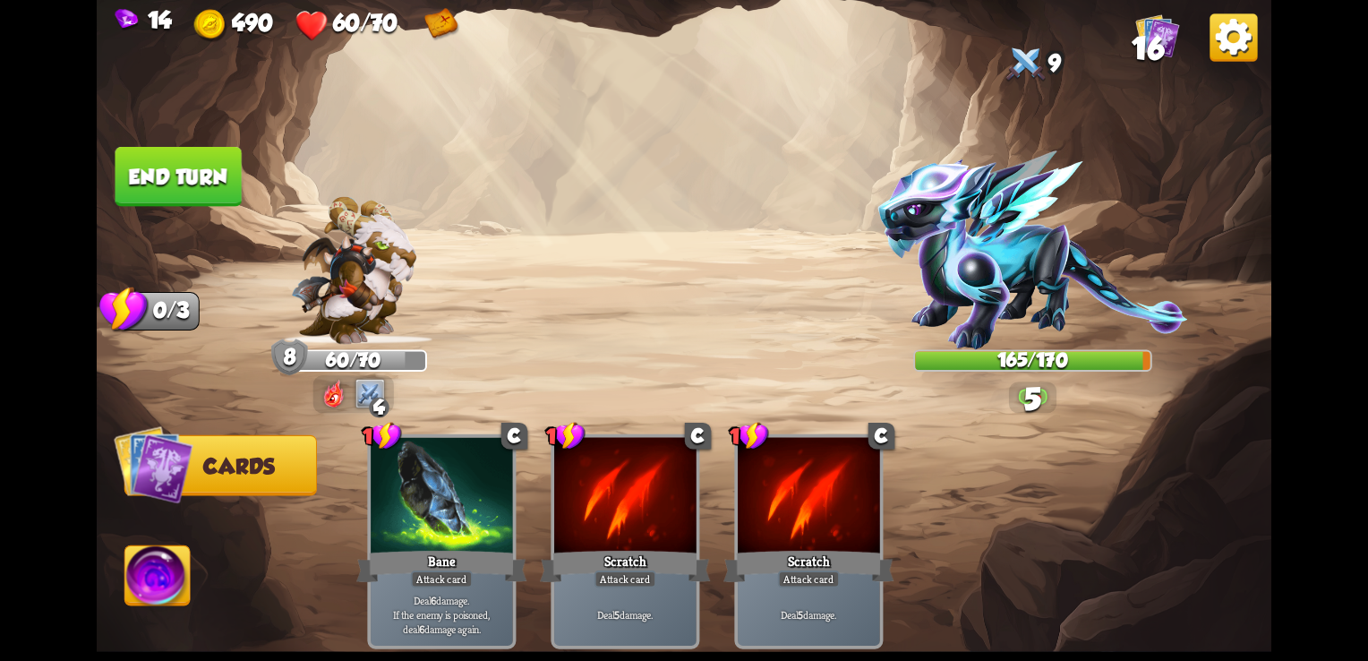
click at [611, 547] on div "Scratch" at bounding box center [625, 566] width 170 height 38
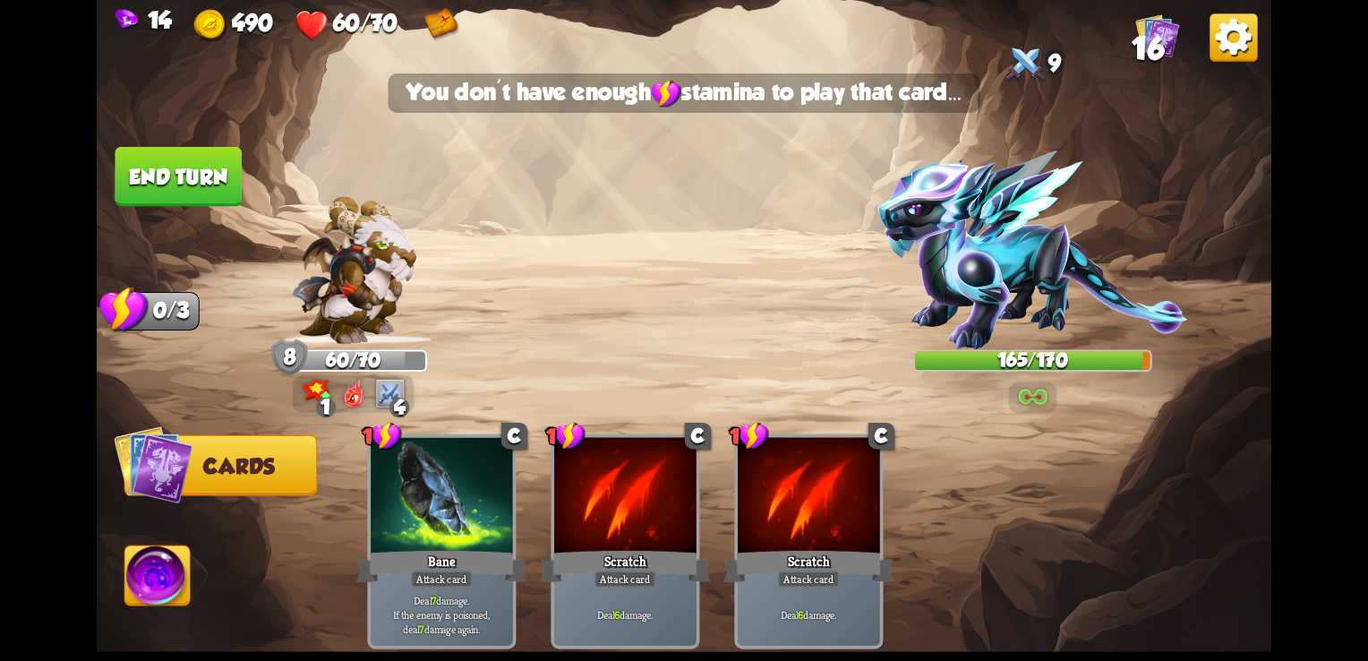
click at [225, 142] on img at bounding box center [684, 330] width 1174 height 661
click at [204, 170] on button "End turn" at bounding box center [178, 177] width 126 height 60
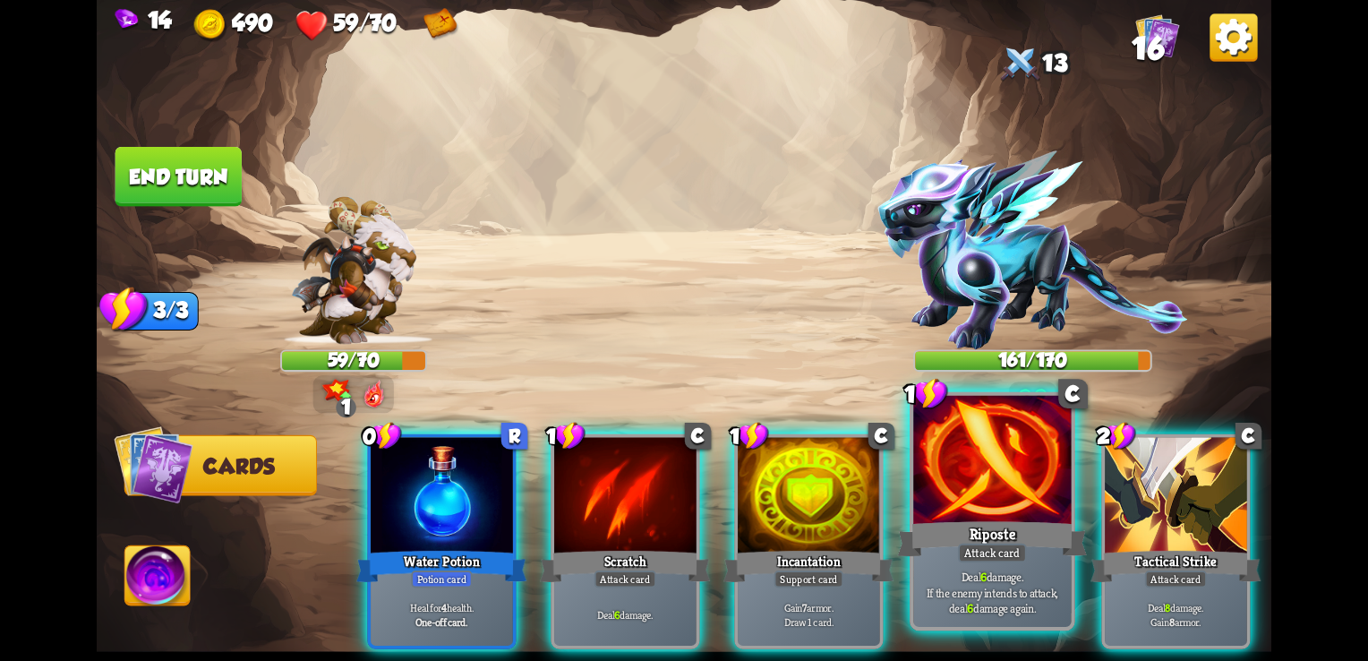
click at [929, 616] on div "Deal 6 damage. If the enemy intends to attack, deal 6 damage again." at bounding box center [992, 592] width 158 height 69
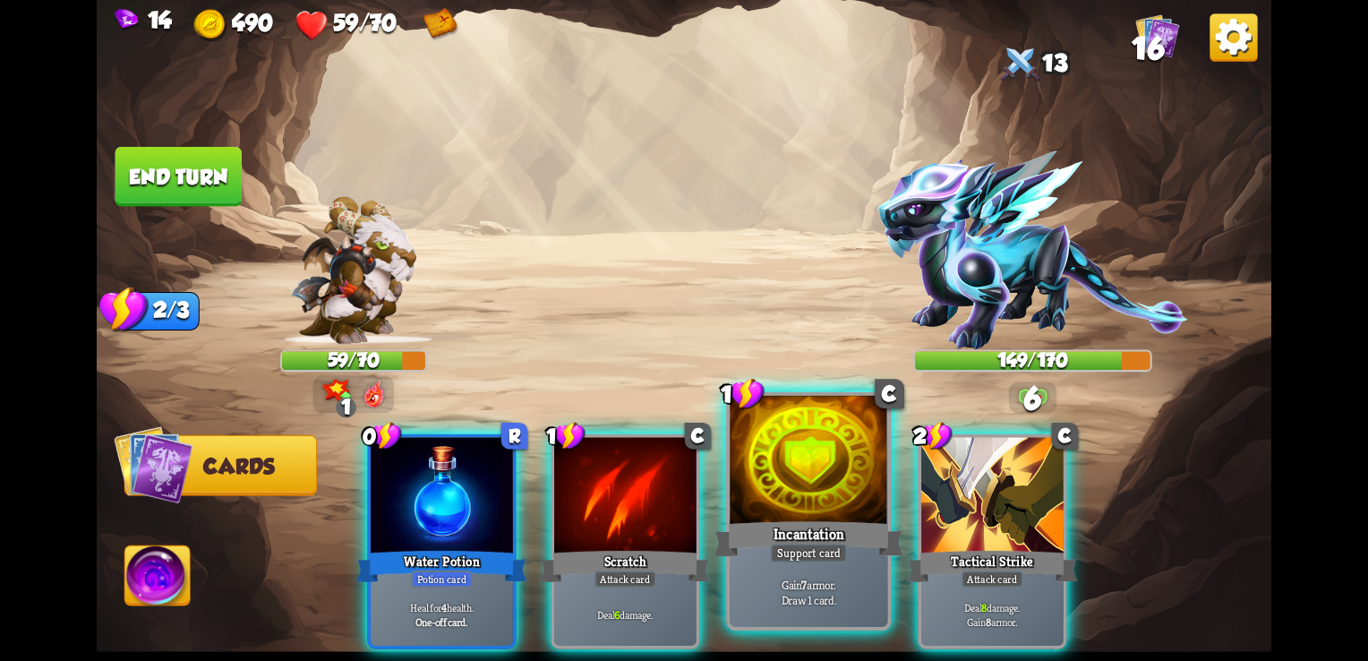
click at [800, 549] on div "Support card" at bounding box center [808, 553] width 77 height 20
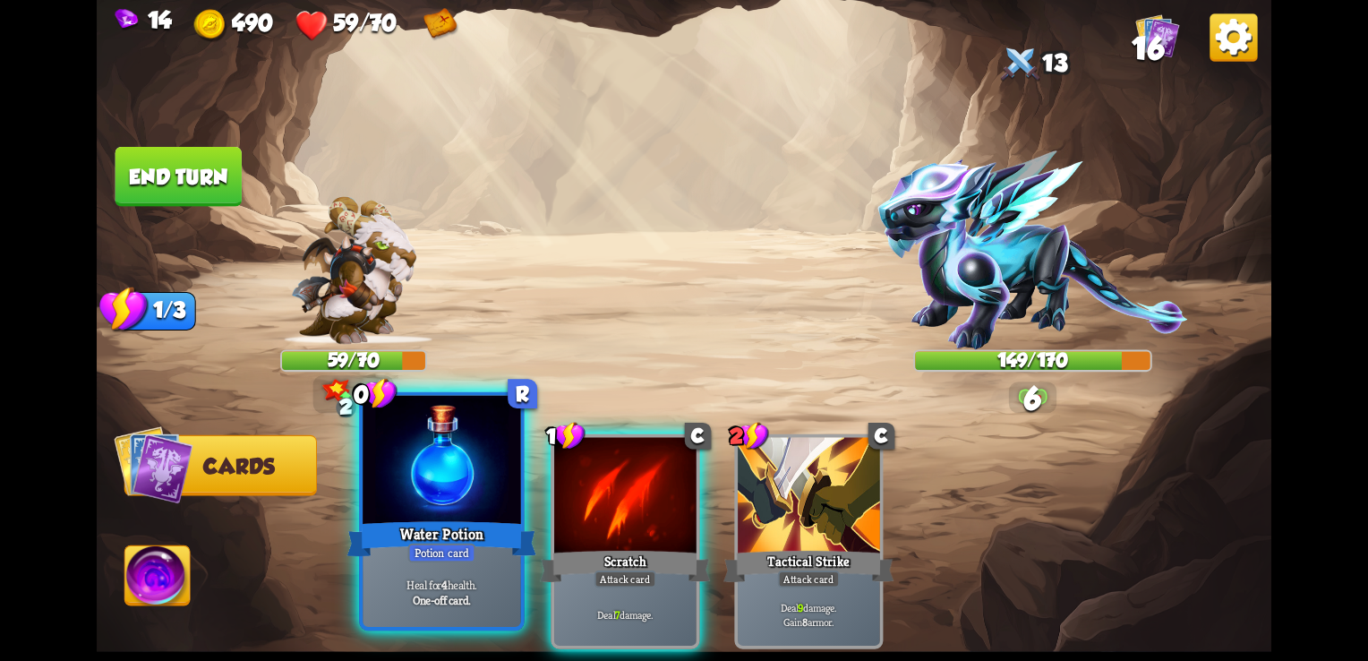
click at [482, 540] on div "Water Potion" at bounding box center [442, 538] width 190 height 42
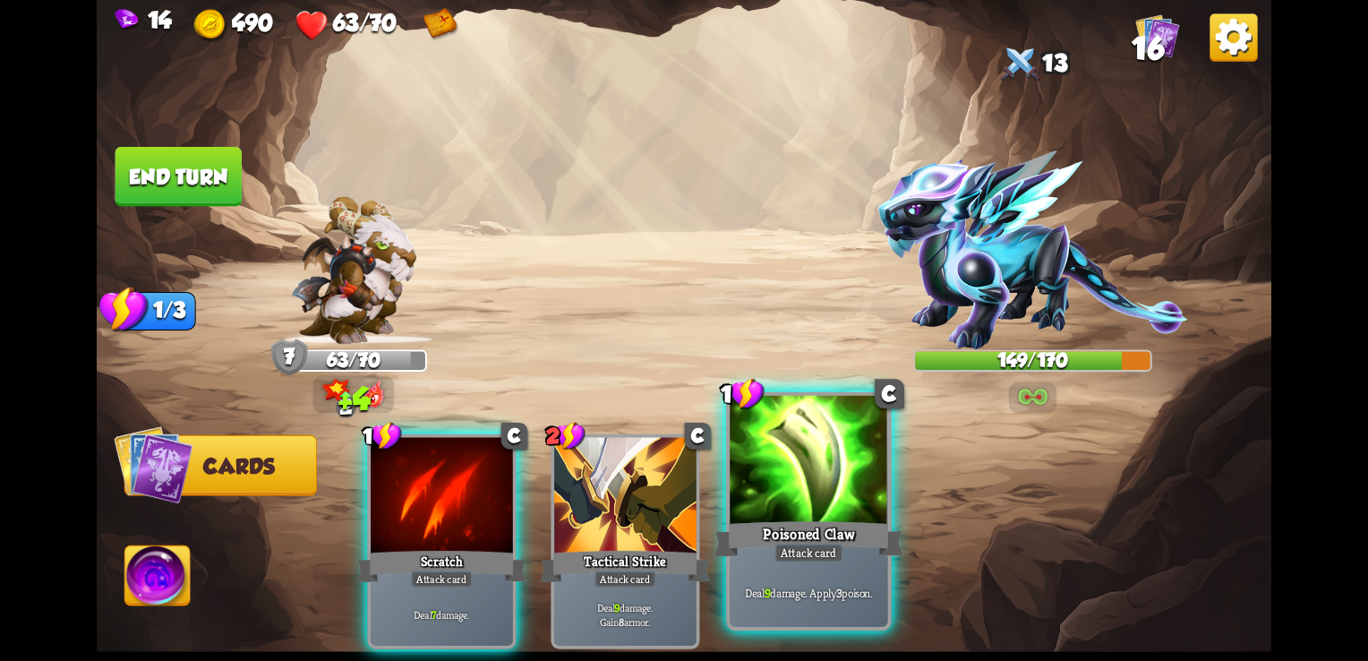
click at [815, 474] on div at bounding box center [808, 462] width 158 height 133
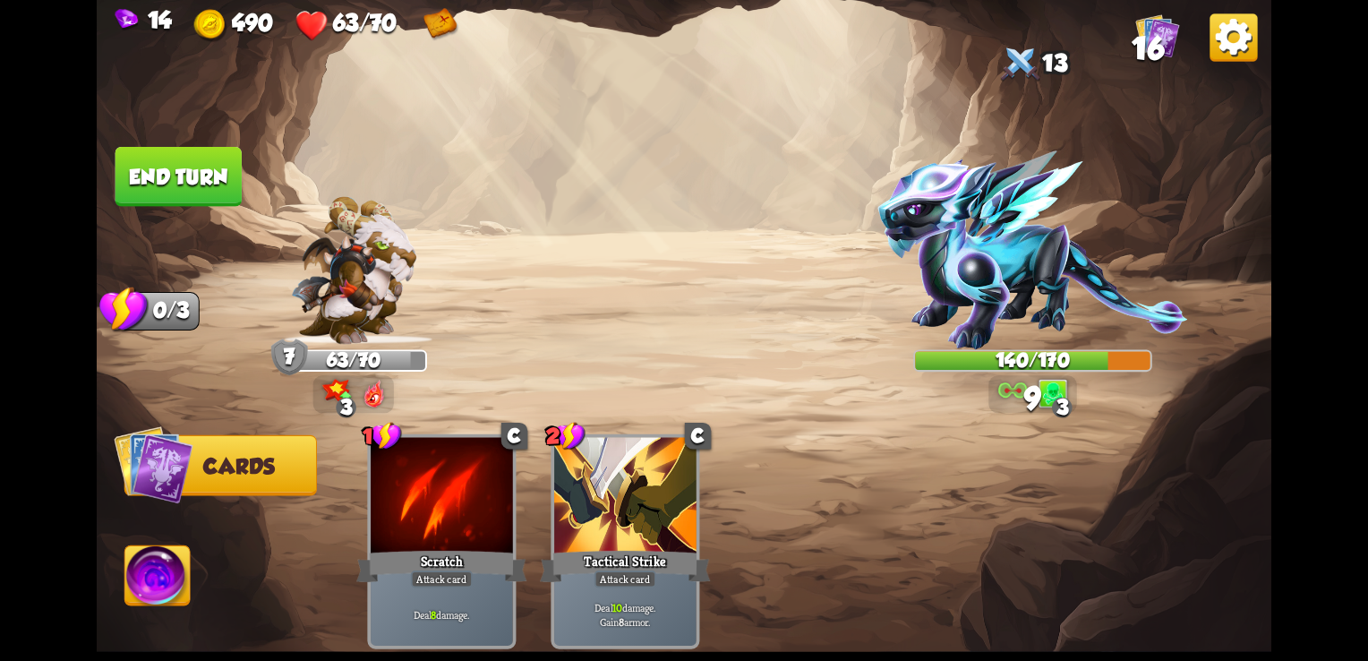
click at [188, 172] on button "End turn" at bounding box center [178, 177] width 126 height 60
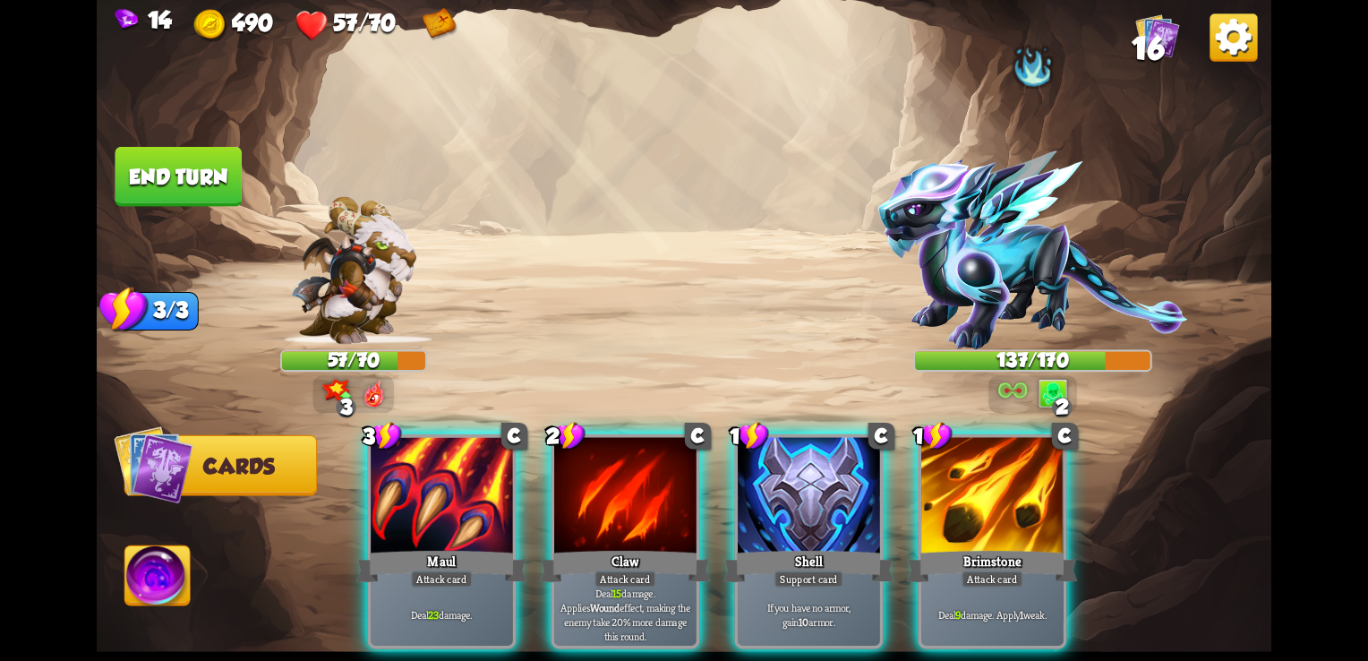
click at [960, 272] on div "Player turn" at bounding box center [684, 330] width 1174 height 181
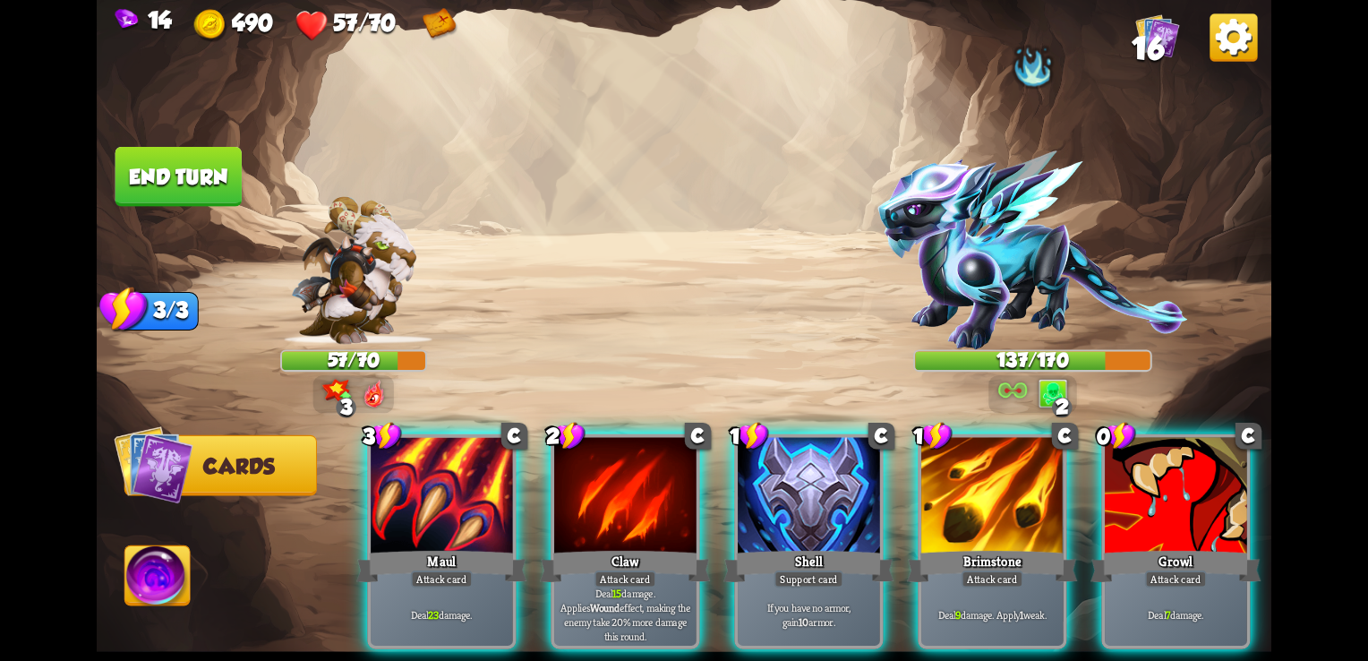
click at [960, 269] on img at bounding box center [1032, 249] width 310 height 199
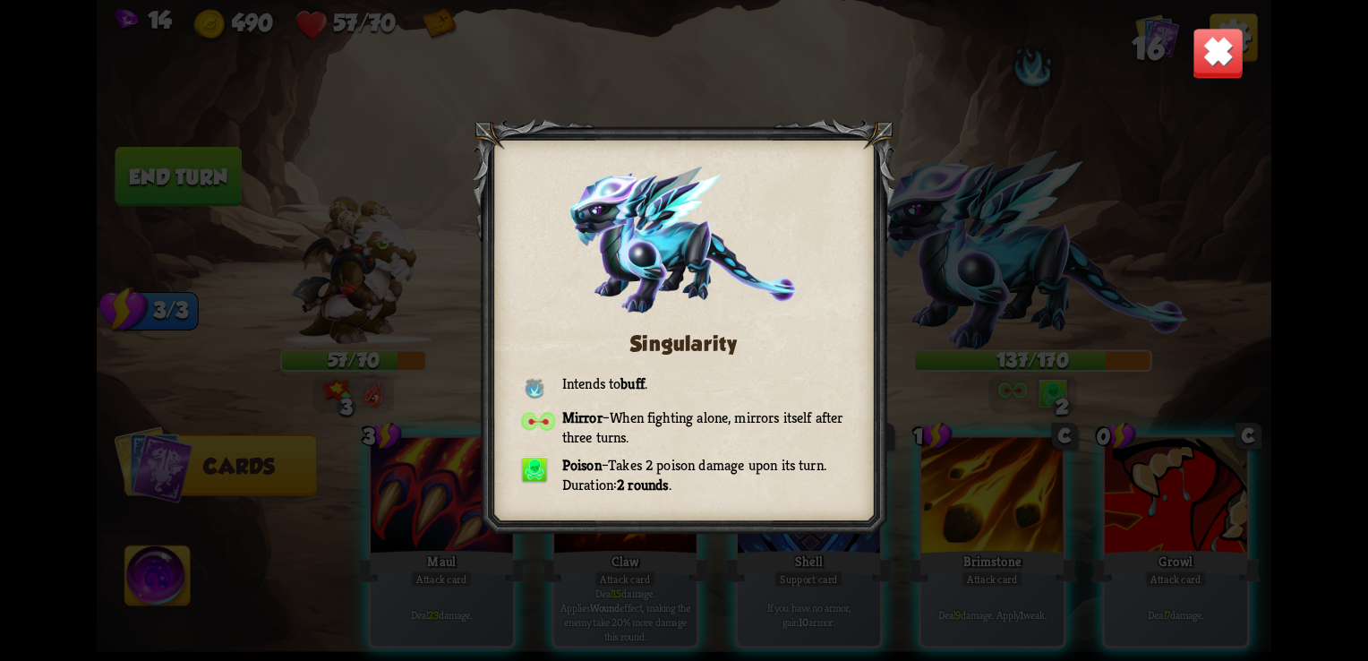
click at [806, 83] on div "Singularity Intends to buff . Mirror – When fighting alone, mirrors itself afte…" at bounding box center [684, 330] width 1174 height 661
click at [1196, 52] on img at bounding box center [1217, 53] width 51 height 51
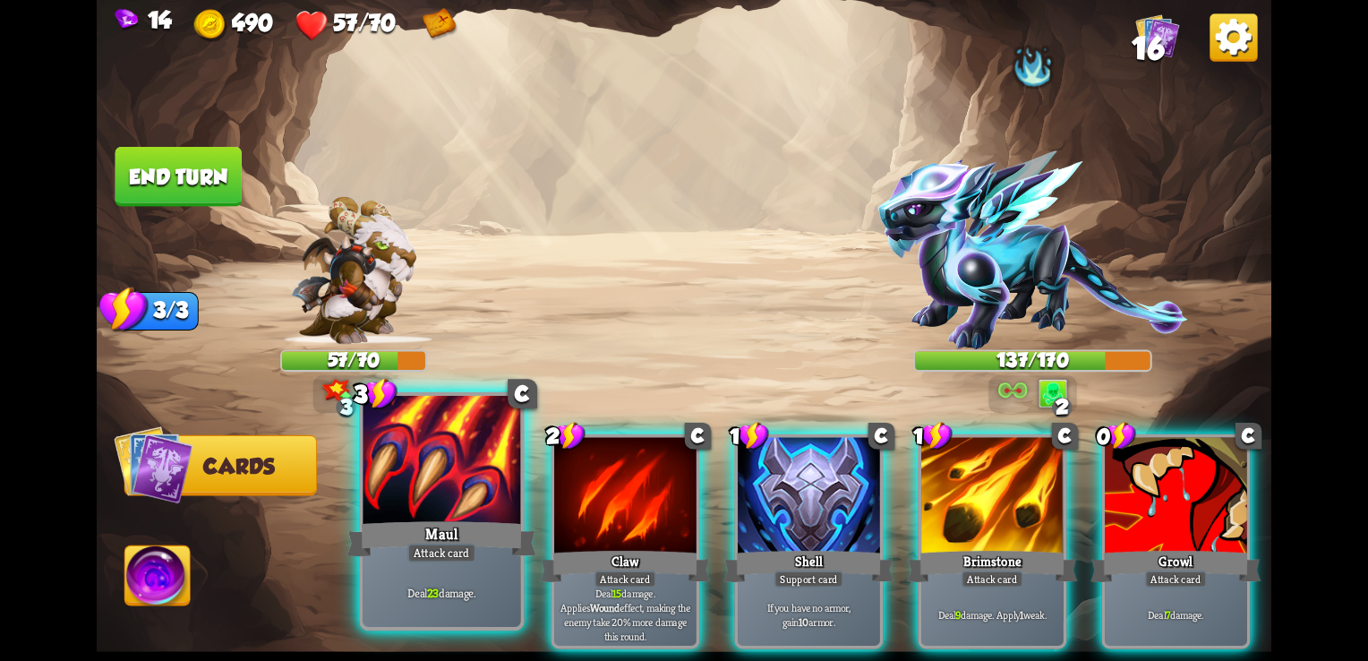
click at [446, 517] on div "Maul" at bounding box center [442, 538] width 190 height 42
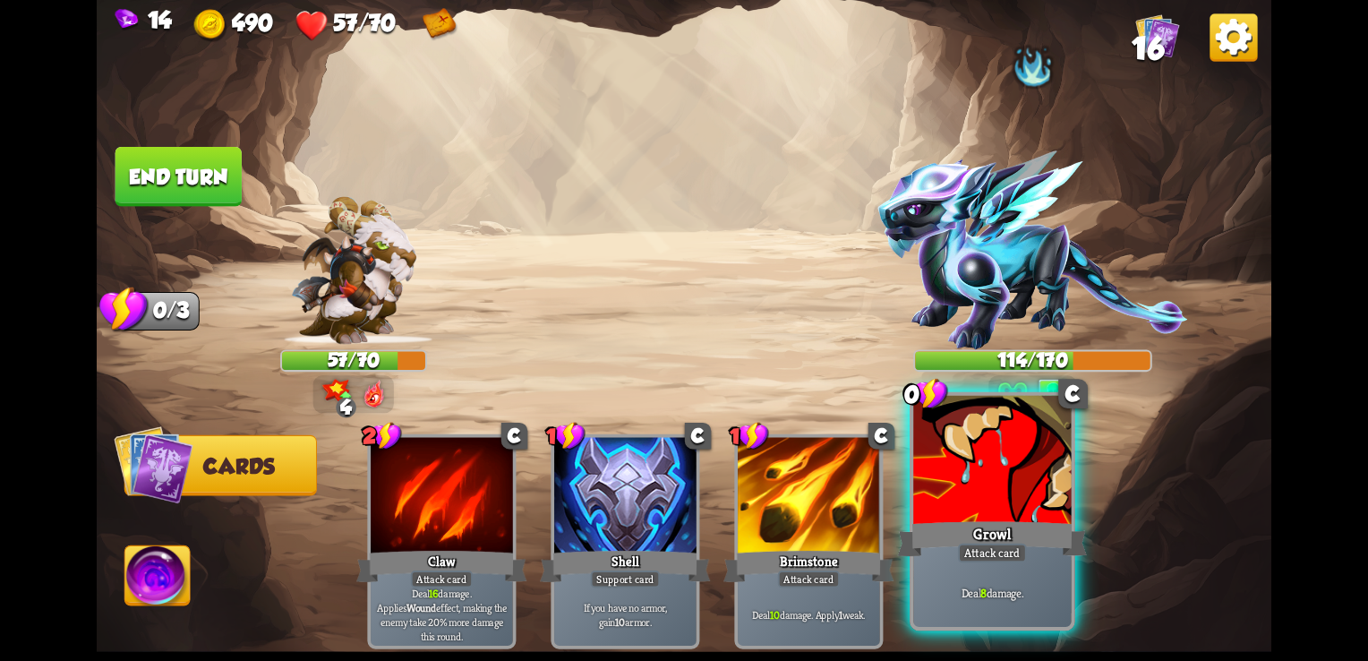
click at [1016, 483] on div at bounding box center [992, 462] width 158 height 133
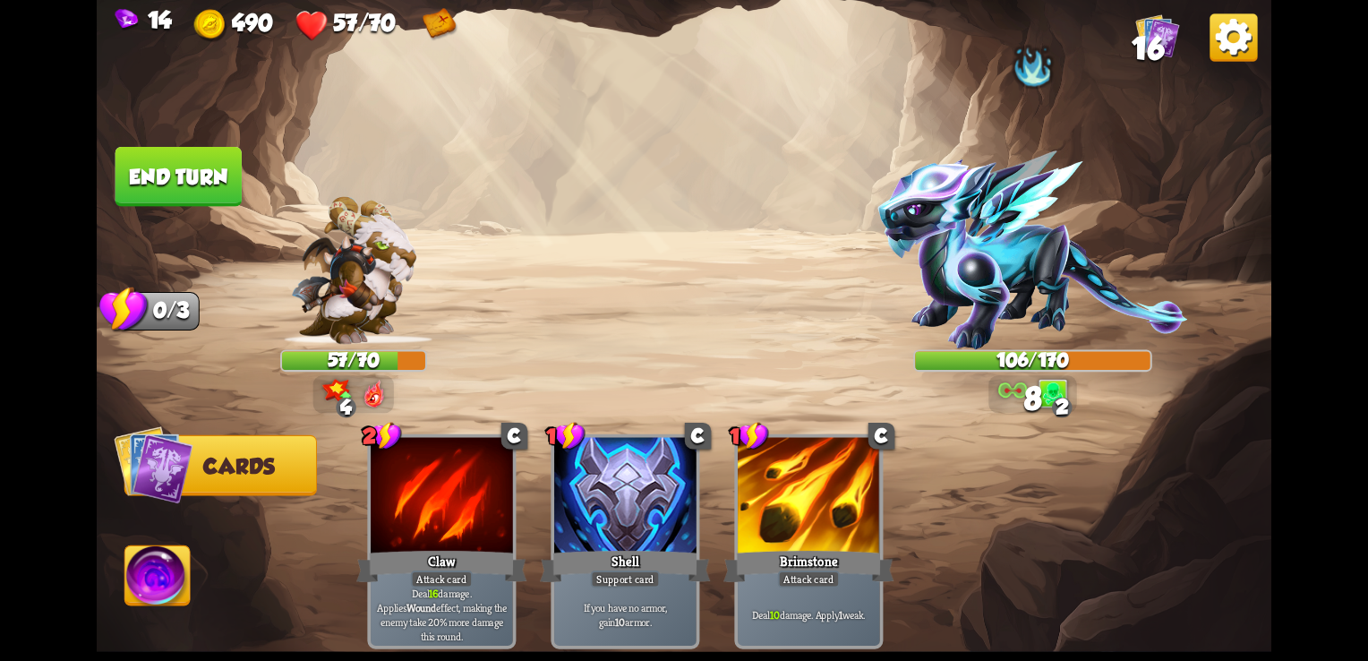
click at [224, 157] on button "End turn" at bounding box center [178, 177] width 126 height 60
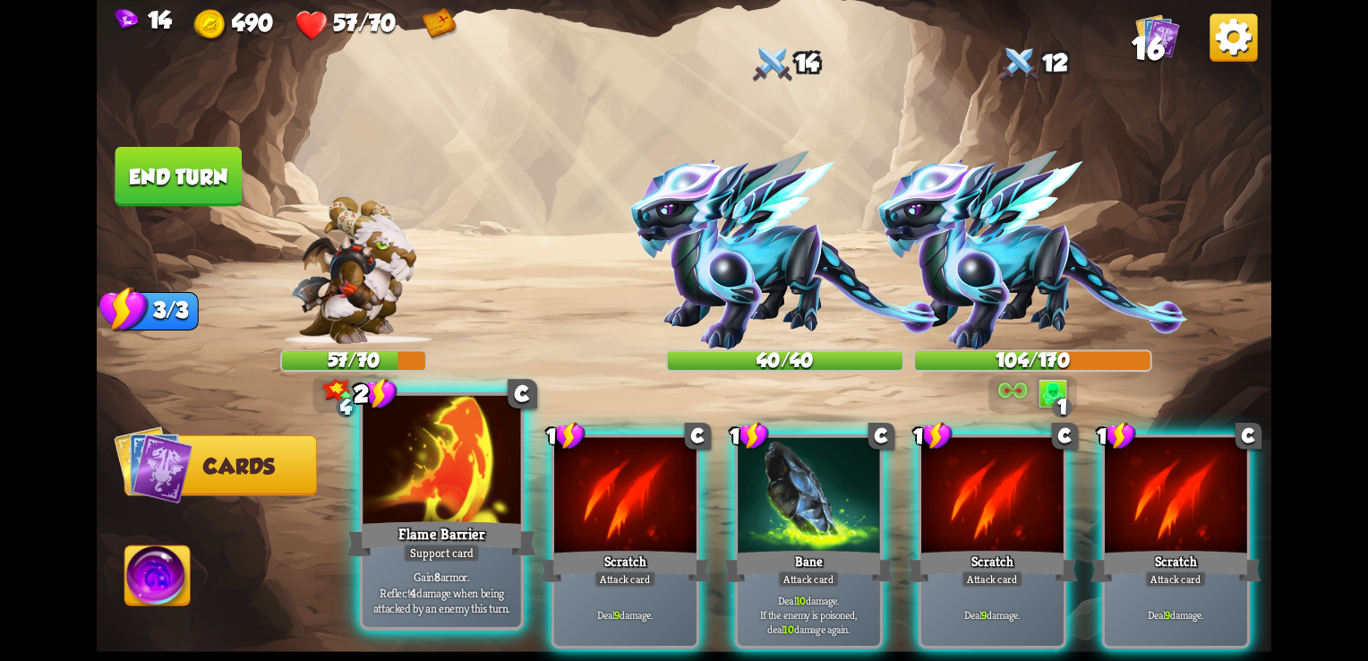
click at [474, 555] on div "Support card" at bounding box center [441, 553] width 77 height 20
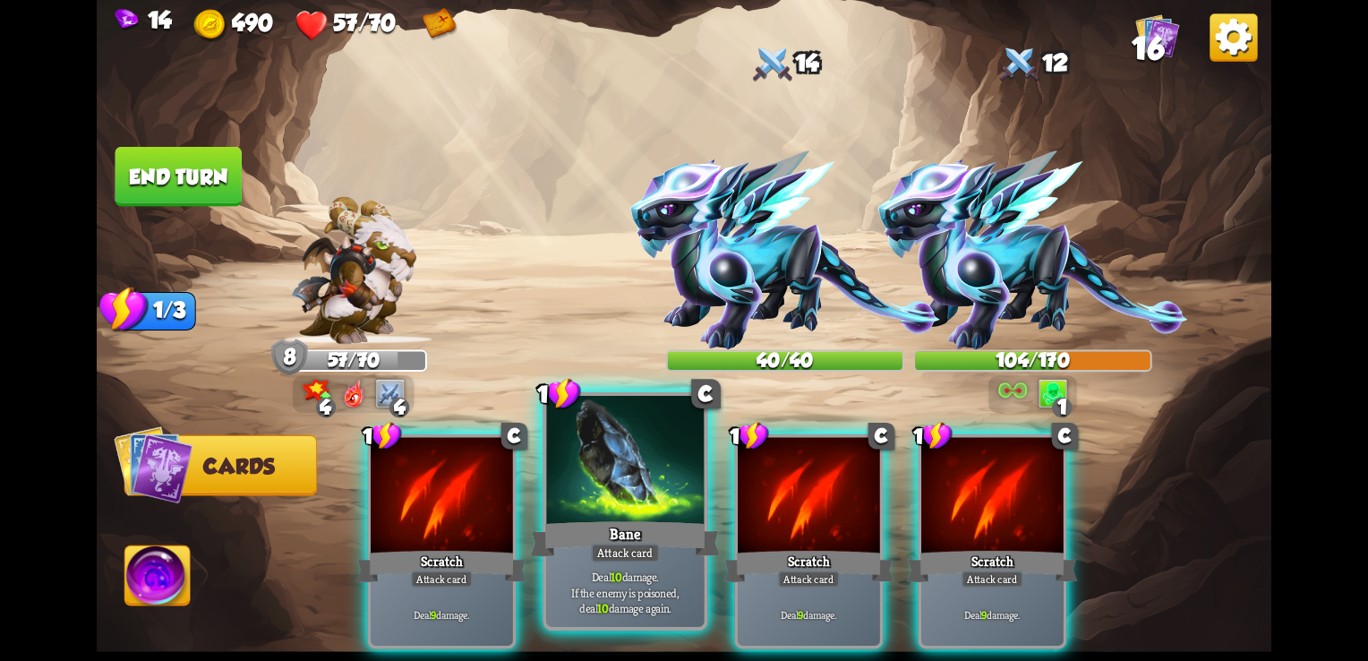
click at [581, 553] on div "Bane" at bounding box center [626, 538] width 190 height 42
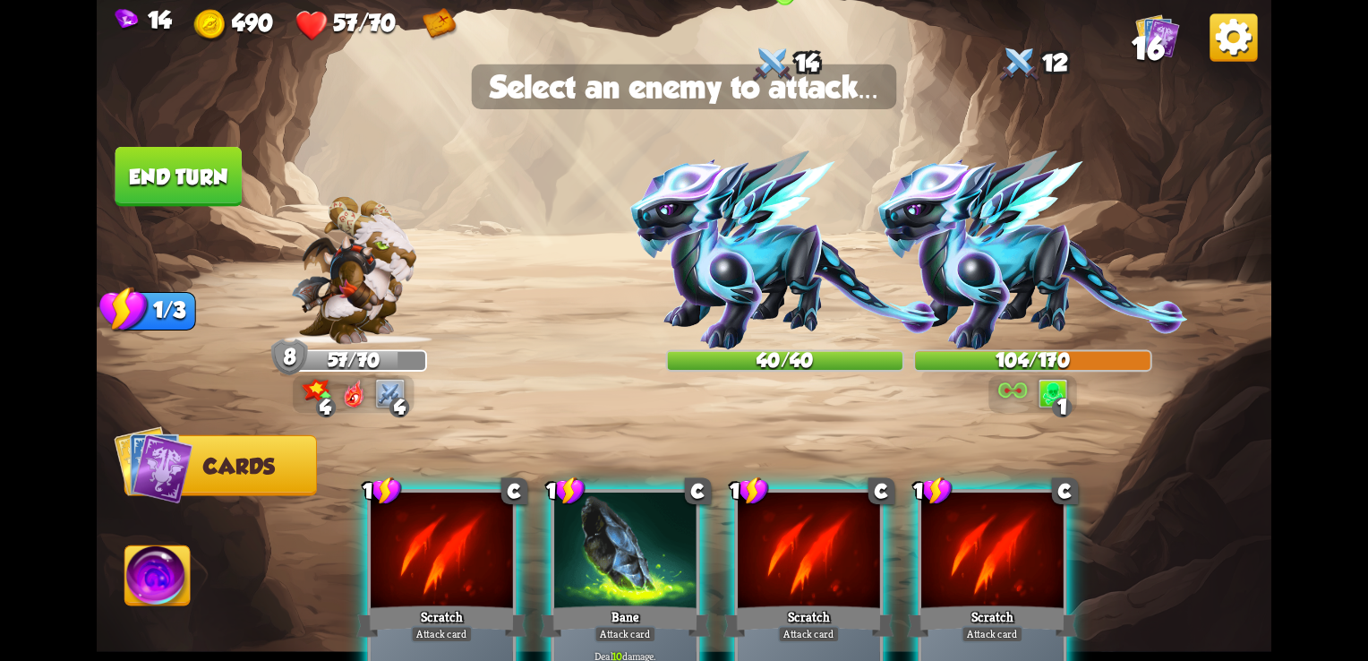
click at [788, 314] on img at bounding box center [785, 249] width 310 height 199
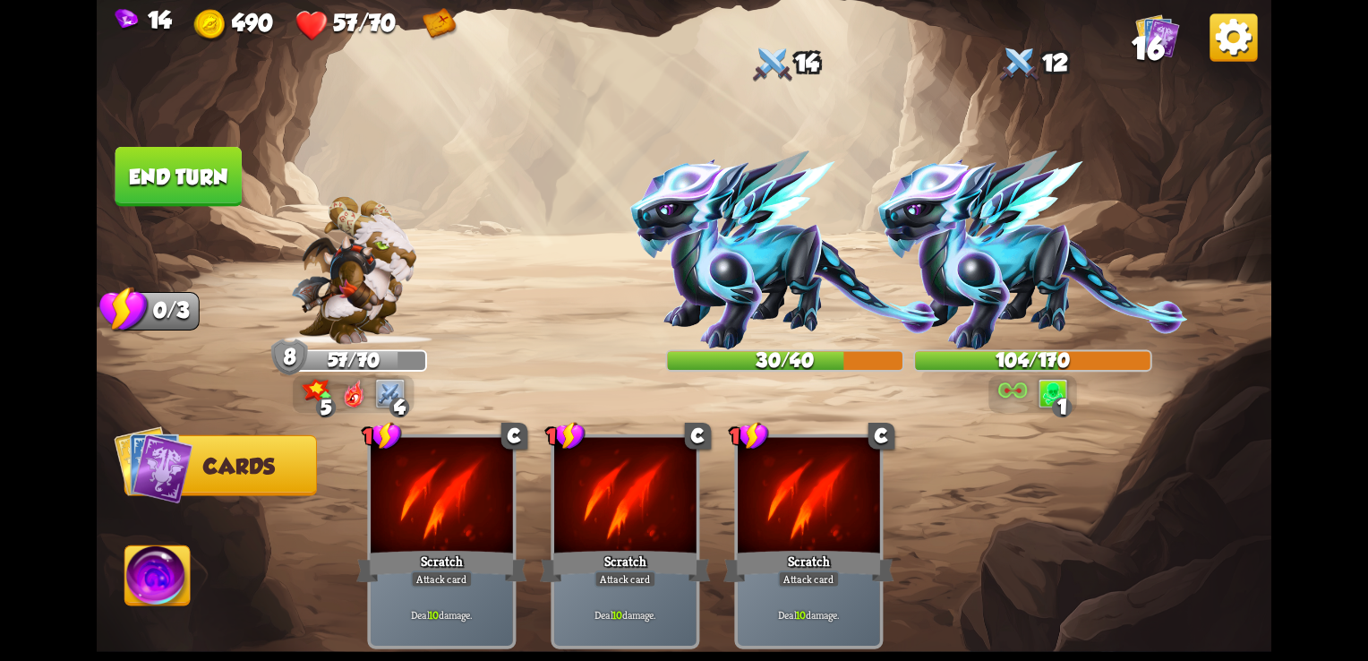
click at [208, 142] on img at bounding box center [684, 330] width 1174 height 661
click at [202, 214] on img at bounding box center [684, 330] width 1174 height 661
click at [193, 163] on button "End turn" at bounding box center [178, 177] width 126 height 60
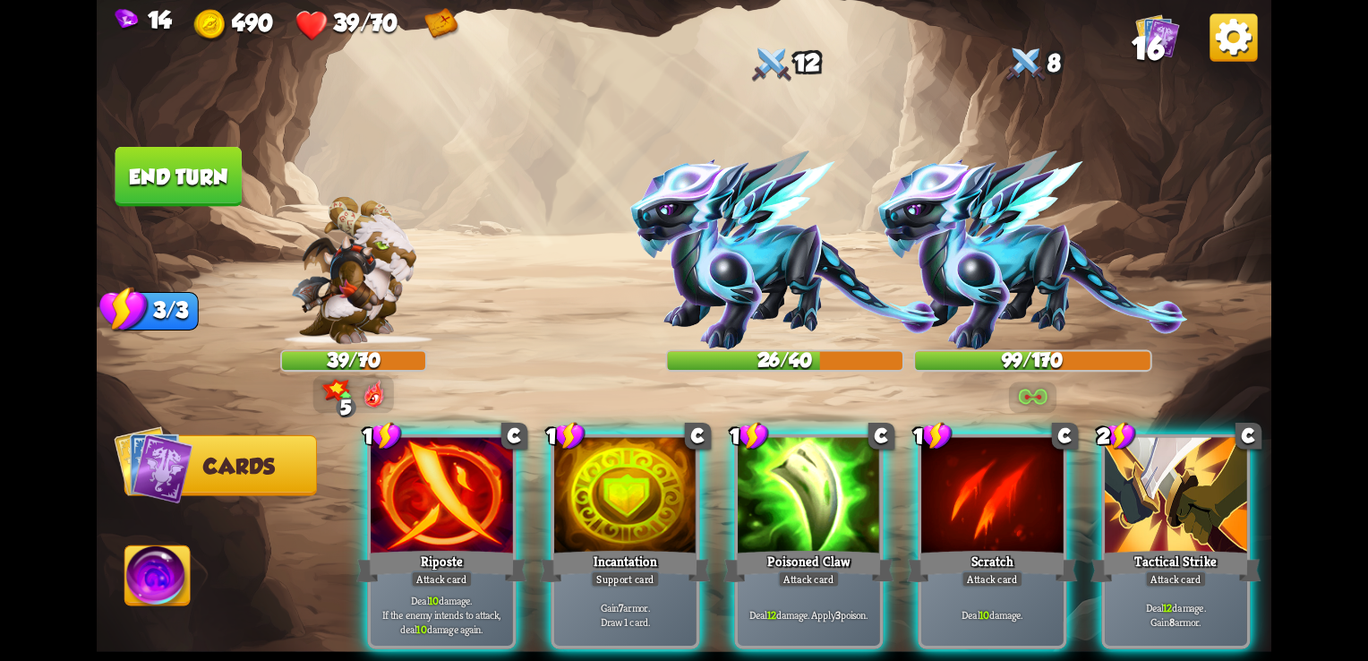
click at [730, 294] on img at bounding box center [785, 249] width 310 height 199
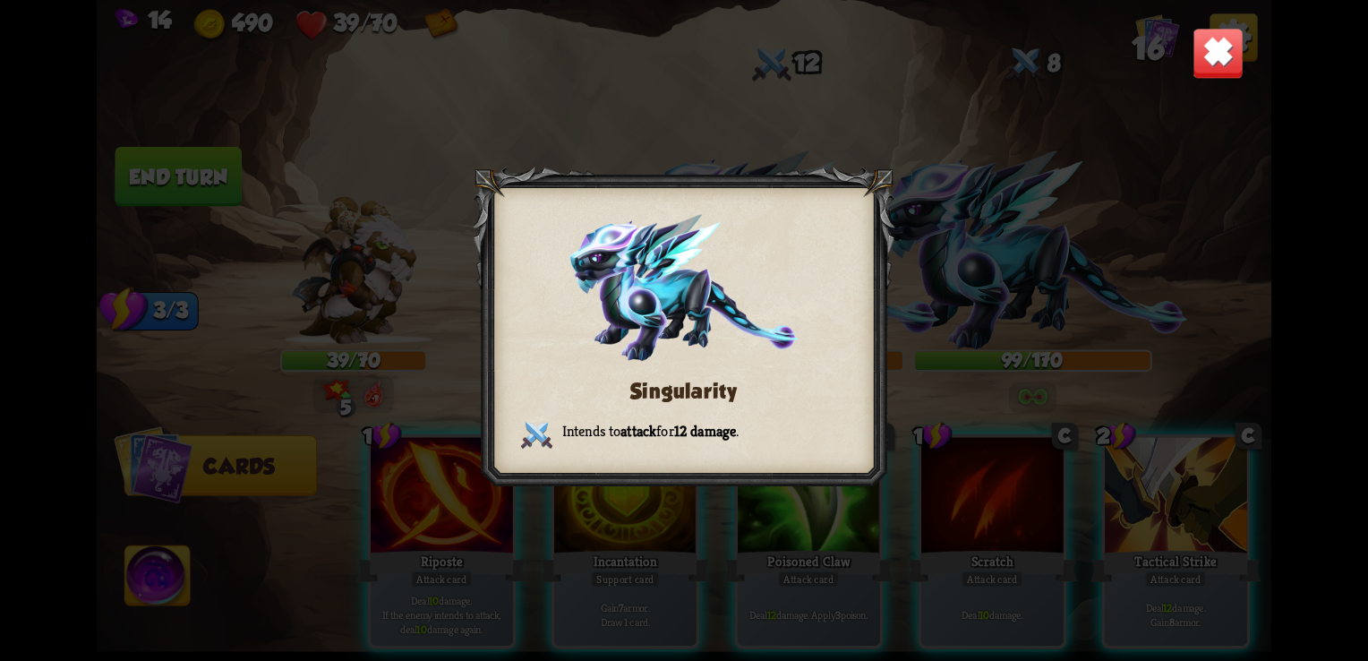
click at [666, 70] on div "Singularity Intends to attack for 12 damage ." at bounding box center [684, 330] width 1174 height 661
click at [1198, 55] on img at bounding box center [1217, 53] width 51 height 51
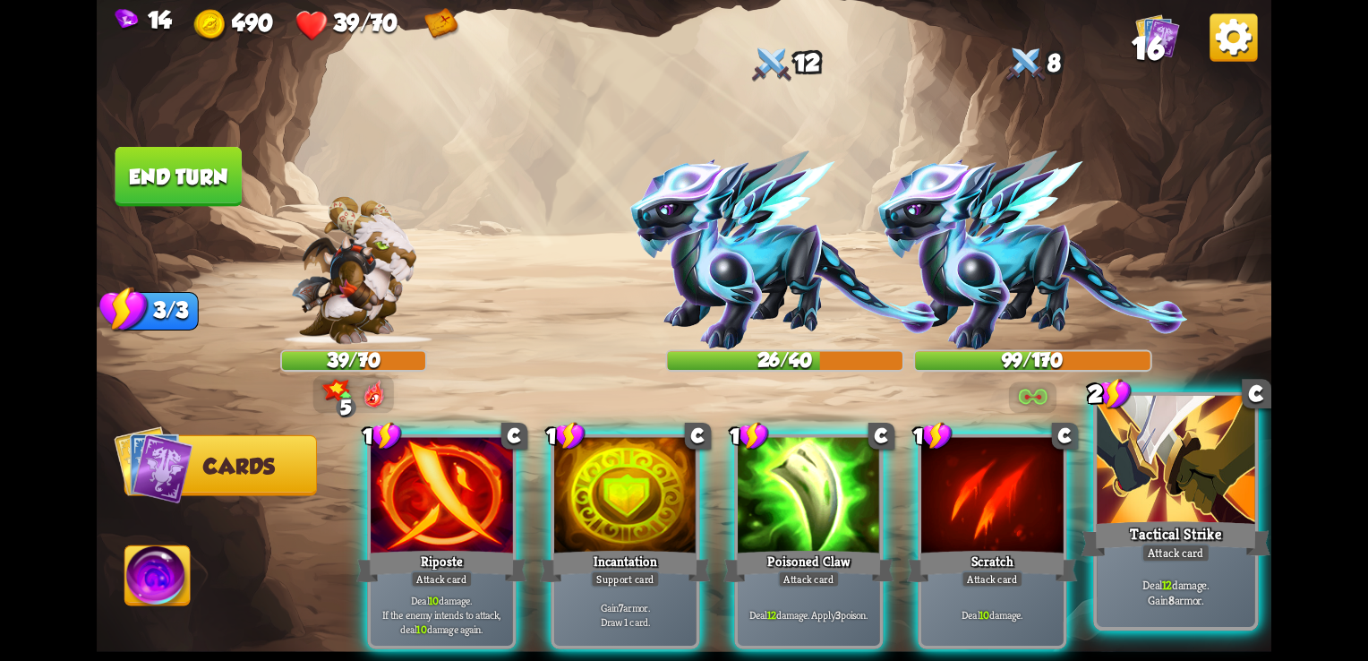
click at [1217, 567] on div "Deal 12 damage. Gain 8 armor." at bounding box center [1175, 592] width 158 height 69
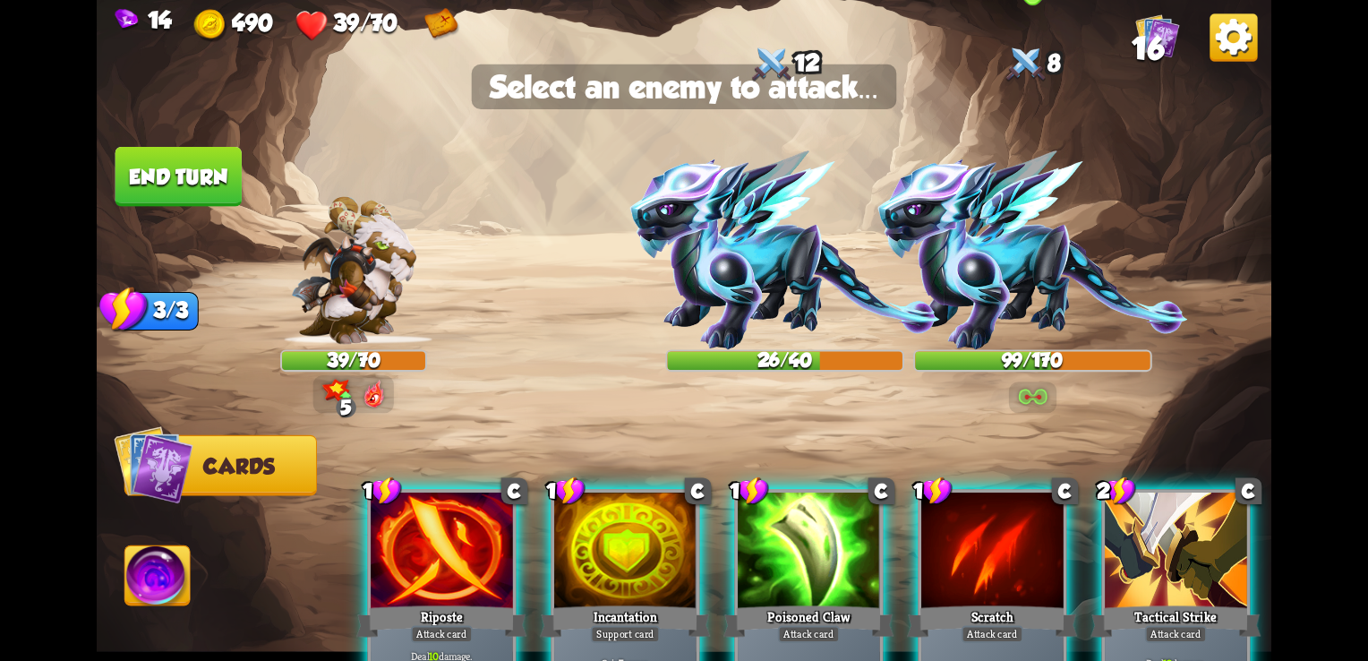
click at [1024, 227] on img at bounding box center [1032, 249] width 310 height 199
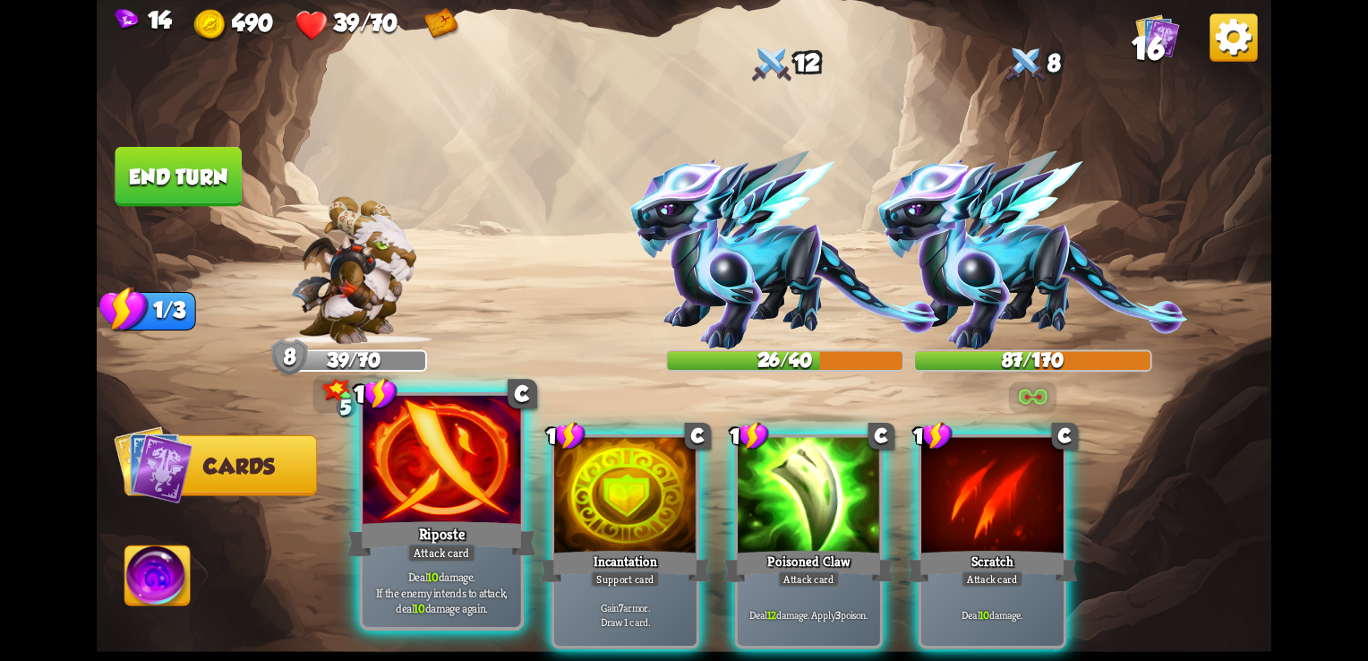
click at [462, 529] on div "Riposte" at bounding box center [442, 538] width 190 height 42
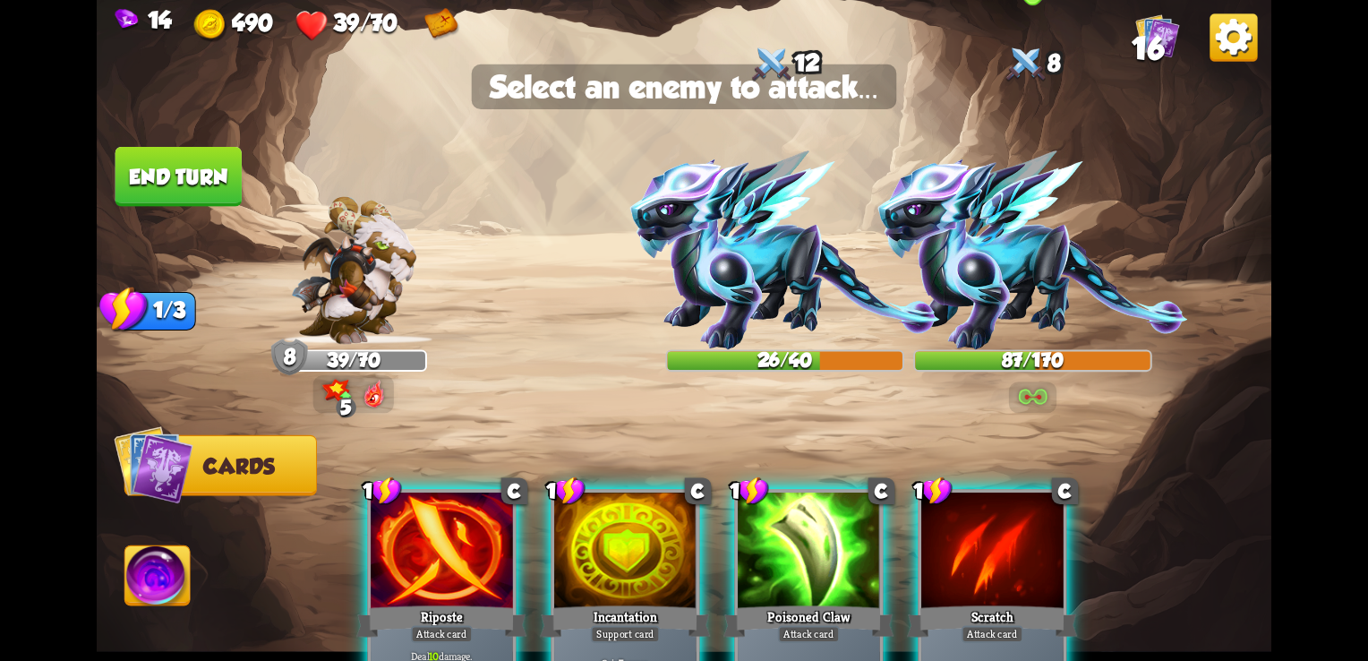
click at [962, 225] on img at bounding box center [1032, 249] width 310 height 199
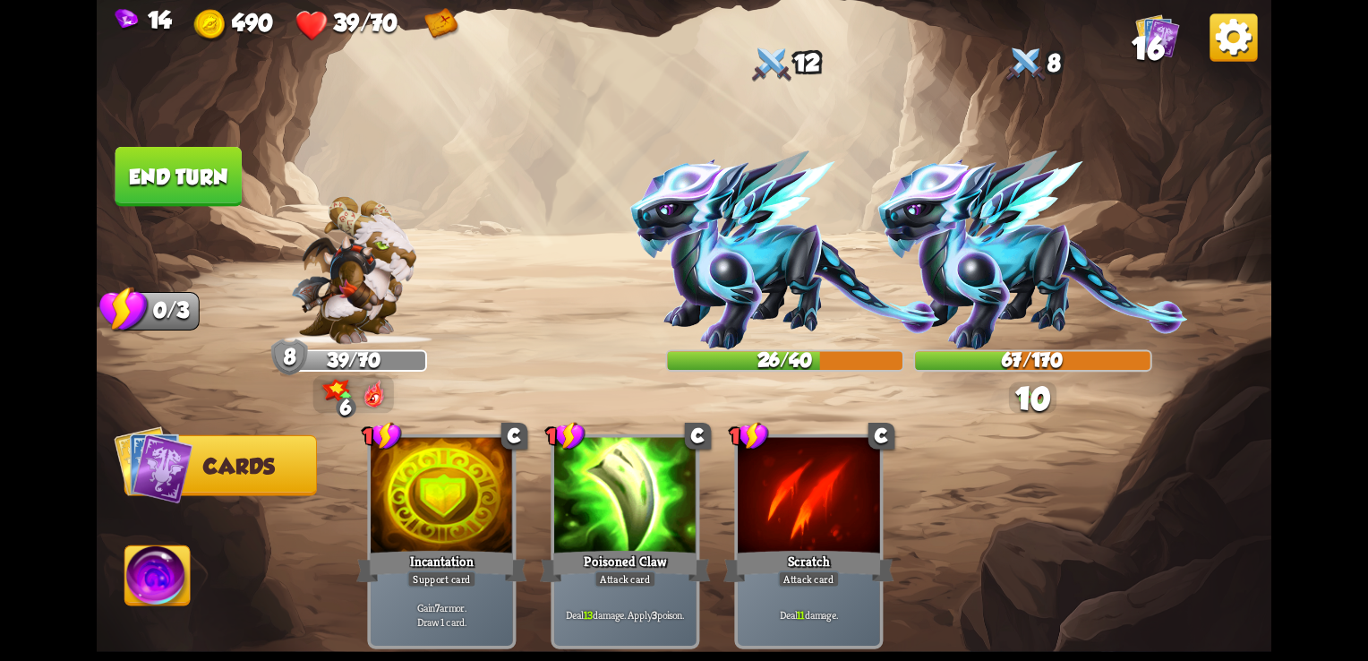
click at [183, 214] on img at bounding box center [684, 330] width 1174 height 661
click at [163, 157] on button "End turn" at bounding box center [178, 177] width 126 height 60
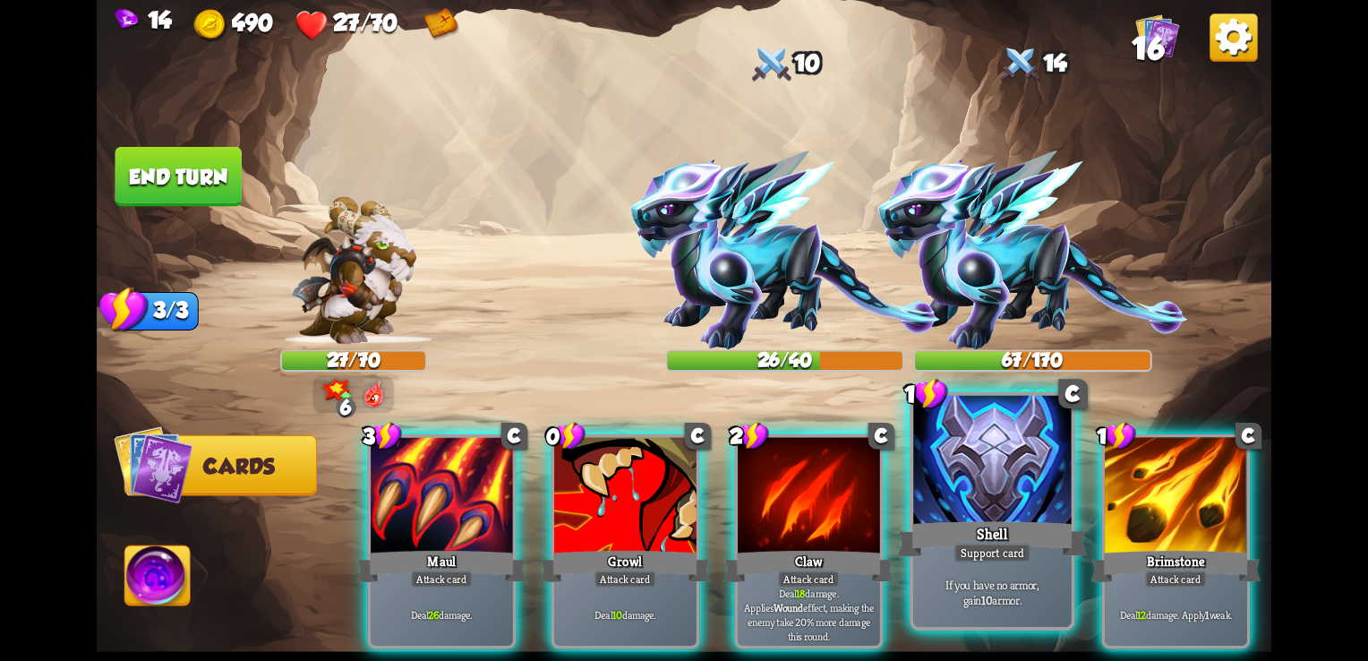
click at [1004, 456] on div at bounding box center [992, 462] width 158 height 133
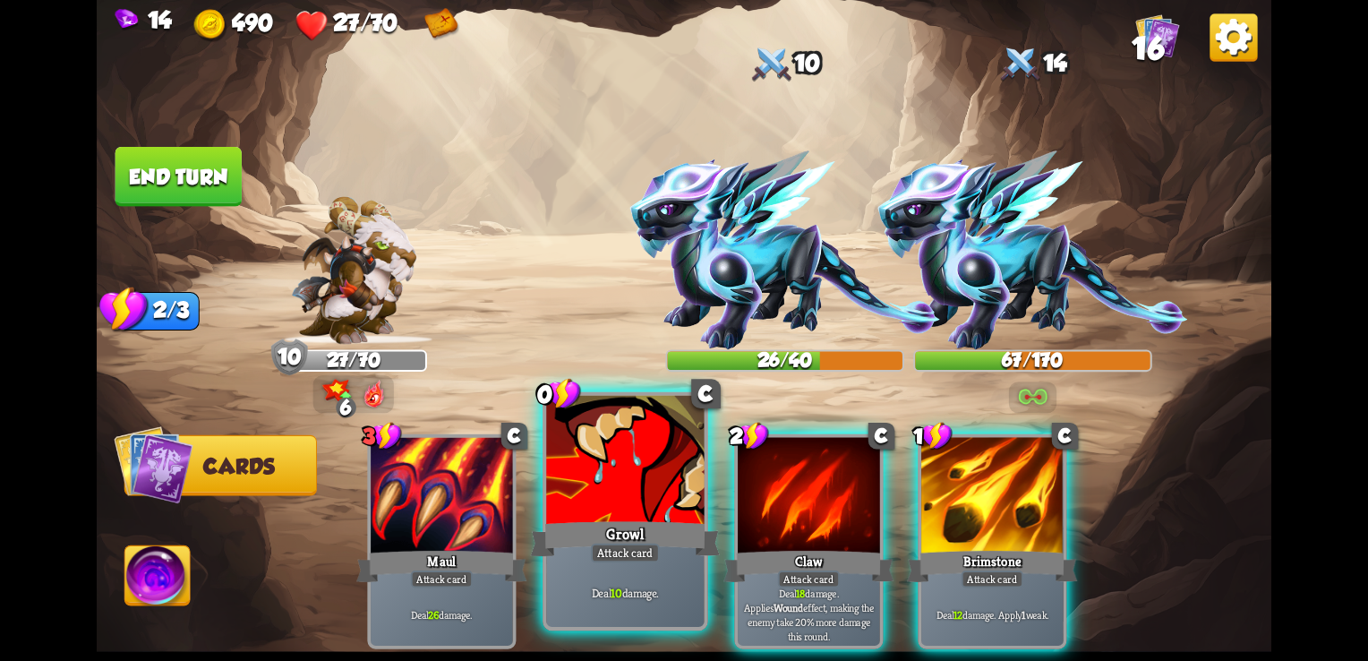
click at [639, 492] on div at bounding box center [625, 462] width 158 height 133
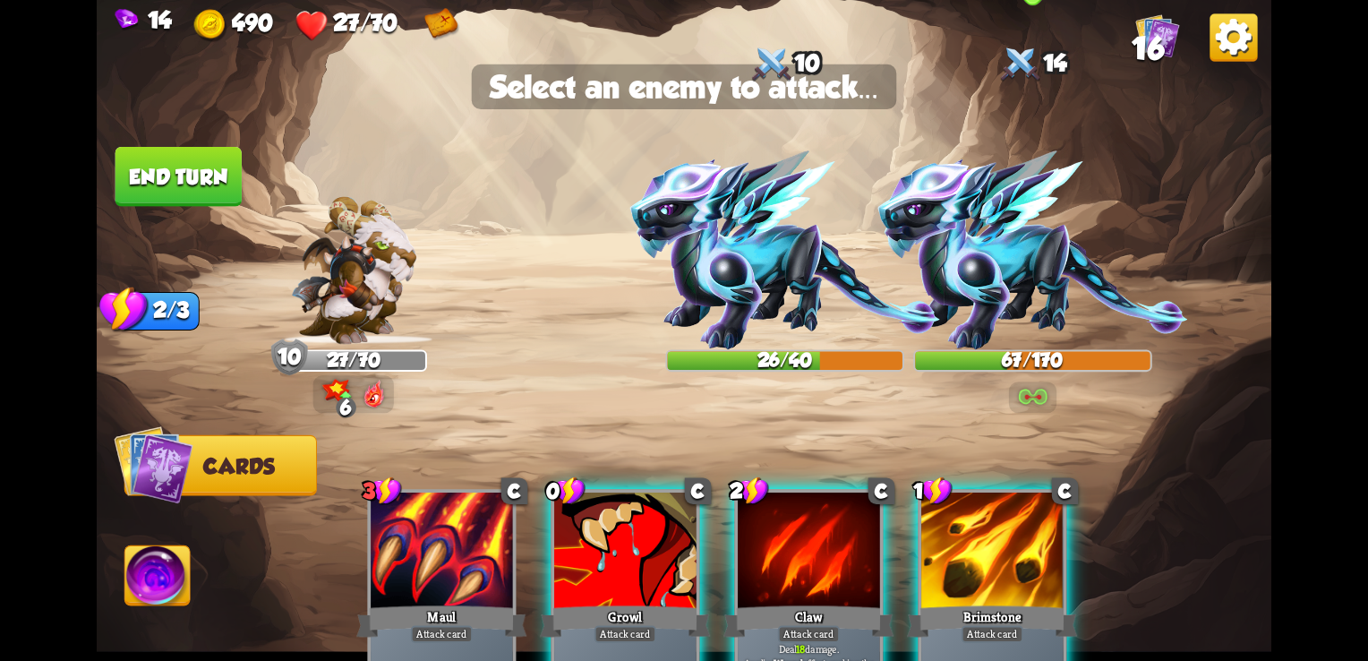
click at [979, 313] on img at bounding box center [1032, 249] width 310 height 199
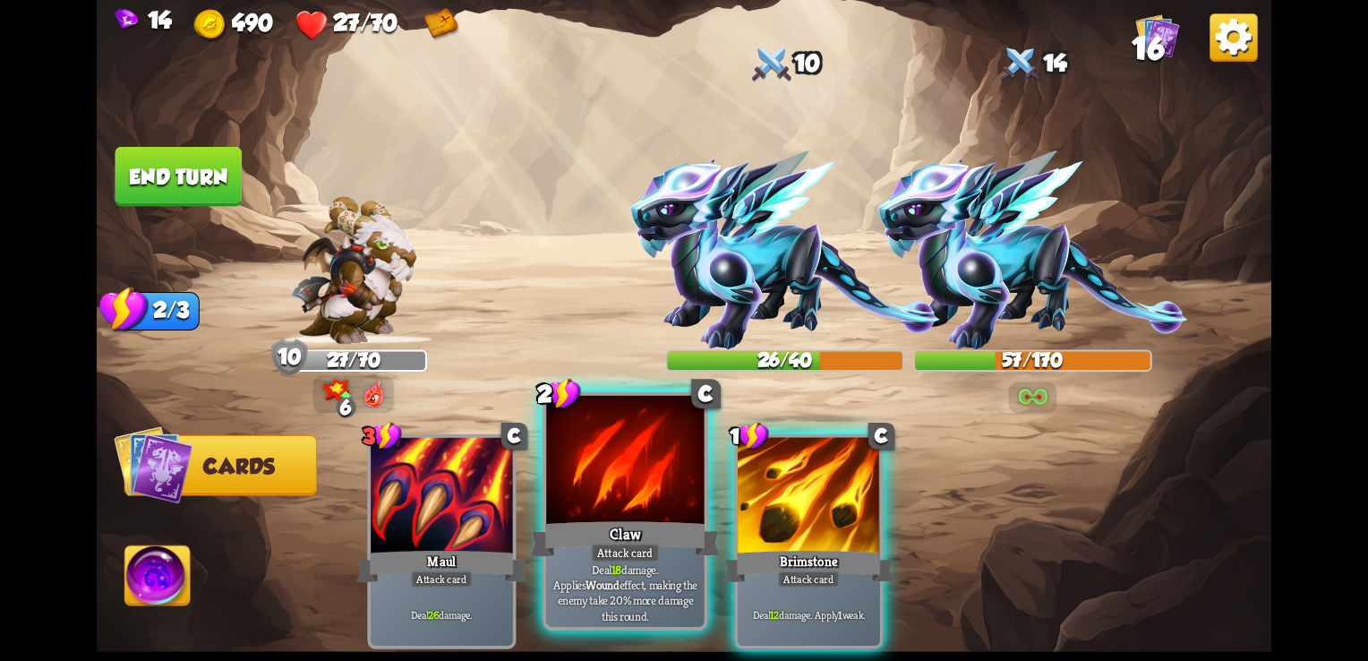
click at [624, 507] on div at bounding box center [625, 462] width 158 height 133
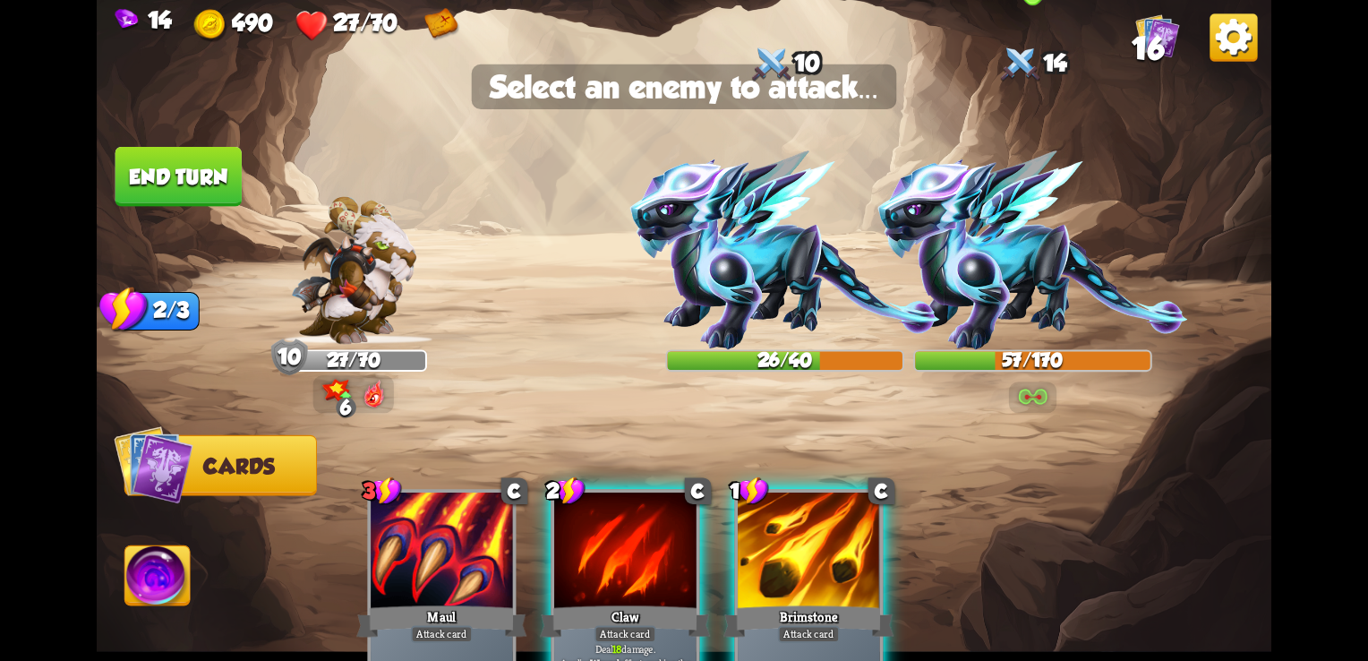
click at [1013, 288] on img at bounding box center [1032, 249] width 310 height 199
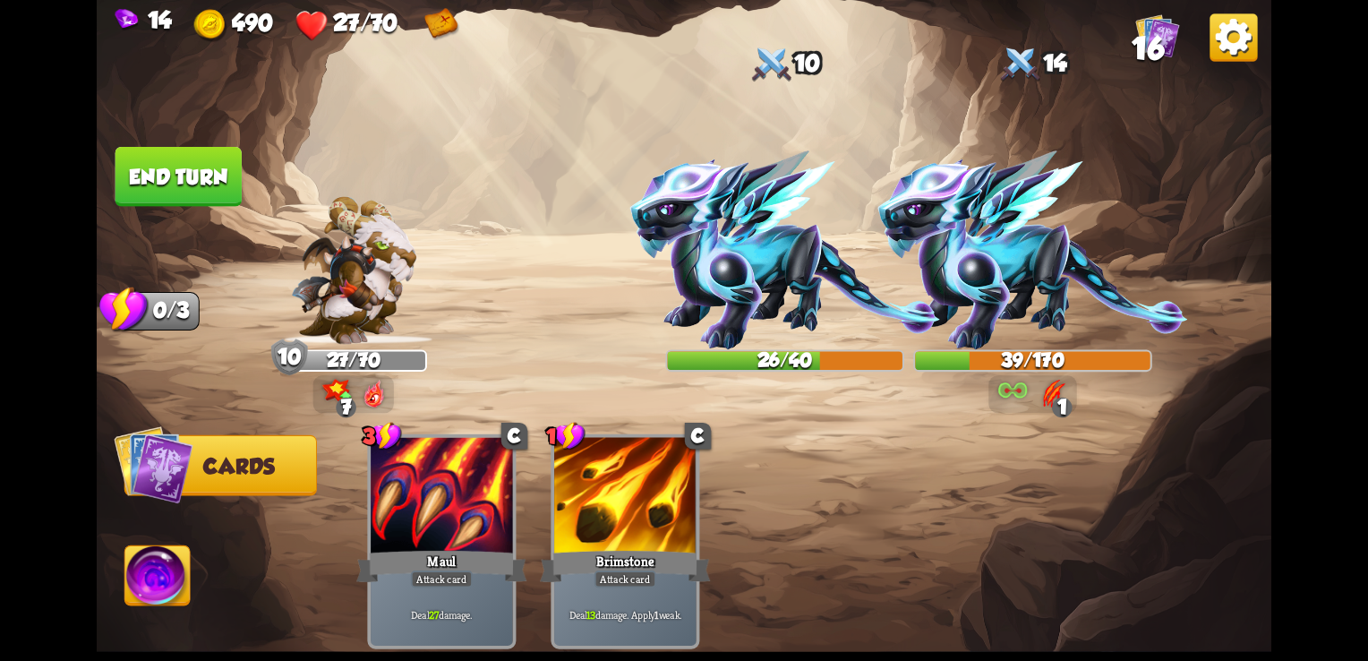
click at [186, 195] on button "End turn" at bounding box center [178, 177] width 126 height 60
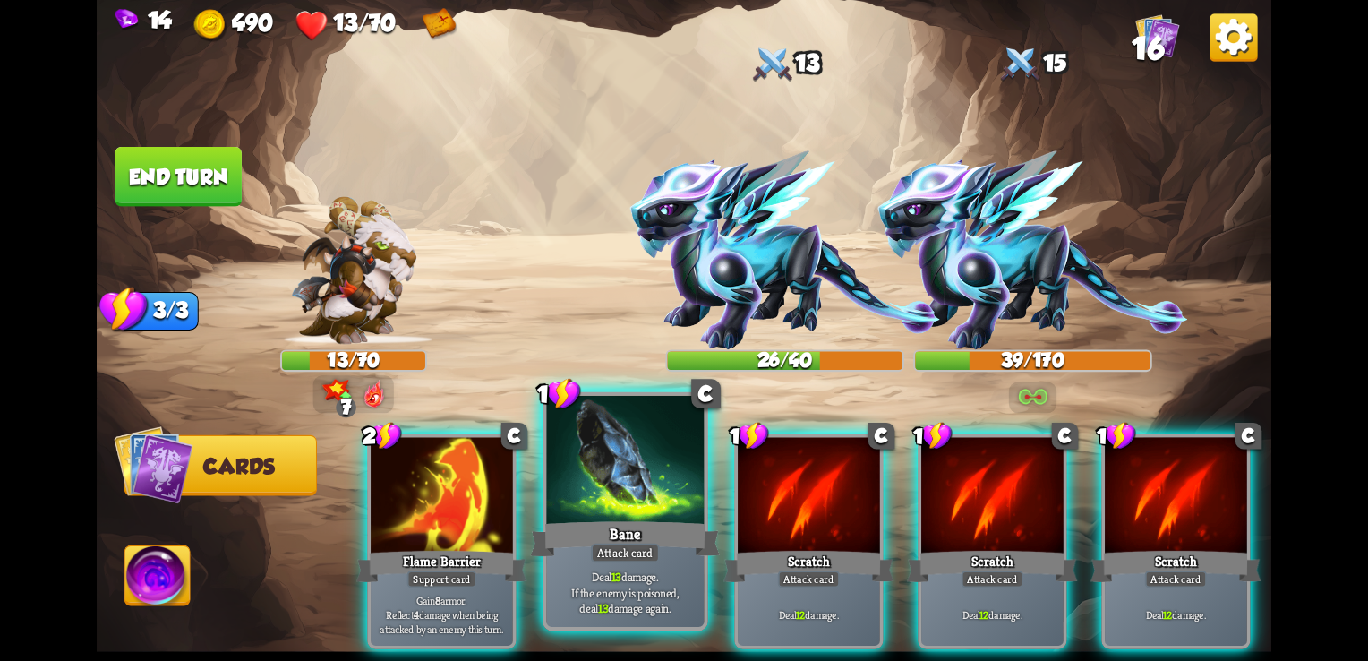
click at [593, 474] on div at bounding box center [625, 462] width 158 height 133
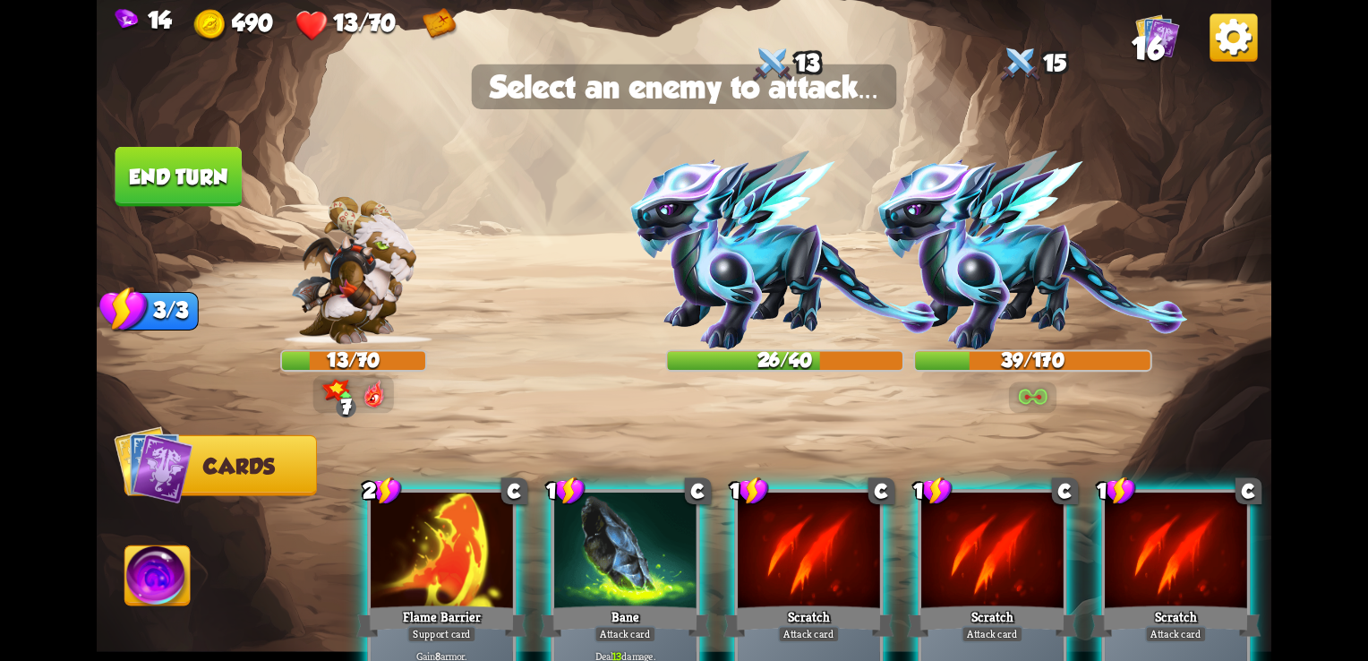
click at [593, 474] on div "2 C Flame Barrier Support card Gain 8 armor. Reflect 4 damage when being attack…" at bounding box center [801, 569] width 940 height 294
click at [981, 300] on img at bounding box center [1032, 249] width 310 height 199
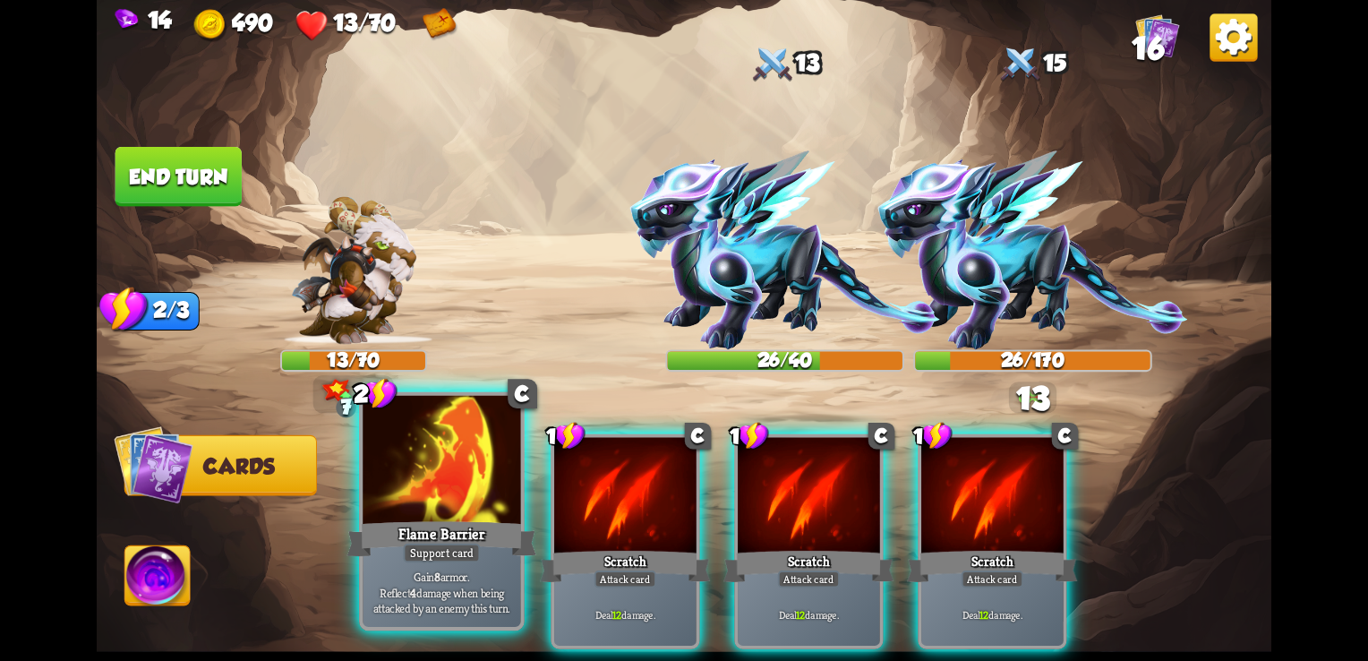
click at [411, 526] on div "Flame Barrier" at bounding box center [442, 538] width 190 height 42
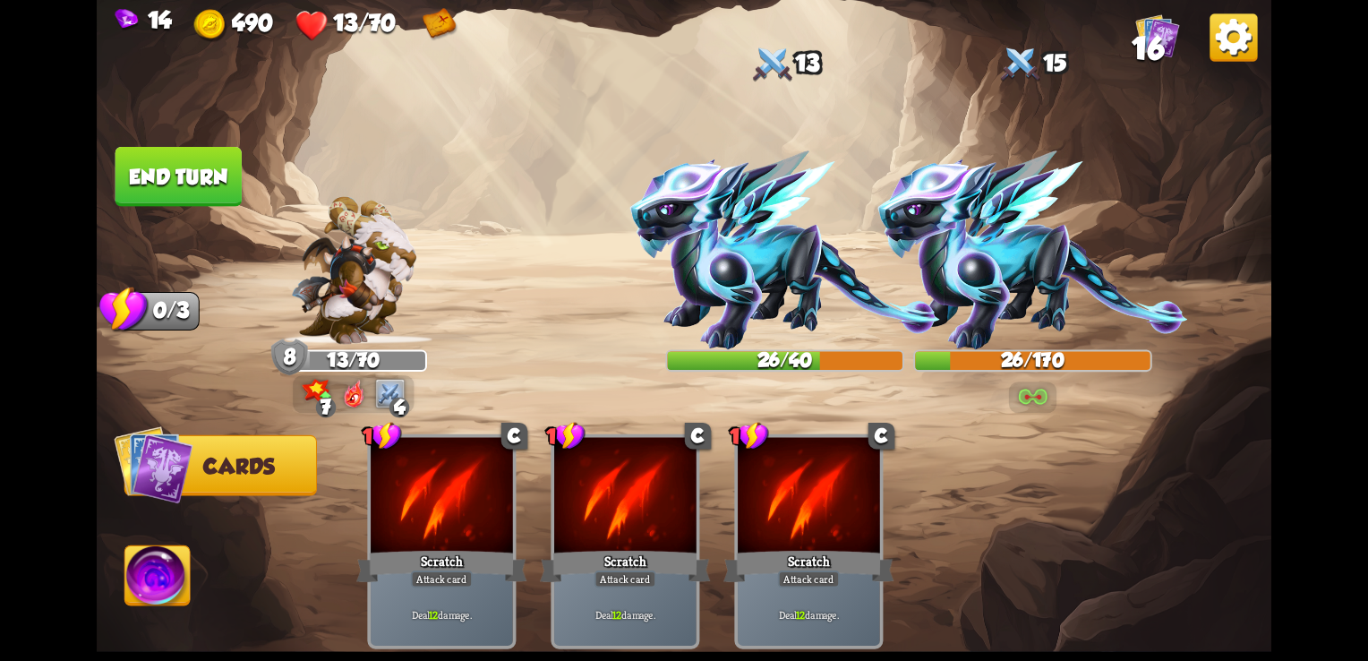
click at [172, 177] on button "End turn" at bounding box center [178, 177] width 126 height 60
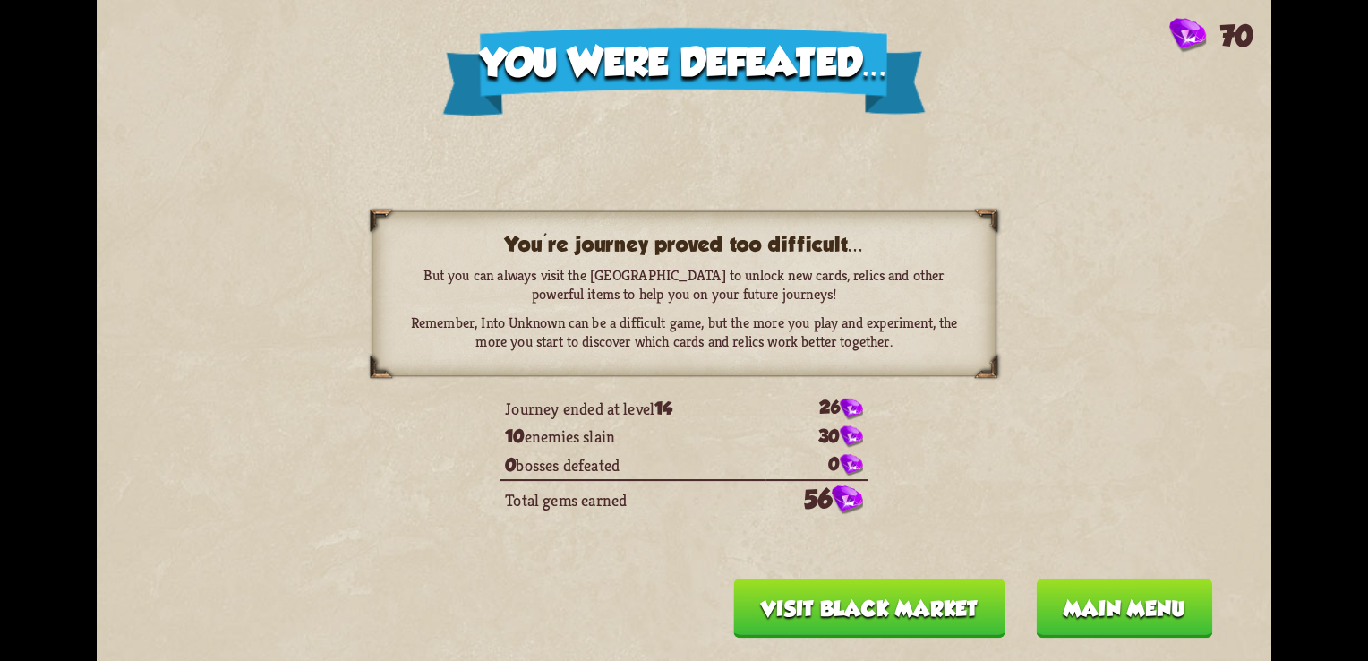
click at [1111, 606] on button "Main menu" at bounding box center [1124, 608] width 176 height 60
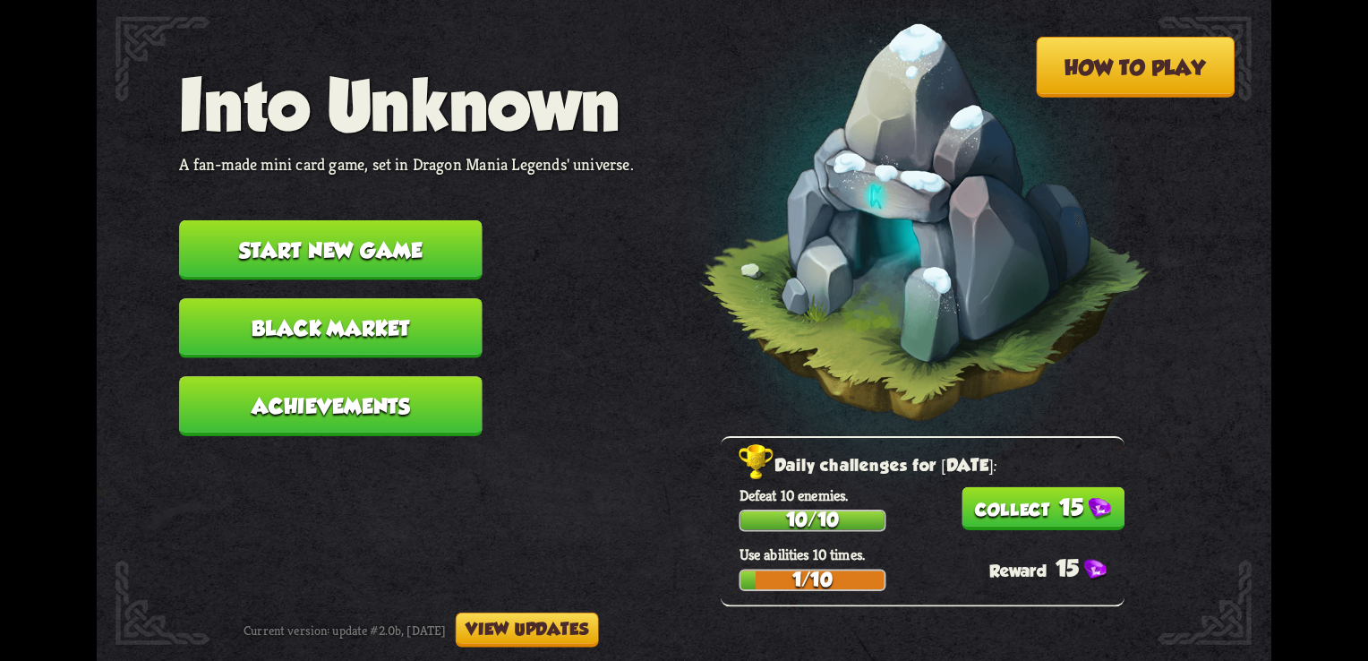
click at [996, 499] on button "15" at bounding box center [1042, 508] width 163 height 43
click at [1055, 77] on button "How to play" at bounding box center [1135, 67] width 199 height 61
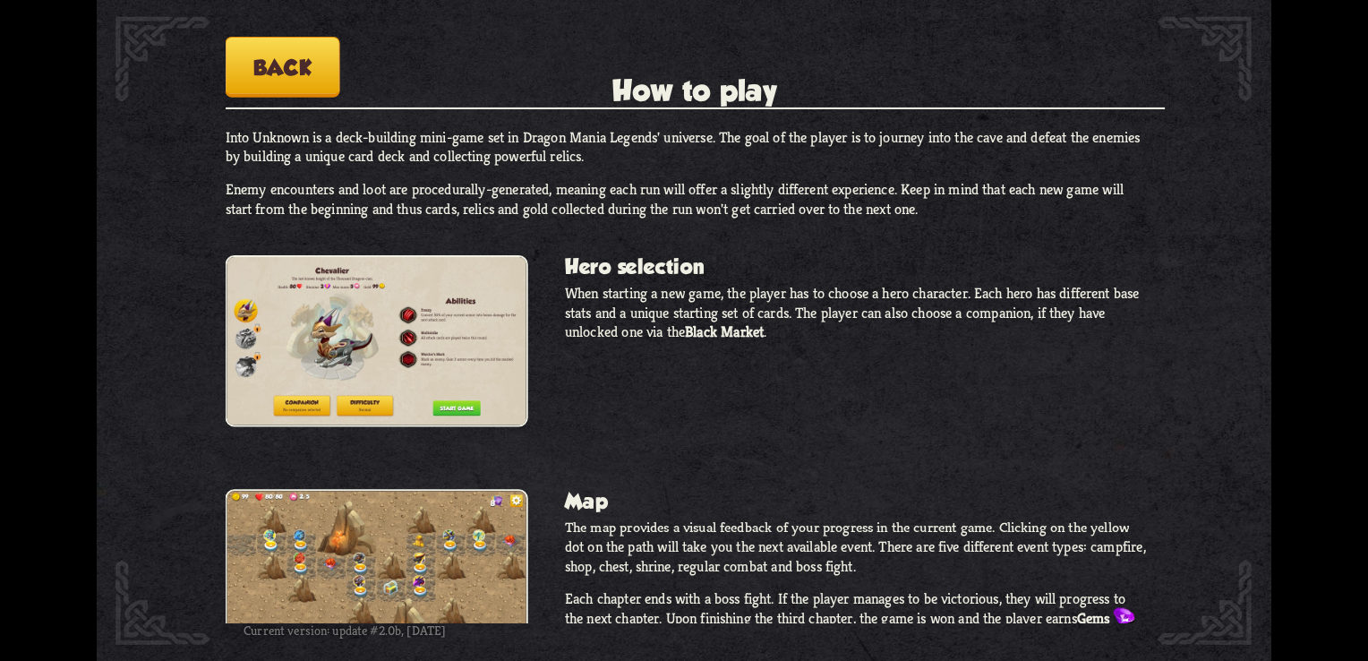
click at [258, 47] on button "Back" at bounding box center [283, 67] width 115 height 61
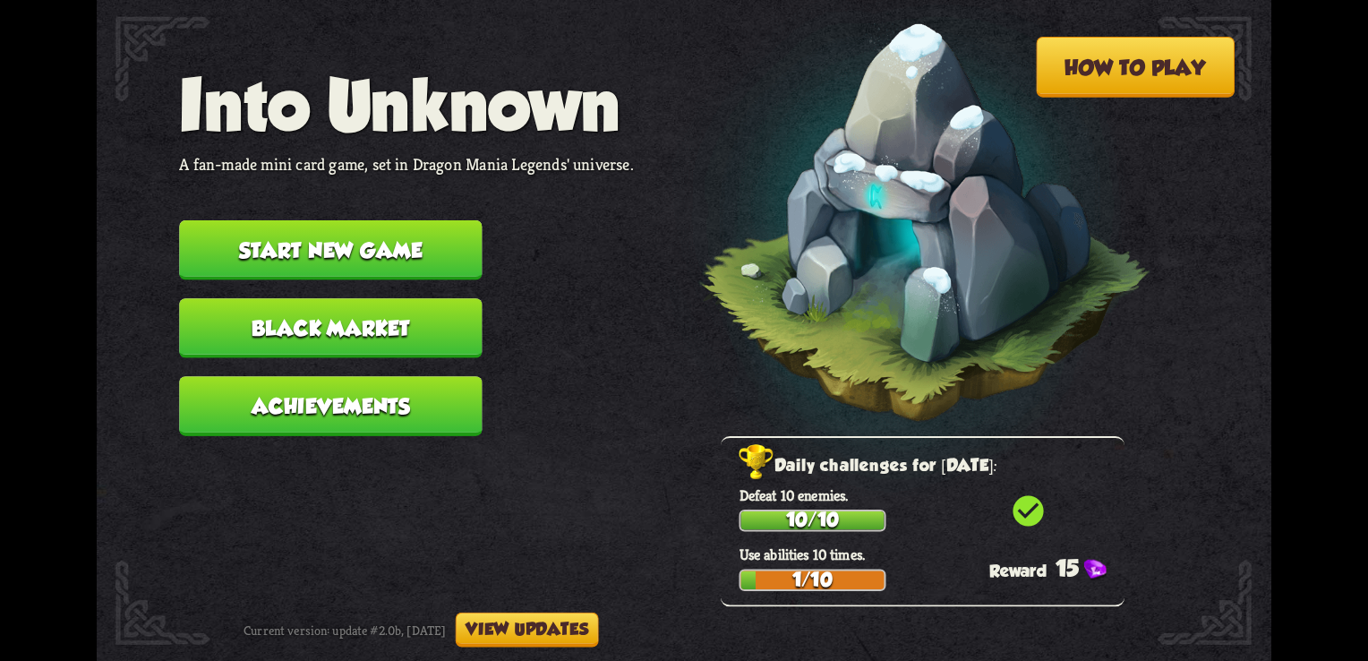
click at [401, 413] on button "Achievements" at bounding box center [330, 406] width 303 height 60
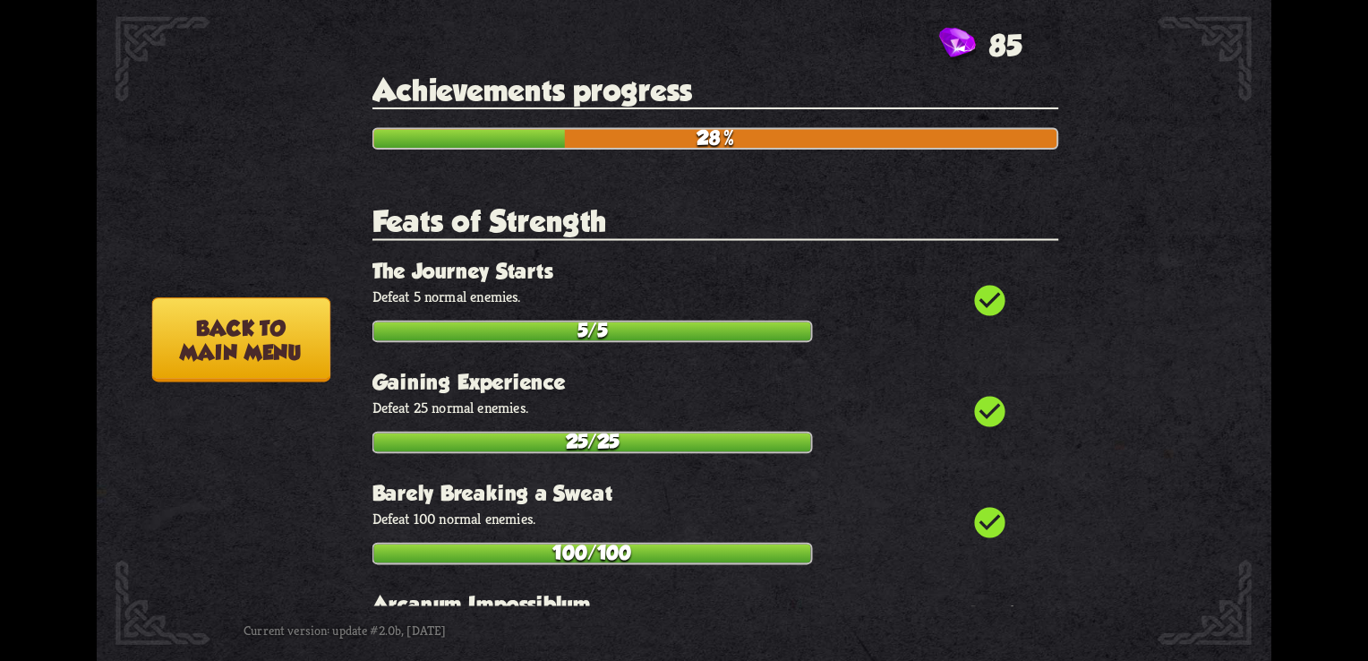
click at [251, 324] on button "Back to main menu" at bounding box center [241, 339] width 178 height 84
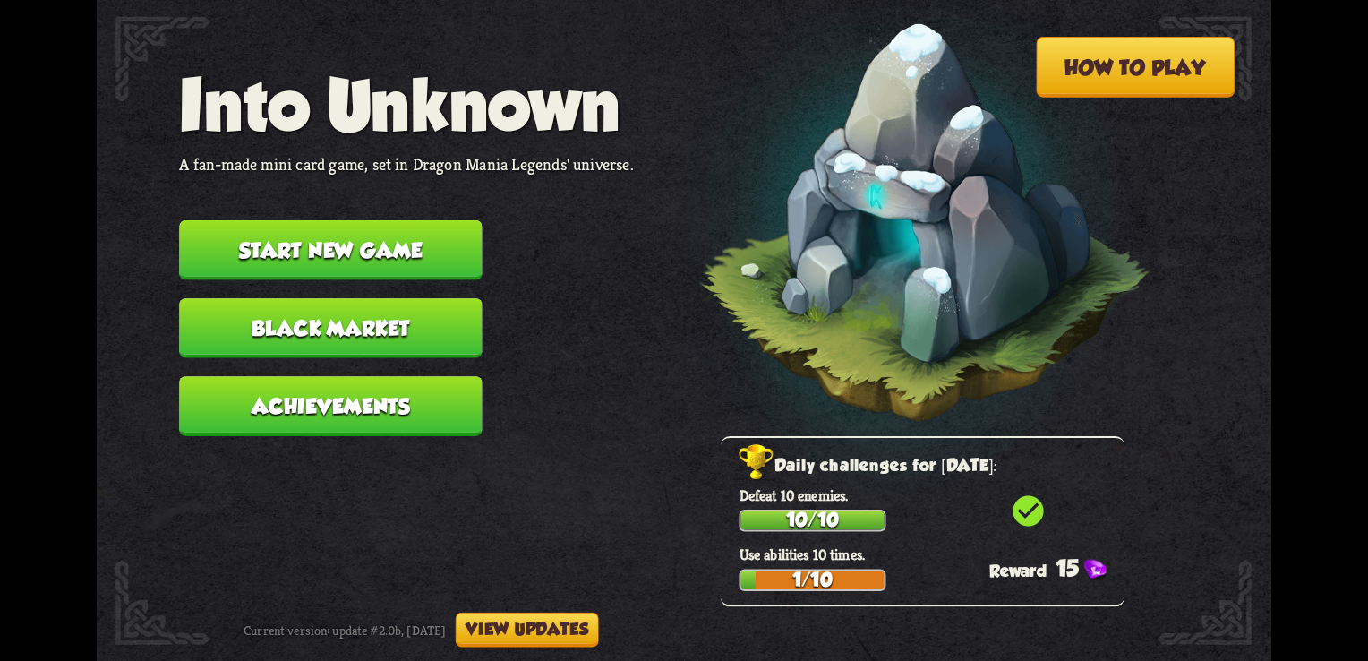
click at [327, 313] on button "Black Market" at bounding box center [330, 328] width 303 height 60
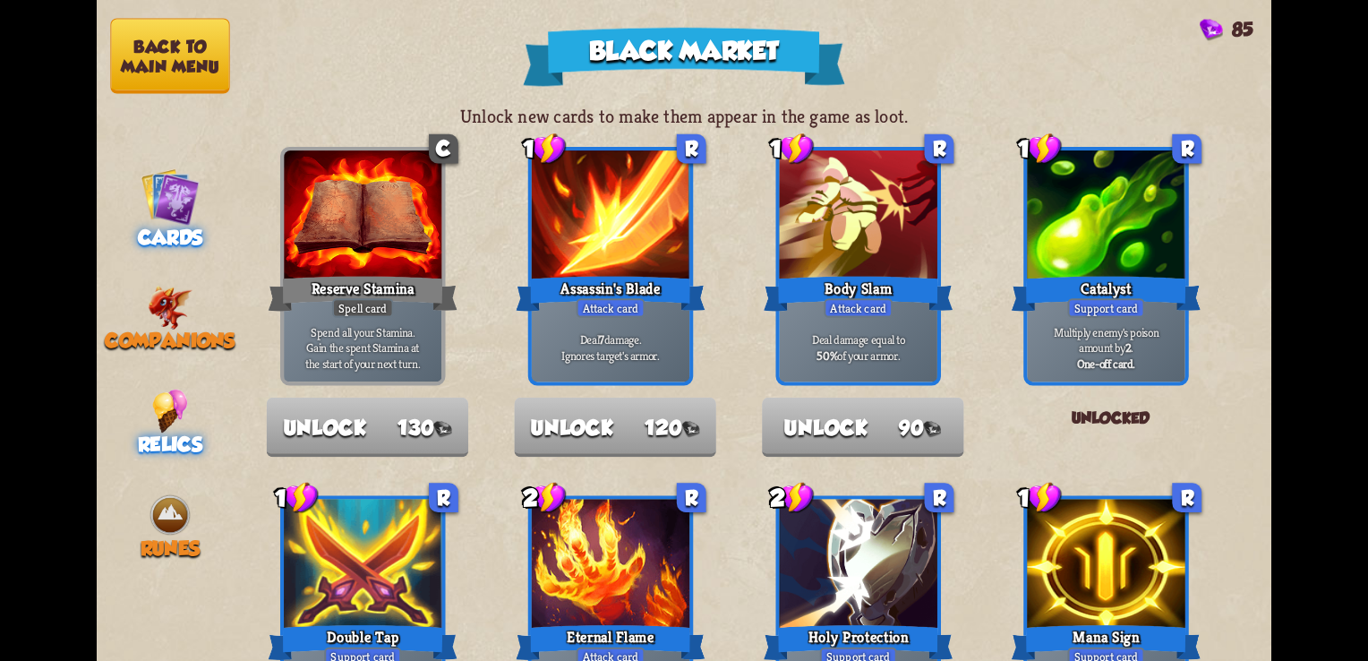
click at [141, 412] on div "Relics" at bounding box center [170, 422] width 147 height 67
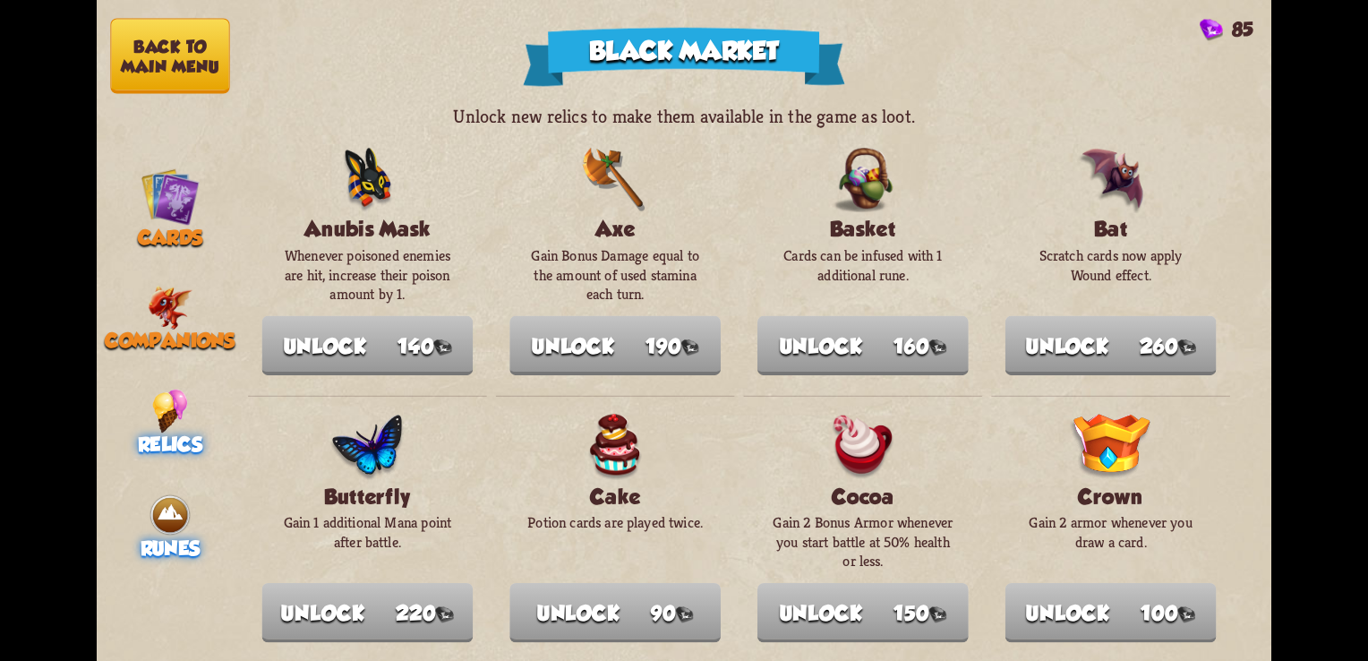
click at [185, 511] on img at bounding box center [170, 514] width 44 height 44
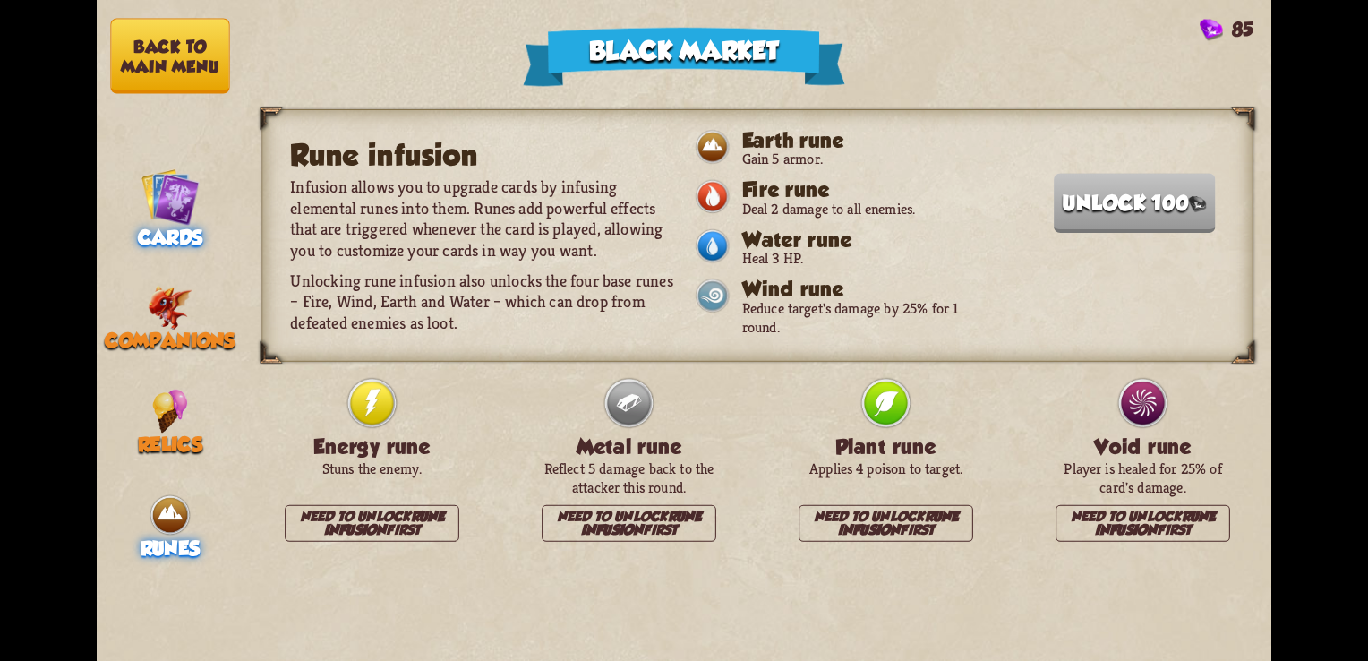
click at [169, 192] on img at bounding box center [170, 196] width 59 height 59
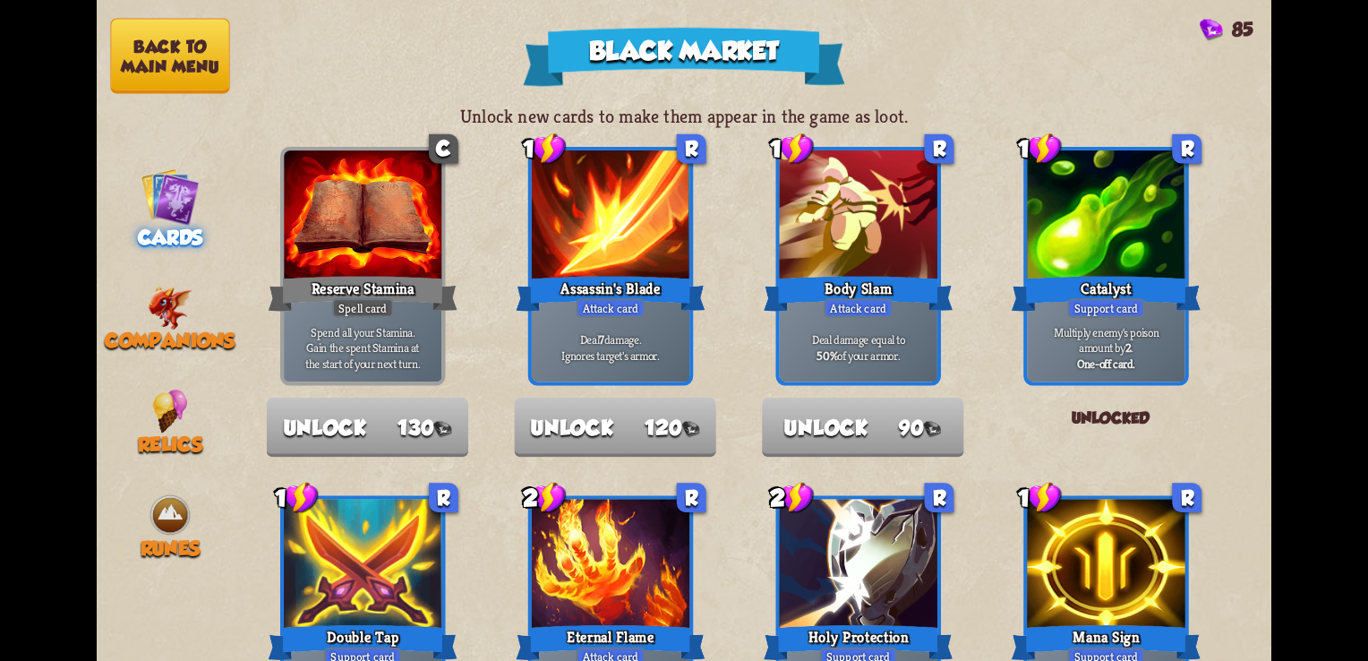
scroll to position [3, 0]
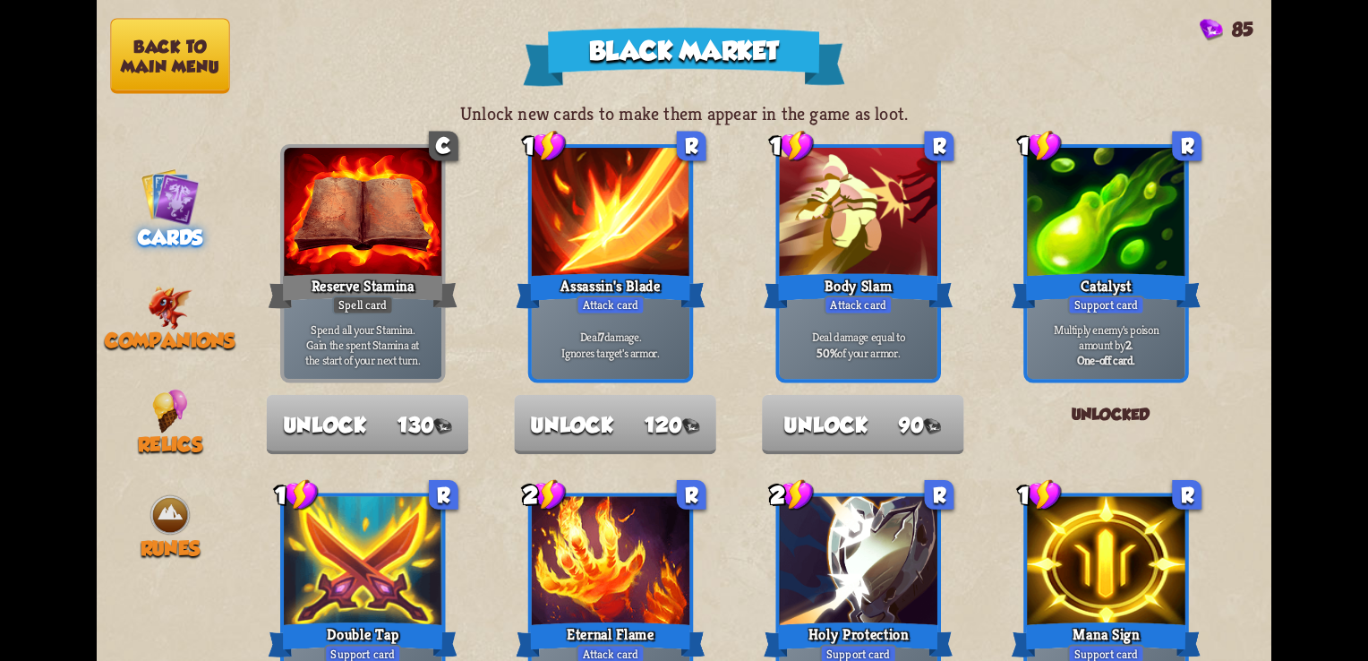
drag, startPoint x: 1251, startPoint y: 137, endPoint x: 1256, endPoint y: 258, distance: 120.9
drag, startPoint x: 1256, startPoint y: 194, endPoint x: 1250, endPoint y: 226, distance: 32.8
drag, startPoint x: 1253, startPoint y: 174, endPoint x: 1260, endPoint y: 235, distance: 61.3
click at [1260, 235] on div "Unlock new cards to make them appear in the game as loot. C Reserve Stamina Spe…" at bounding box center [757, 383] width 1028 height 555
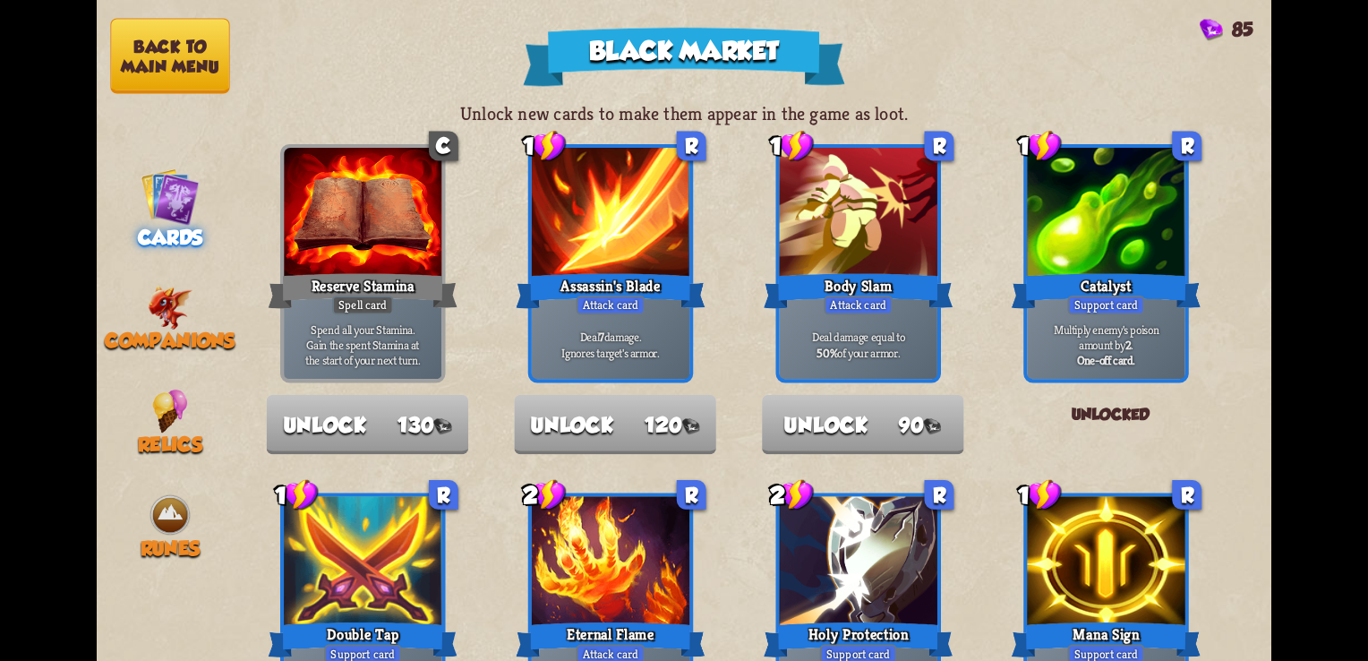
scroll to position [476, 0]
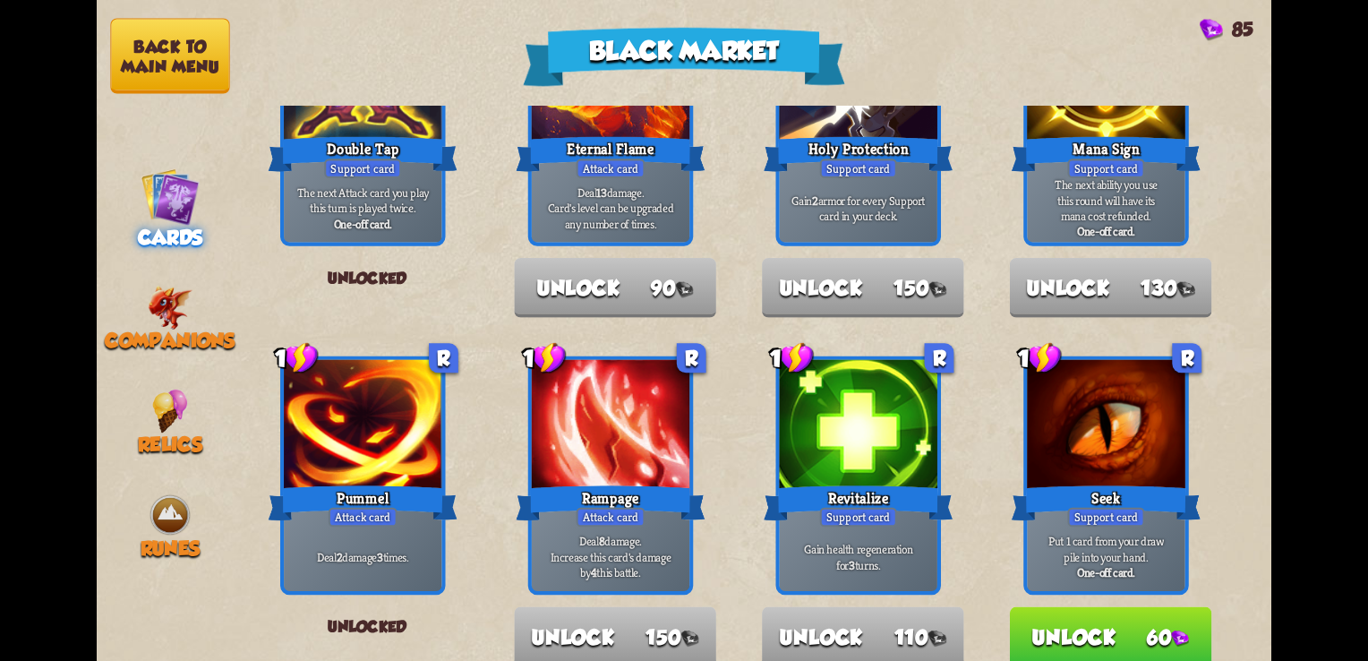
click at [161, 52] on button "Back to main menu" at bounding box center [169, 56] width 119 height 75
